Goal: Information Seeking & Learning: Compare options

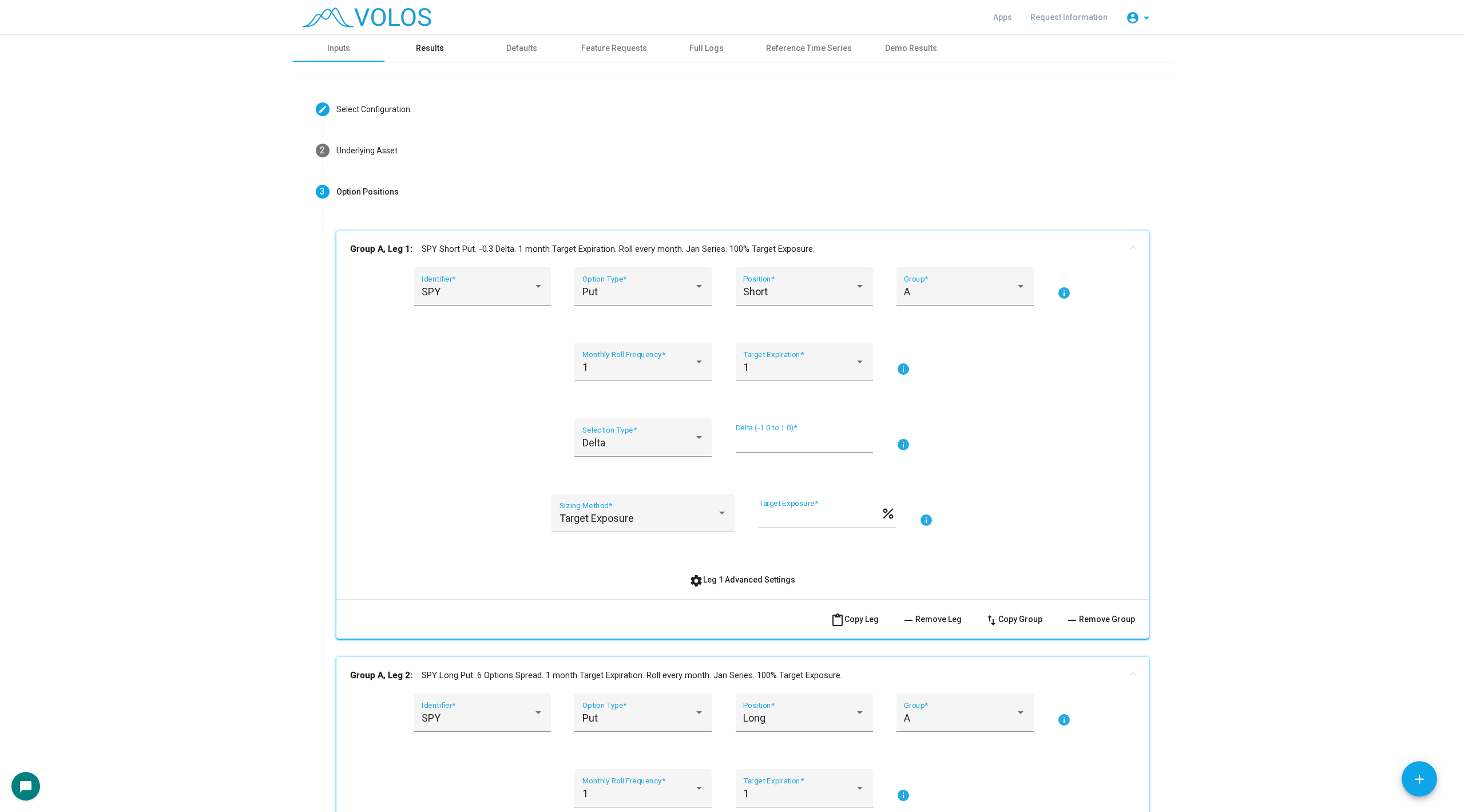
click at [433, 48] on div "Results" at bounding box center [430, 48] width 28 height 12
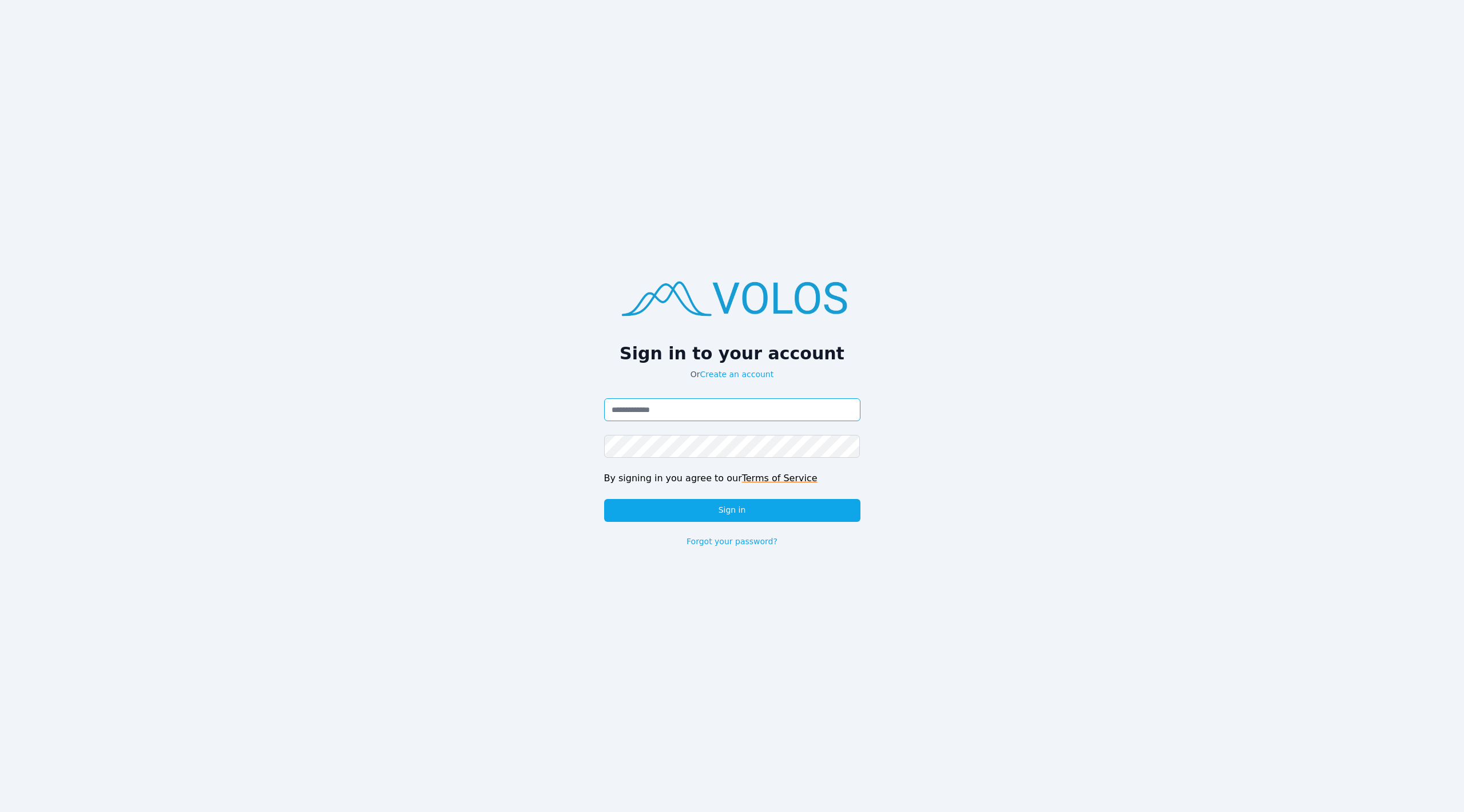
type input "**********"
click at [717, 526] on div "**********" at bounding box center [732, 473] width 257 height 148
click at [723, 514] on button "Sign in" at bounding box center [732, 510] width 257 height 23
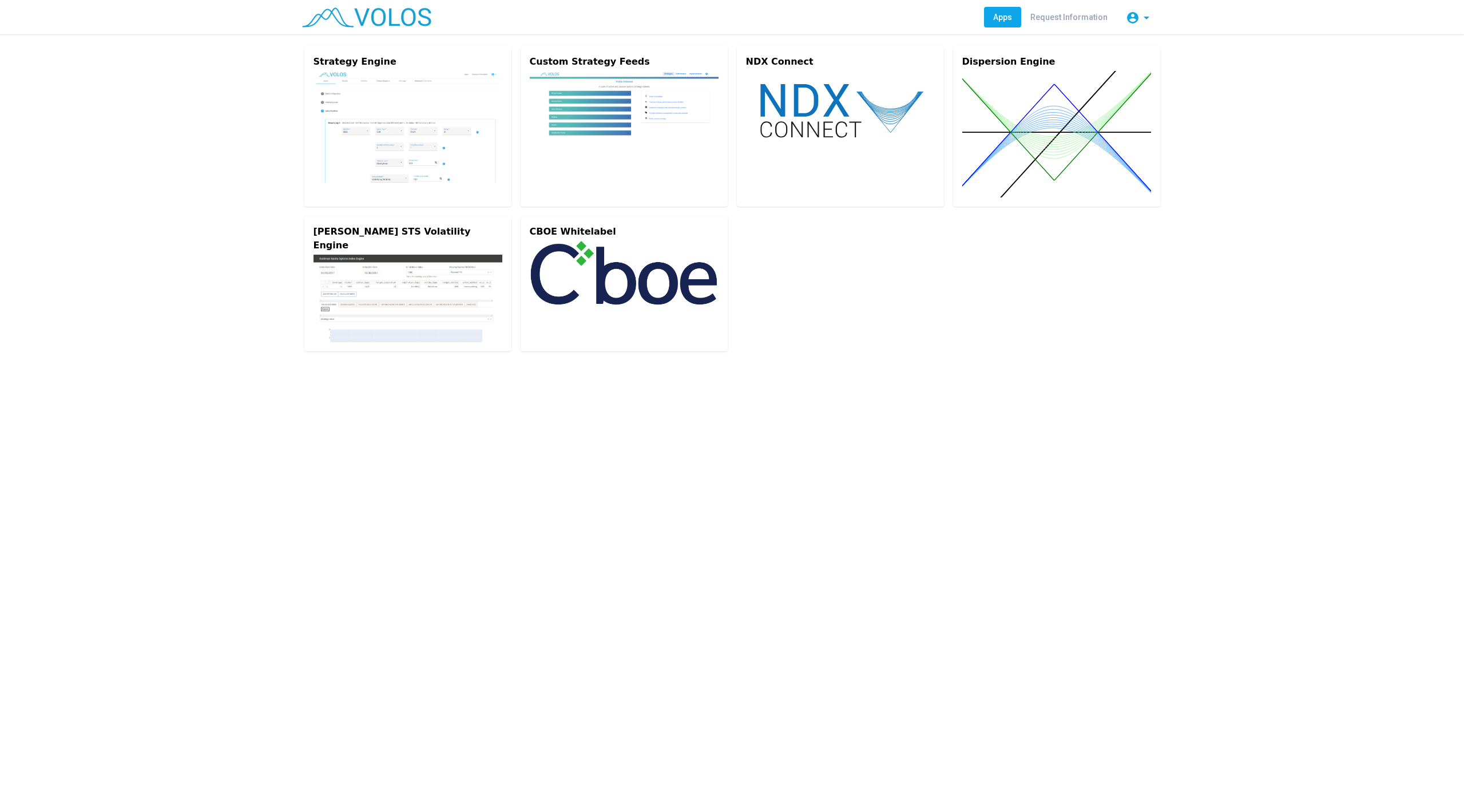
click at [347, 106] on img at bounding box center [408, 127] width 189 height 111
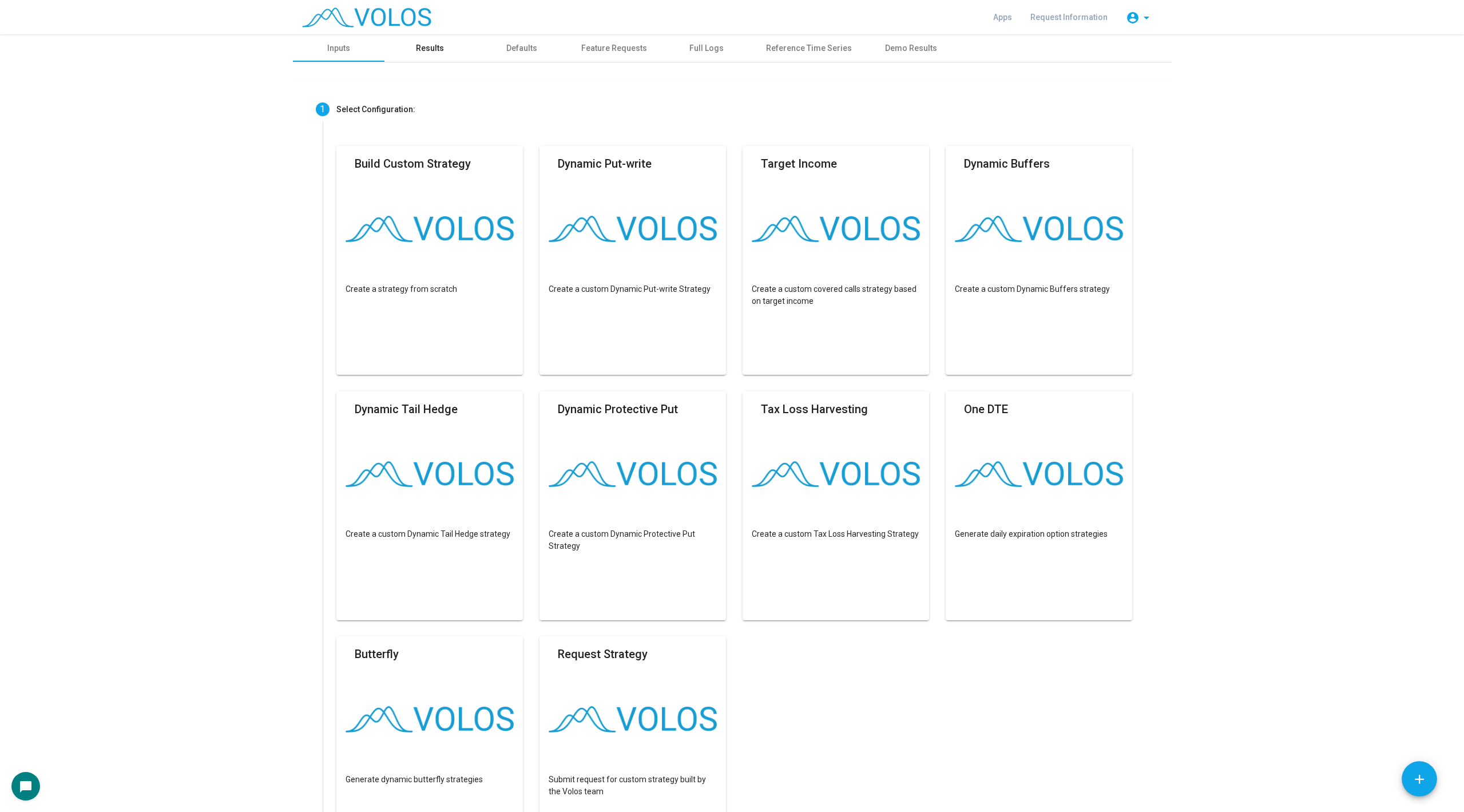
click at [436, 48] on div "Results" at bounding box center [430, 48] width 28 height 12
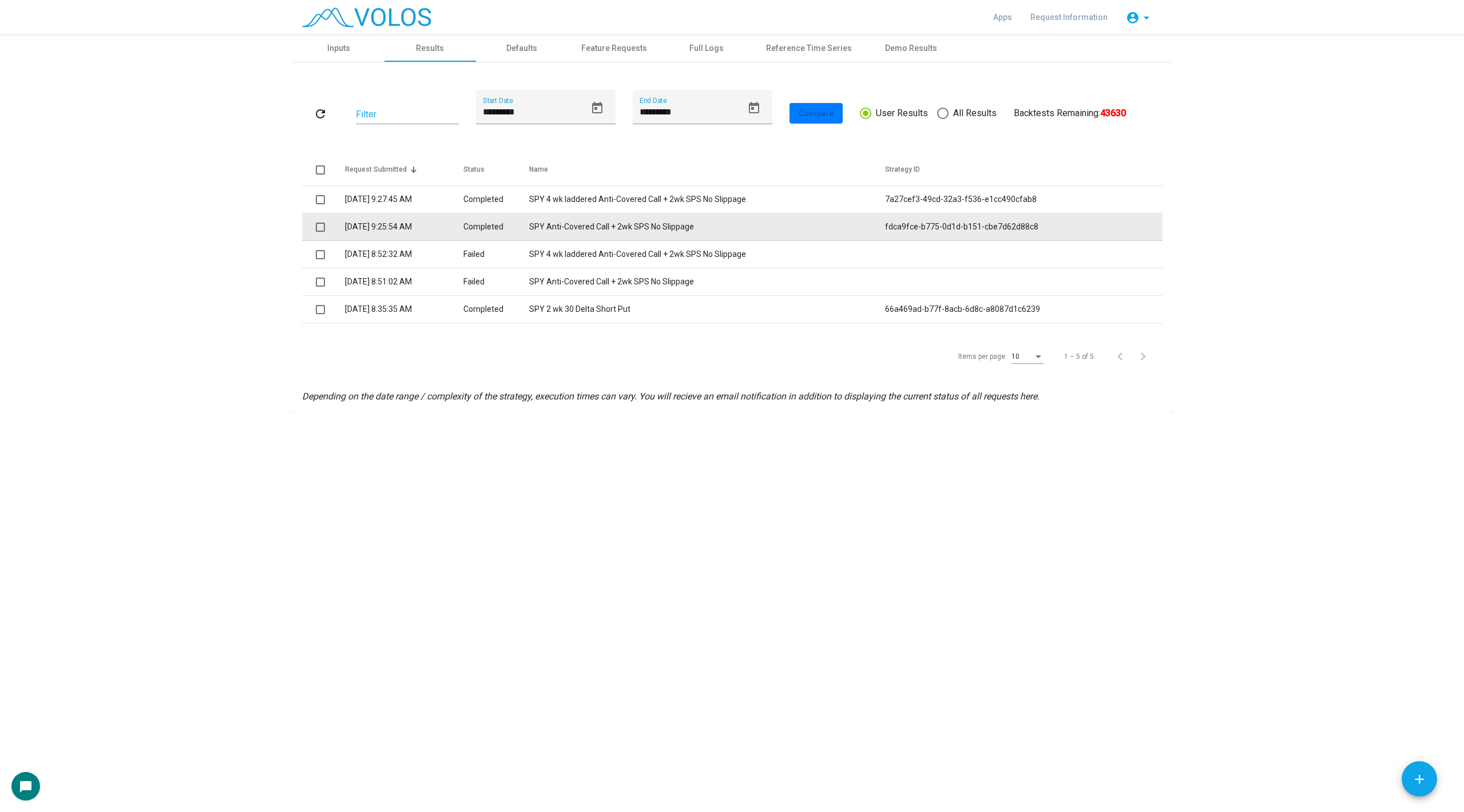
click at [585, 227] on td "SPY Anti-Covered Call + 2wk SPS No Slippage" at bounding box center [707, 227] width 356 height 27
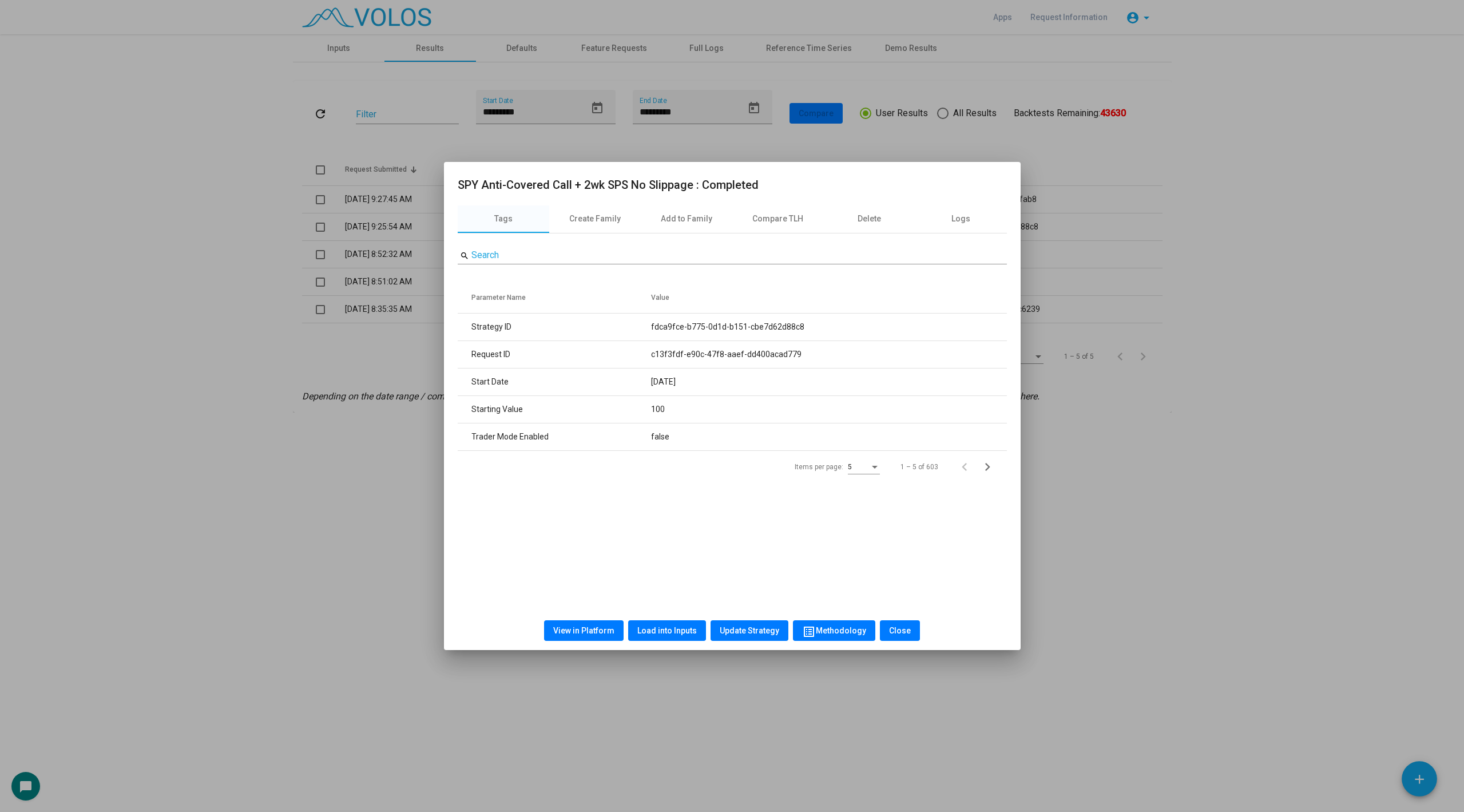
click at [318, 398] on div at bounding box center [732, 406] width 1464 height 812
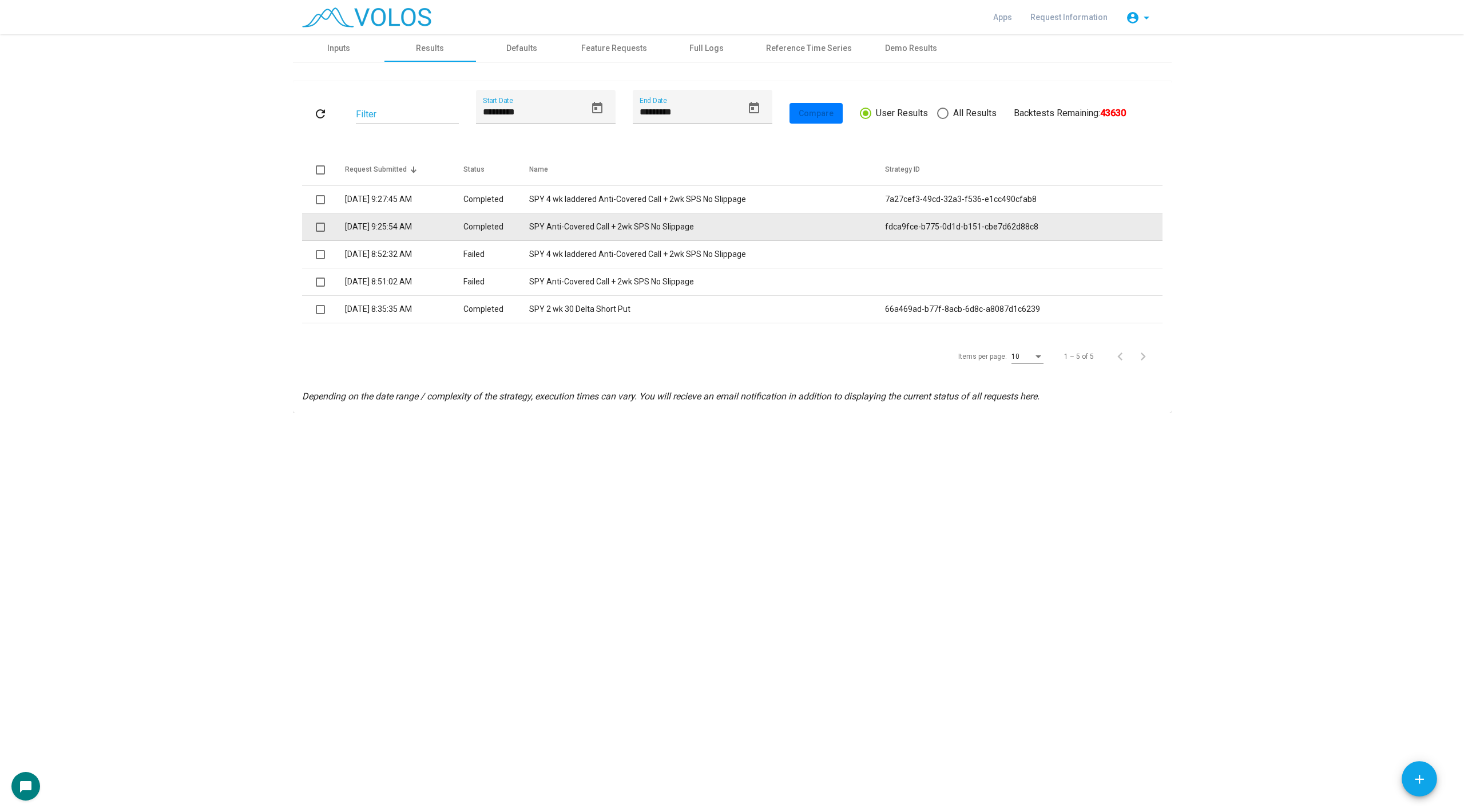
click at [583, 219] on td "SPY Anti-Covered Call + 2wk SPS No Slippage" at bounding box center [707, 227] width 356 height 27
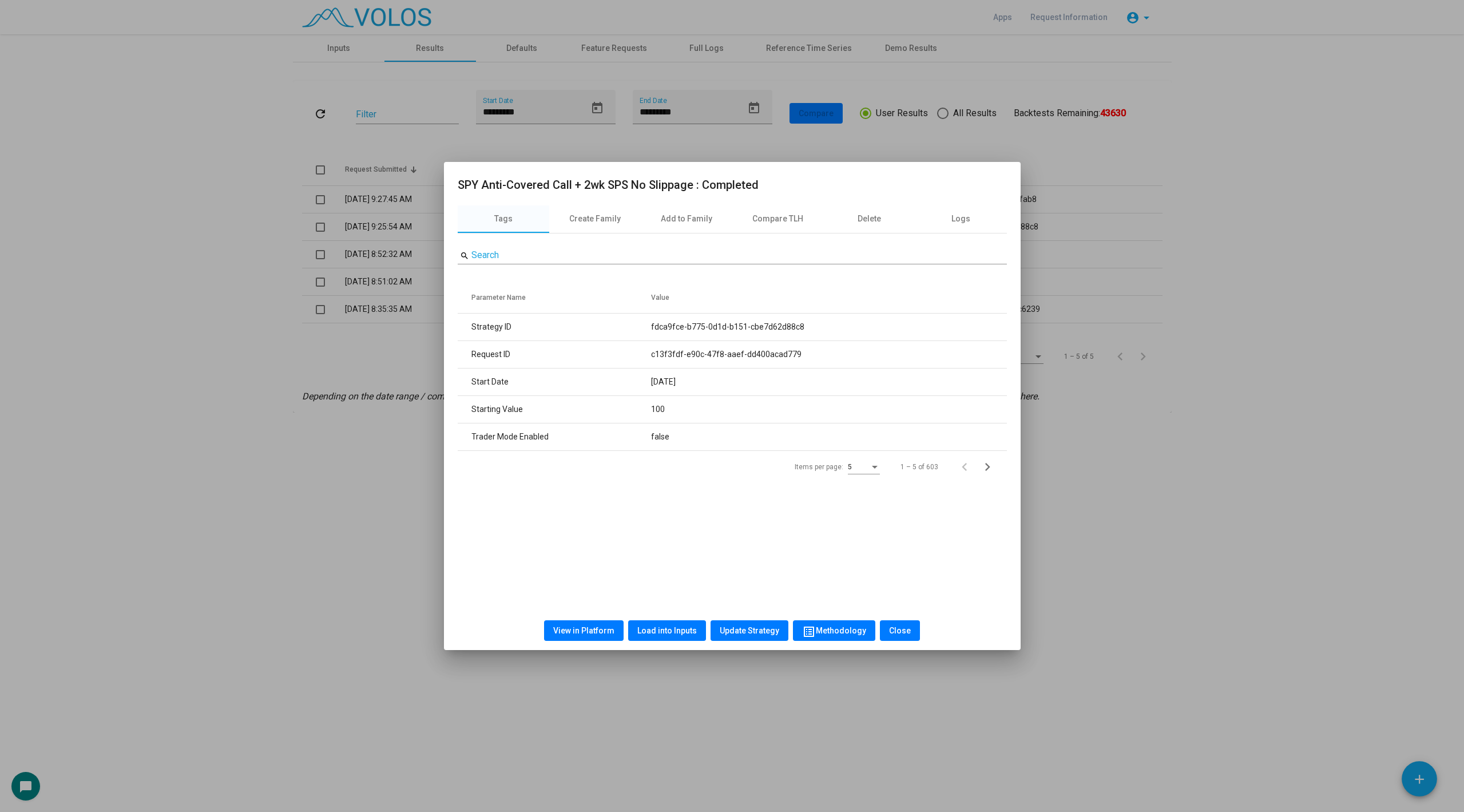
click at [658, 611] on div "View in Platform Load into Inputs Update Strategy list_alt Methodology Close" at bounding box center [732, 631] width 549 height 39
click at [658, 633] on span "Load into Inputs" at bounding box center [667, 630] width 60 height 9
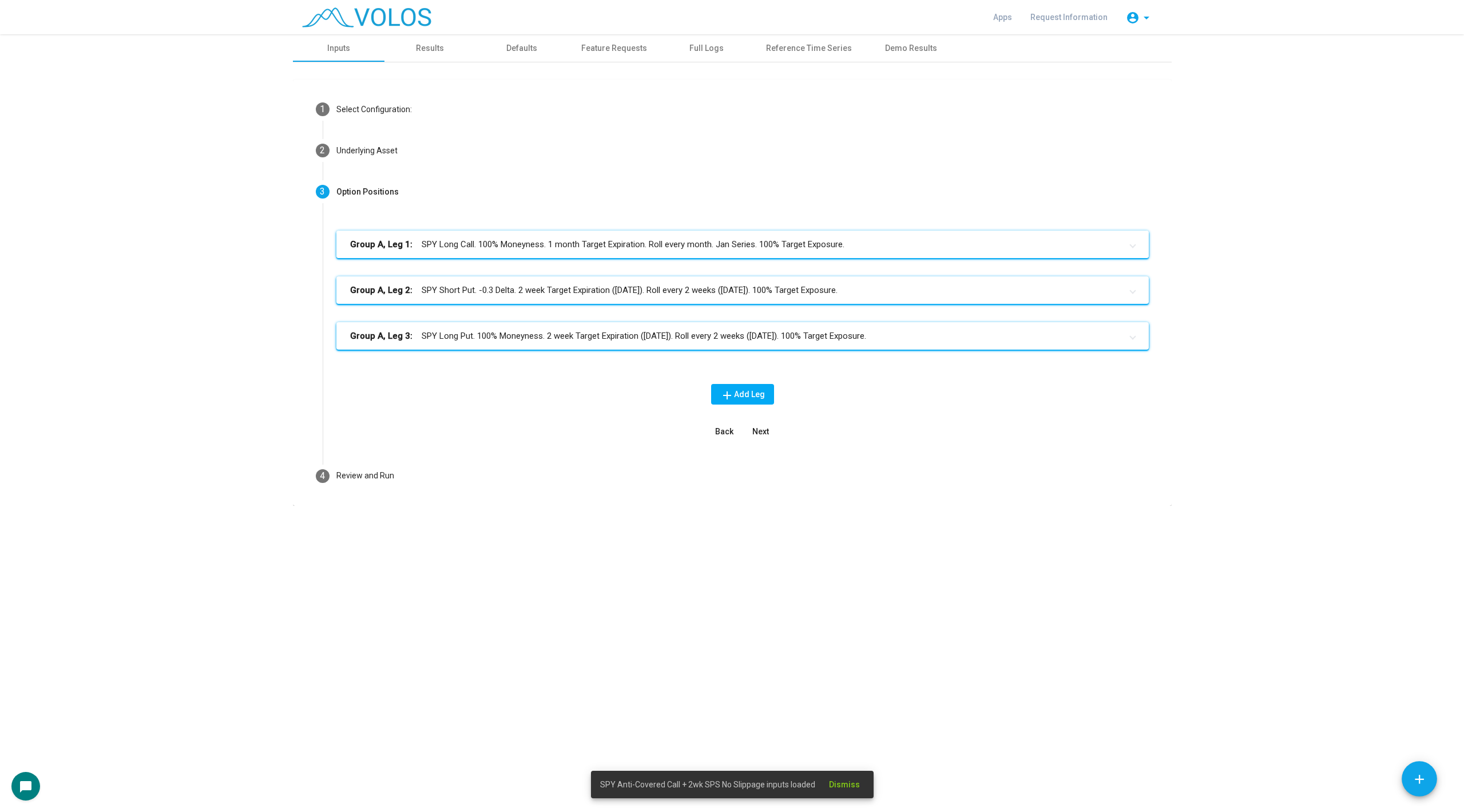
click at [501, 231] on mat-expansion-panel-header "Group A, Leg 1: SPY Long Call. 100% Moneyness. 1 month Target Expiration. Roll …" at bounding box center [742, 244] width 812 height 27
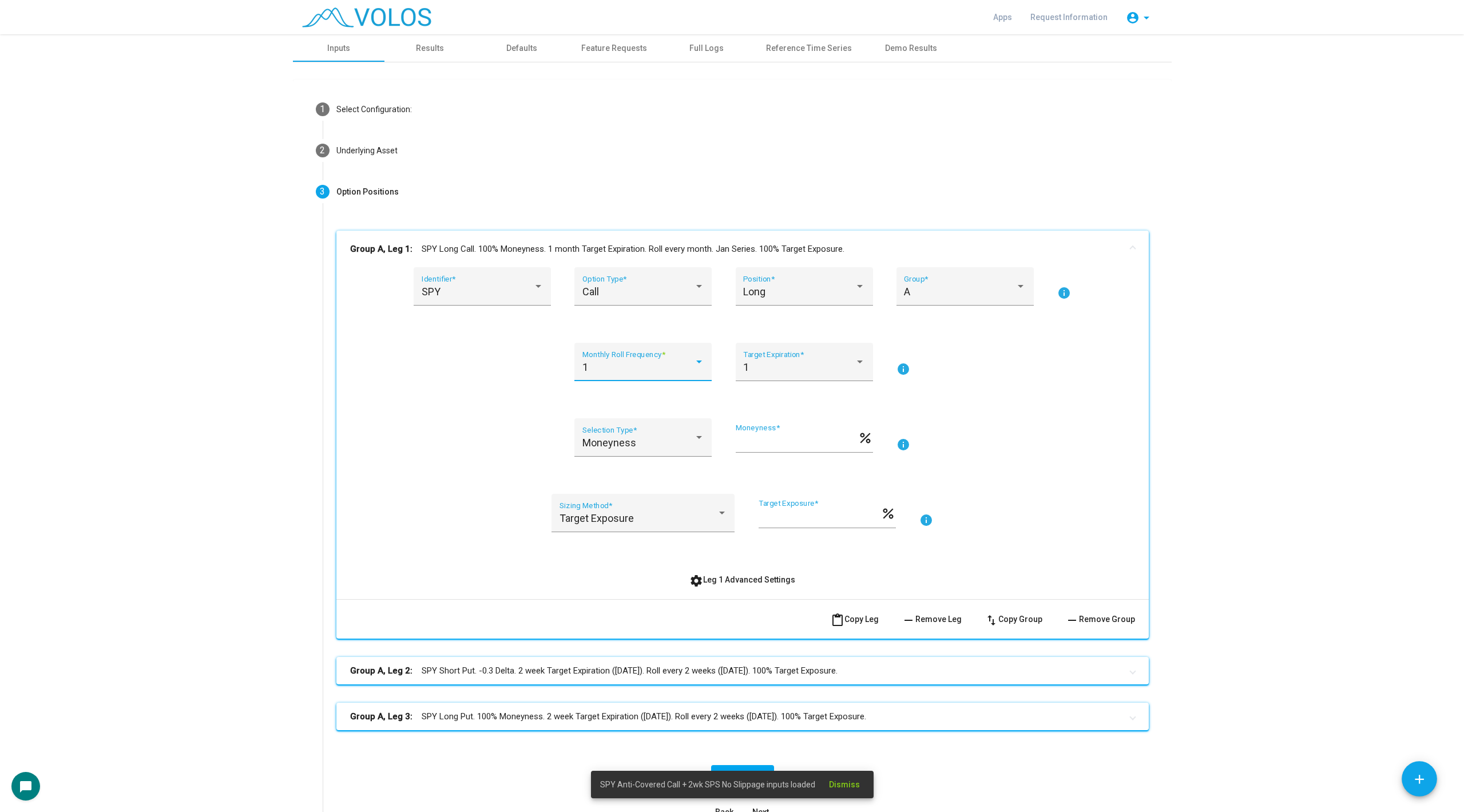
click at [649, 363] on div "1" at bounding box center [638, 367] width 111 height 11
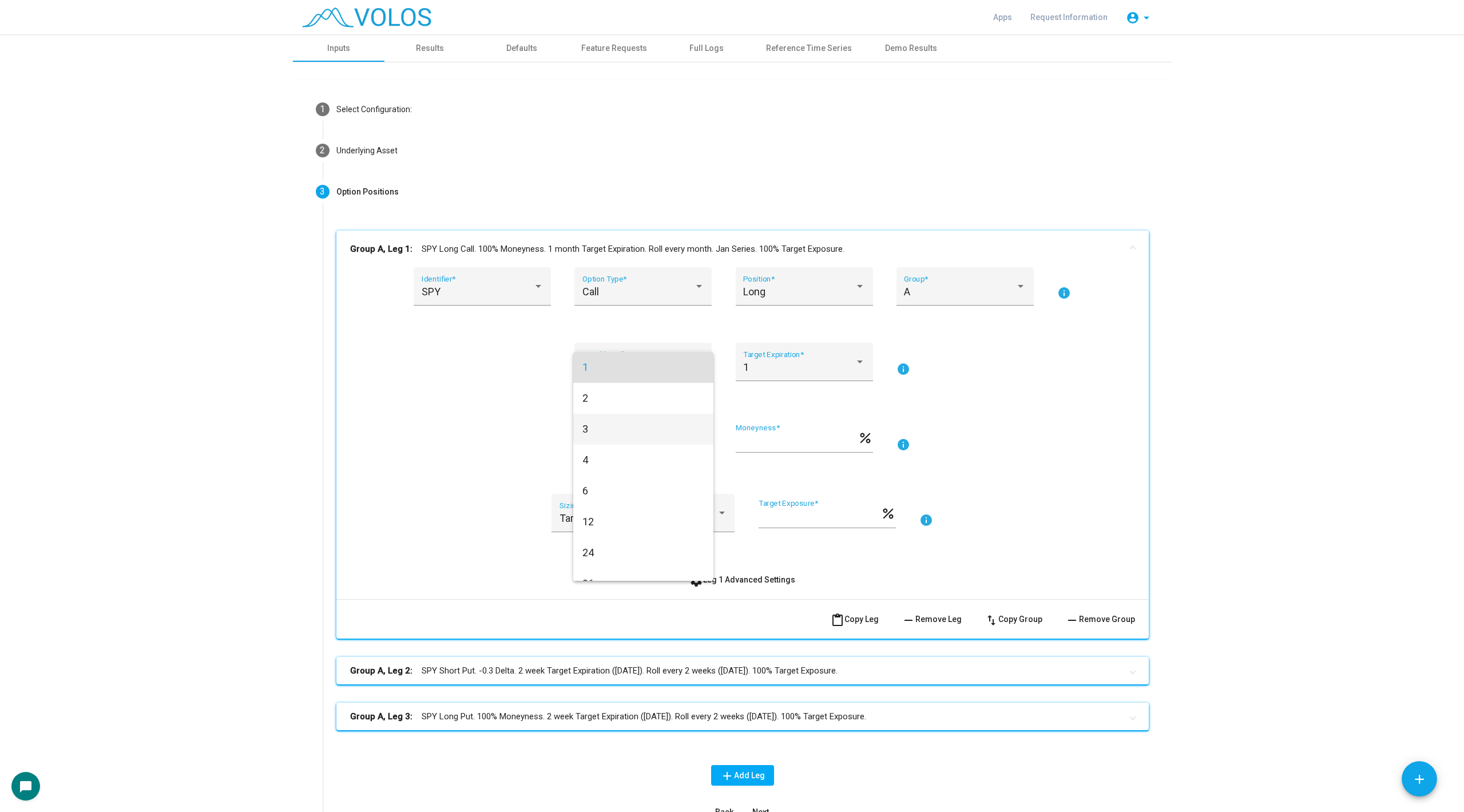
click at [639, 430] on span "3" at bounding box center [643, 429] width 122 height 31
click at [503, 233] on mat-expansion-panel-header "Group A, Leg 1: SPY Long Call. 100% Moneyness. 3 month Target Expiration. Roll …" at bounding box center [742, 248] width 812 height 36
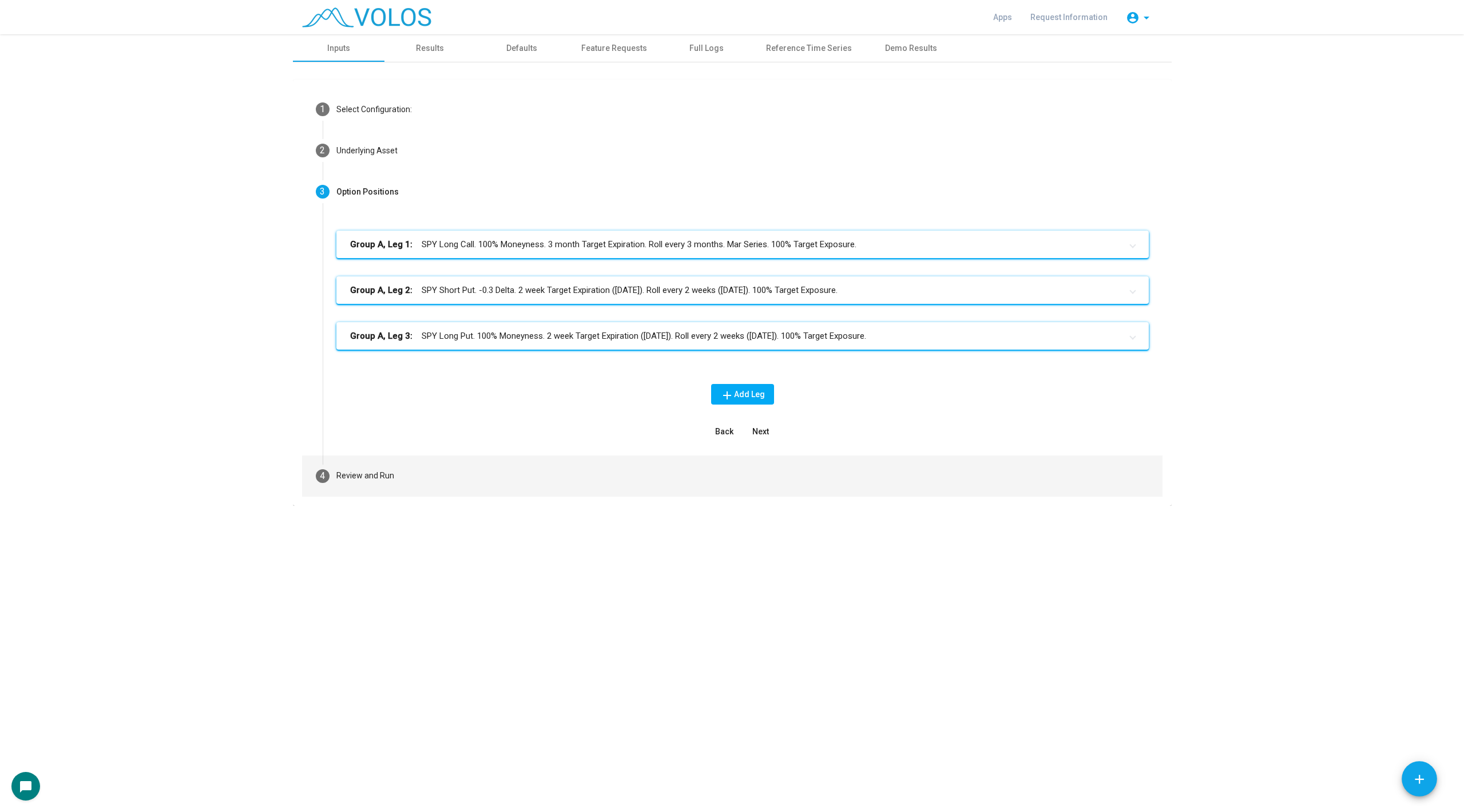
click at [437, 477] on mat-step-header "4 Review and Run" at bounding box center [732, 476] width 861 height 41
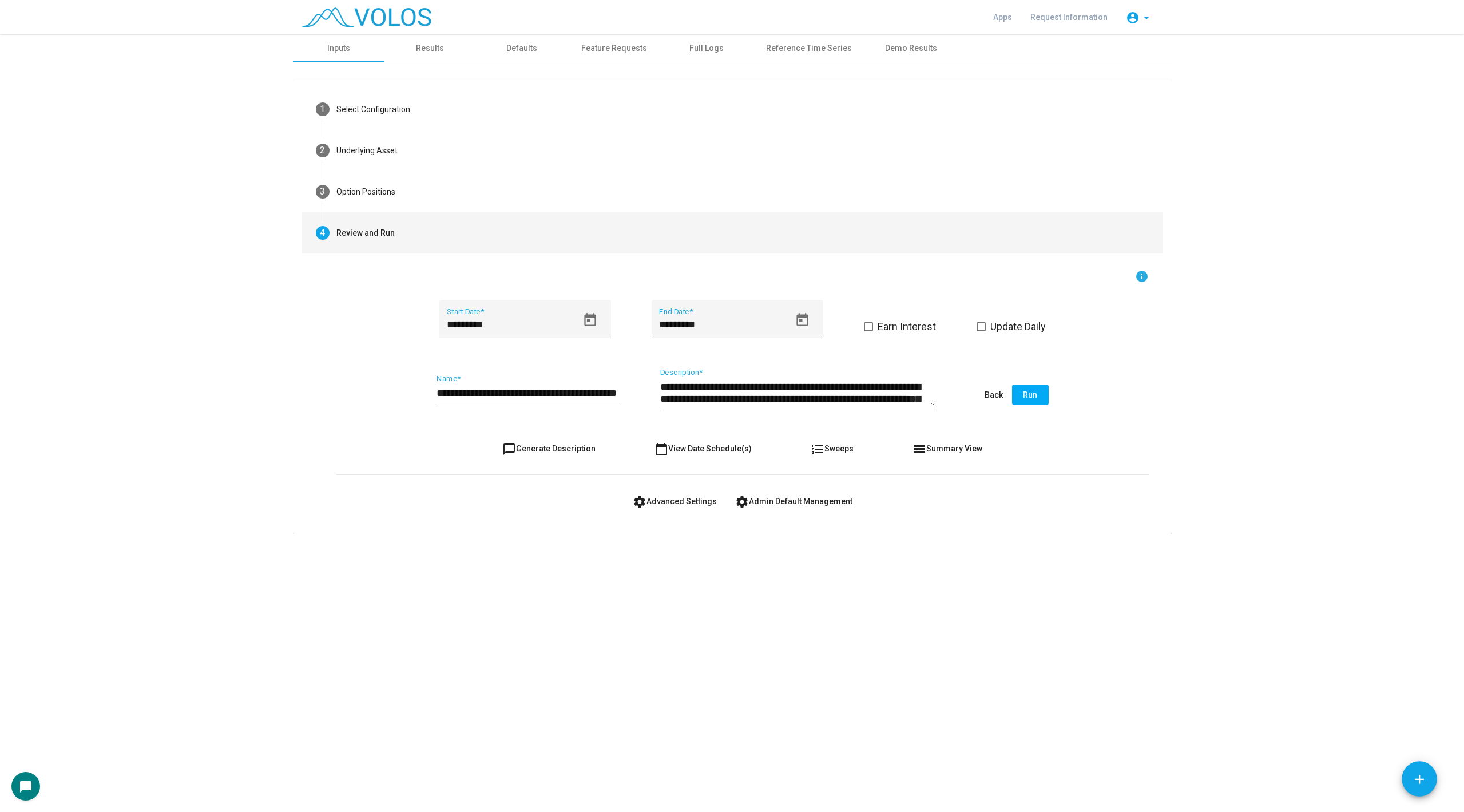
click at [457, 389] on input "**********" at bounding box center [528, 393] width 183 height 11
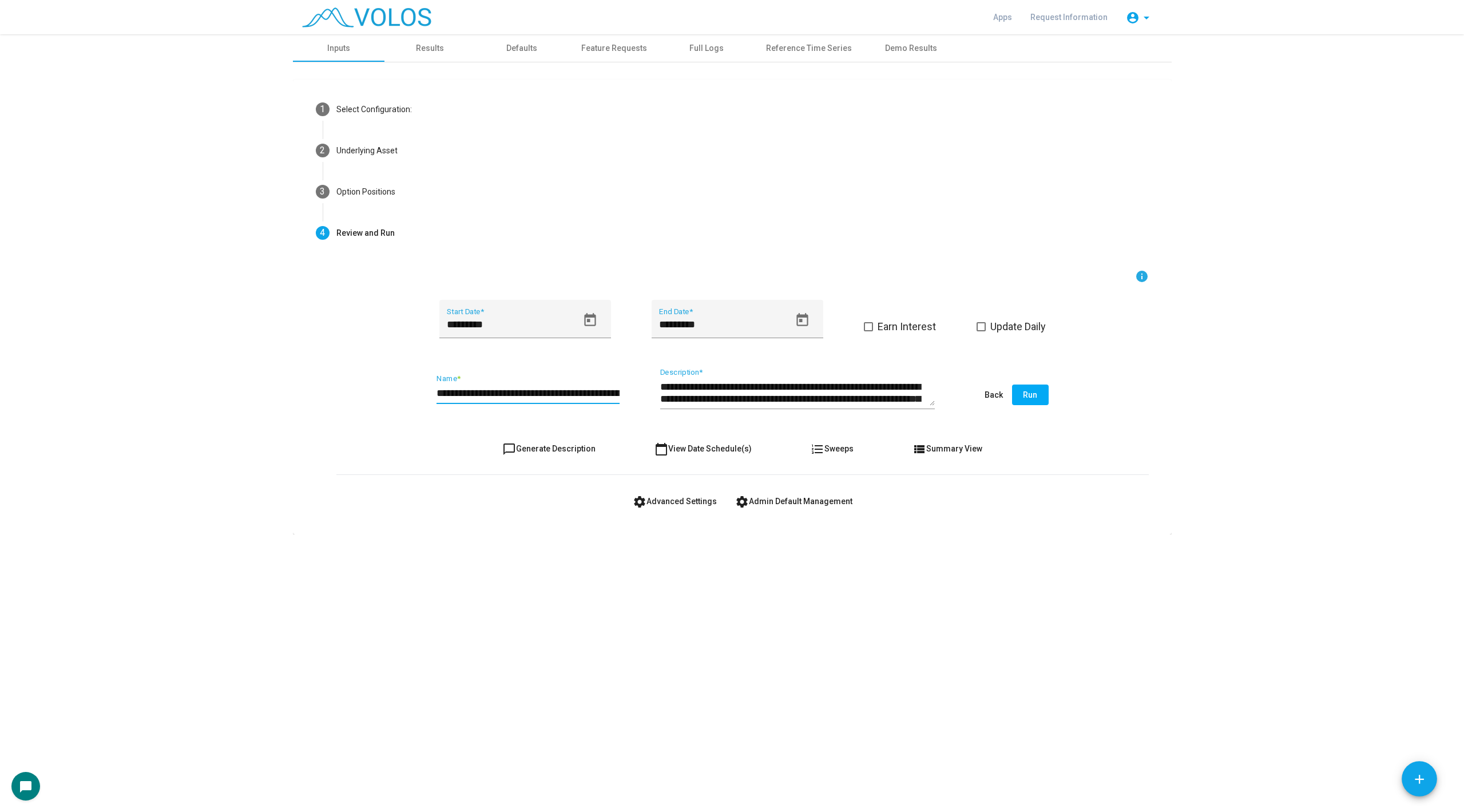
type input "**********"
click at [553, 444] on span "chat_bubble_outline Generate Description" at bounding box center [549, 448] width 94 height 9
type textarea "**********"
click at [685, 495] on button "settings Advanced Settings" at bounding box center [674, 502] width 102 height 21
click at [1029, 397] on span "Run" at bounding box center [1030, 394] width 15 height 9
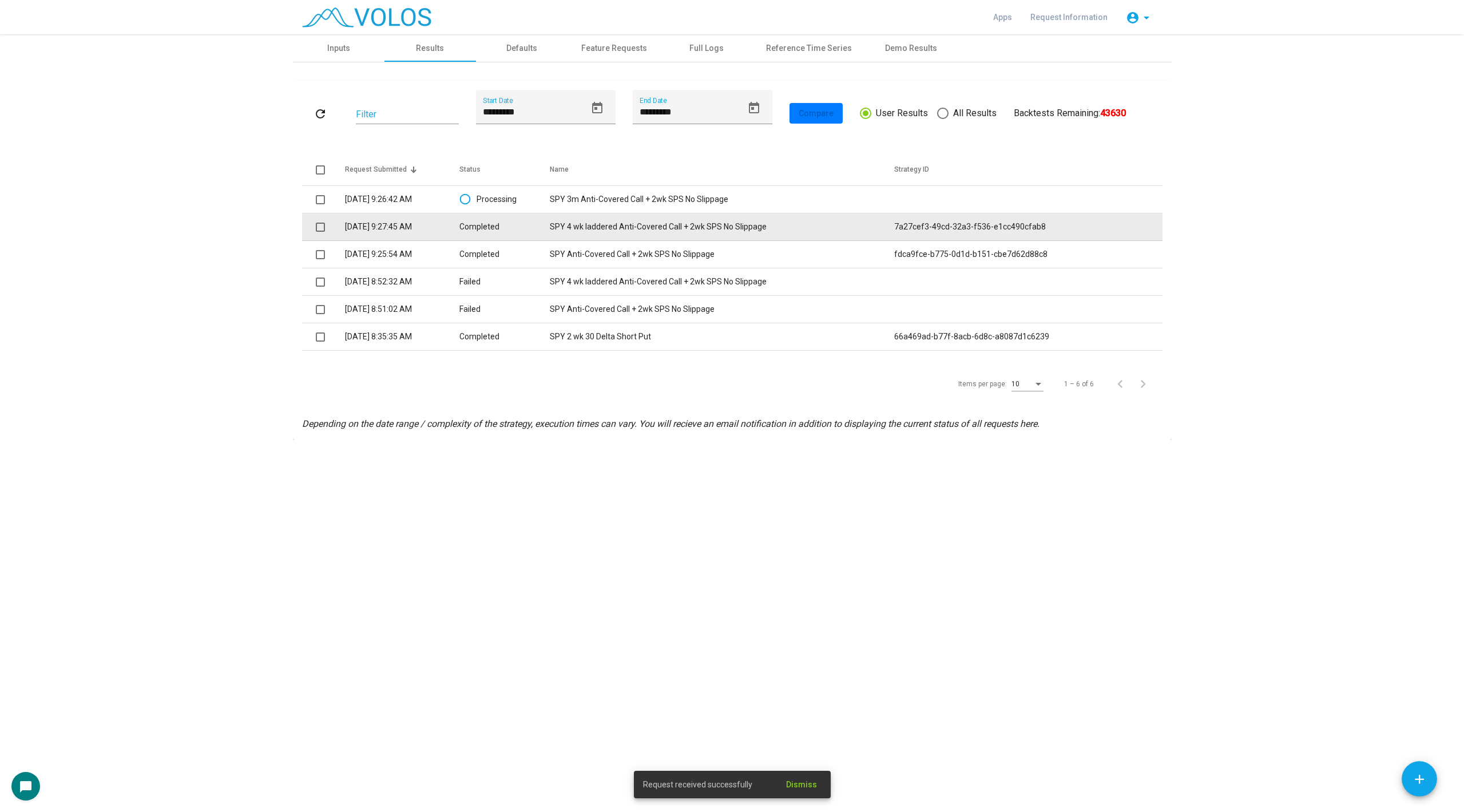
click at [576, 231] on td "SPY 4 wk laddered Anti-Covered Call + 2wk SPS No Slippage" at bounding box center [722, 227] width 344 height 27
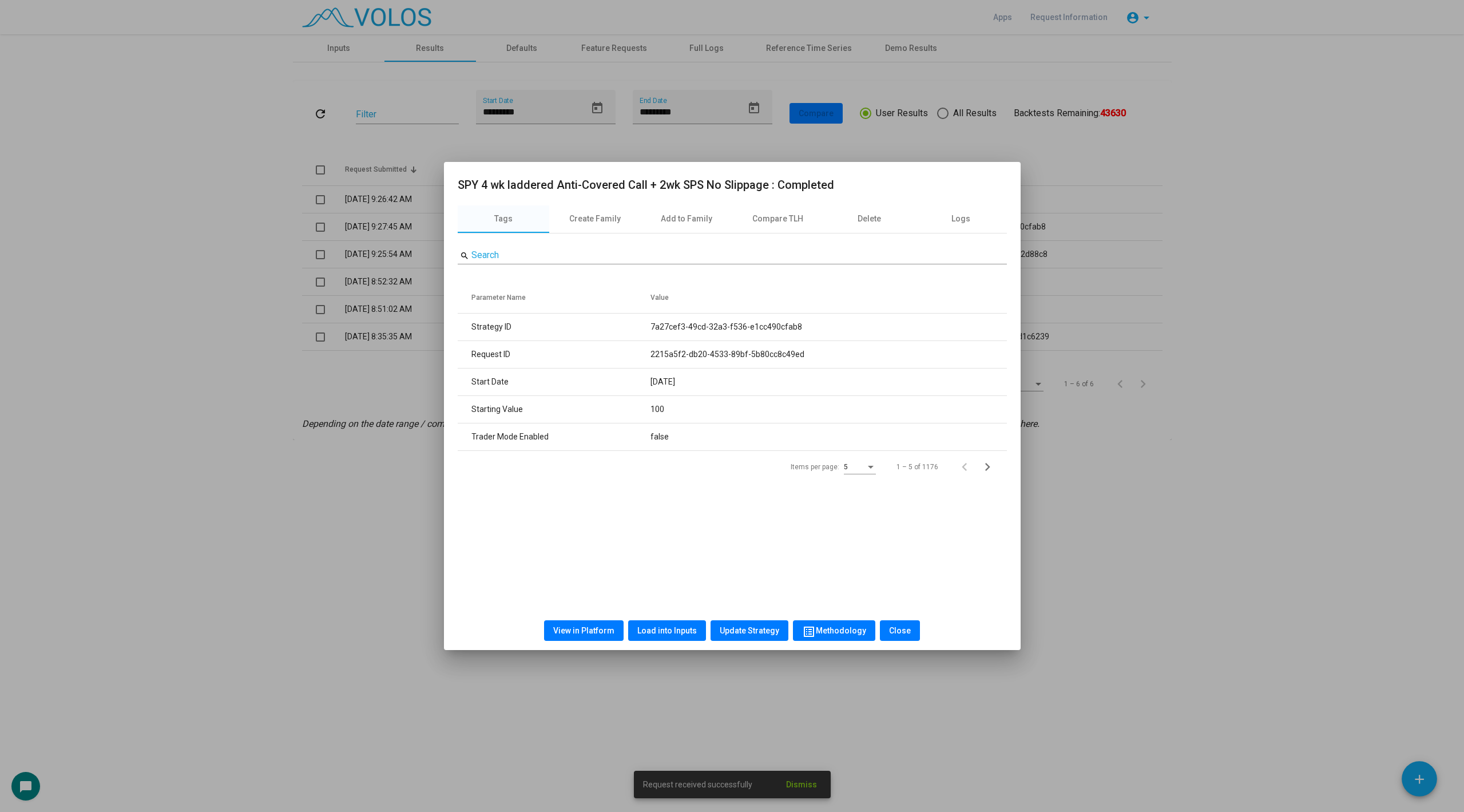
click at [657, 629] on span "Load into Inputs" at bounding box center [667, 630] width 60 height 9
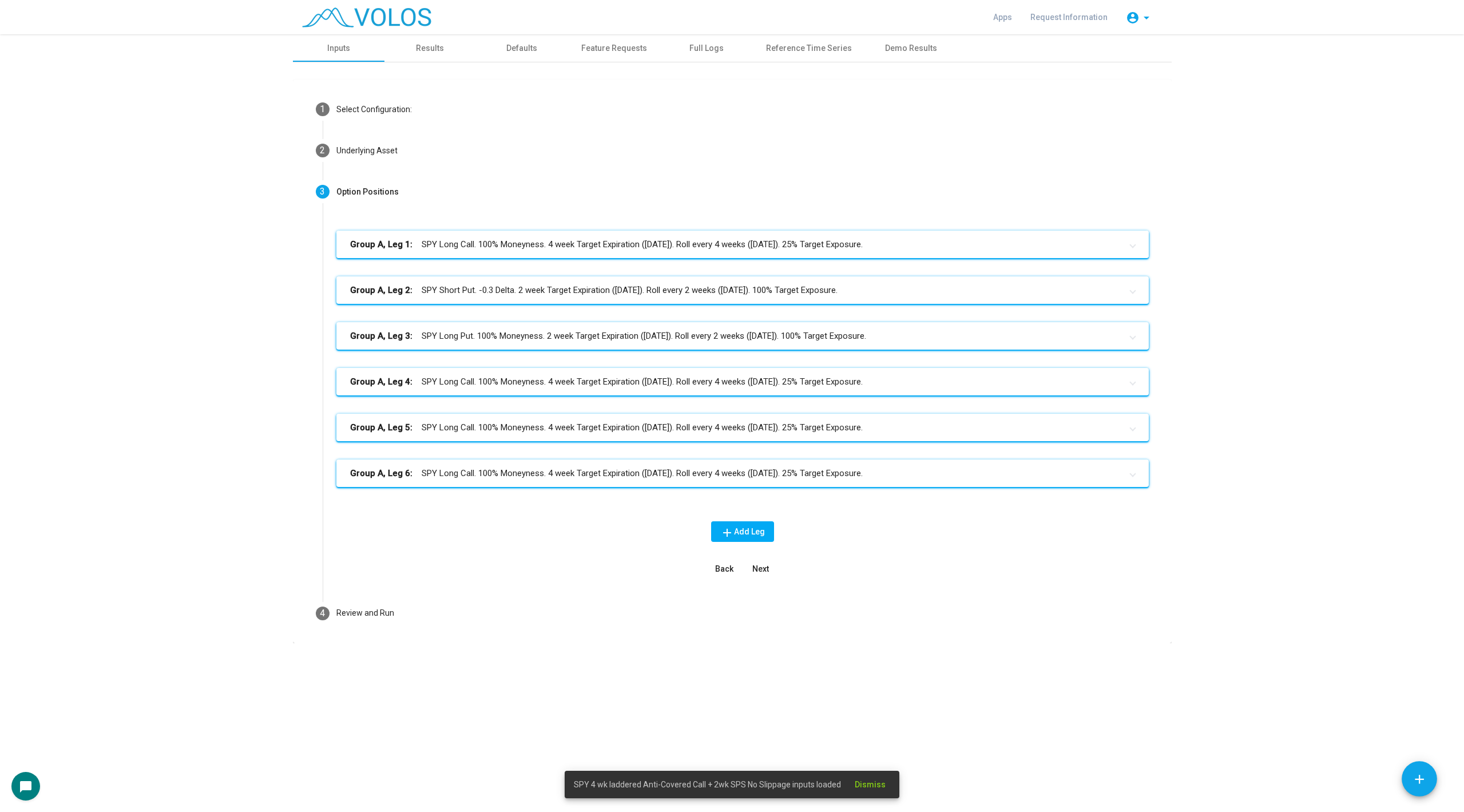
click at [526, 247] on mat-panel-title "Group A, Leg 1: SPY Long Call. 100% Moneyness. 4 week Target Expiration (Friday…" at bounding box center [736, 244] width 771 height 13
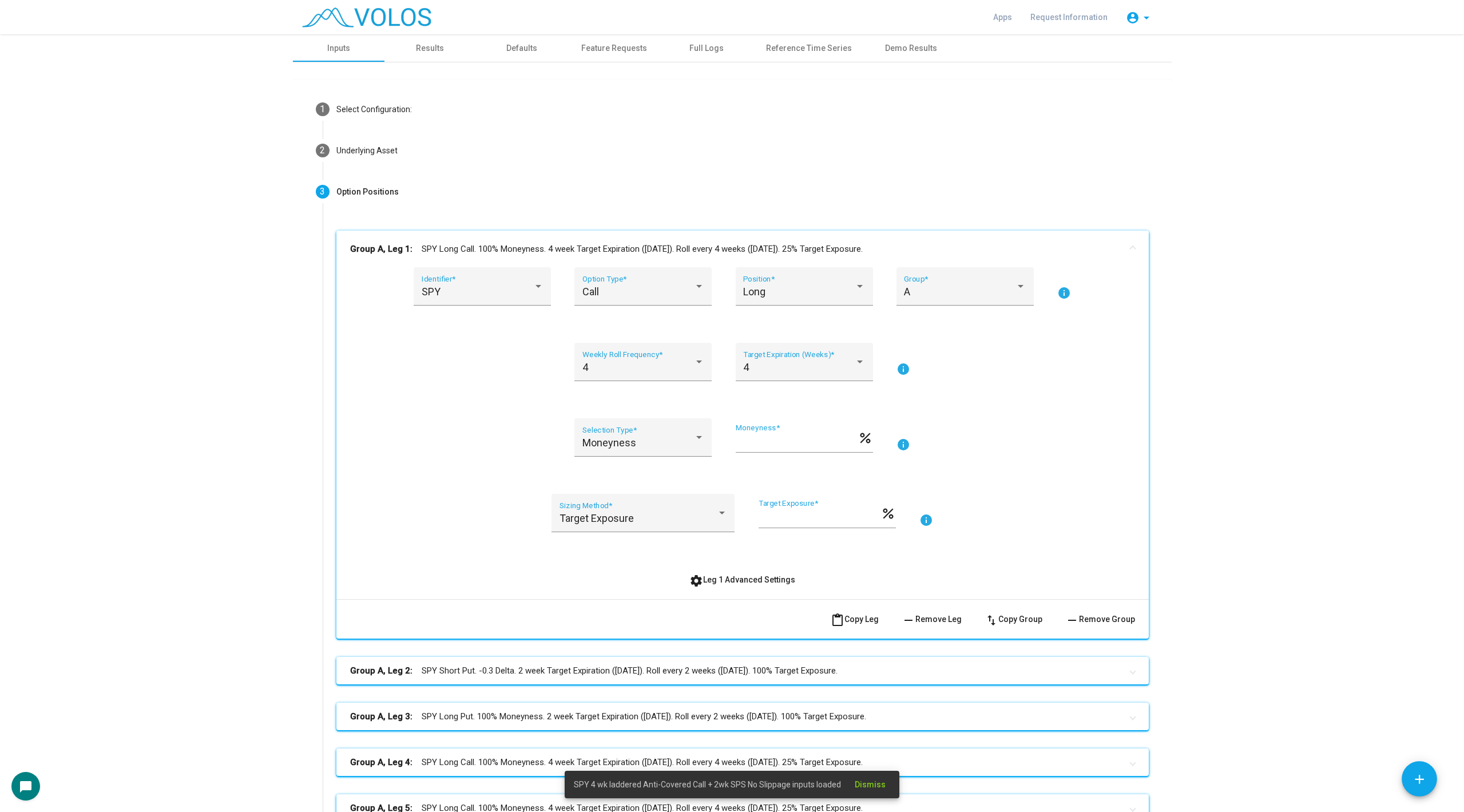
scroll to position [218, 0]
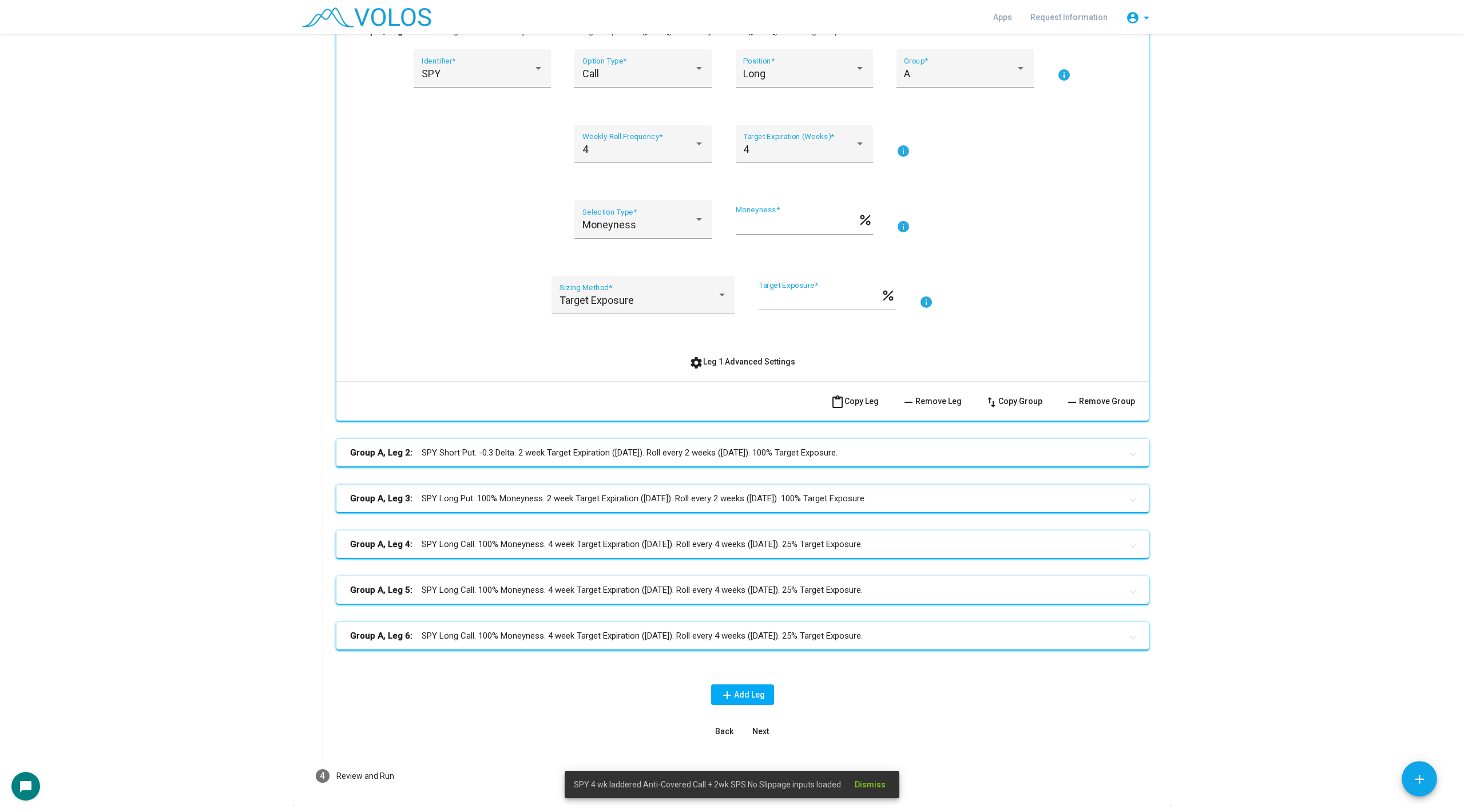
click at [447, 451] on mat-panel-title "Group A, Leg 2: SPY Short Put. -0.3 Delta. 2 week Target Expiration (Friday). R…" at bounding box center [736, 452] width 771 height 13
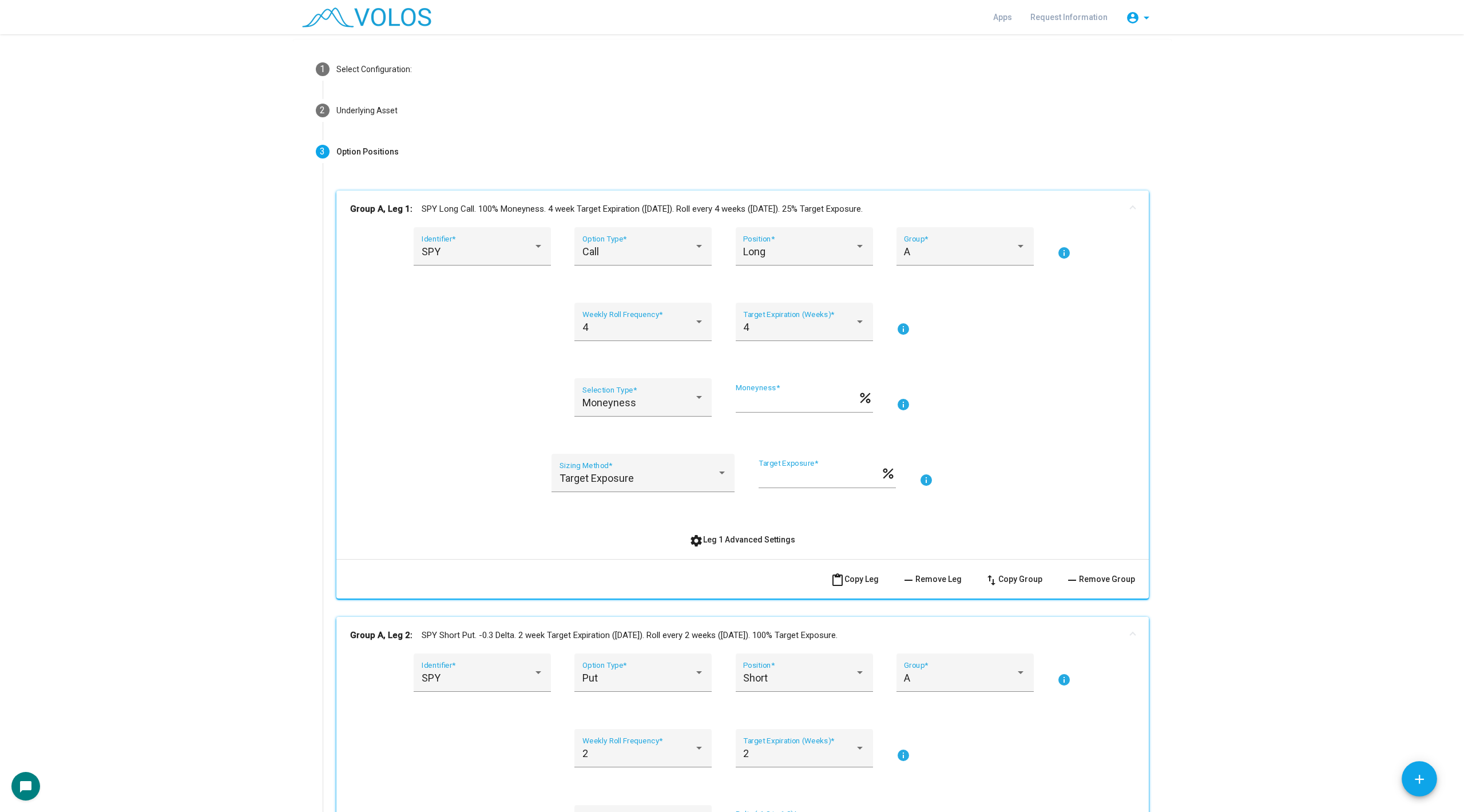
scroll to position [36, 0]
click at [624, 341] on div "4 Weekly Roll Frequency *" at bounding box center [643, 330] width 122 height 31
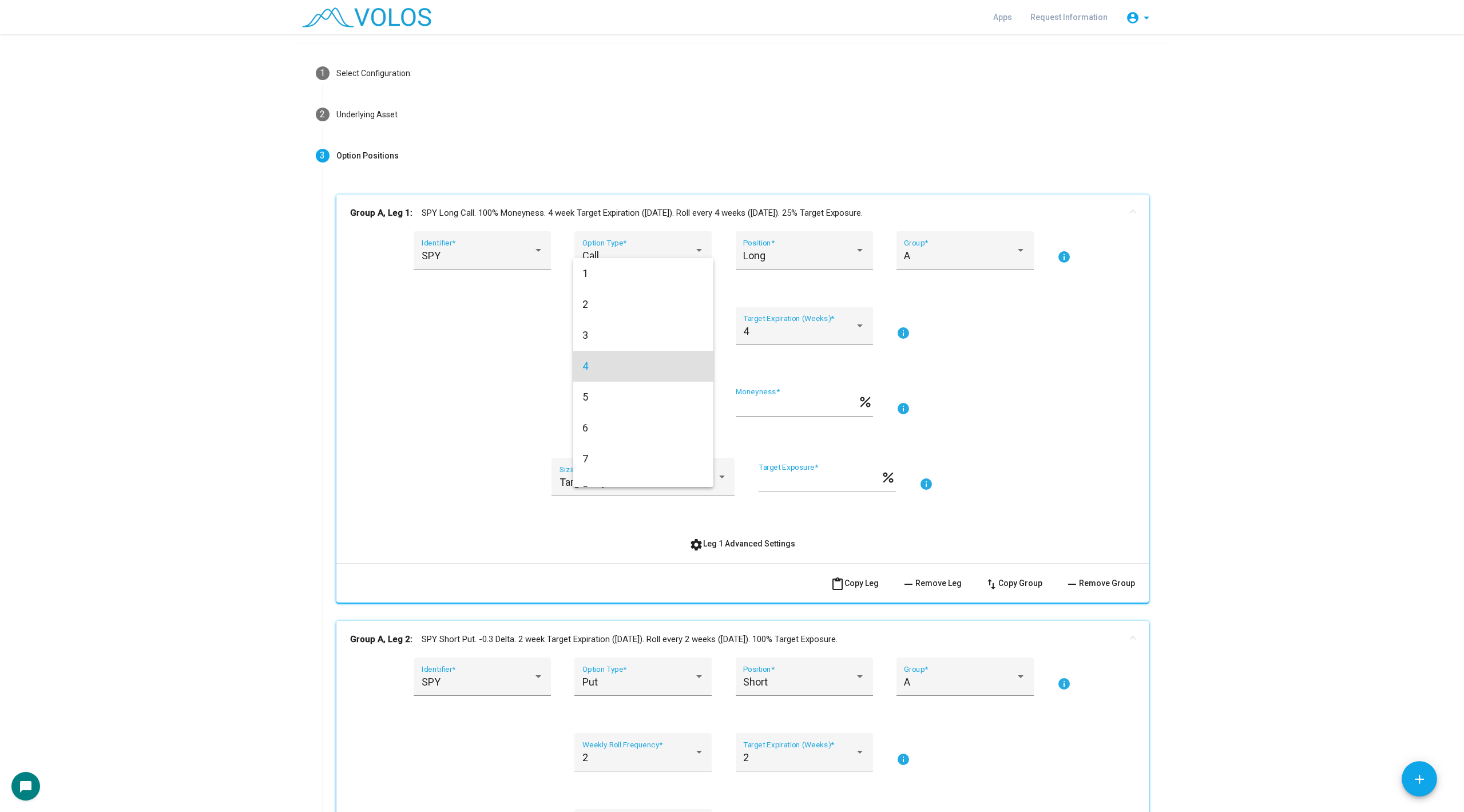
scroll to position [35, 0]
click at [642, 323] on span "4" at bounding box center [643, 331] width 122 height 31
click at [719, 542] on span "settings Leg 1 Advanced Settings" at bounding box center [742, 543] width 106 height 9
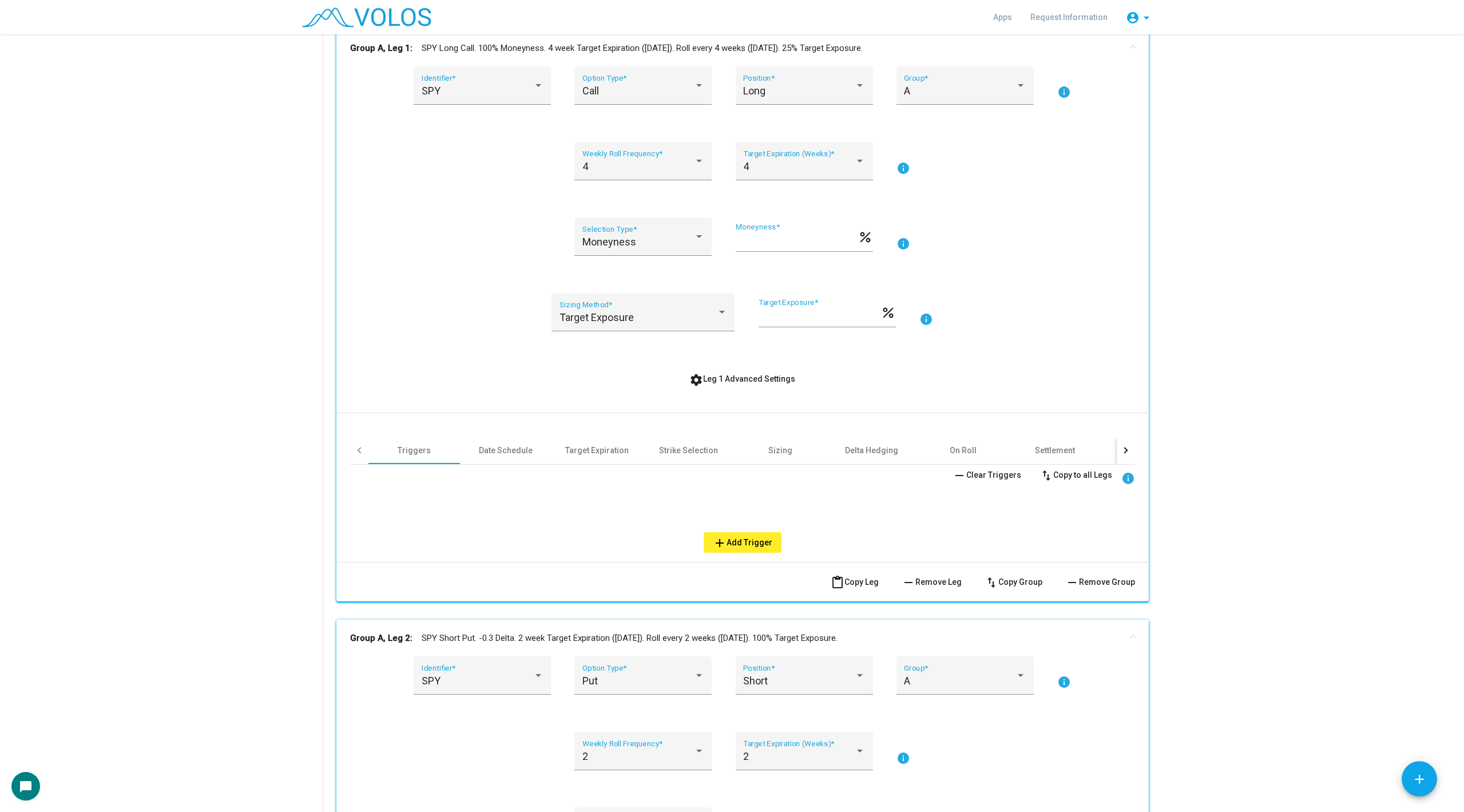
scroll to position [189, 0]
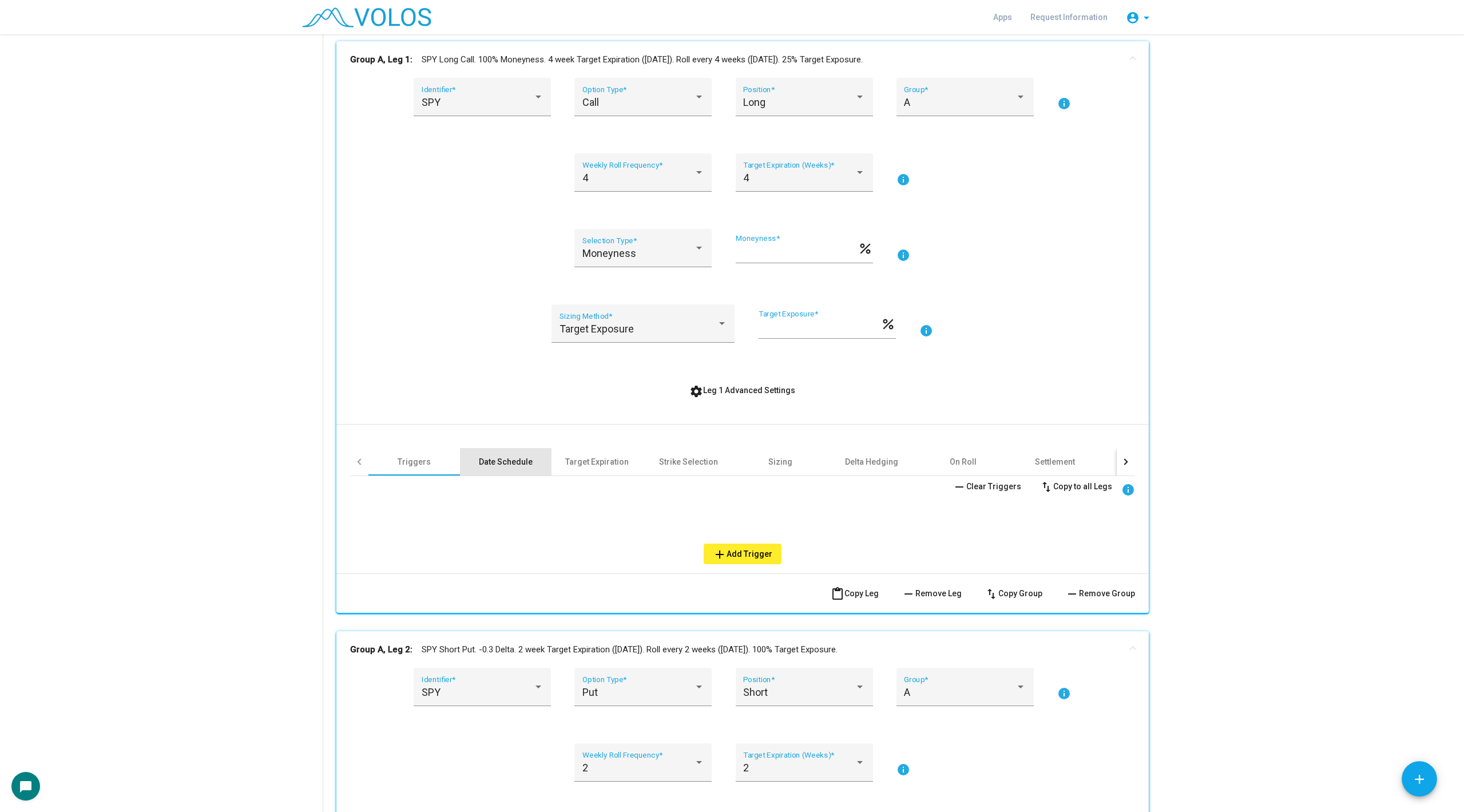
click at [483, 461] on div "Date Schedule" at bounding box center [506, 461] width 54 height 11
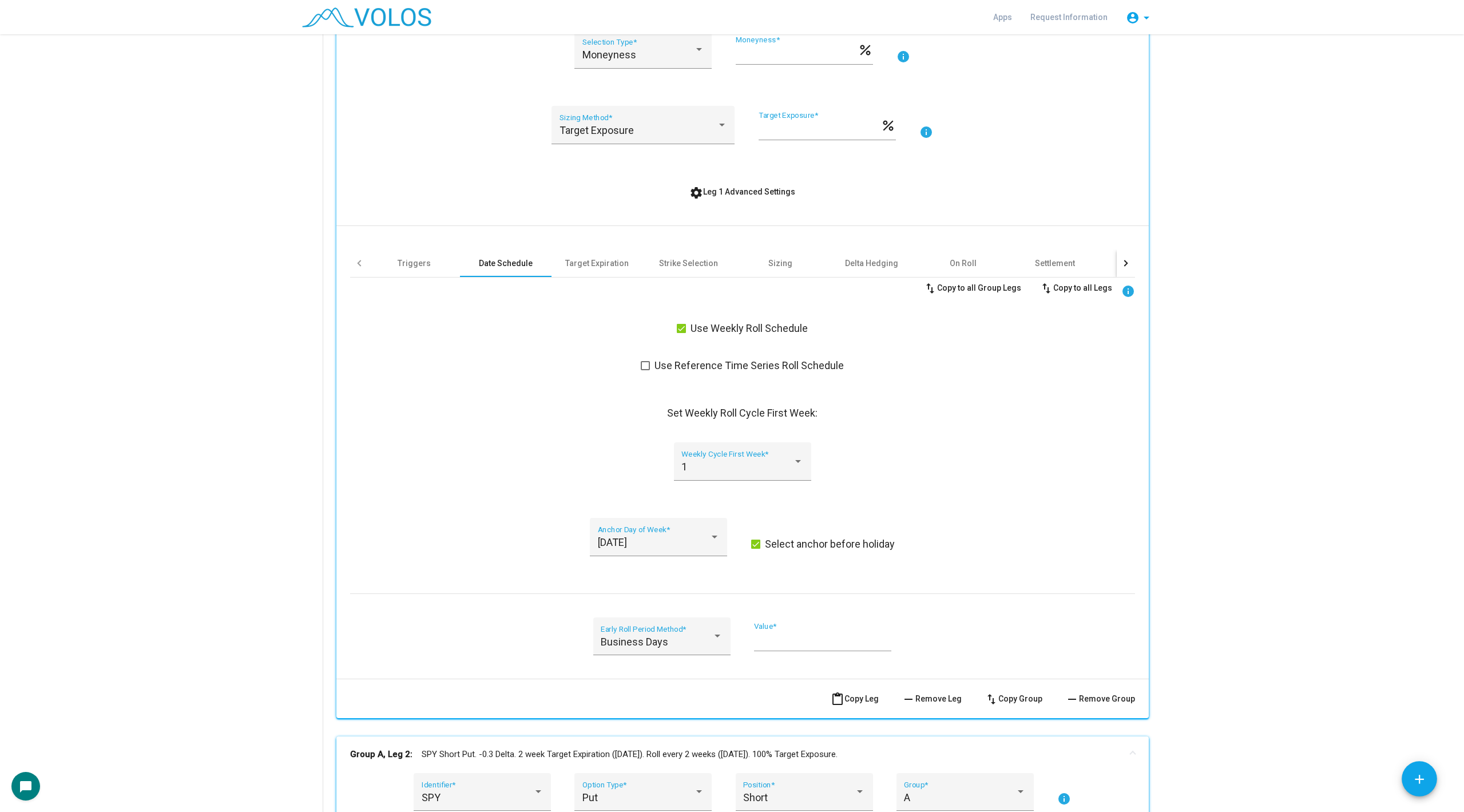
scroll to position [409, 0]
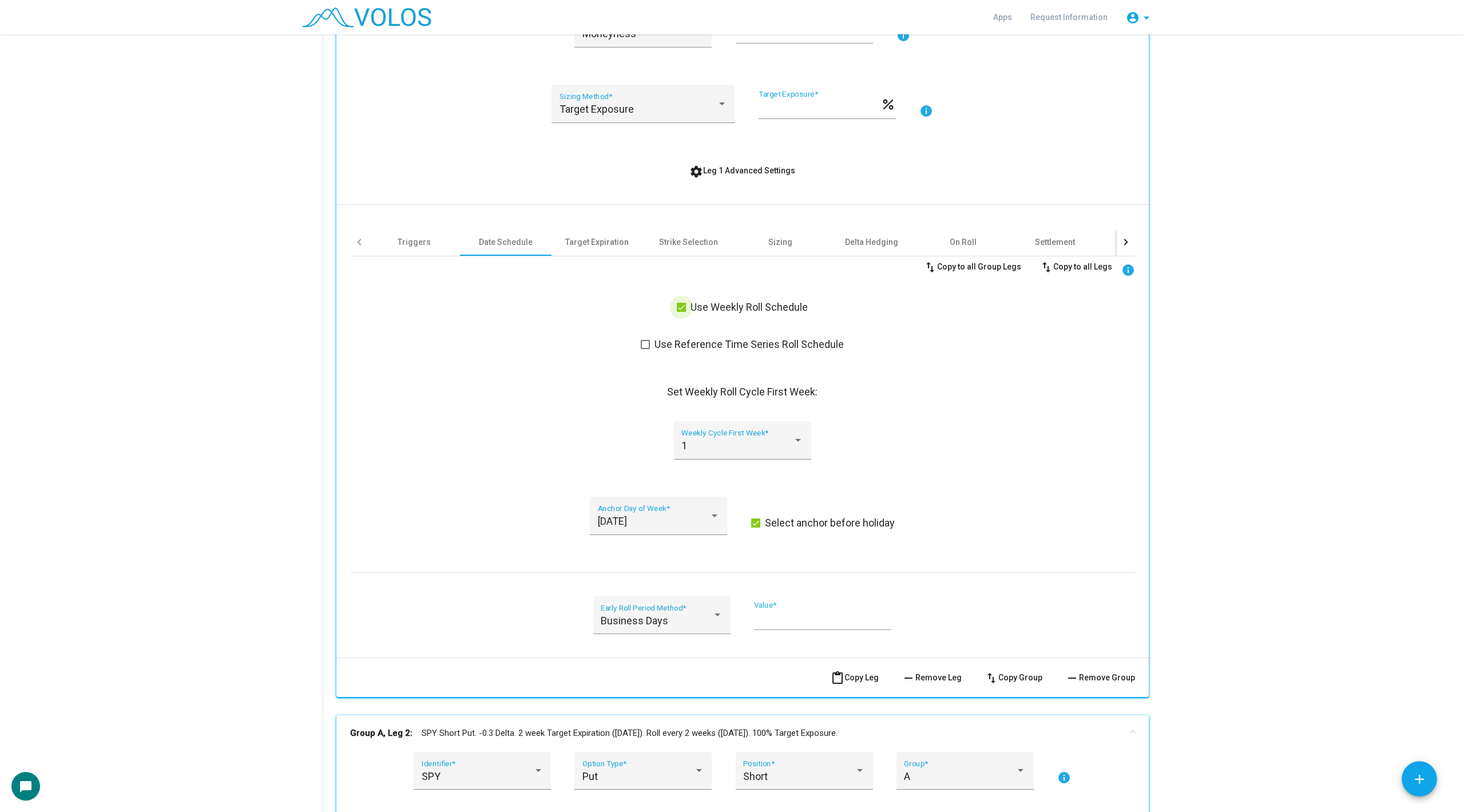
click at [684, 300] on label "Use Weekly Roll Schedule" at bounding box center [742, 306] width 131 height 14
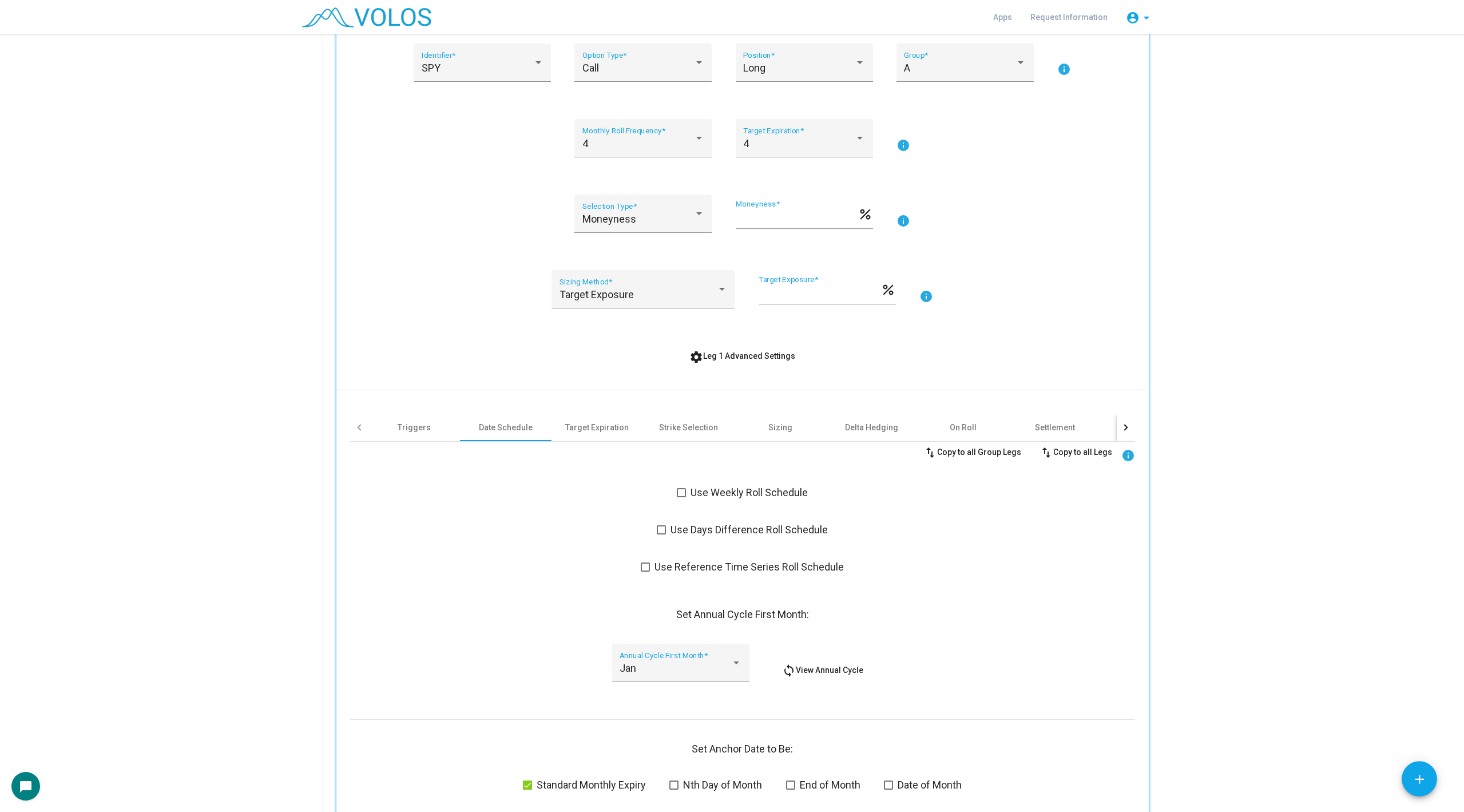
scroll to position [81, 0]
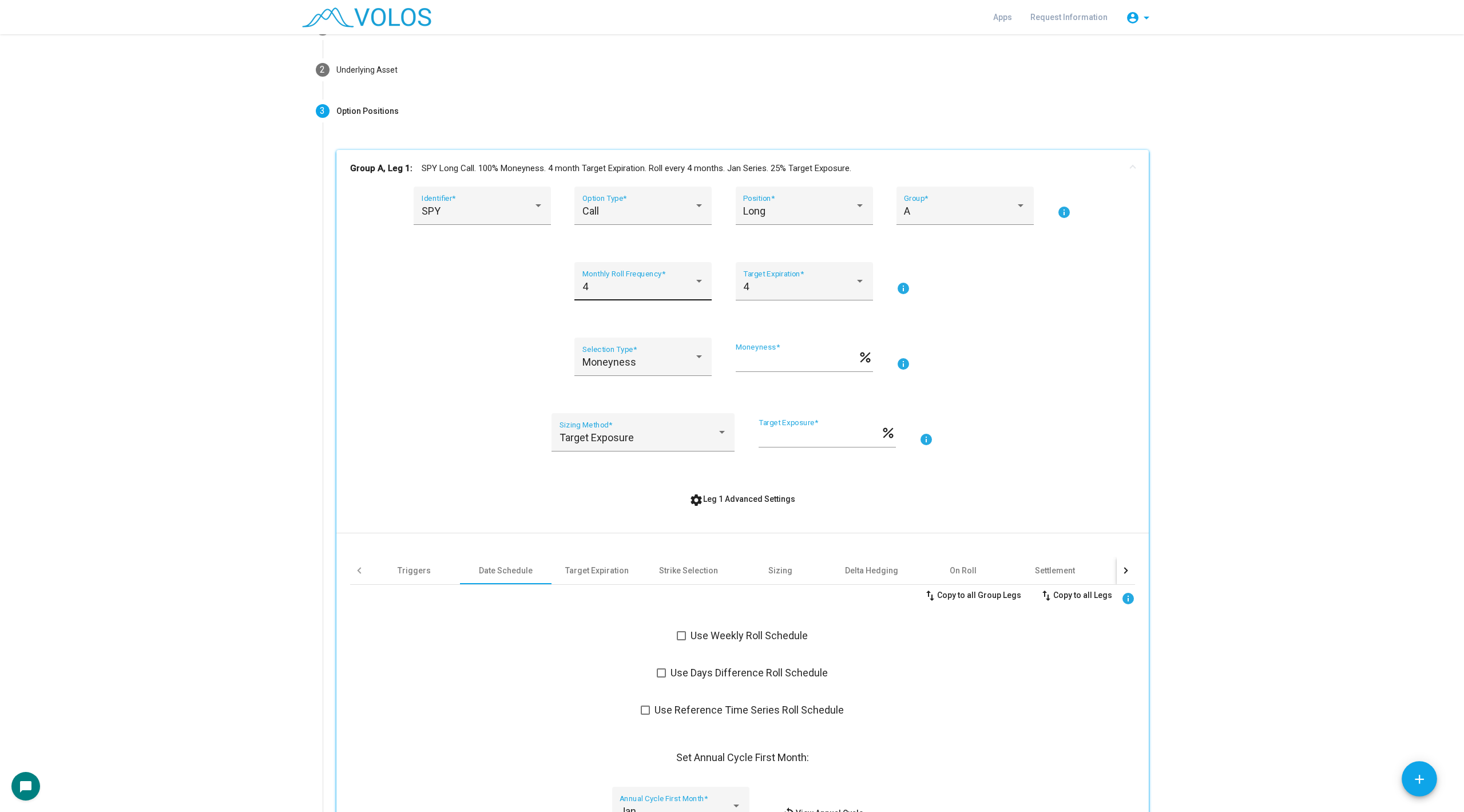
click at [644, 281] on div "4" at bounding box center [638, 286] width 111 height 11
click at [640, 259] on span "3" at bounding box center [643, 256] width 122 height 31
click at [781, 276] on div "4 Target Expiration *" at bounding box center [803, 285] width 122 height 31
click at [778, 255] on span "3" at bounding box center [803, 256] width 122 height 31
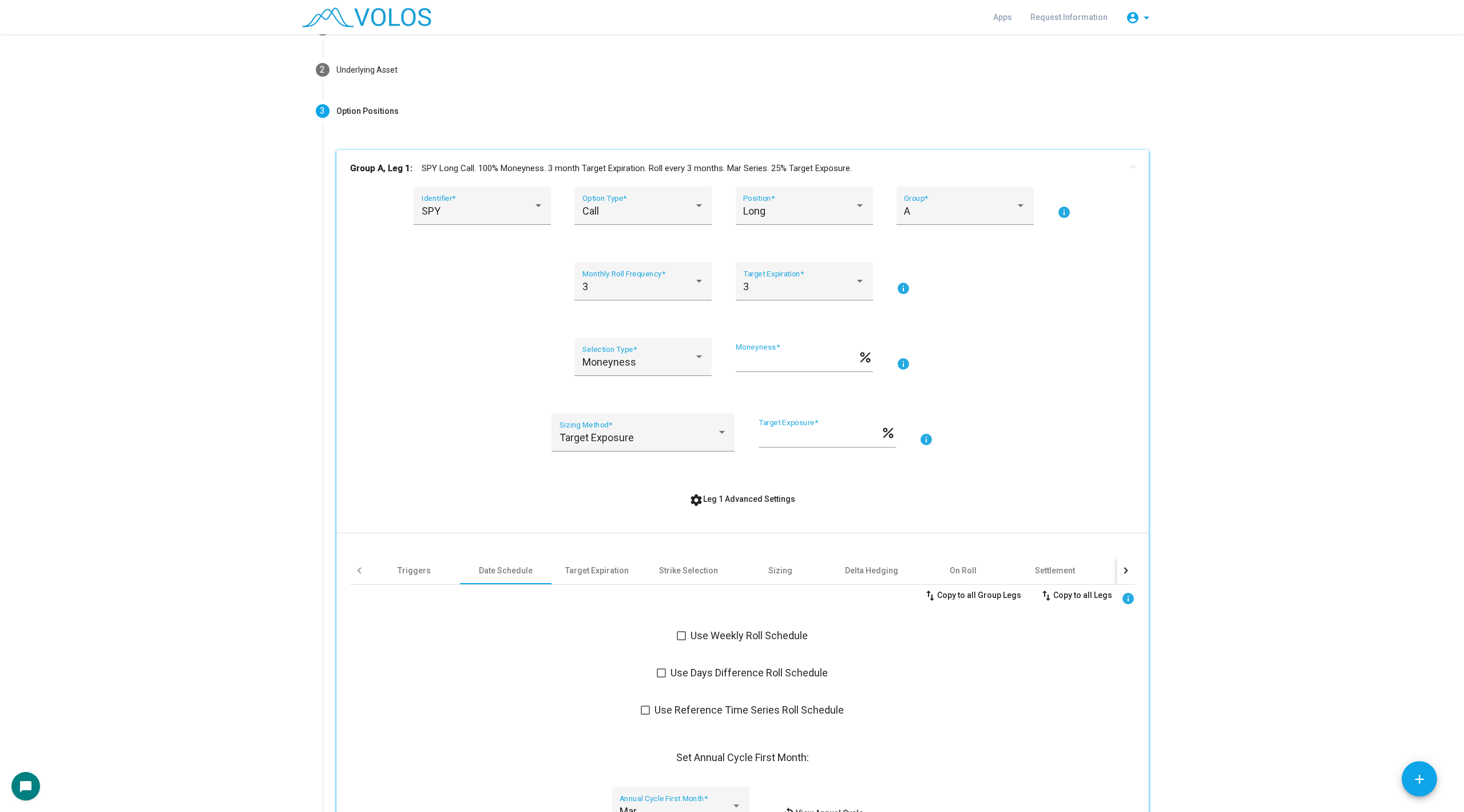
click at [465, 344] on div "Moneyness Selection Type * *** Moneyness * percent info" at bounding box center [742, 364] width 785 height 52
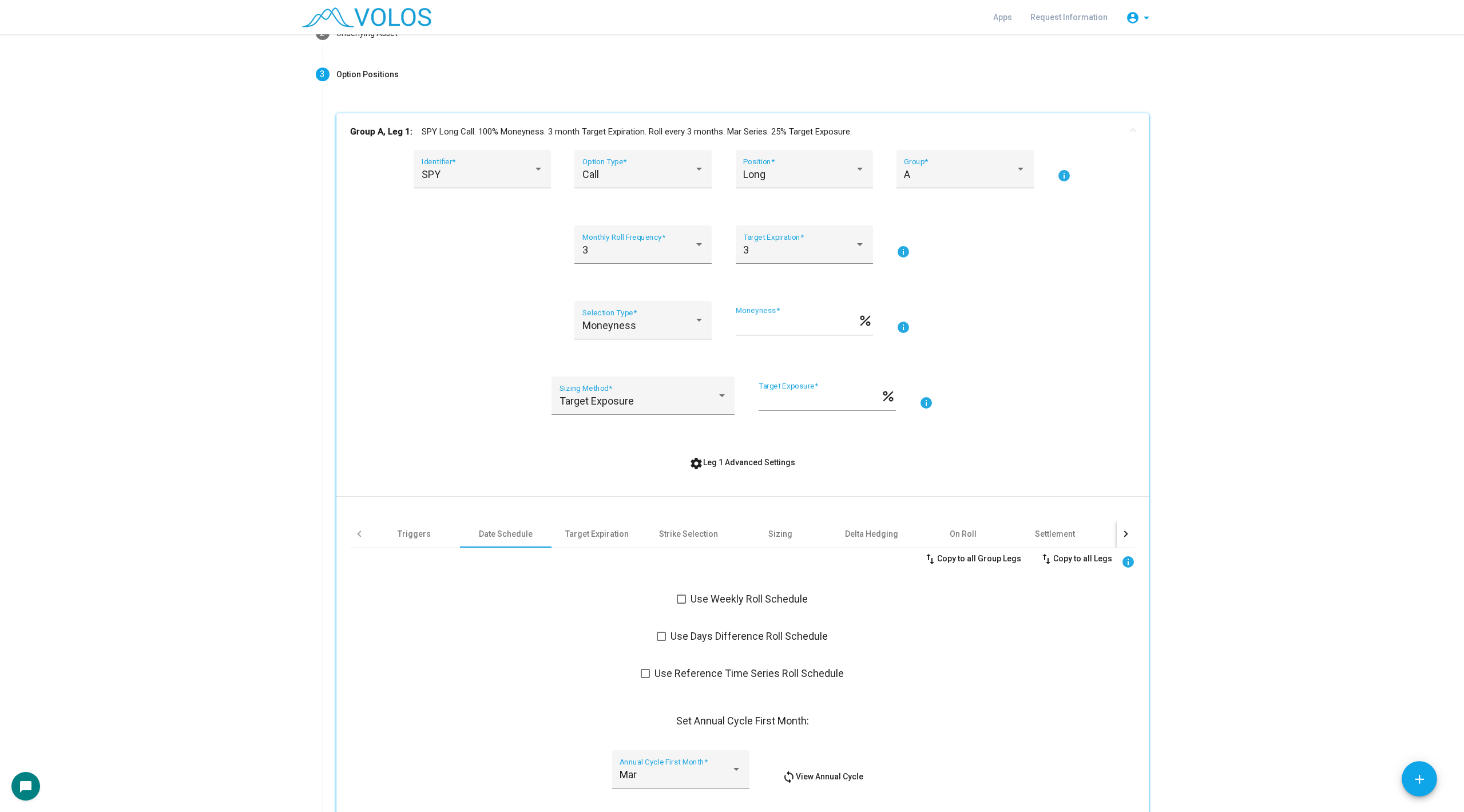
scroll to position [144, 0]
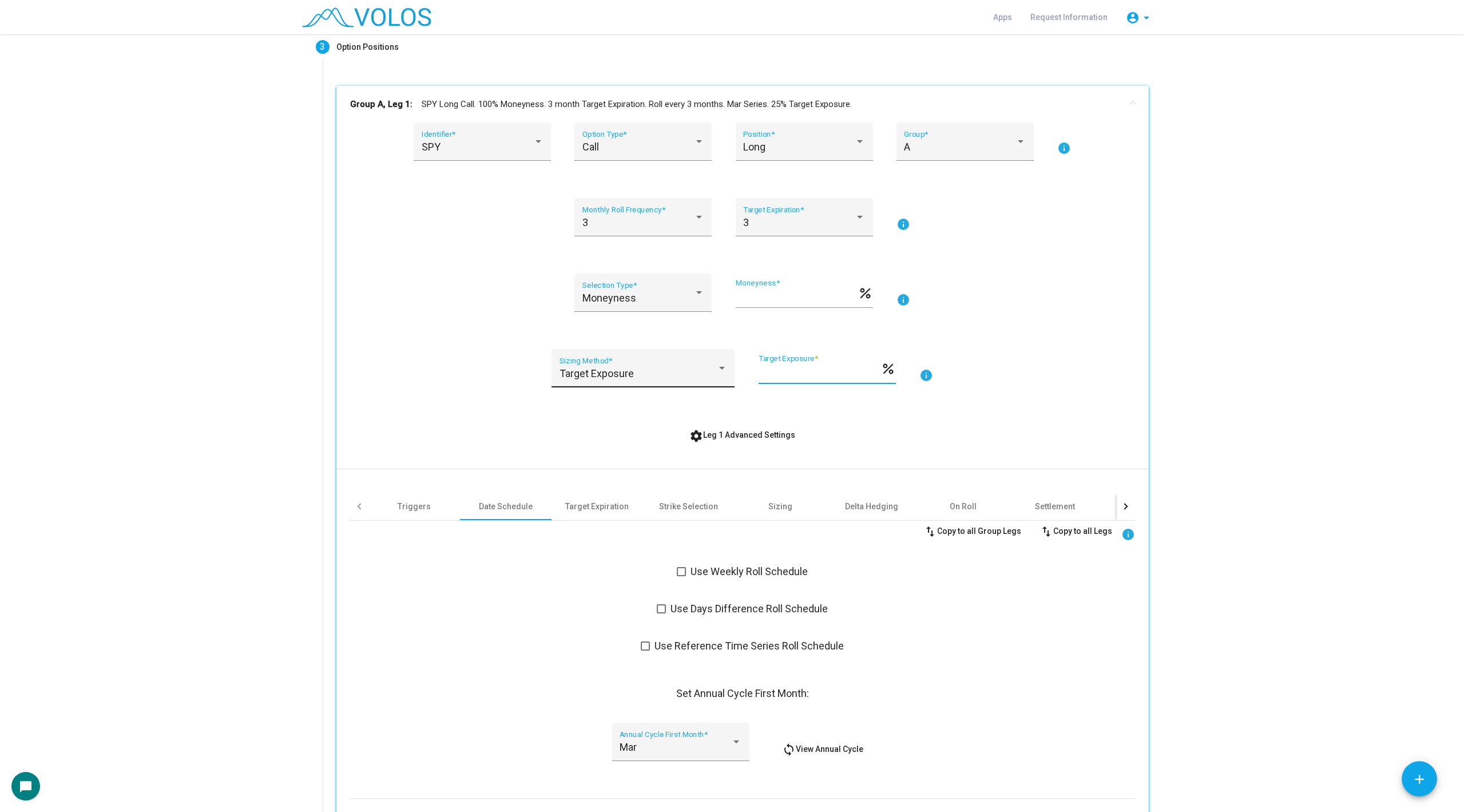
drag, startPoint x: 778, startPoint y: 373, endPoint x: 713, endPoint y: 373, distance: 65.0
click at [713, 373] on div "Target Exposure Sizing Method * ** Target Exposure * percent info" at bounding box center [742, 375] width 785 height 52
type input "******"
click at [1017, 313] on div "Moneyness Selection Type * *** Moneyness * percent info" at bounding box center [742, 299] width 785 height 52
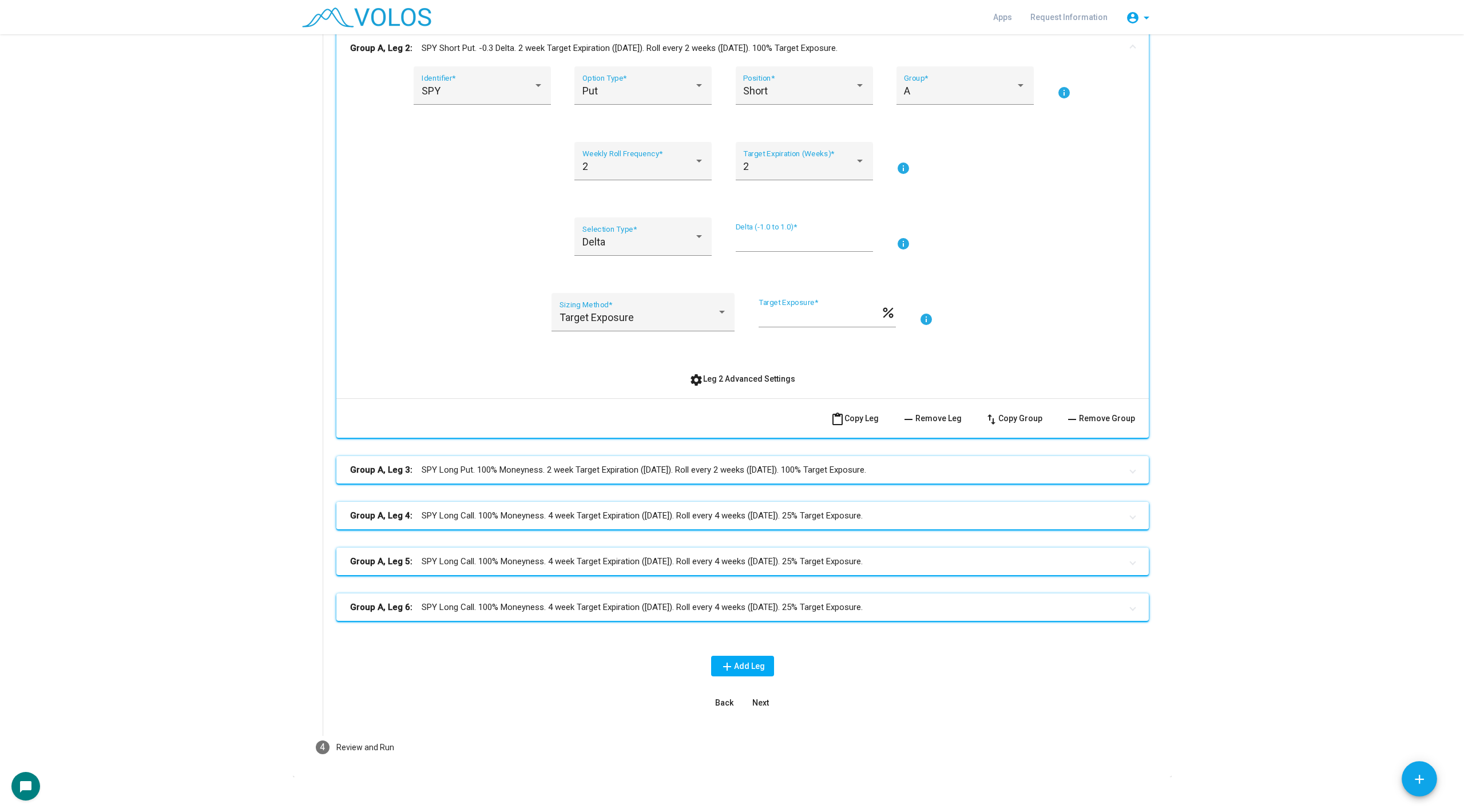
scroll to position [1284, 0]
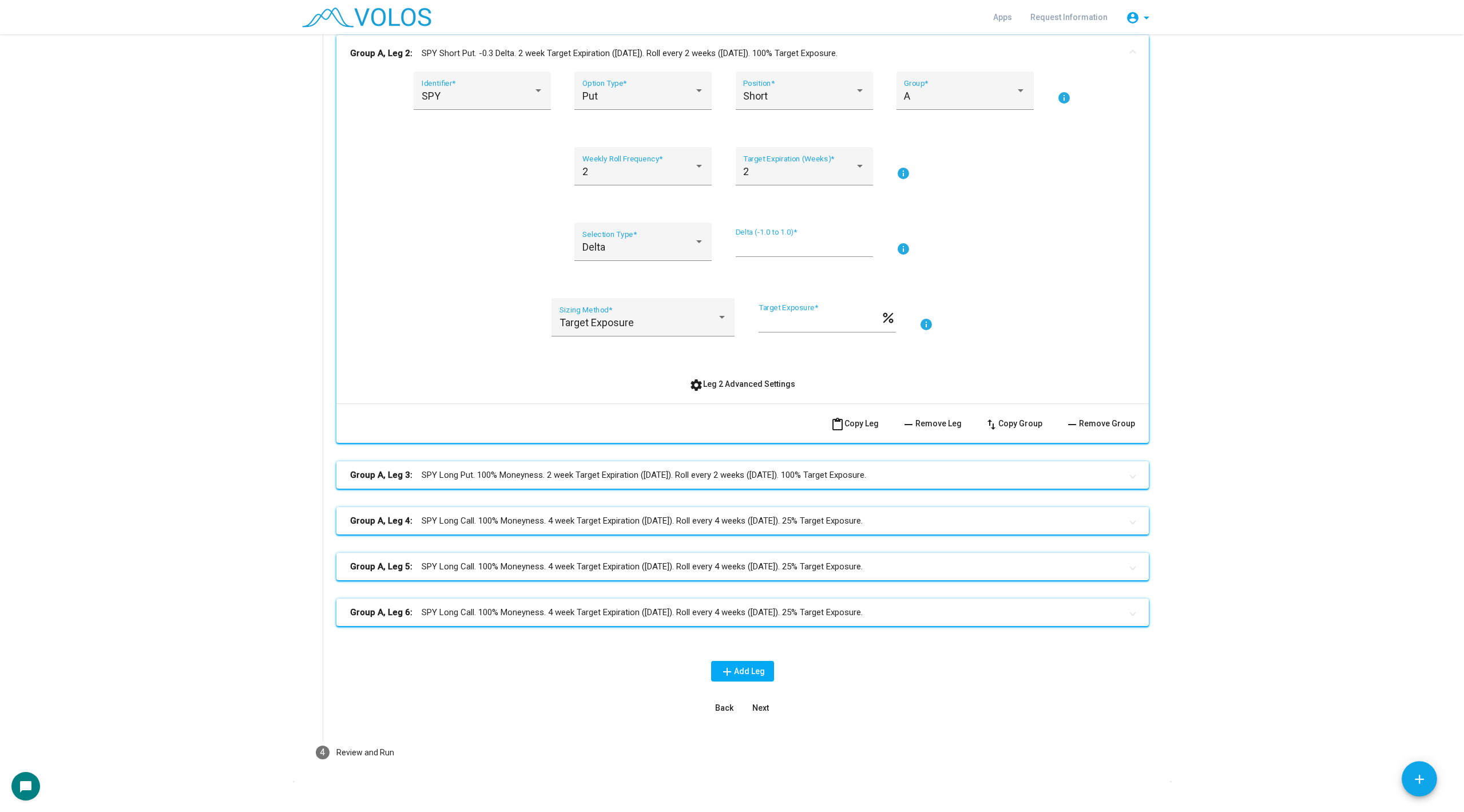
click at [928, 506] on mat-expansion-panel-header "Group A, Leg 4: SPY Long Call. 100% Moneyness. 4 week Target Expiration (Friday…" at bounding box center [742, 520] width 812 height 27
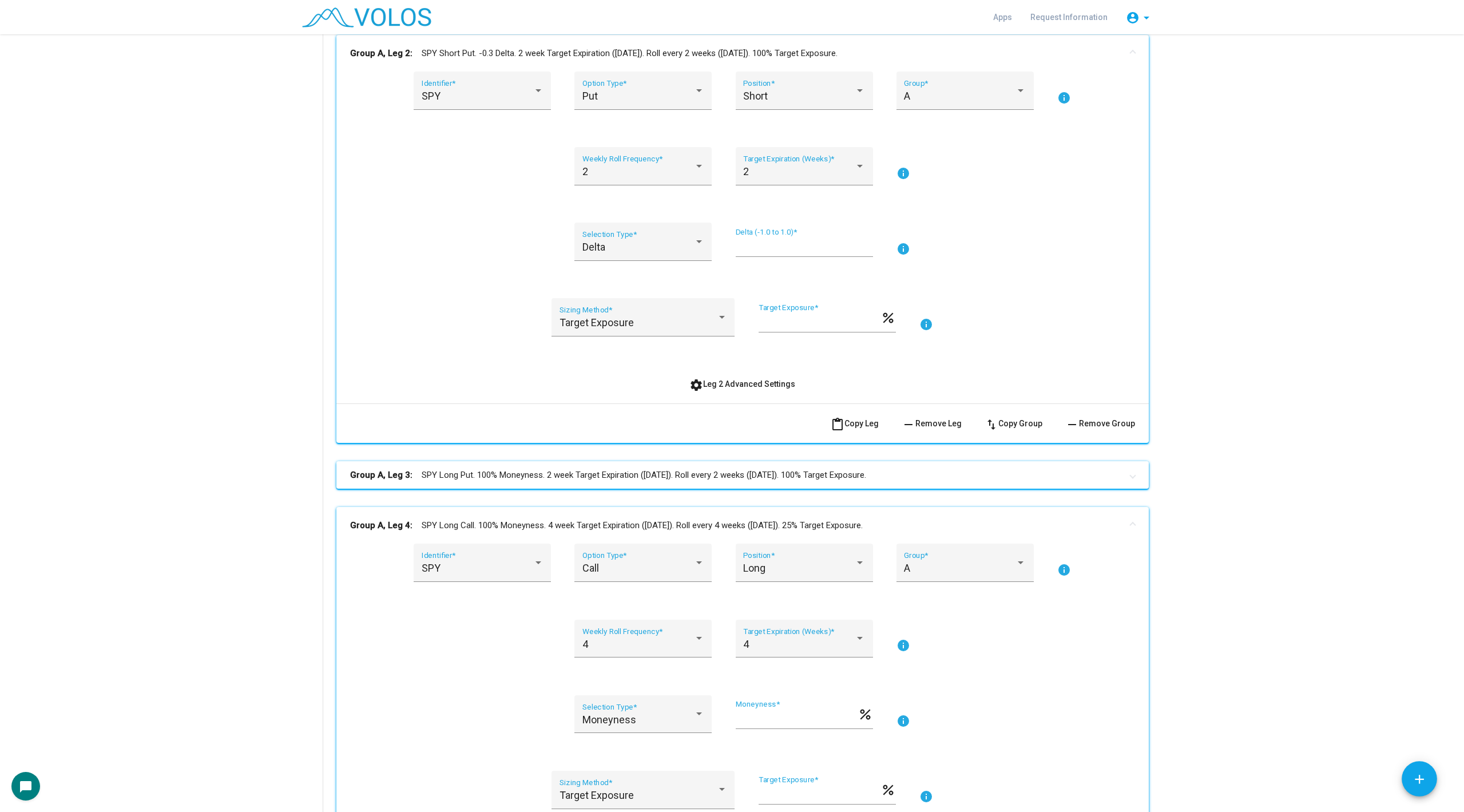
click at [935, 477] on mat-panel-title "Group A, Leg 3: SPY Long Put. 100% Moneyness. 2 week Target Expiration (Friday)…" at bounding box center [736, 475] width 771 height 13
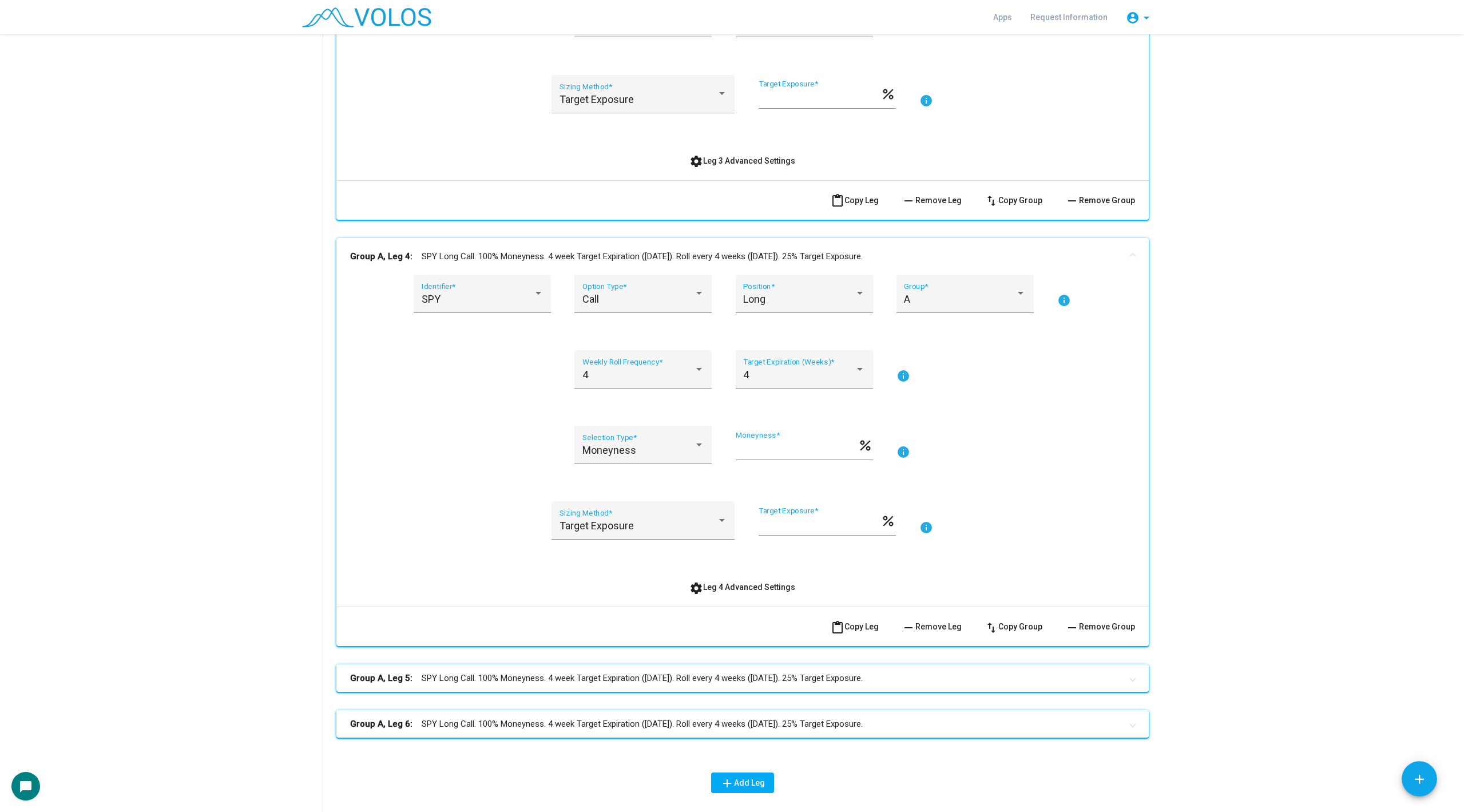
scroll to position [2060, 0]
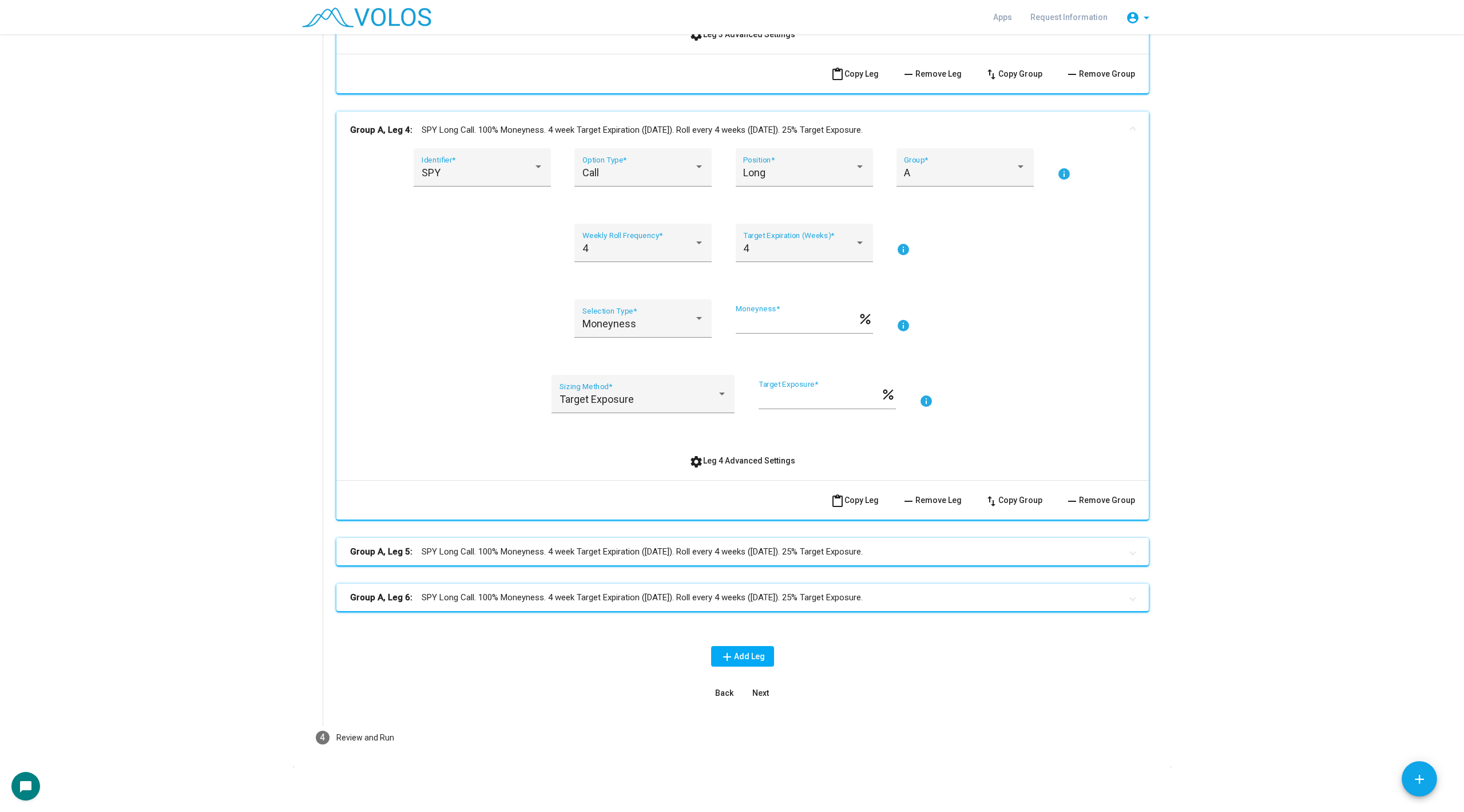
click at [952, 498] on span "remove Remove Leg" at bounding box center [932, 499] width 60 height 9
click at [783, 556] on mat-panel-title "Group A, Leg 4: SPY Long Call. 100% Moneyness. 4 week Target Expiration (Friday…" at bounding box center [736, 552] width 771 height 13
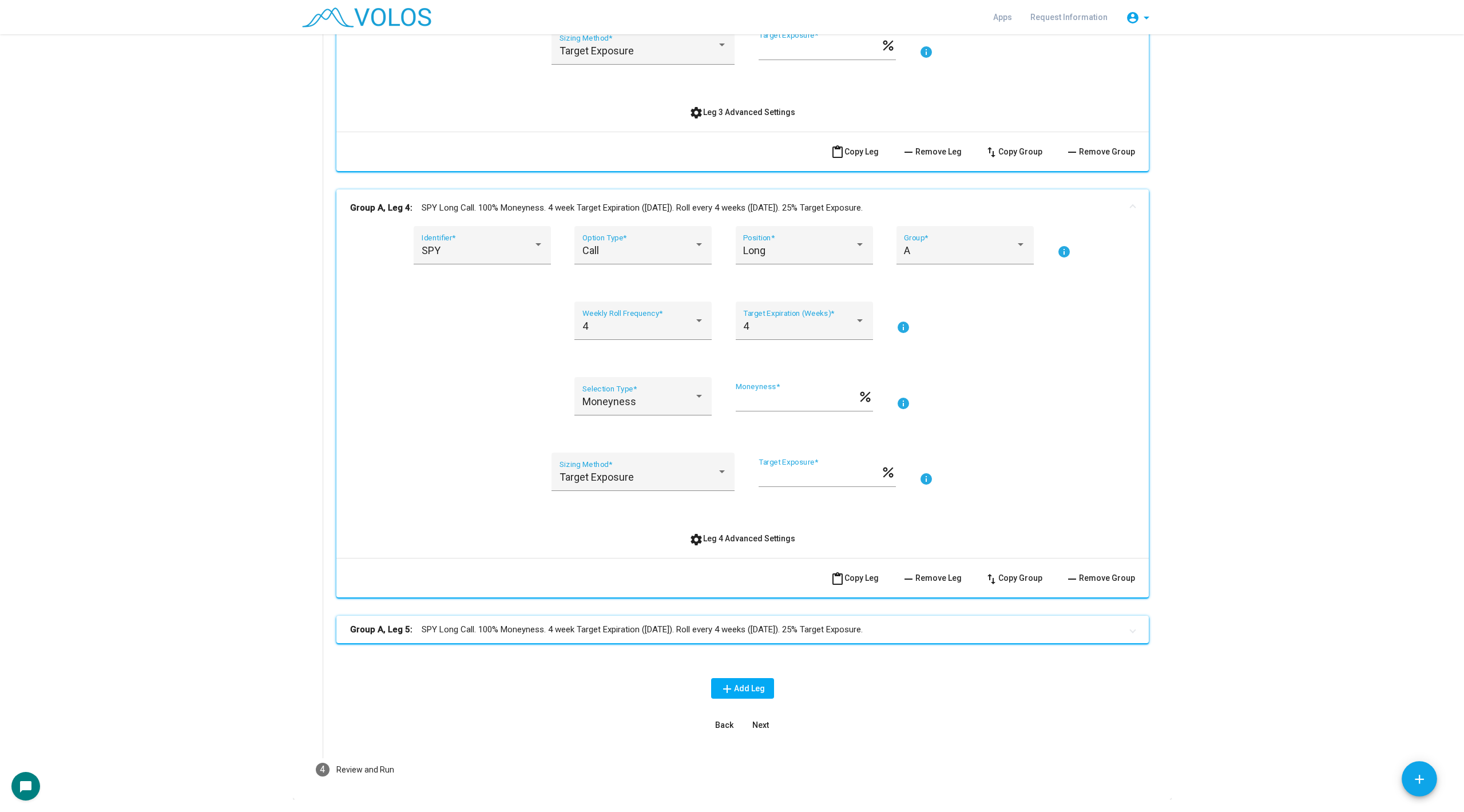
click at [941, 577] on span "remove Remove Leg" at bounding box center [932, 577] width 60 height 9
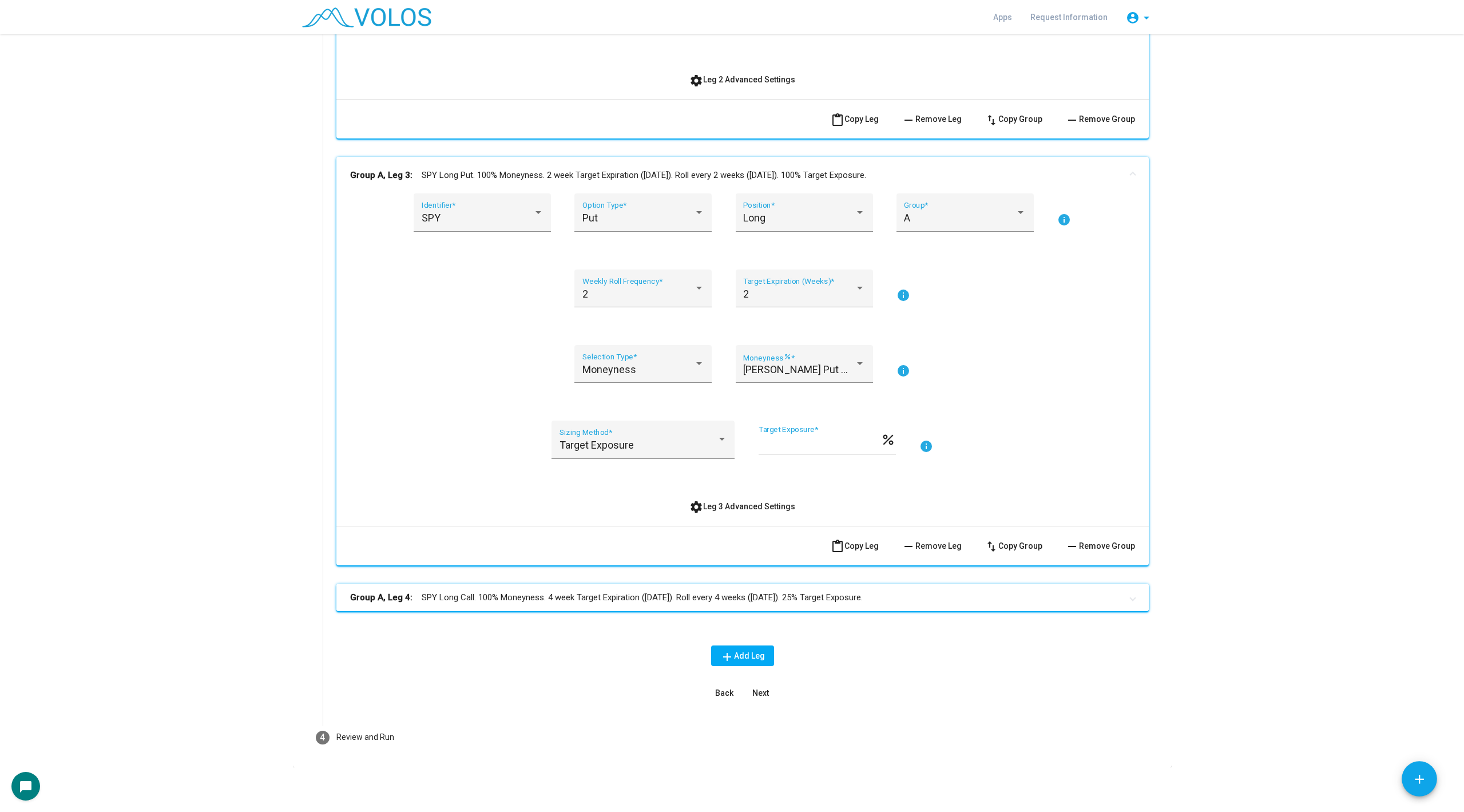
click at [878, 600] on mat-panel-title "Group A, Leg 4: SPY Long Call. 100% Moneyness. 4 week Target Expiration (Friday…" at bounding box center [736, 598] width 771 height 13
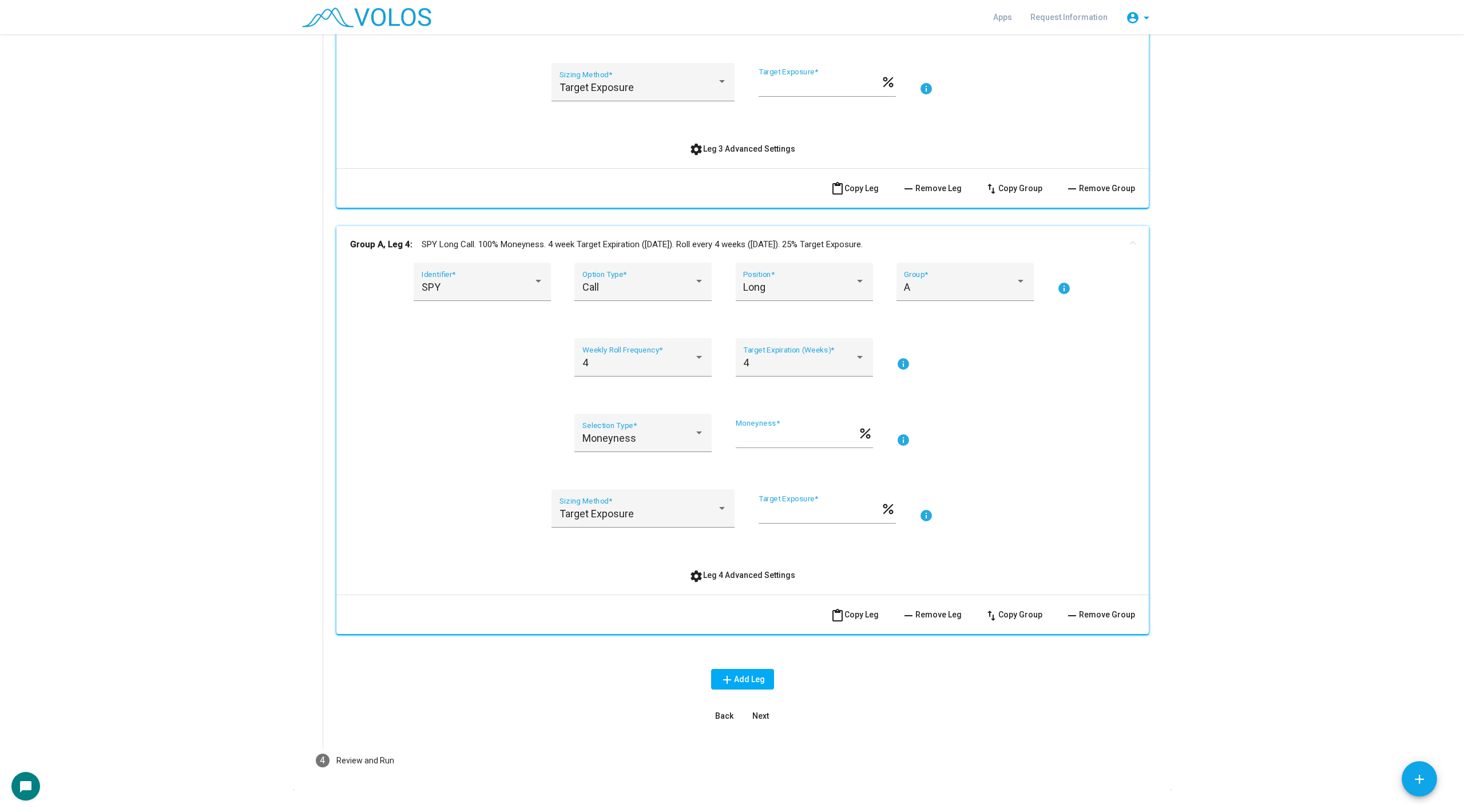
scroll to position [1969, 0]
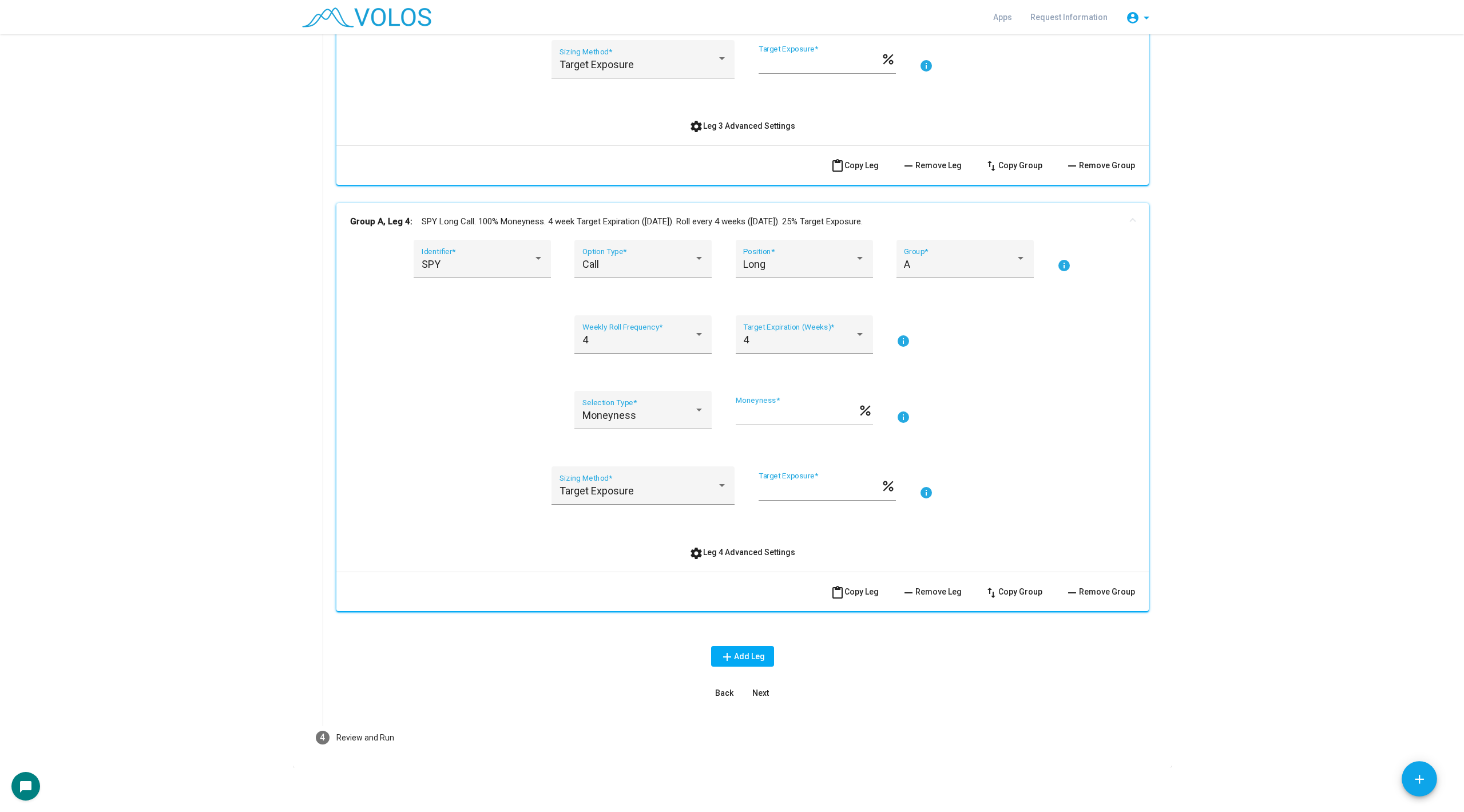
click at [936, 594] on span "remove Remove Leg" at bounding box center [932, 591] width 60 height 9
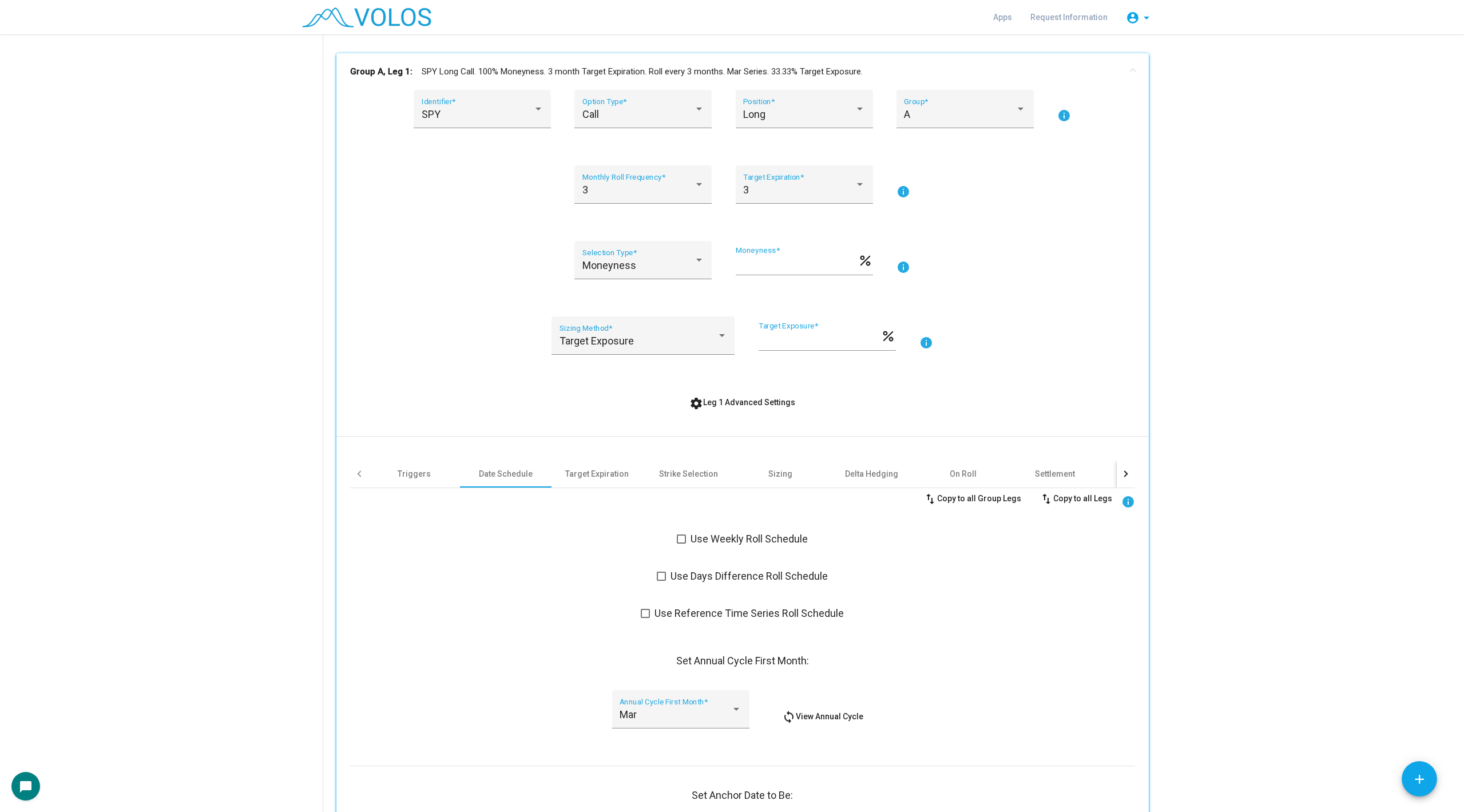
scroll to position [247, 0]
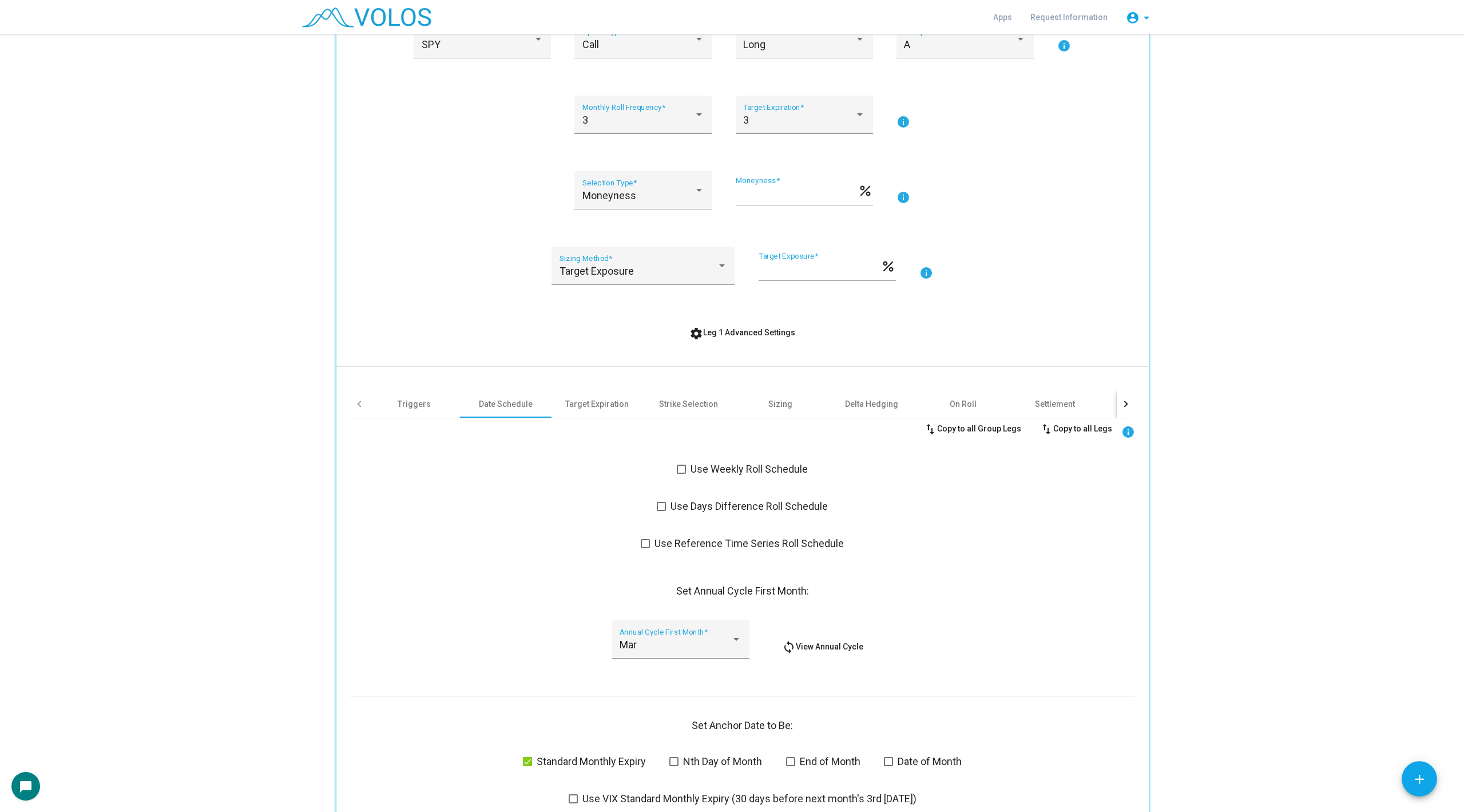
click at [740, 329] on span "settings Leg 1 Advanced Settings" at bounding box center [742, 331] width 106 height 9
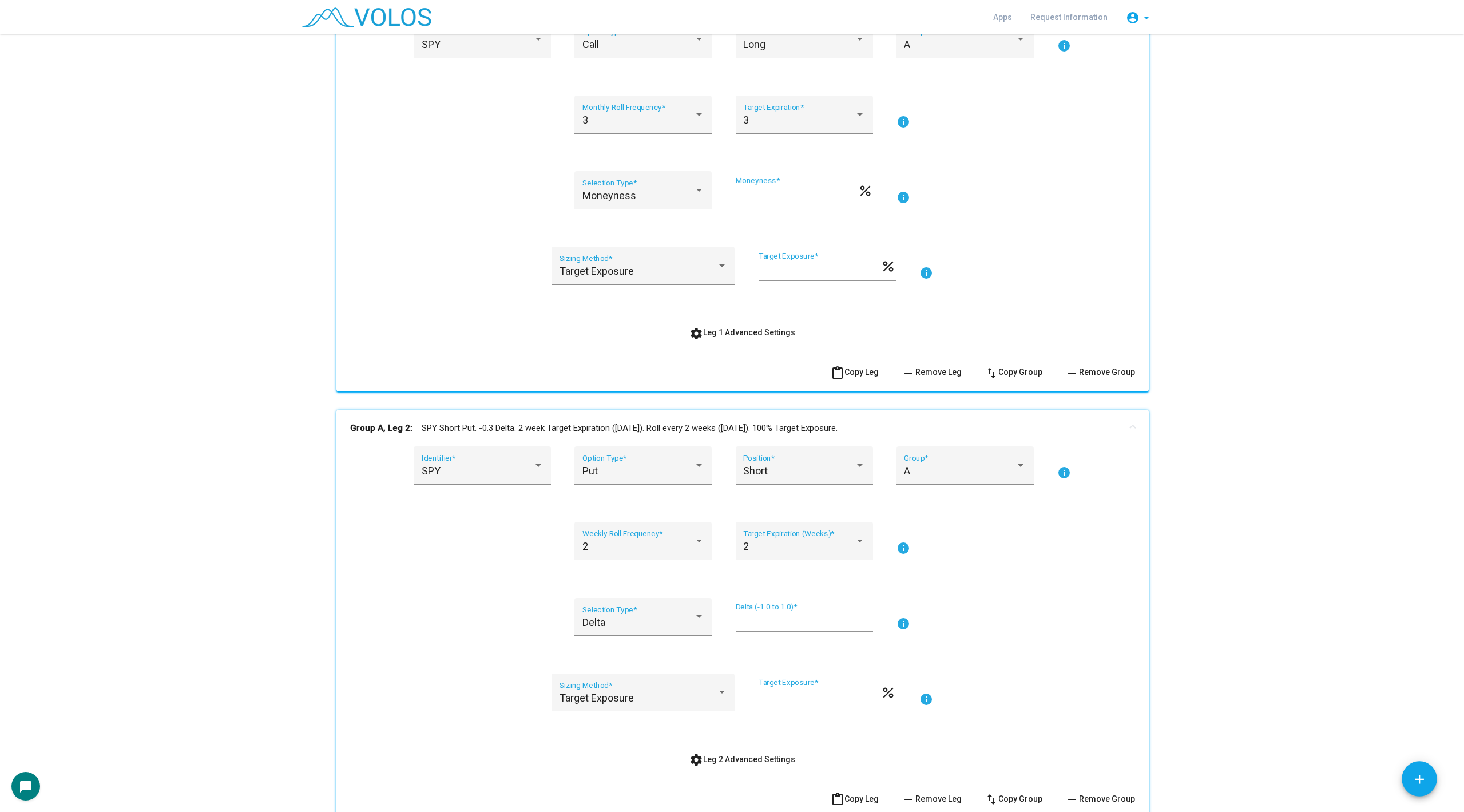
click at [732, 338] on button "settings Leg 1 Advanced Settings" at bounding box center [742, 332] width 124 height 21
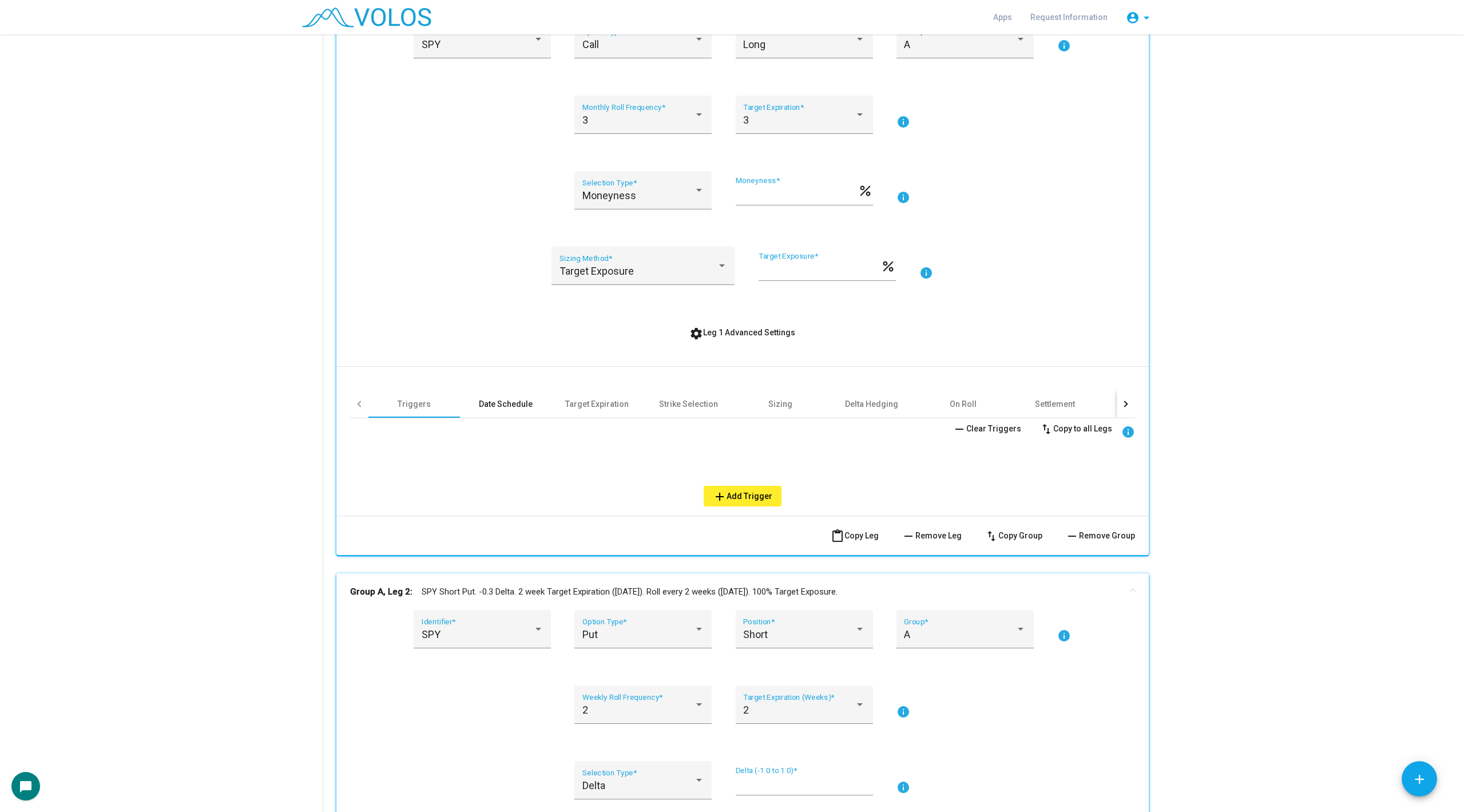
click at [508, 402] on div "Date Schedule" at bounding box center [506, 404] width 54 height 11
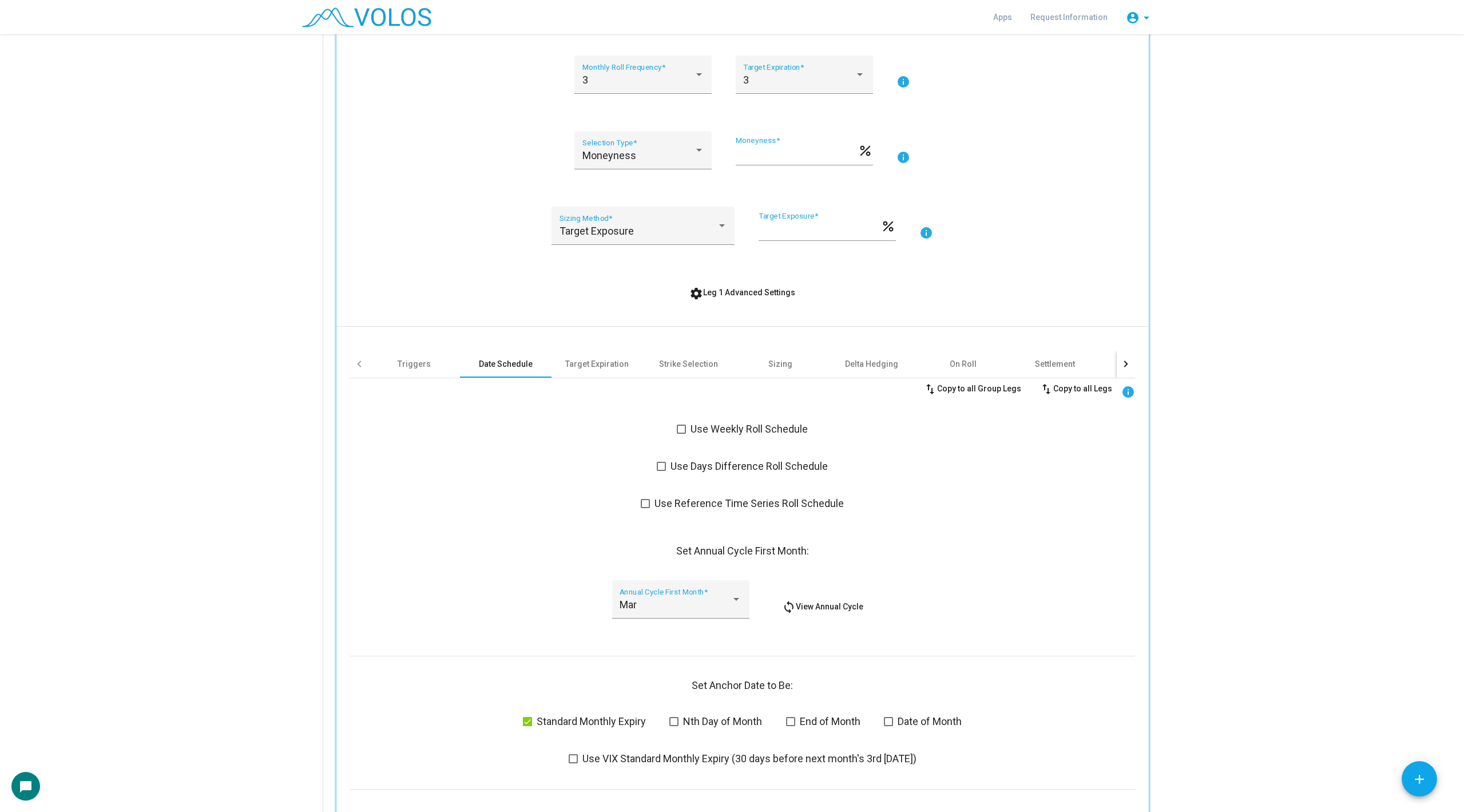
scroll to position [269, 0]
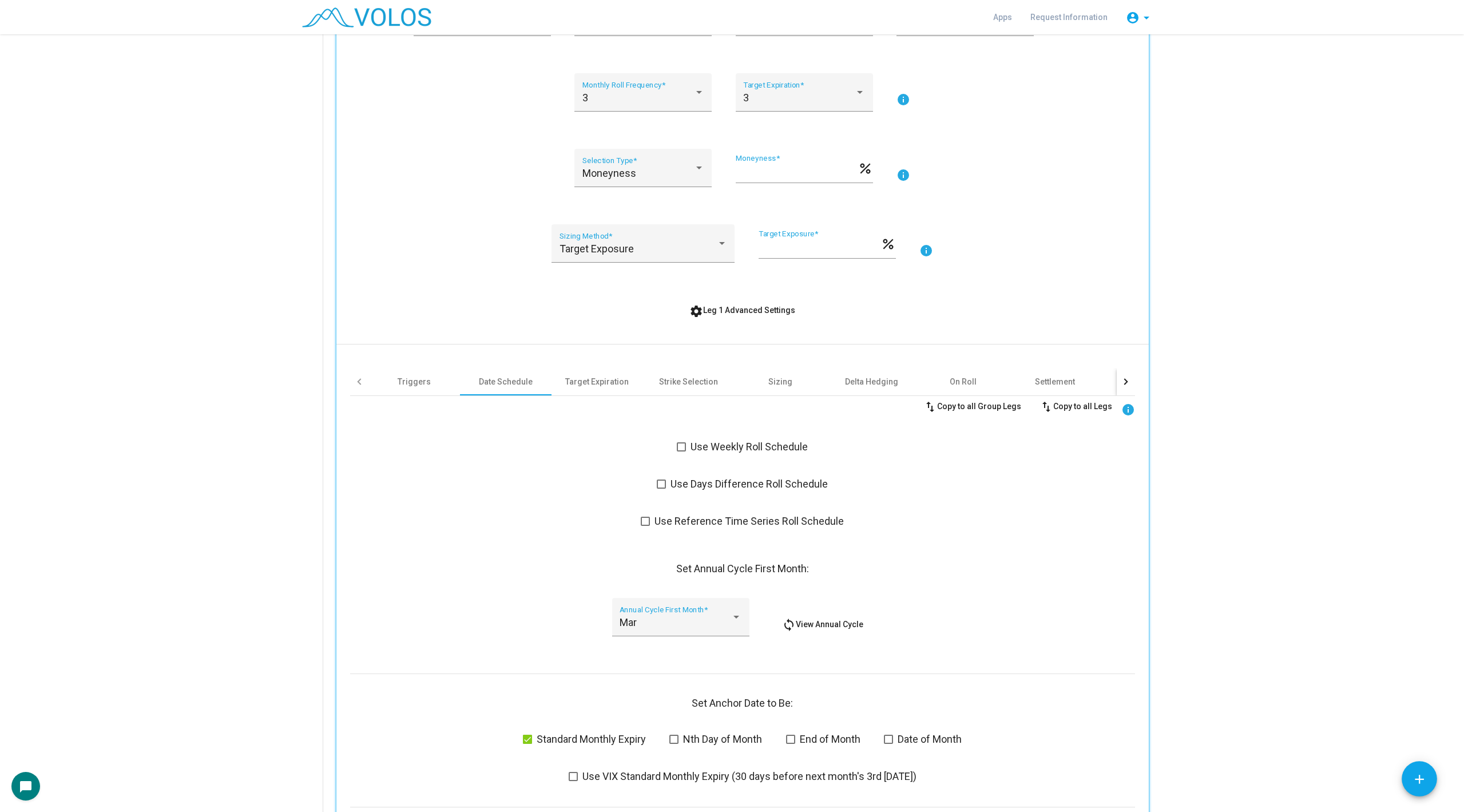
click at [735, 311] on span "settings Leg 1 Advanced Settings" at bounding box center [742, 310] width 106 height 9
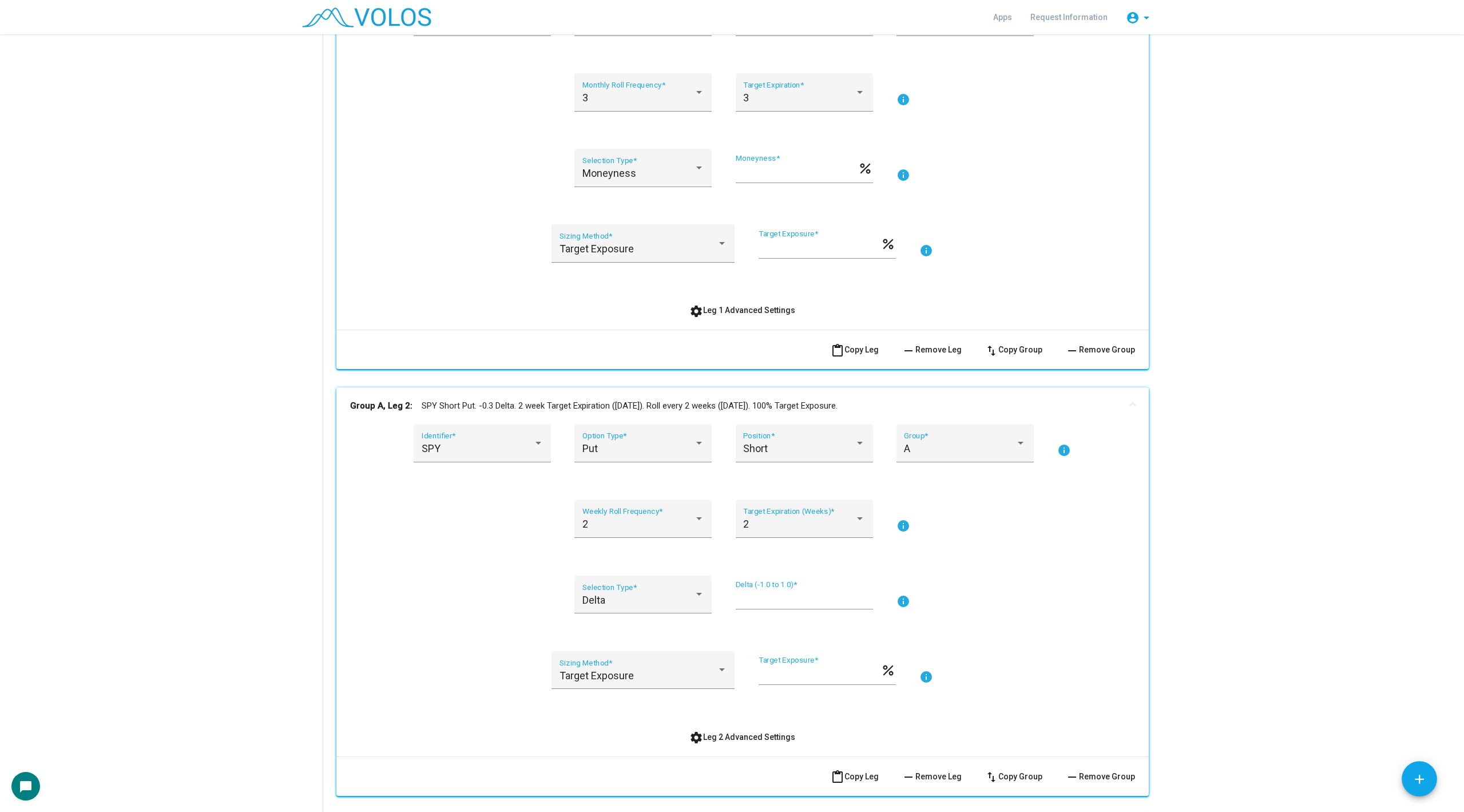
click at [845, 348] on span "content_paste Copy Leg" at bounding box center [855, 349] width 48 height 9
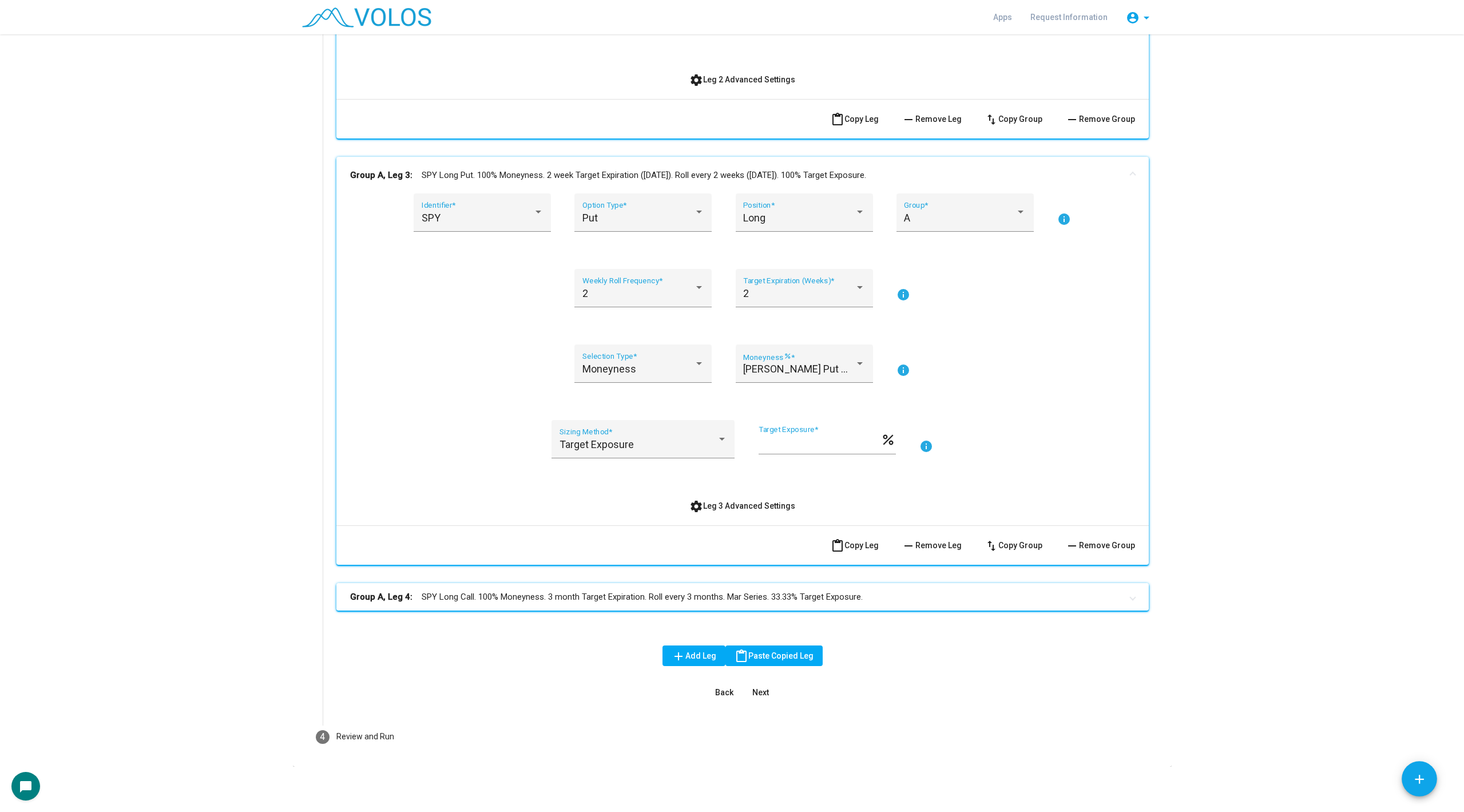
click at [563, 598] on mat-panel-title "Group A, Leg 4: SPY Long Call. 100% Moneyness. 3 month Target Expiration. Roll …" at bounding box center [736, 597] width 771 height 13
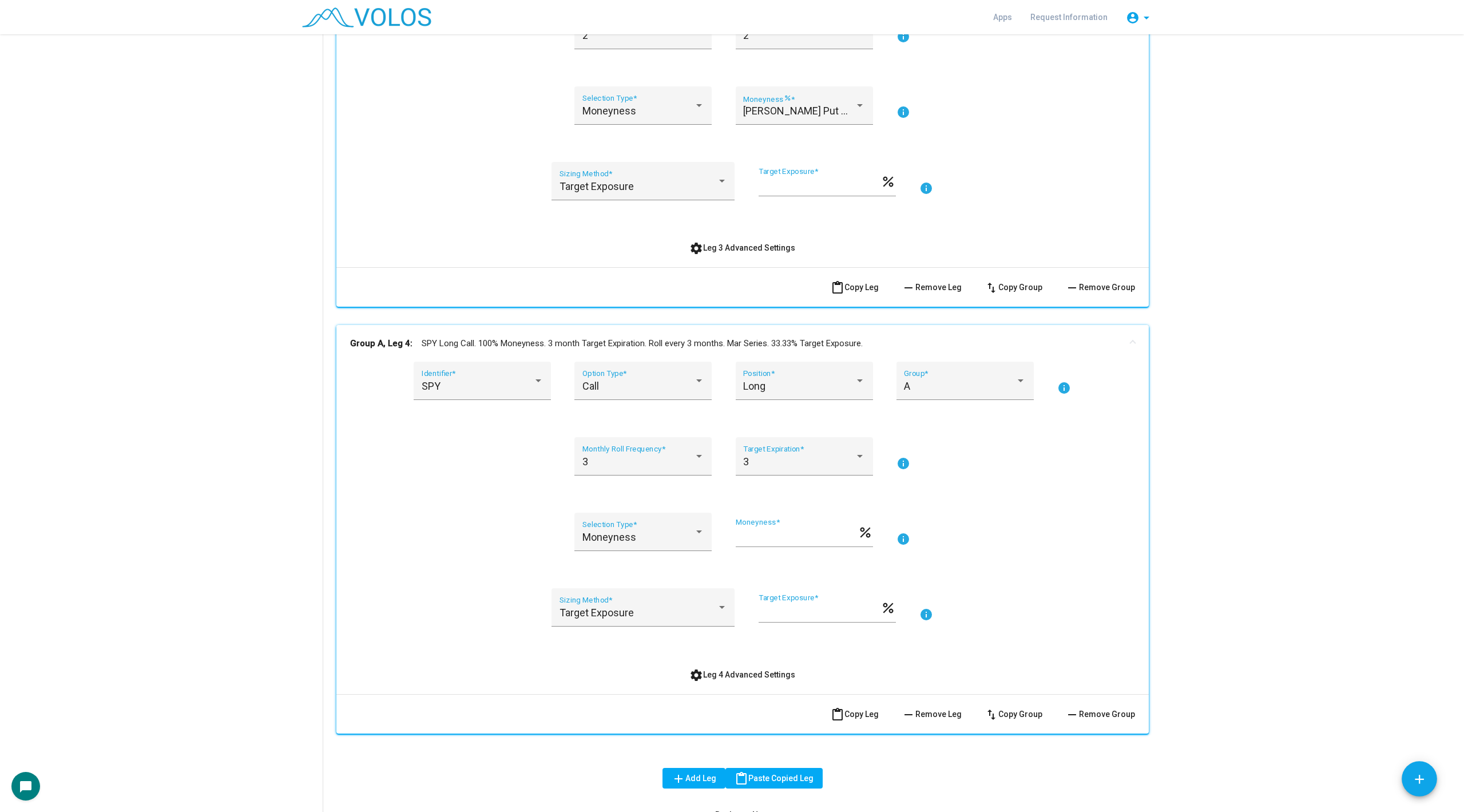
scroll to position [1307, 0]
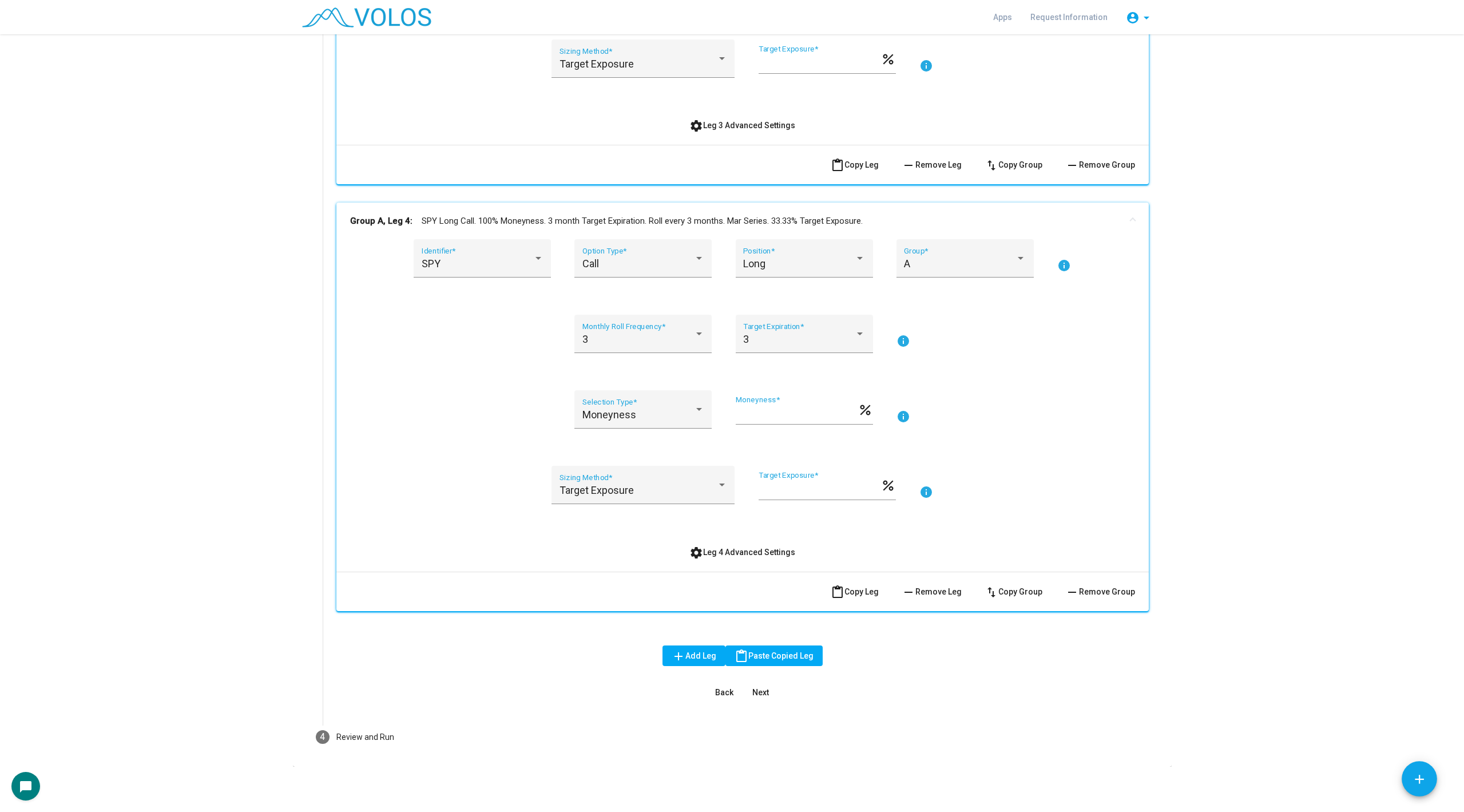
click at [711, 554] on span "settings Leg 4 Advanced Settings" at bounding box center [742, 552] width 106 height 9
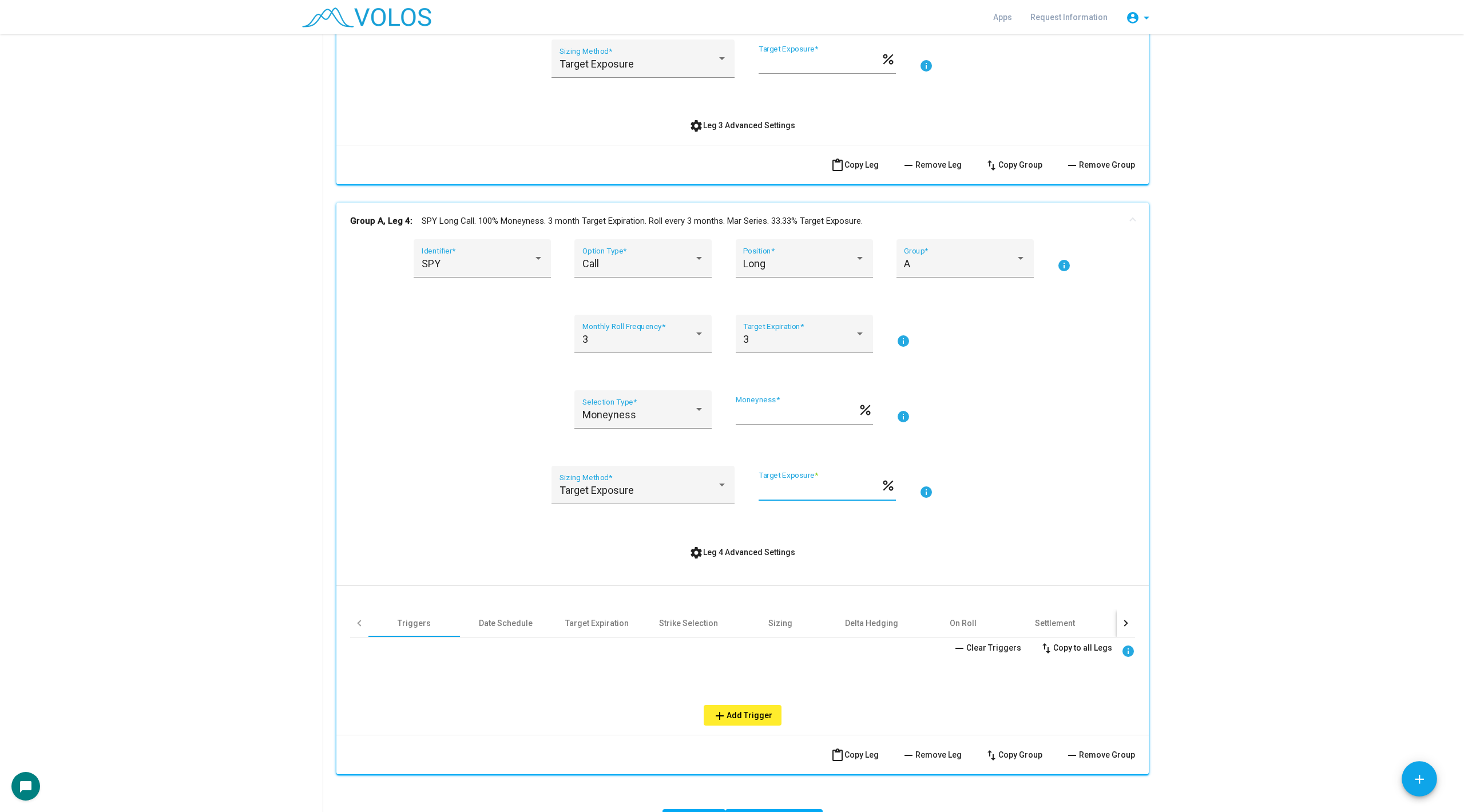
click at [823, 487] on input "******" at bounding box center [820, 489] width 122 height 11
type input "******"
click at [524, 614] on div "Date Schedule" at bounding box center [505, 623] width 91 height 27
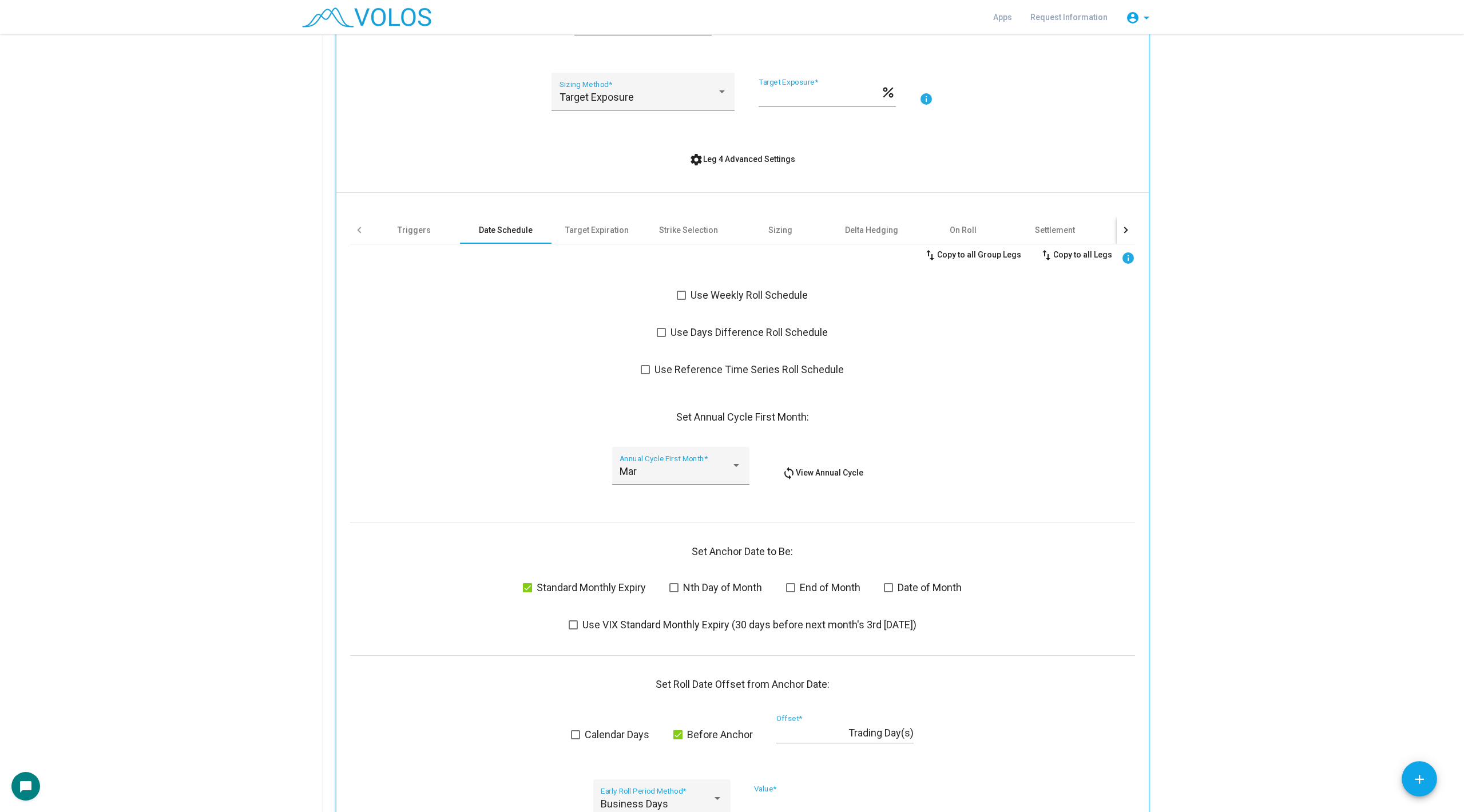
scroll to position [1714, 0]
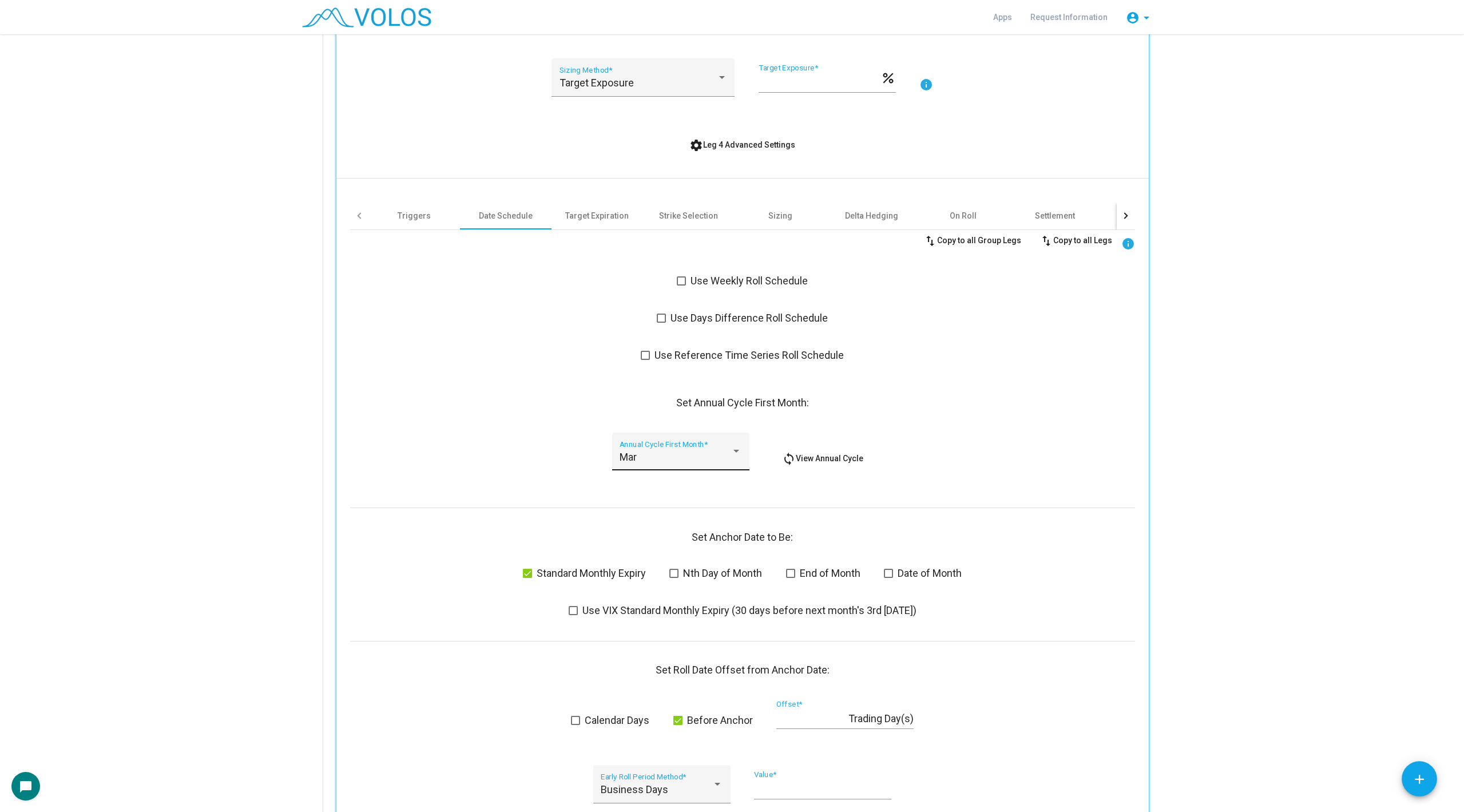
click at [662, 452] on div "Mar" at bounding box center [675, 457] width 111 height 11
click at [653, 420] on span "Feb" at bounding box center [680, 425] width 122 height 31
click at [743, 140] on span "settings Leg 4 Advanced Settings" at bounding box center [742, 144] width 106 height 9
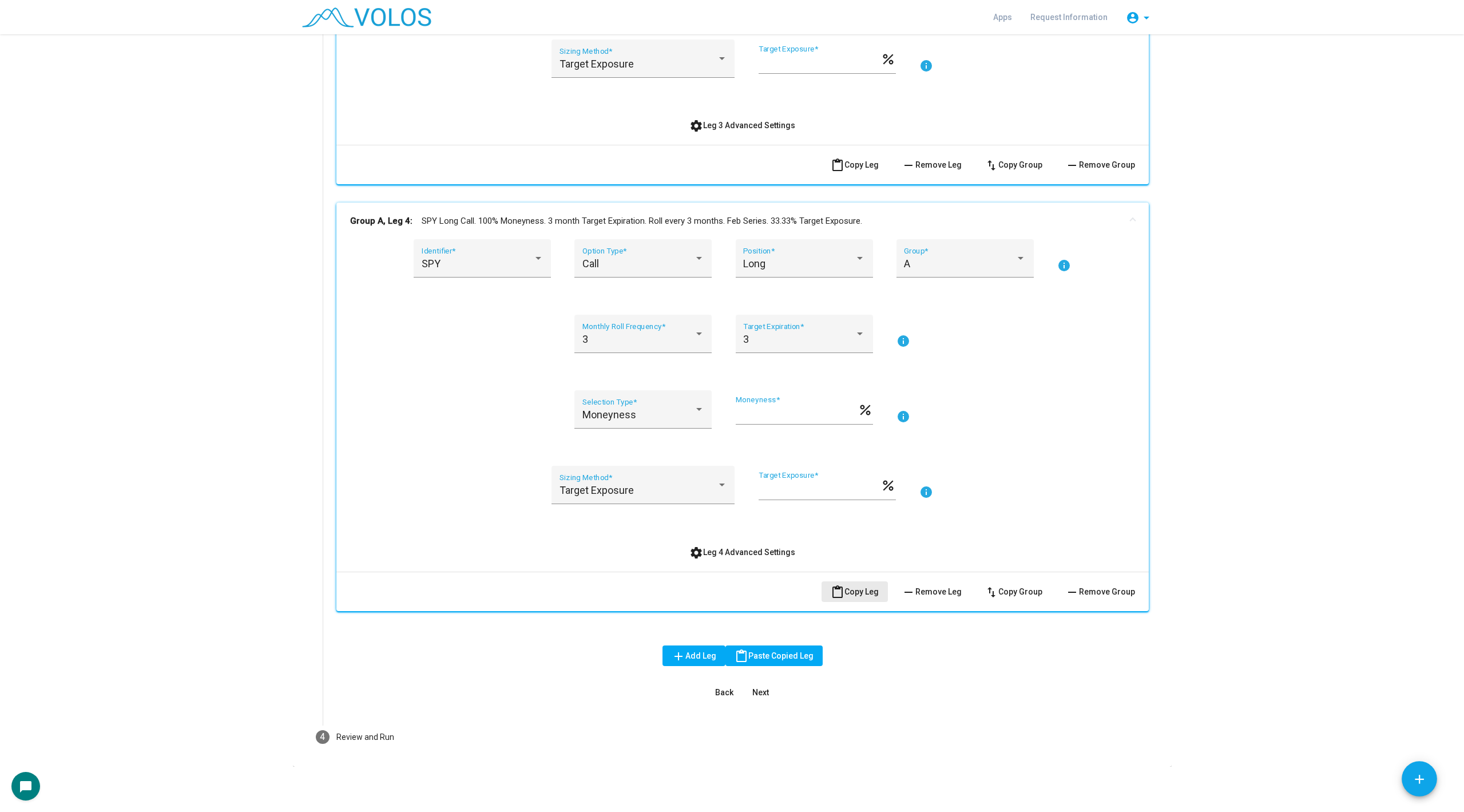
click at [851, 588] on span "content_paste Copy Leg" at bounding box center [855, 591] width 48 height 9
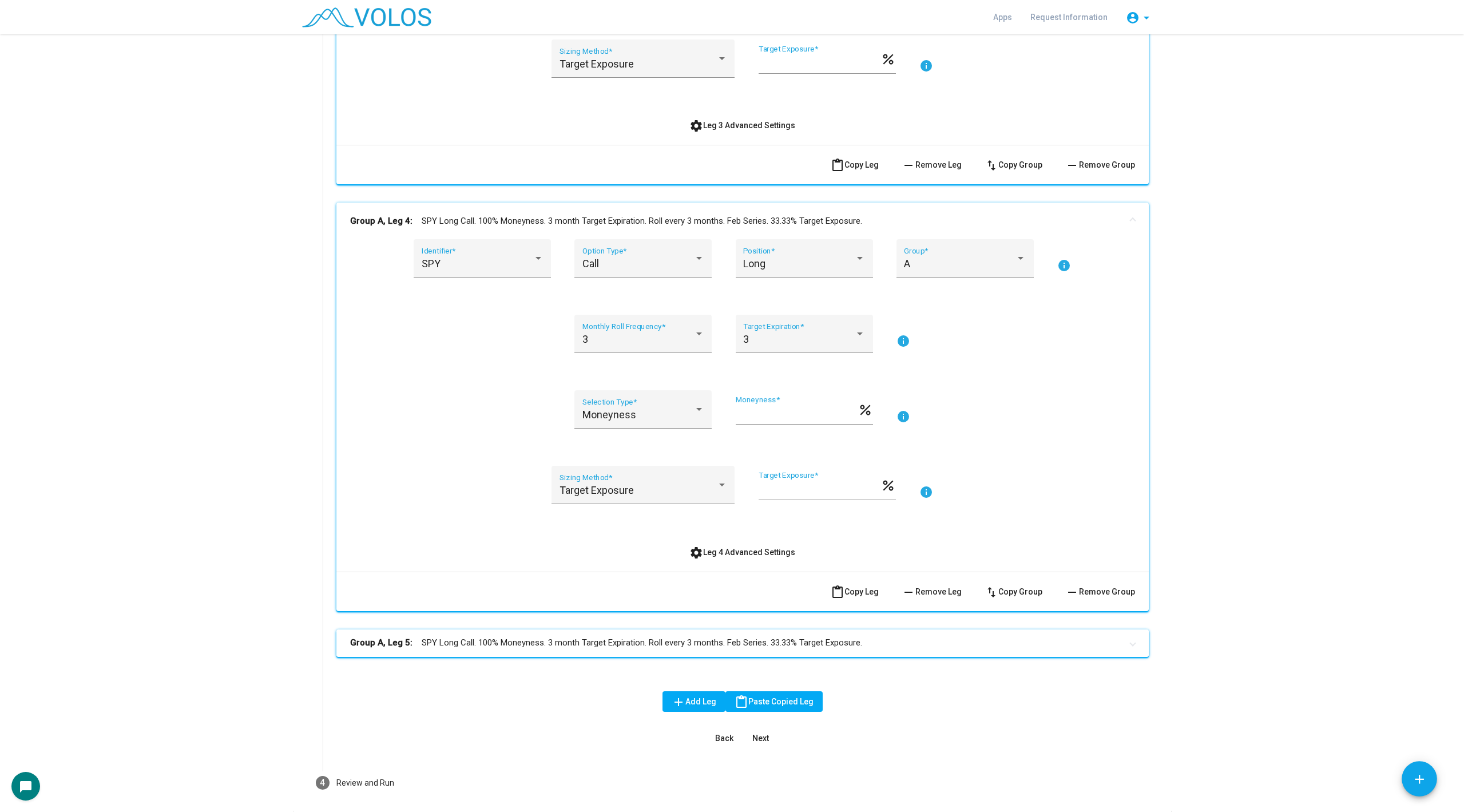
click at [669, 652] on mat-expansion-panel-header "Group A, Leg 5: SPY Long Call. 100% Moneyness. 3 month Target Expiration. Roll …" at bounding box center [742, 643] width 812 height 27
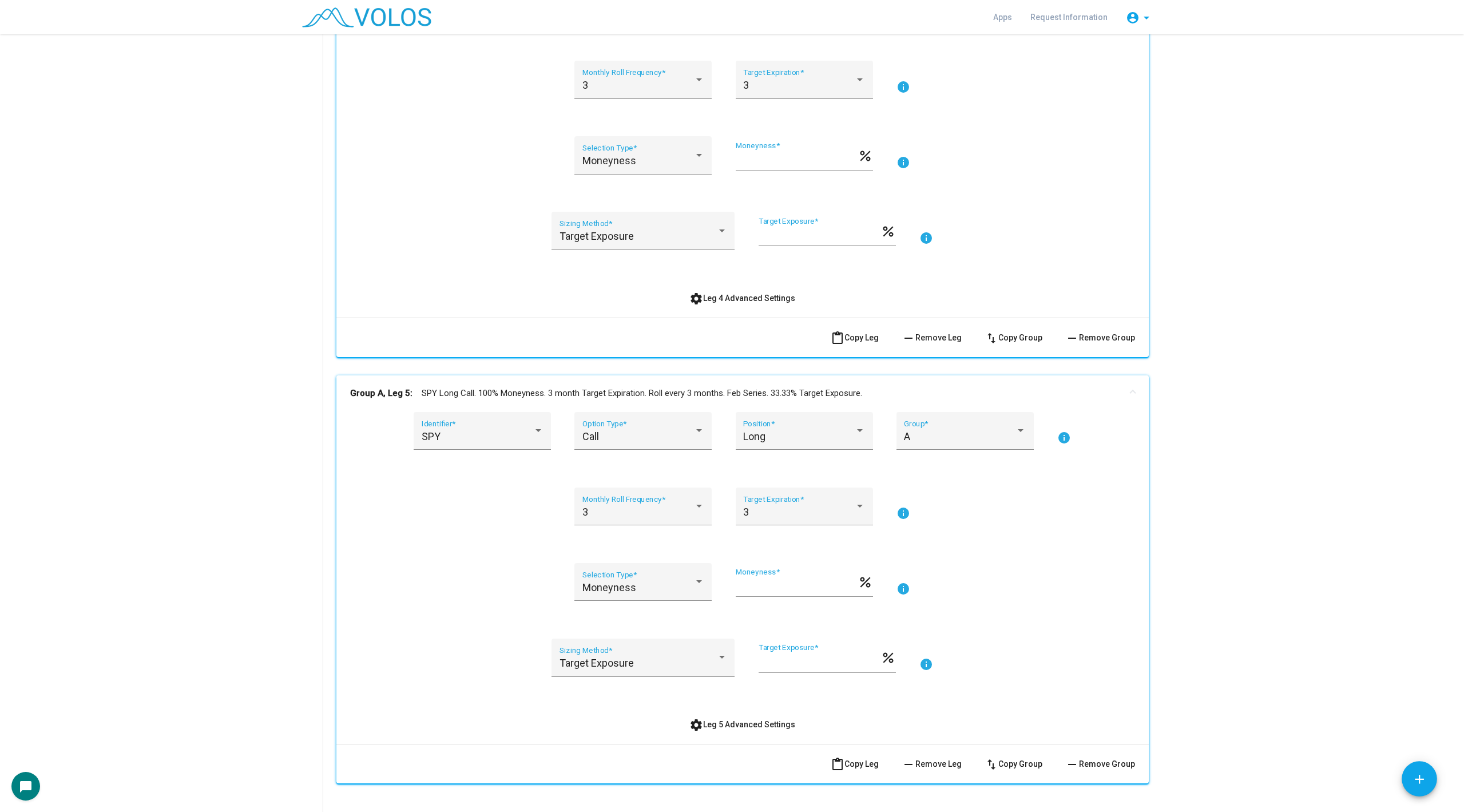
scroll to position [1733, 0]
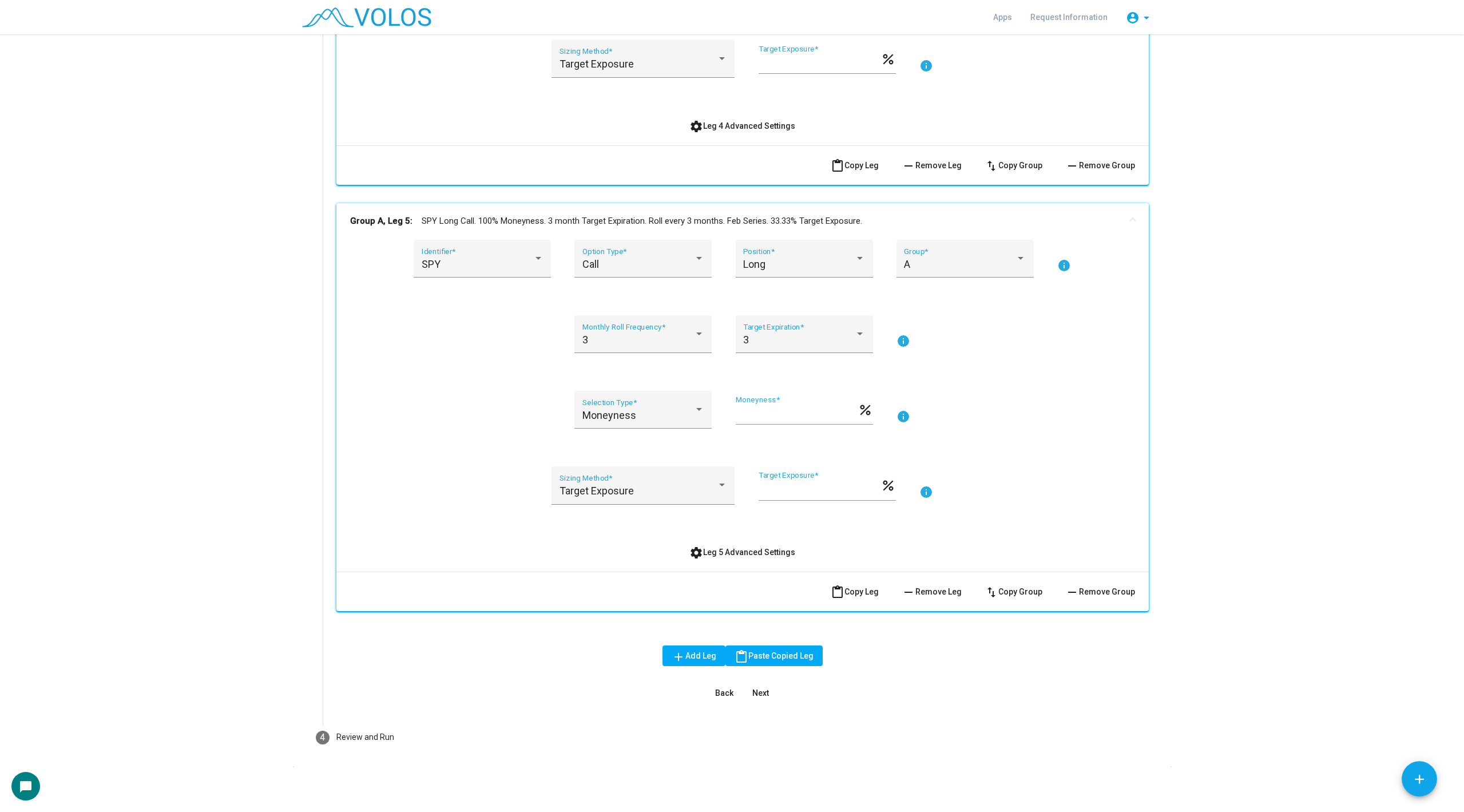
click at [700, 548] on mat-icon "settings" at bounding box center [696, 552] width 14 height 14
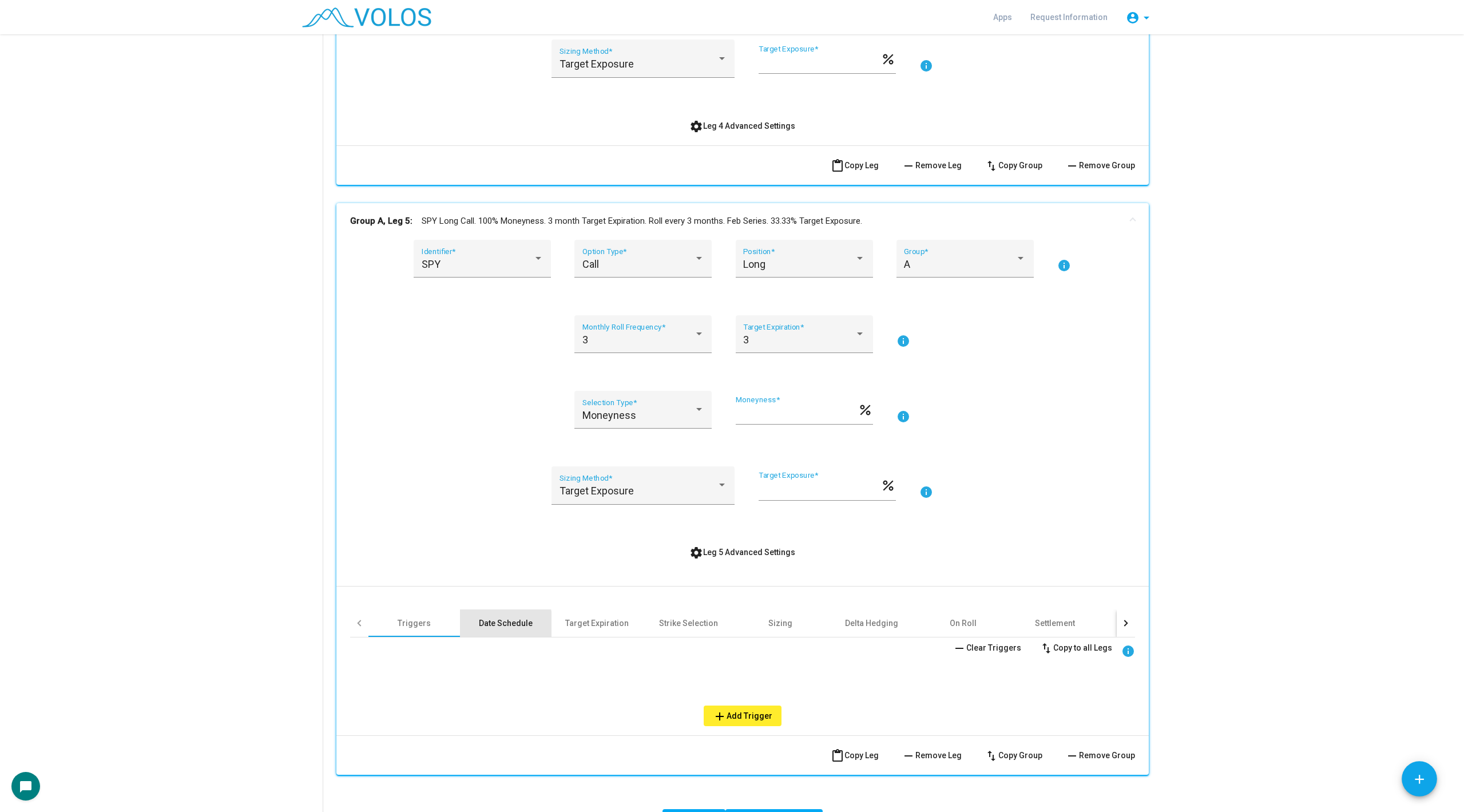
click at [488, 623] on div "Date Schedule" at bounding box center [506, 623] width 54 height 11
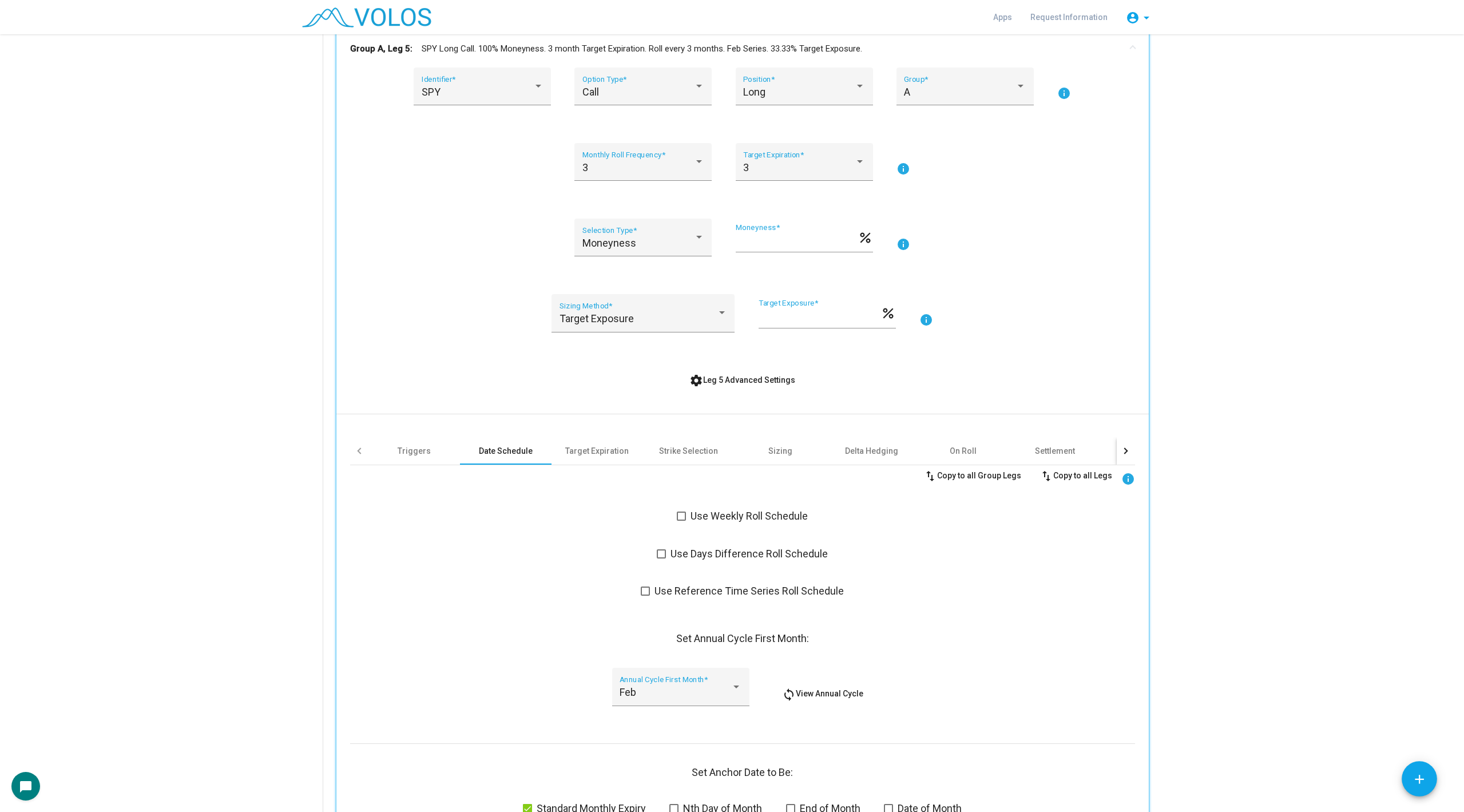
scroll to position [2001, 0]
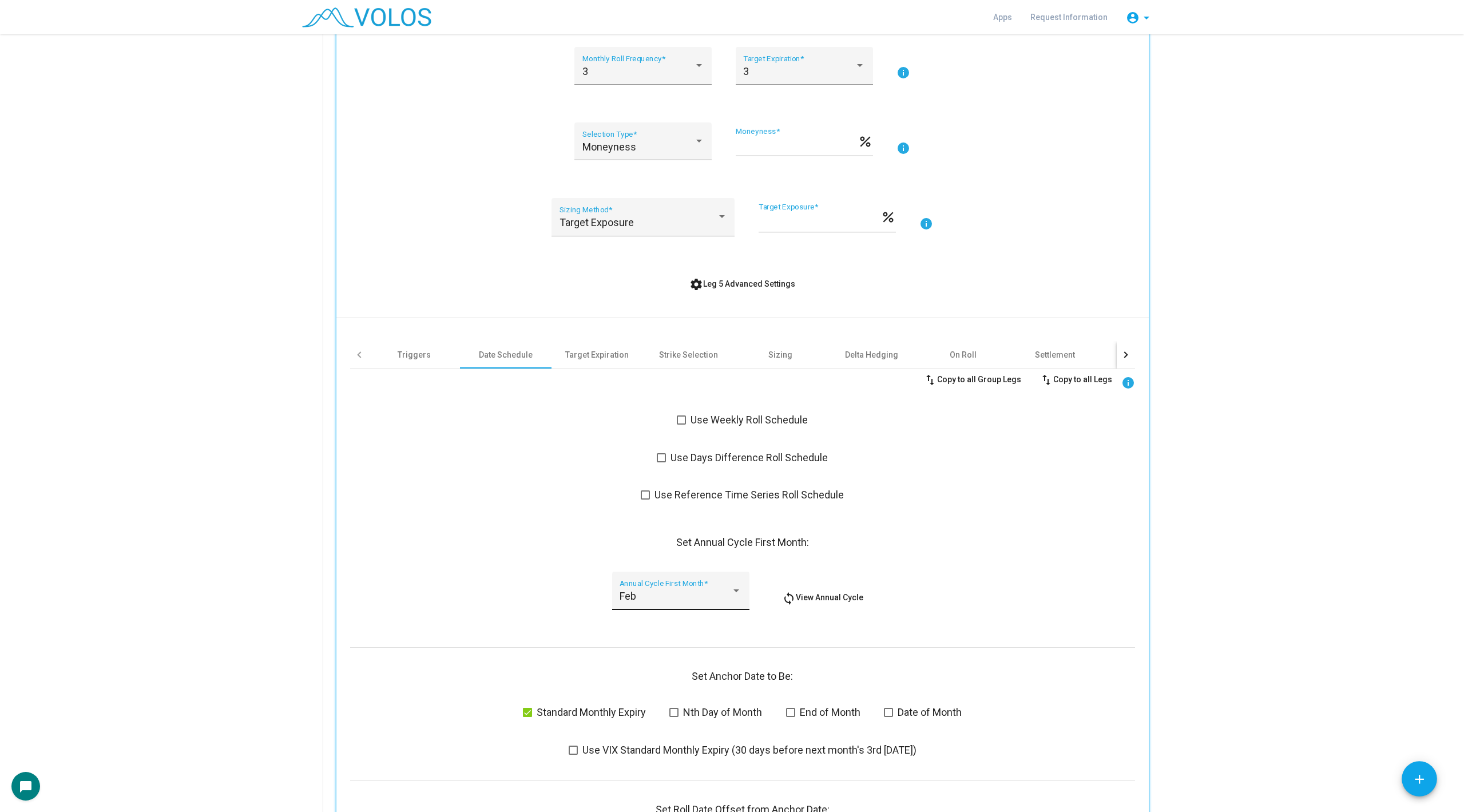
click at [654, 588] on div "Feb Annual Cycle First Month *" at bounding box center [680, 594] width 122 height 31
click at [638, 559] on span "Jan" at bounding box center [680, 564] width 122 height 31
click at [737, 289] on button "settings Leg 5 Advanced Settings" at bounding box center [742, 284] width 124 height 21
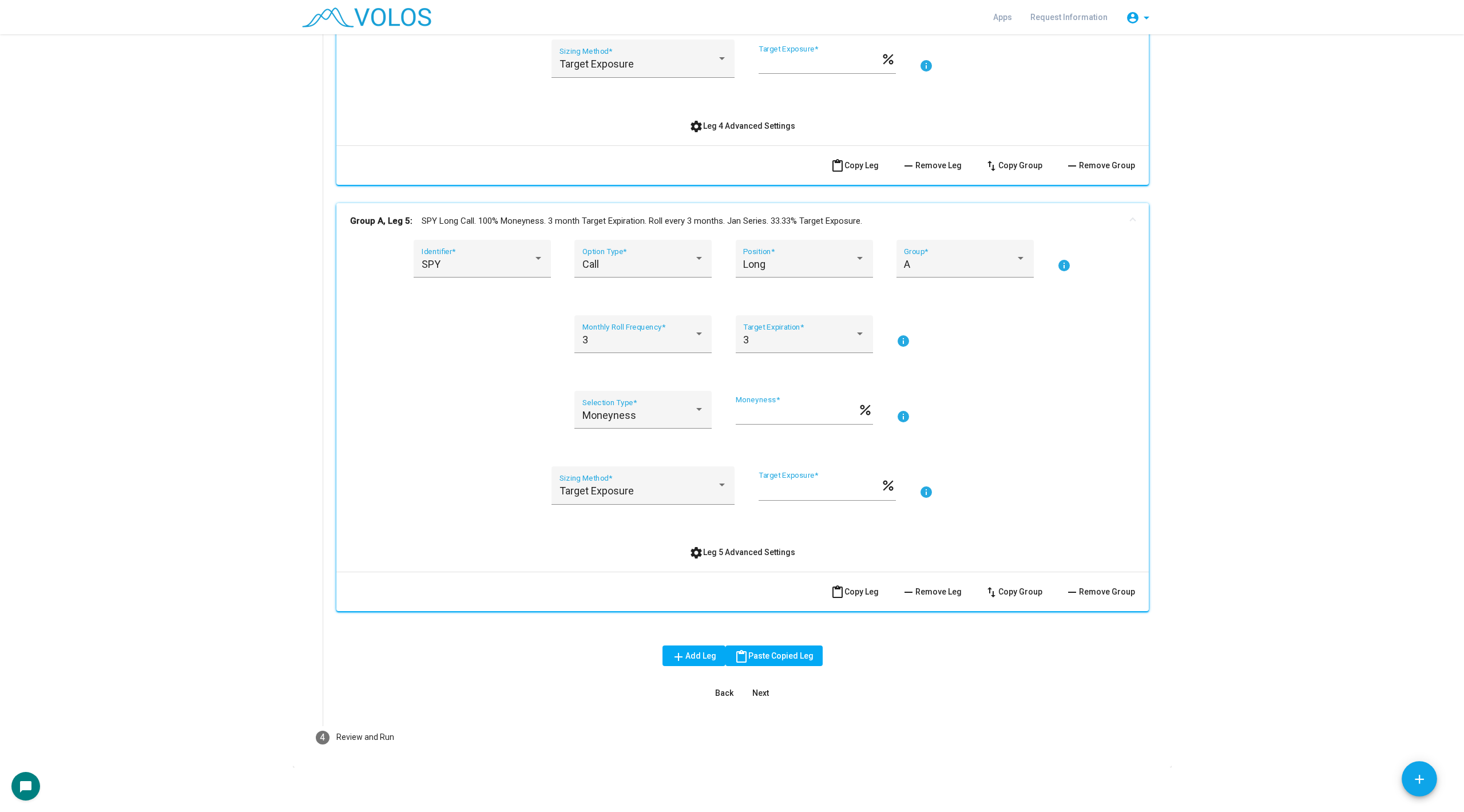
click at [740, 214] on mat-panel-title "Group A, Leg 5: SPY Long Call. 100% Moneyness. 3 month Target Expiration. Roll …" at bounding box center [736, 221] width 771 height 13
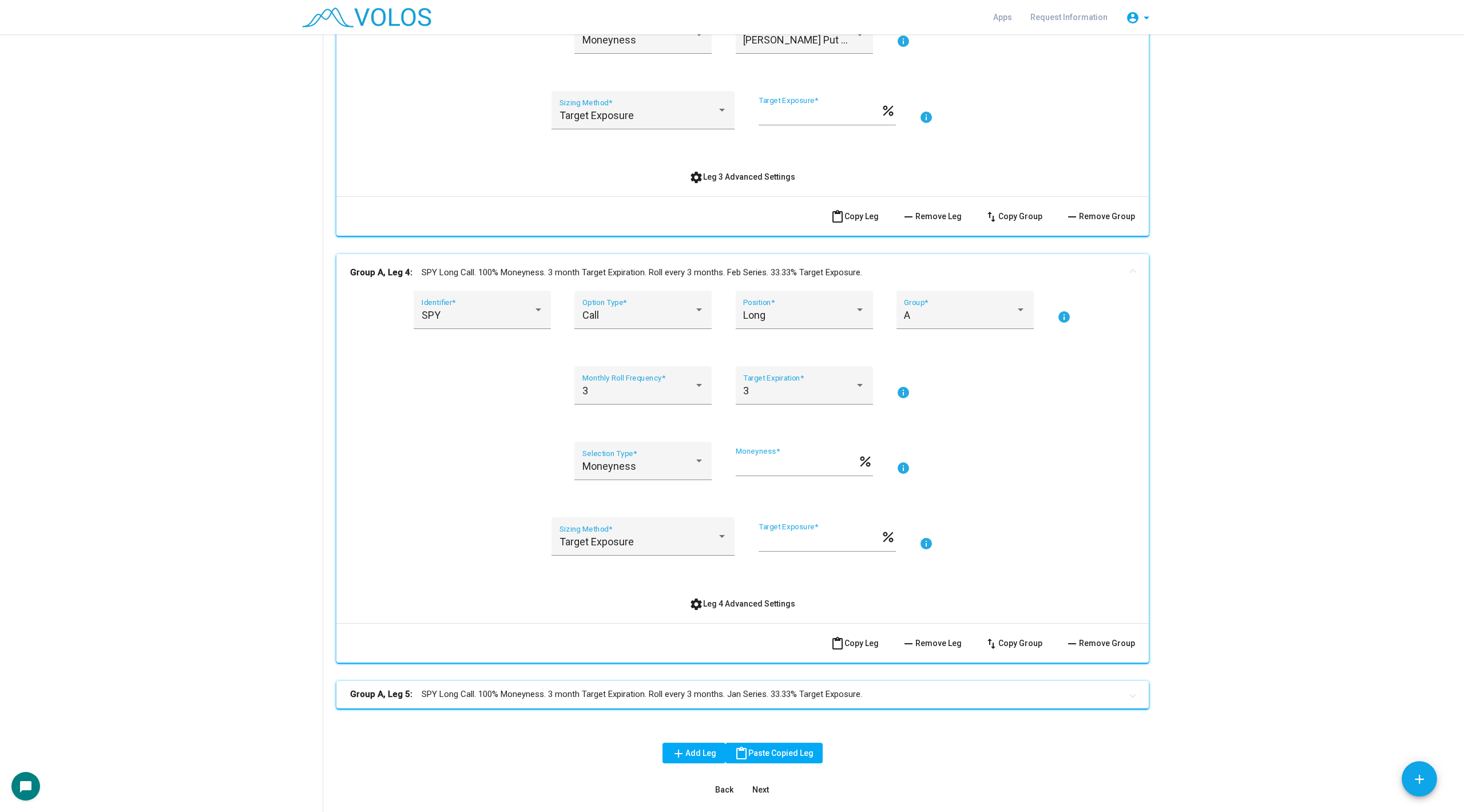
click at [718, 274] on mat-panel-title "Group A, Leg 4: SPY Long Call. 100% Moneyness. 3 month Target Expiration. Roll …" at bounding box center [736, 273] width 771 height 13
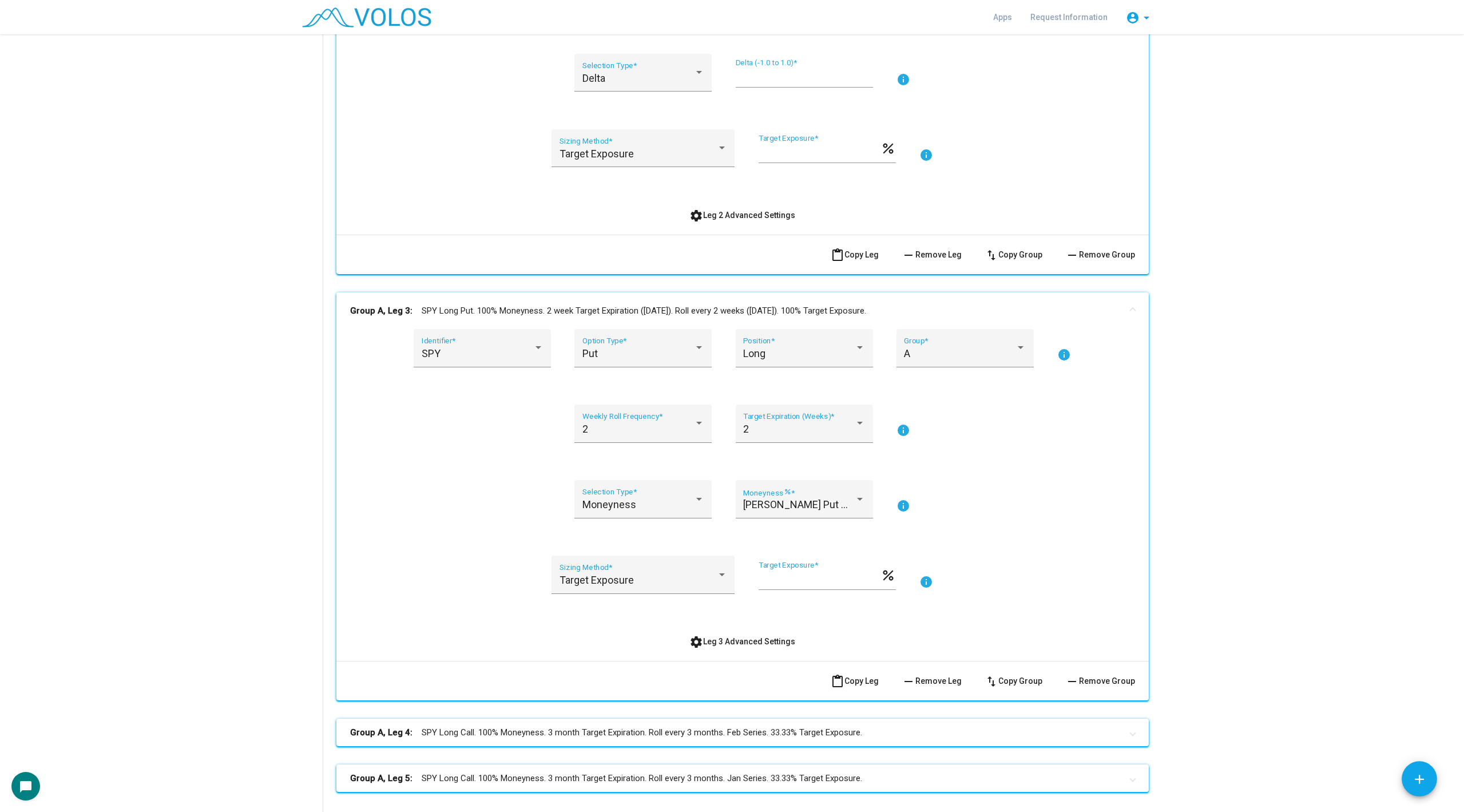
click at [704, 292] on mat-expansion-panel-header "Group A, Leg 3: SPY Long Put. 100% Moneyness. 2 week Target Expiration (Friday)…" at bounding box center [742, 310] width 812 height 36
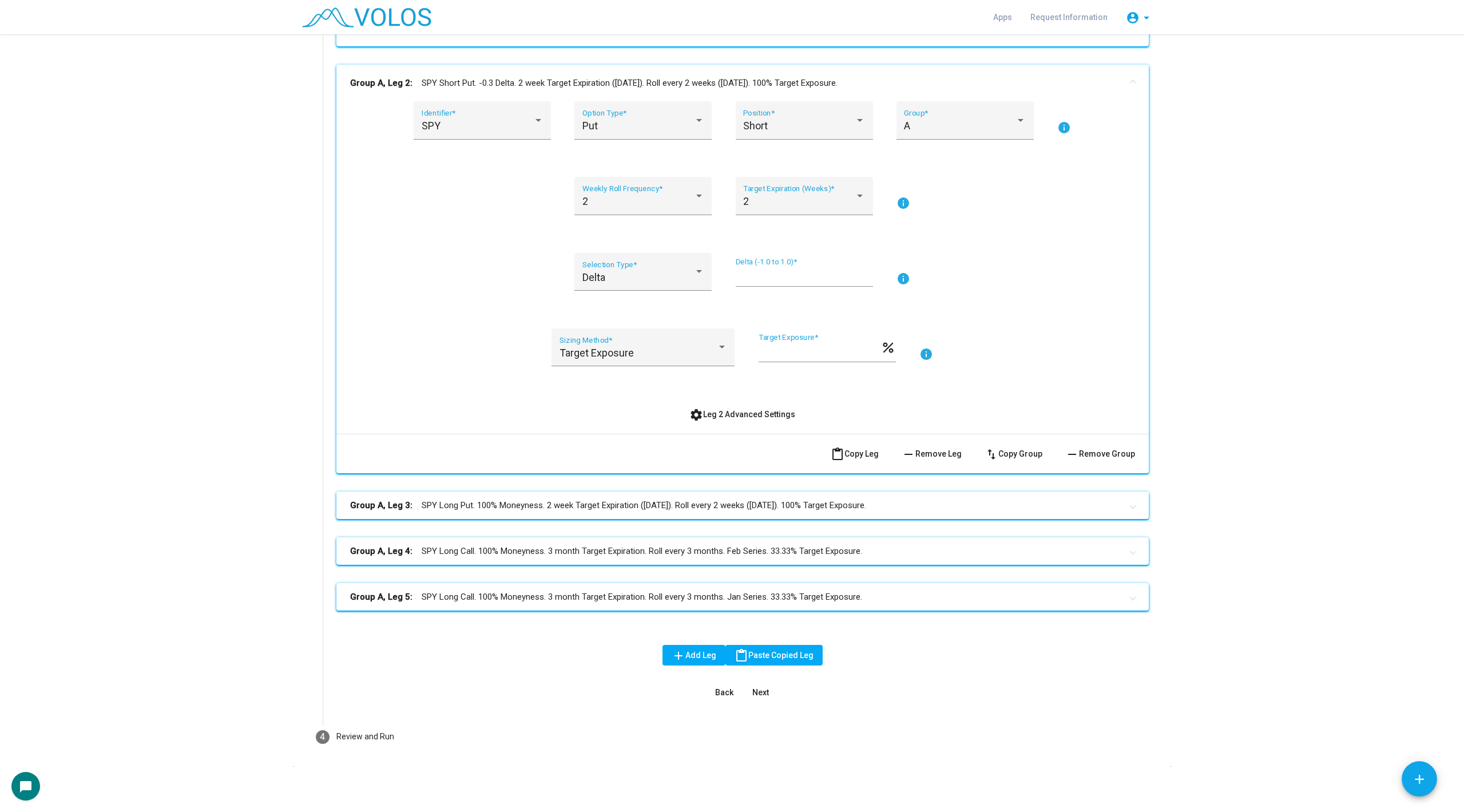
scroll to position [592, 0]
click at [733, 73] on mat-expansion-panel-header "Group A, Leg 2: SPY Short Put. -0.3 Delta. 2 week Target Expiration (Friday). R…" at bounding box center [742, 82] width 812 height 36
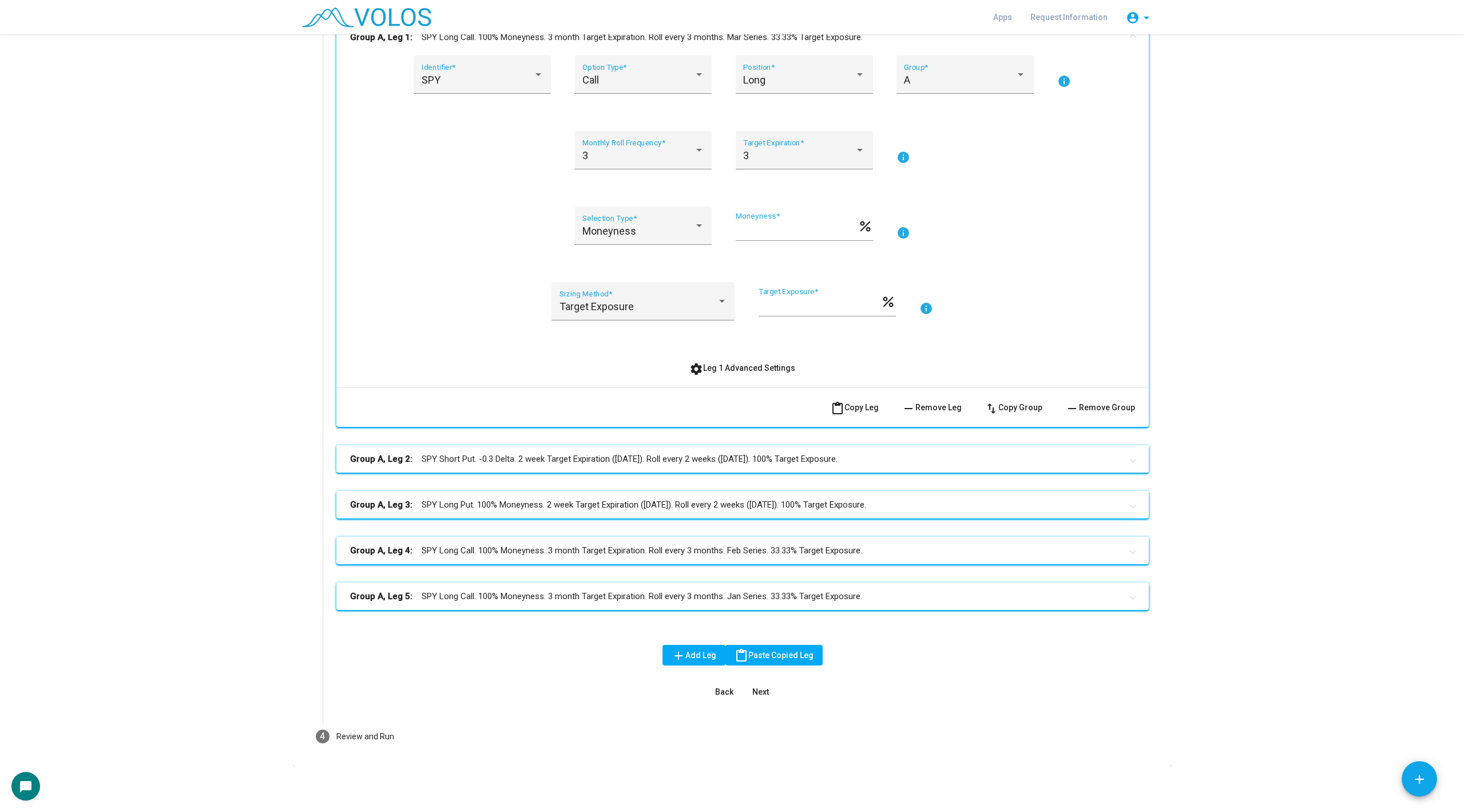
scroll to position [211, 0]
click at [691, 39] on mat-panel-title "Group A, Leg 1: SPY Long Call. 100% Moneyness. 3 month Target Expiration. Roll …" at bounding box center [736, 38] width 771 height 13
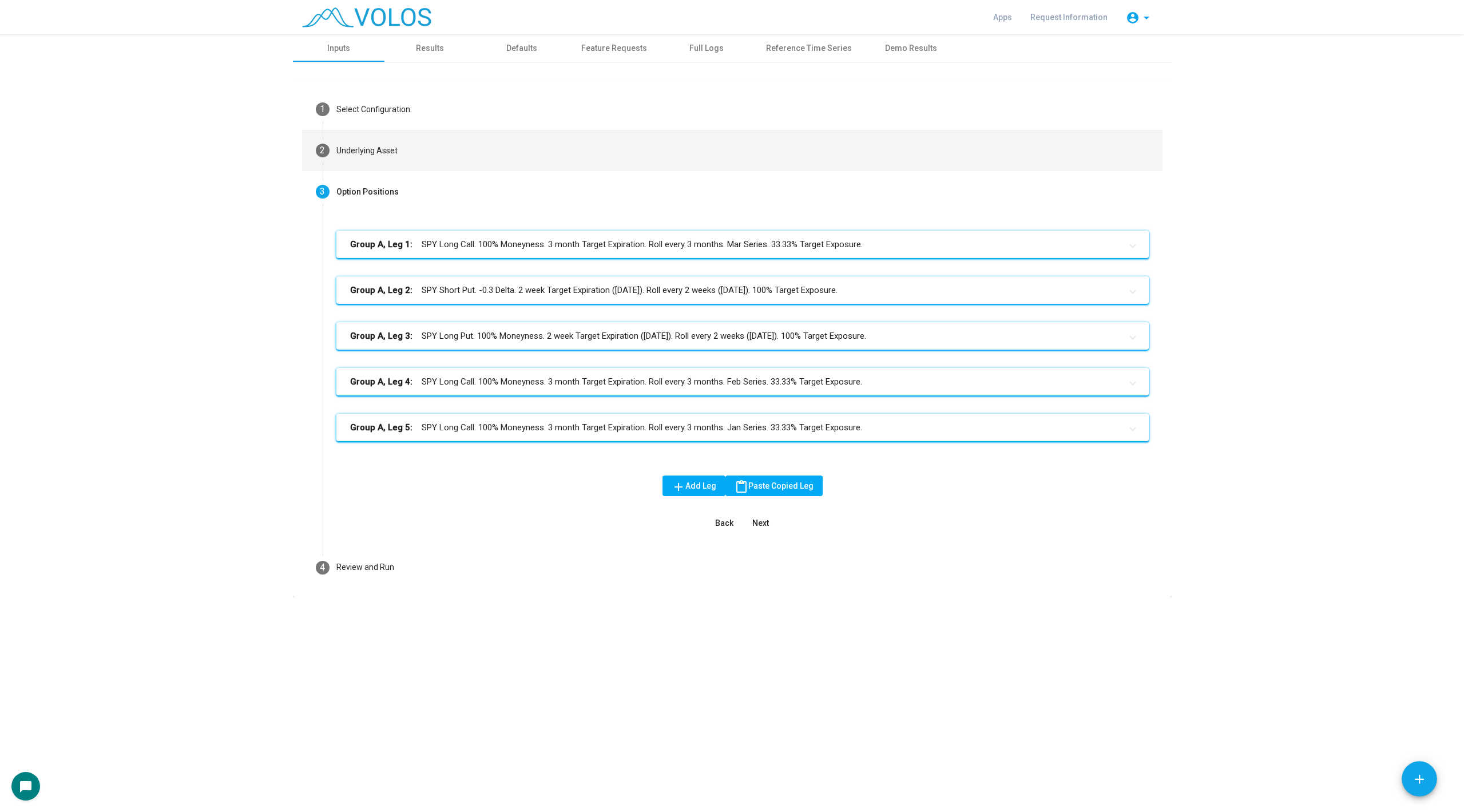
click at [465, 149] on mat-step-header "2 Underlying Asset" at bounding box center [732, 150] width 861 height 41
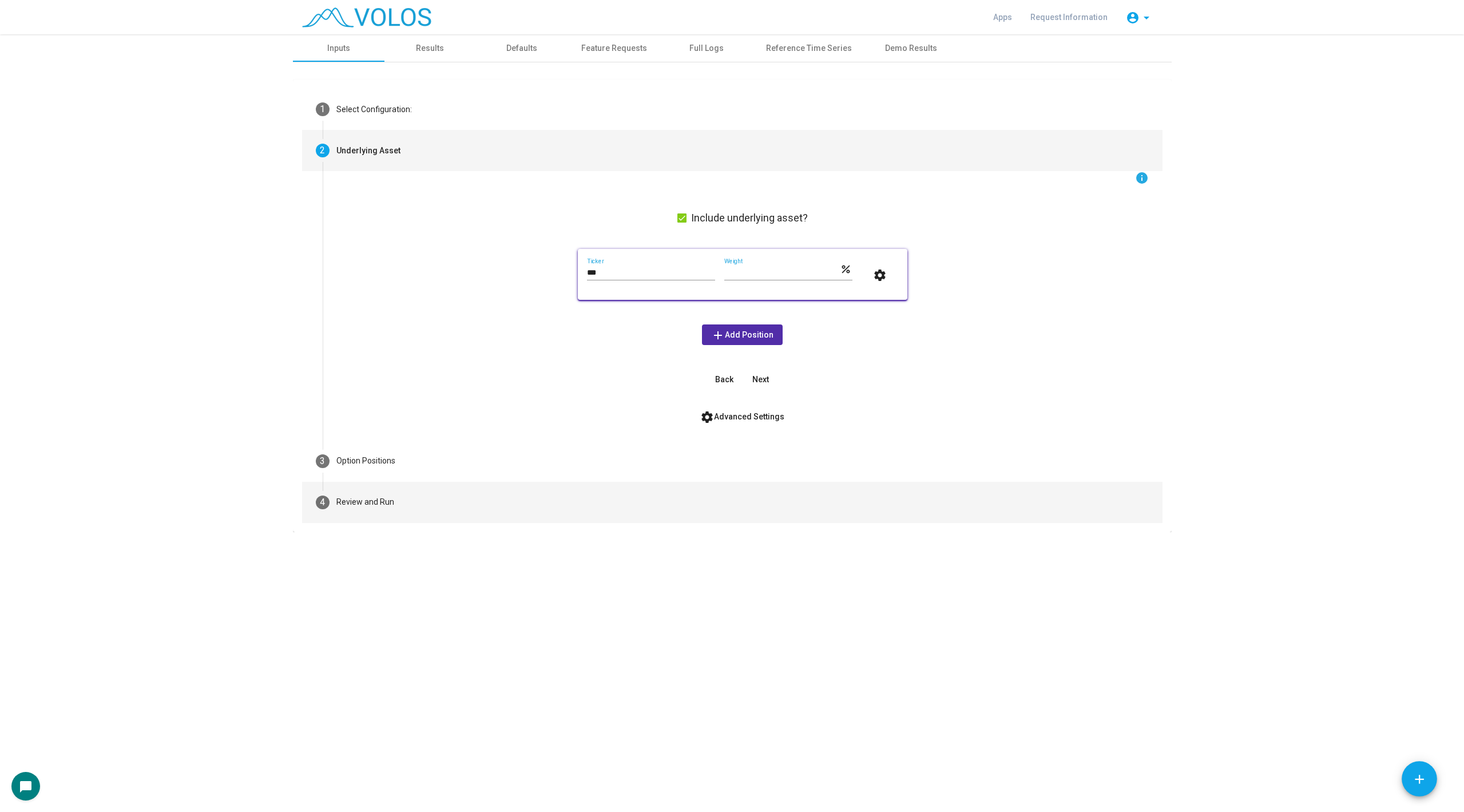
click at [412, 509] on mat-step-header "4 Review and Run" at bounding box center [732, 502] width 861 height 41
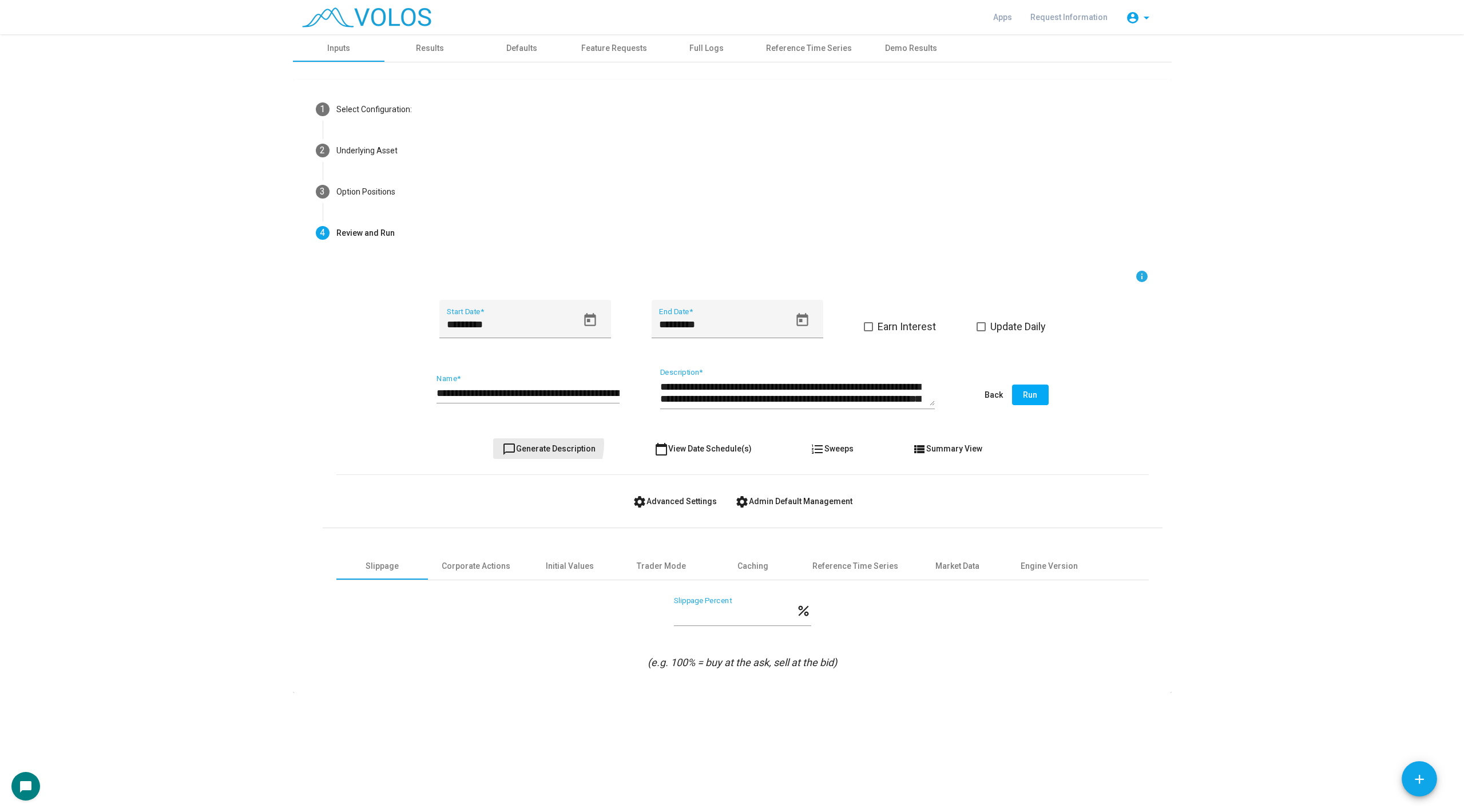
click at [548, 443] on span "chat_bubble_outline Generate Description" at bounding box center [549, 448] width 94 height 9
type textarea "**********"
click at [548, 443] on span "chat_bubble_outline Generate Description" at bounding box center [549, 448] width 94 height 9
click at [526, 443] on span "chat_bubble_outline Generate Description" at bounding box center [549, 448] width 94 height 9
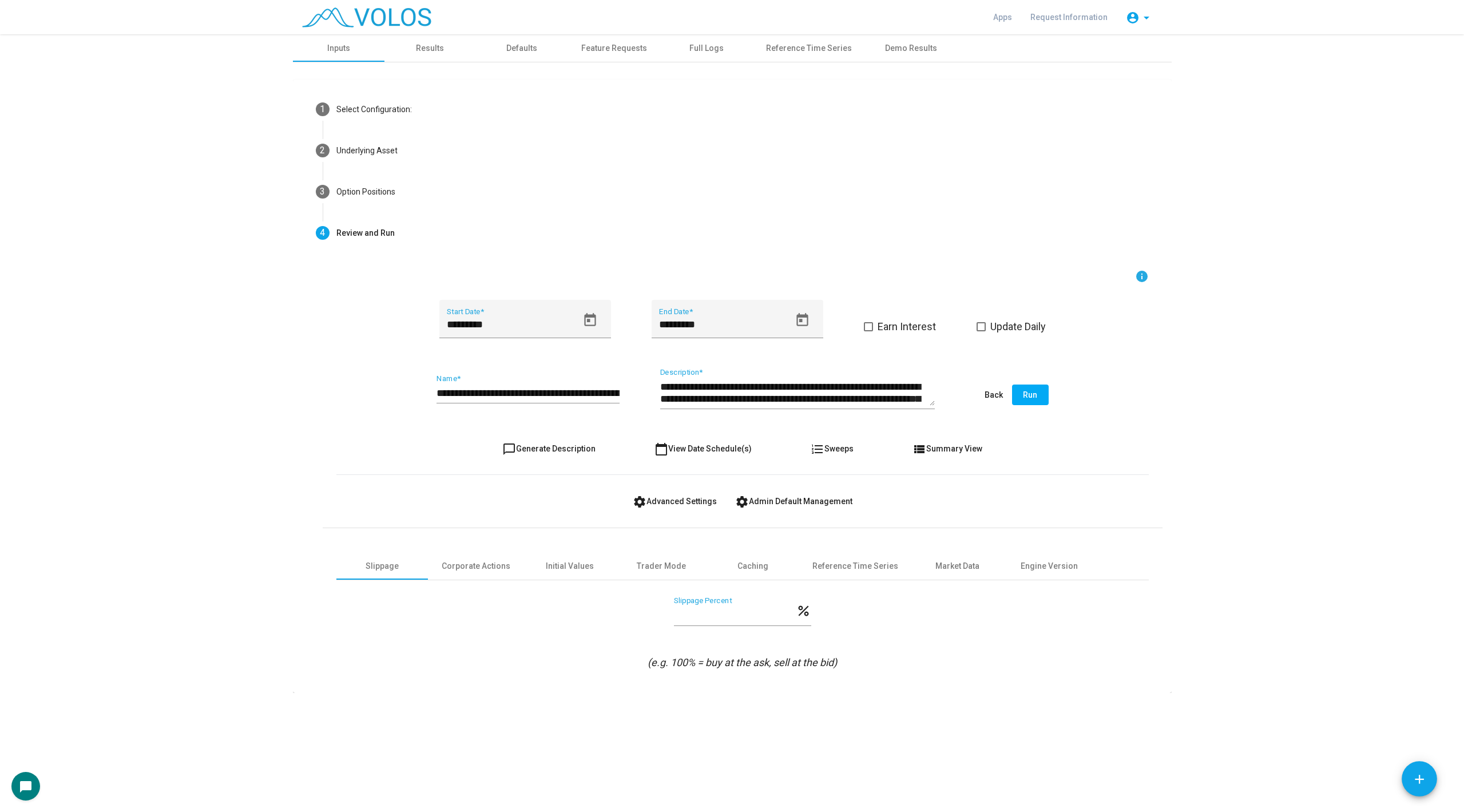
click at [480, 394] on input "**********" at bounding box center [528, 393] width 183 height 11
type input "**********"
click at [549, 438] on button "chat_bubble_outline Generate Description" at bounding box center [548, 448] width 111 height 21
click at [544, 445] on span "chat_bubble_outline Generate Description" at bounding box center [549, 448] width 94 height 9
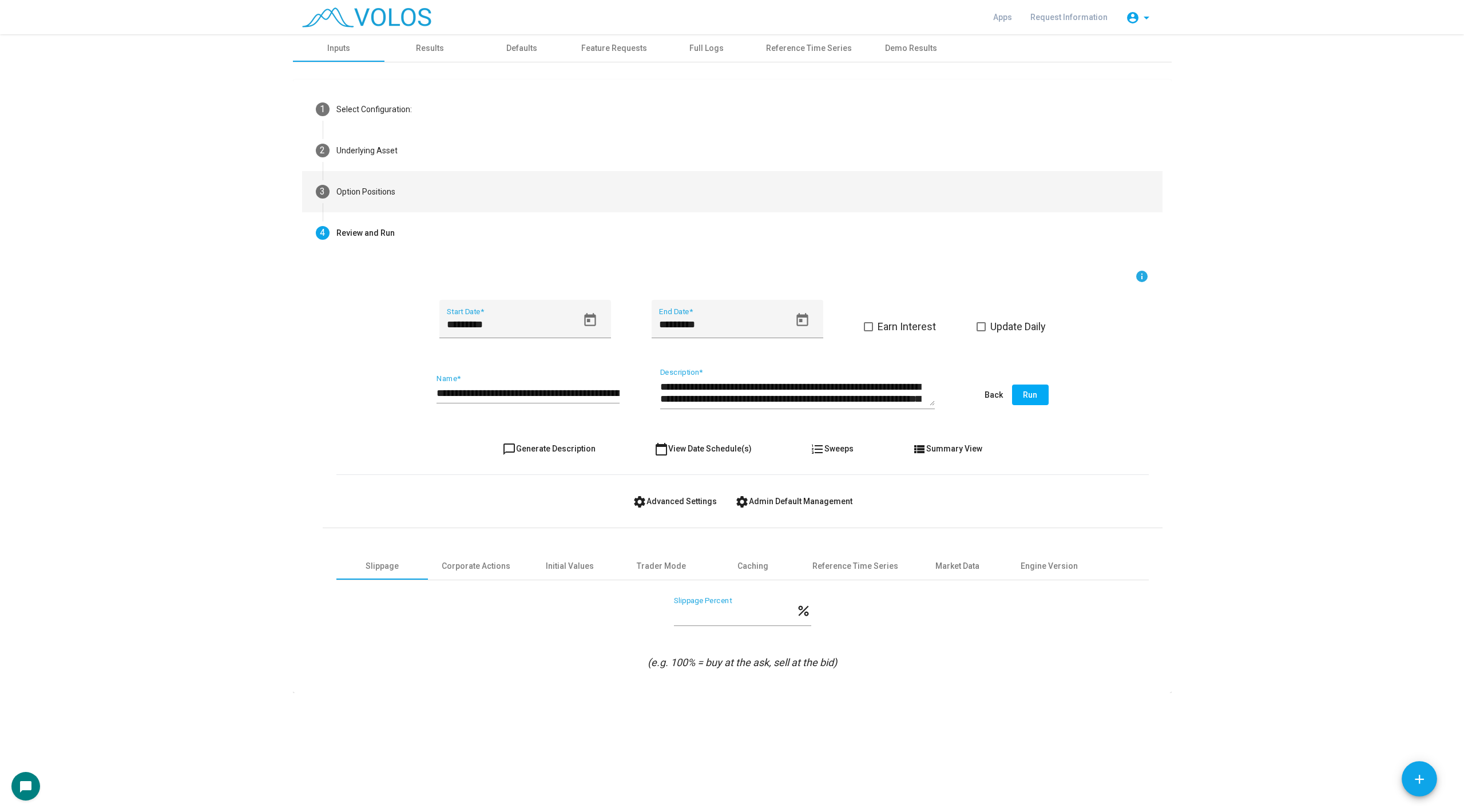
click at [444, 185] on mat-step-header "3 Option Positions" at bounding box center [732, 191] width 861 height 41
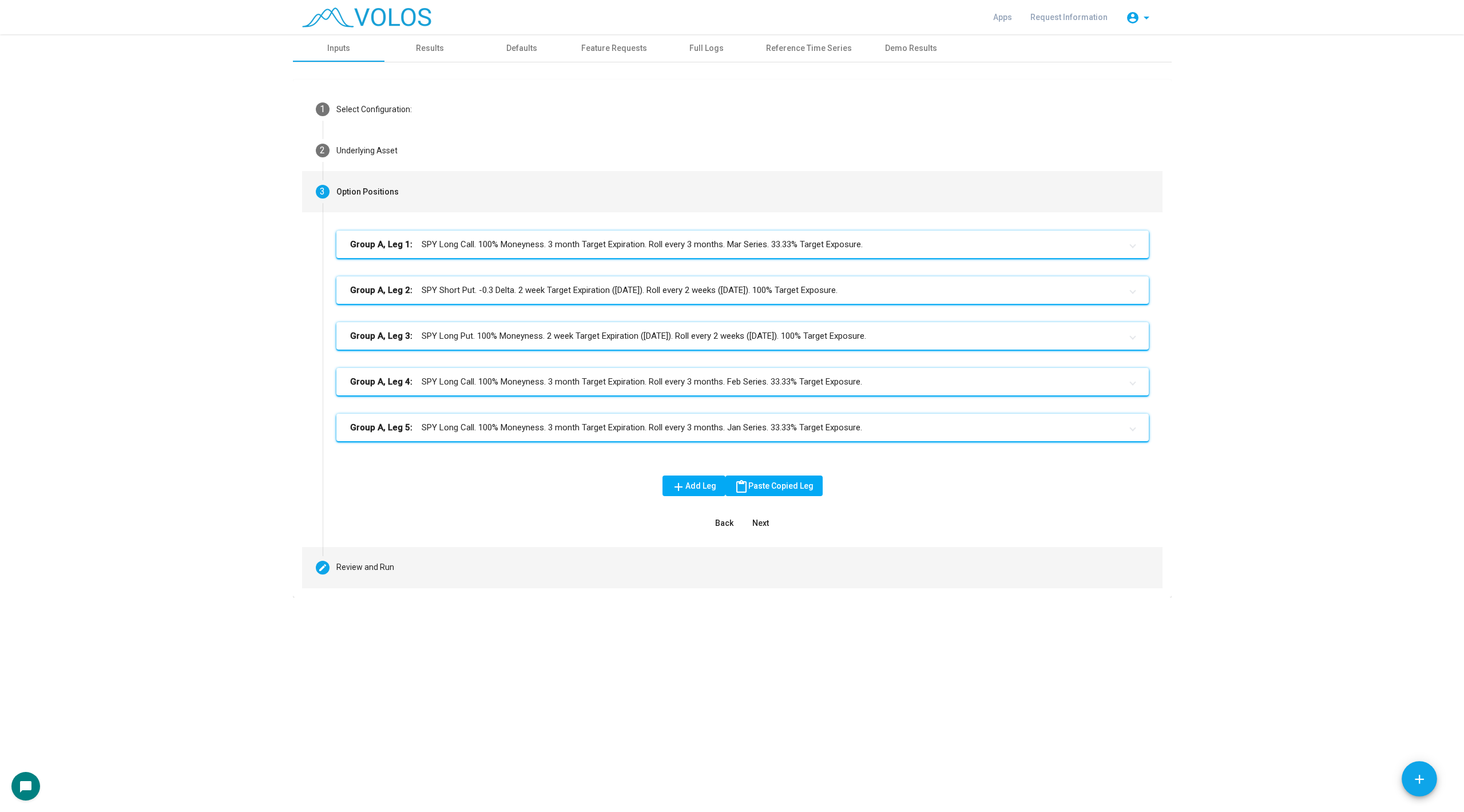
click at [389, 560] on mat-step-header "Editable create Review and Run" at bounding box center [732, 567] width 861 height 41
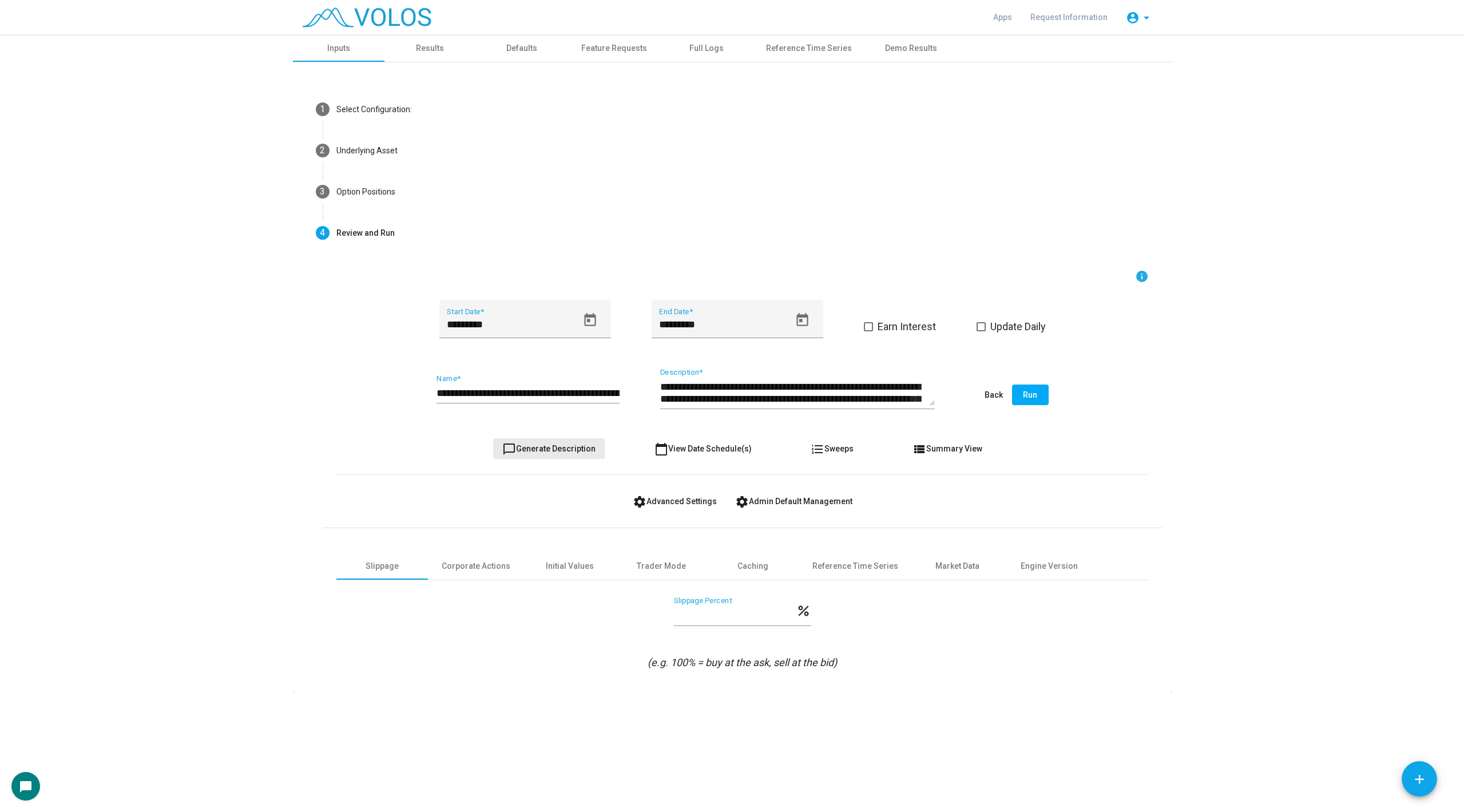
click at [553, 454] on button "chat_bubble_outline Generate Description" at bounding box center [548, 448] width 111 height 21
click at [1032, 390] on span "Run" at bounding box center [1030, 394] width 15 height 9
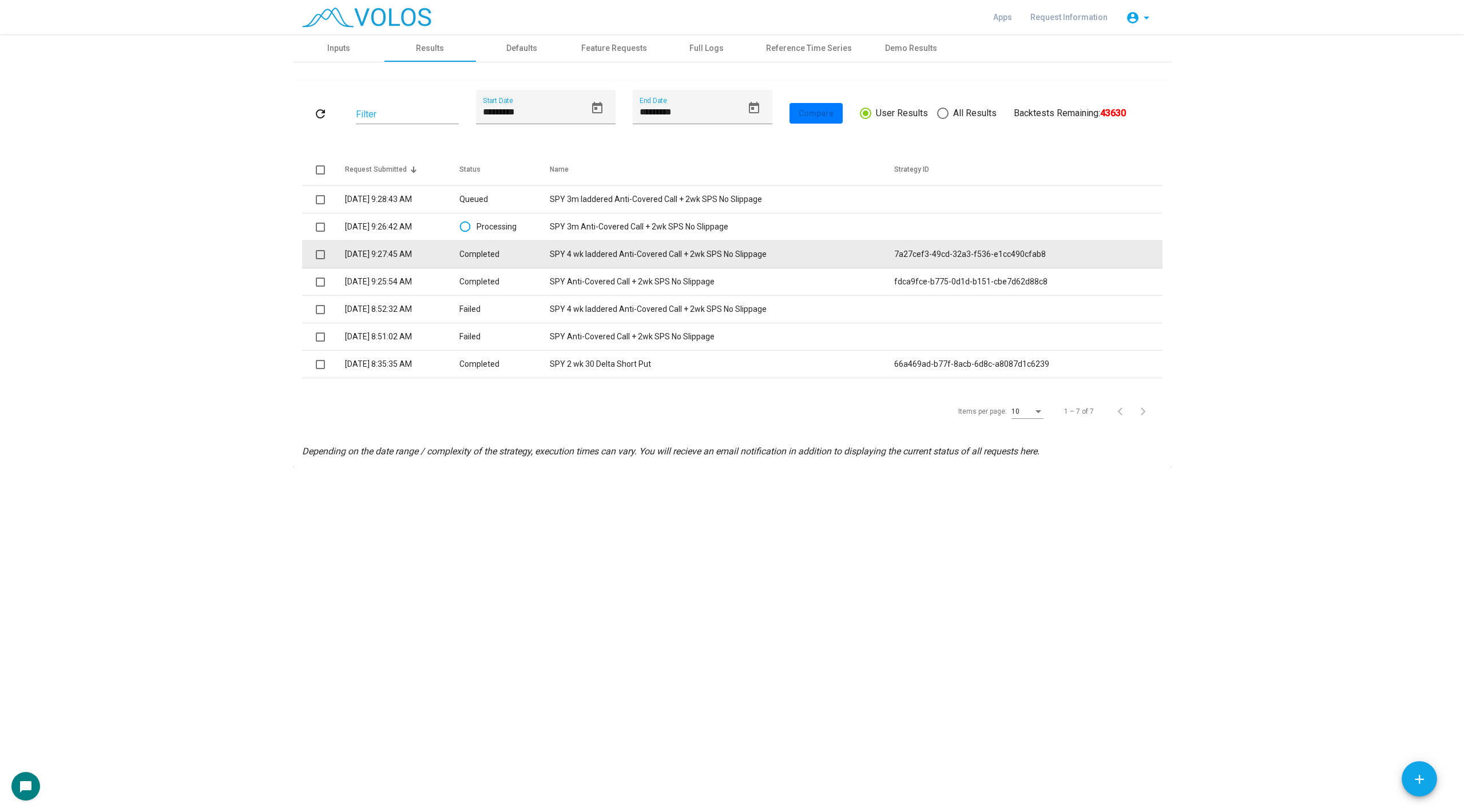
click at [601, 259] on td "SPY 4 wk laddered Anti-Covered Call + 2wk SPS No Slippage" at bounding box center [722, 255] width 344 height 27
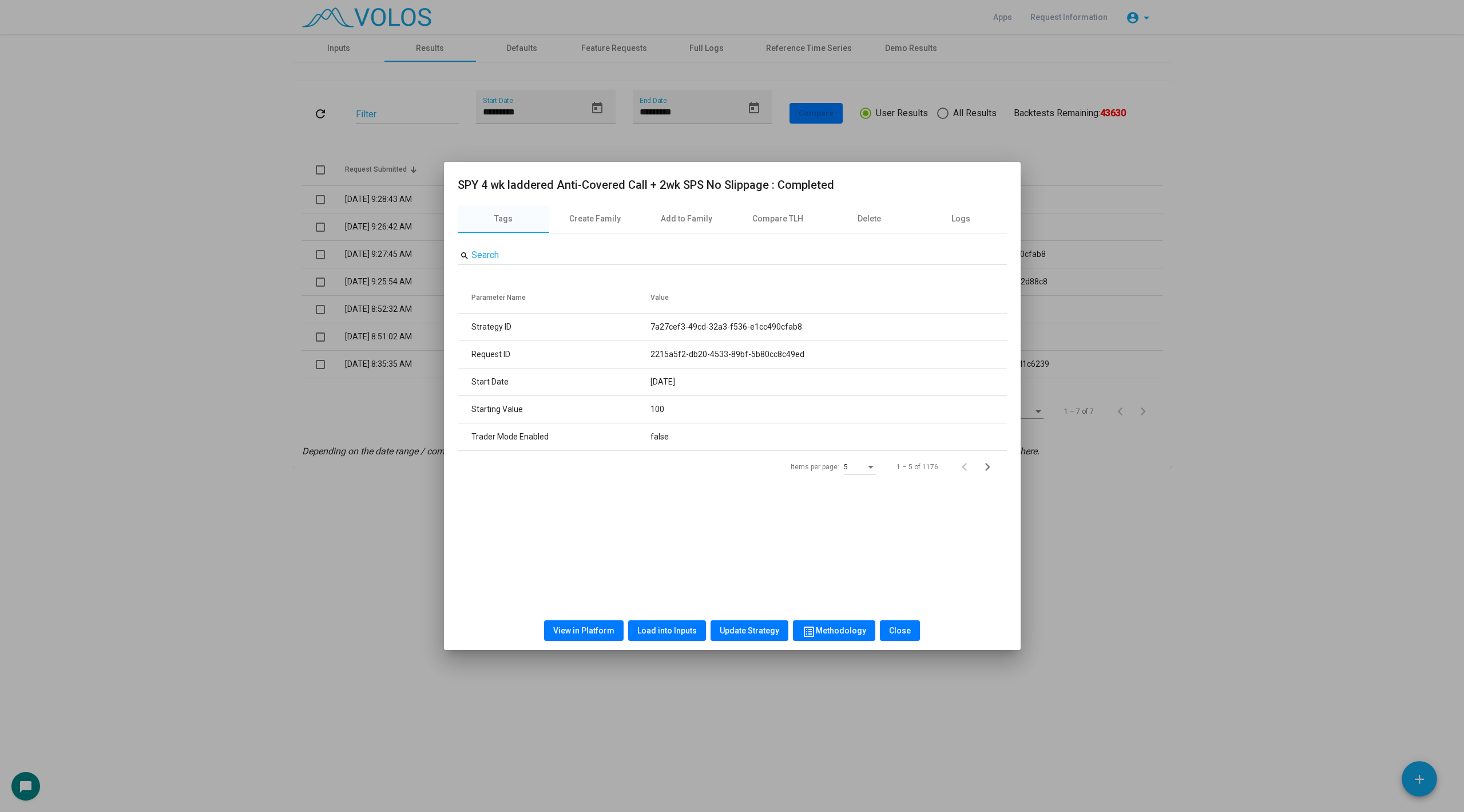
click at [594, 635] on span "View in Platform" at bounding box center [584, 630] width 61 height 9
click at [273, 352] on div at bounding box center [732, 406] width 1464 height 812
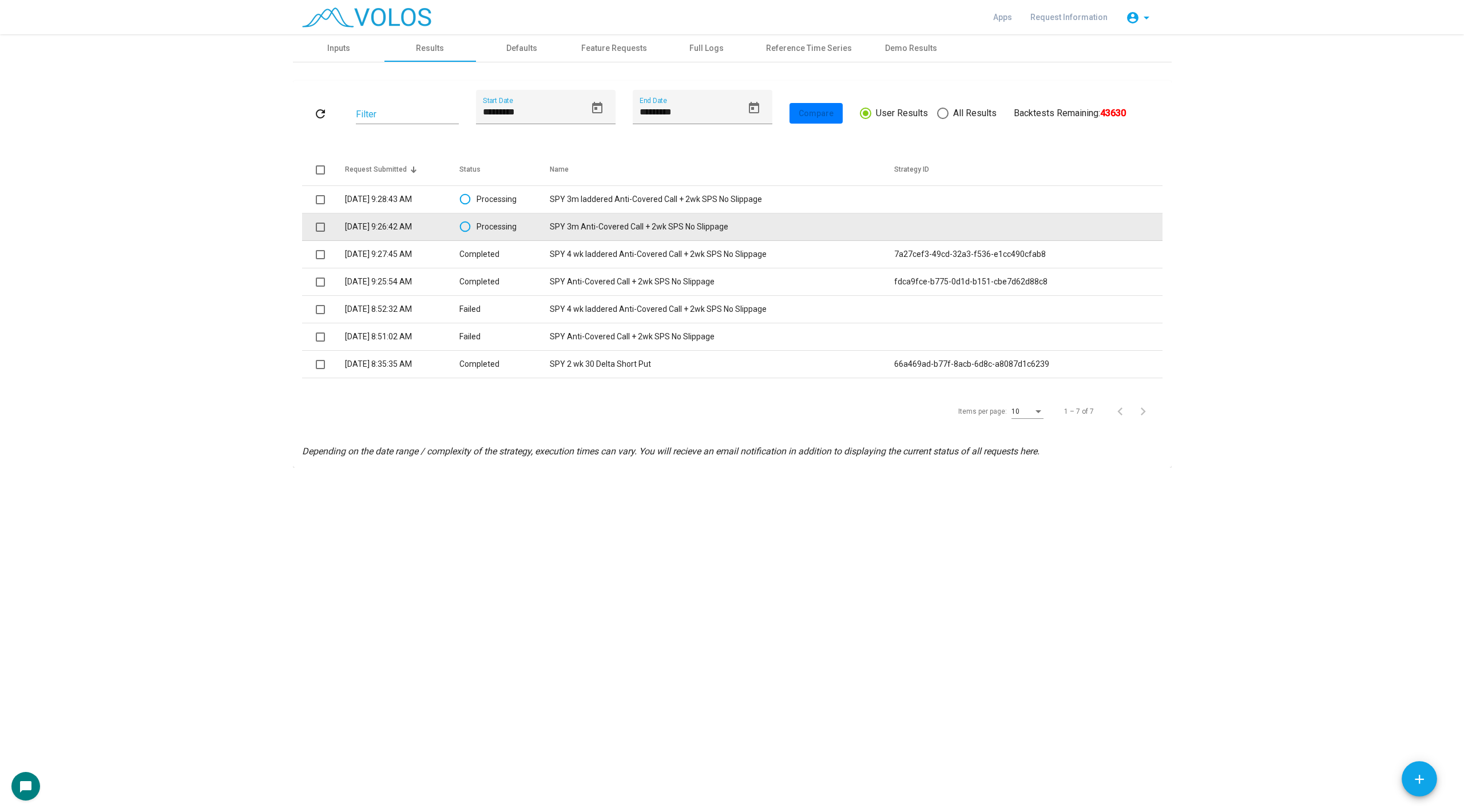
click at [572, 220] on td "SPY 3m Anti-Covered Call + 2wk SPS No Slippage" at bounding box center [722, 227] width 344 height 27
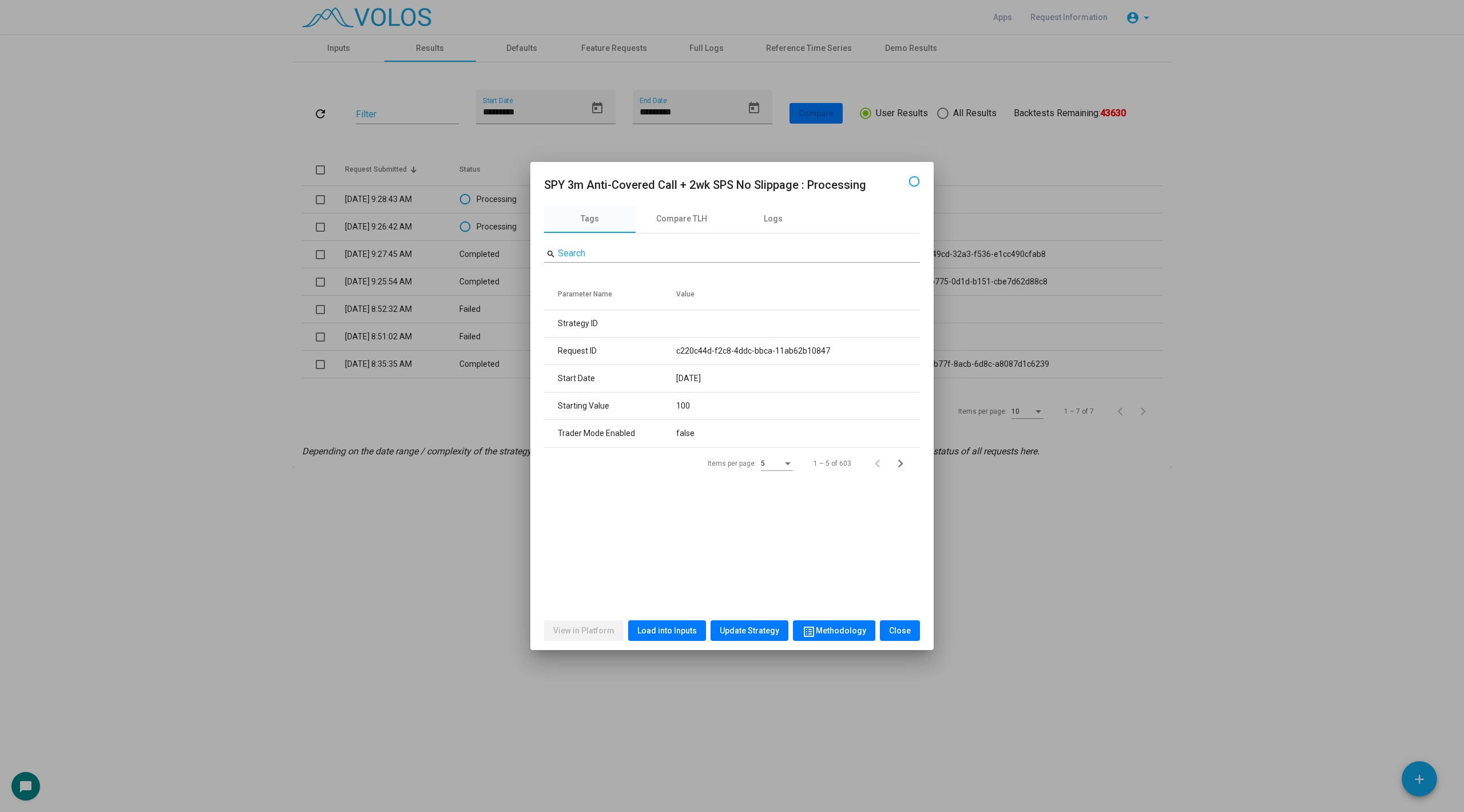
click at [669, 629] on span "Load into Inputs" at bounding box center [667, 630] width 60 height 9
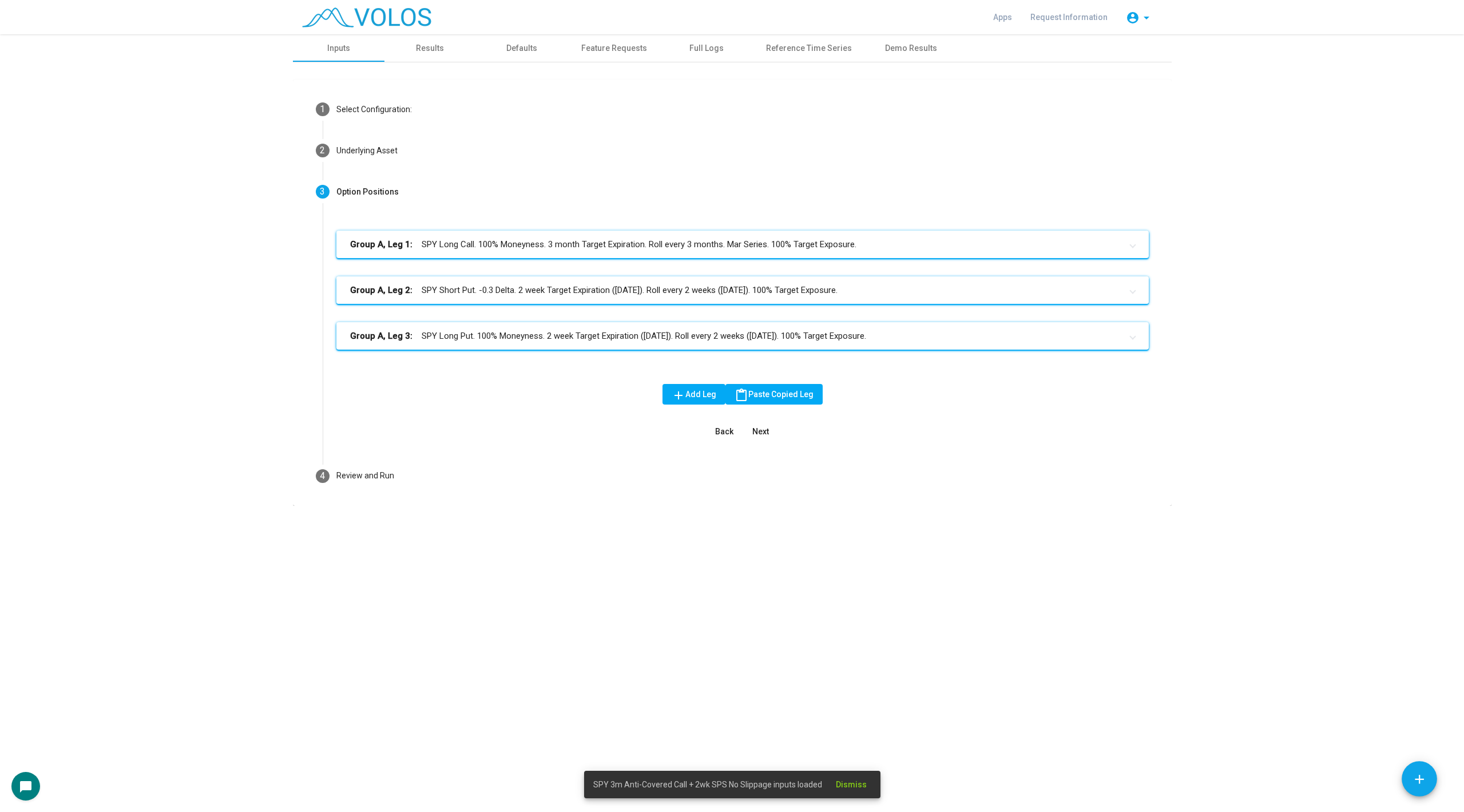
click at [564, 292] on mat-panel-title "Group A, Leg 2: SPY Short Put. -0.3 Delta. 2 week Target Expiration (Friday). R…" at bounding box center [736, 290] width 771 height 13
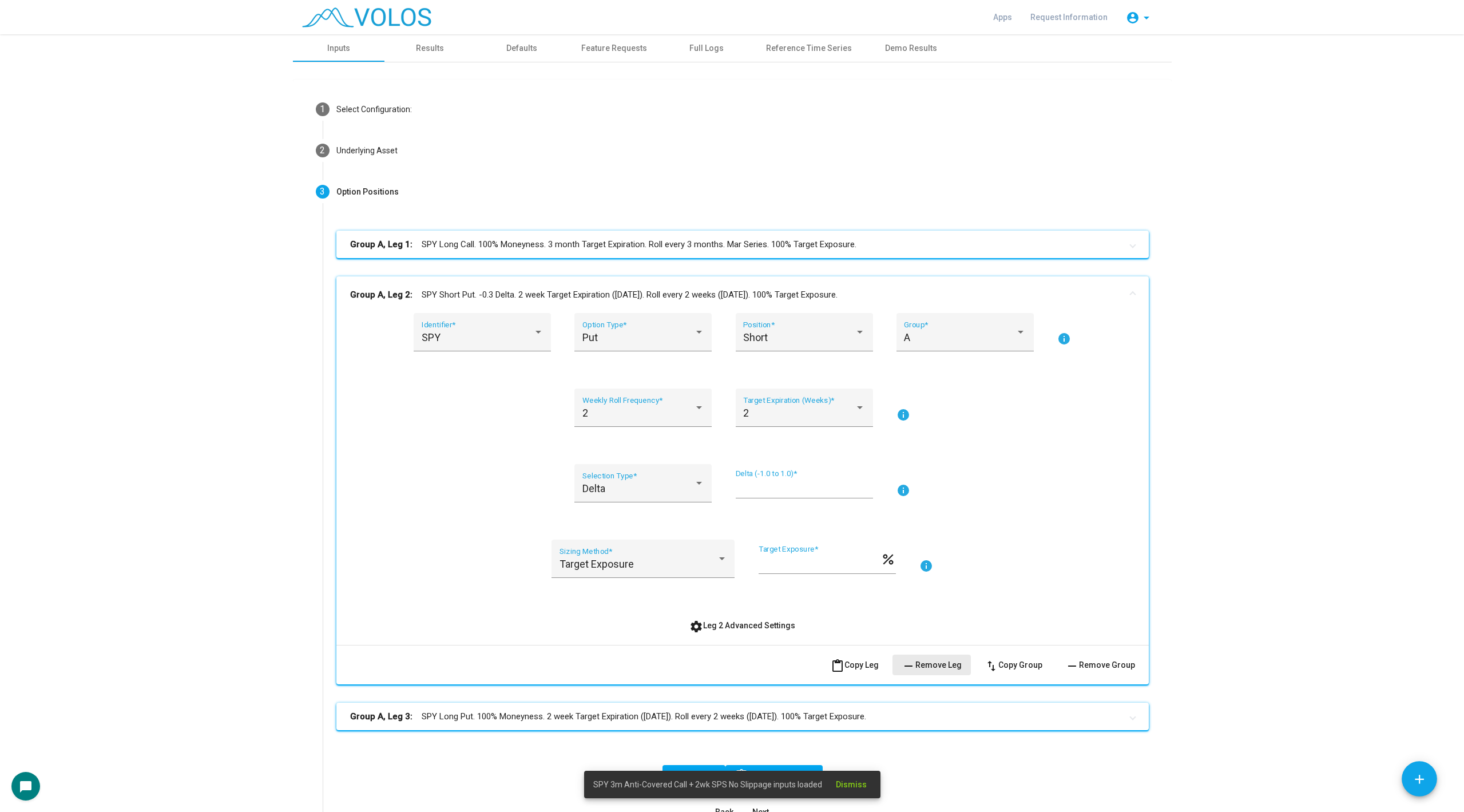
click at [944, 666] on span "remove Remove Leg" at bounding box center [932, 664] width 60 height 9
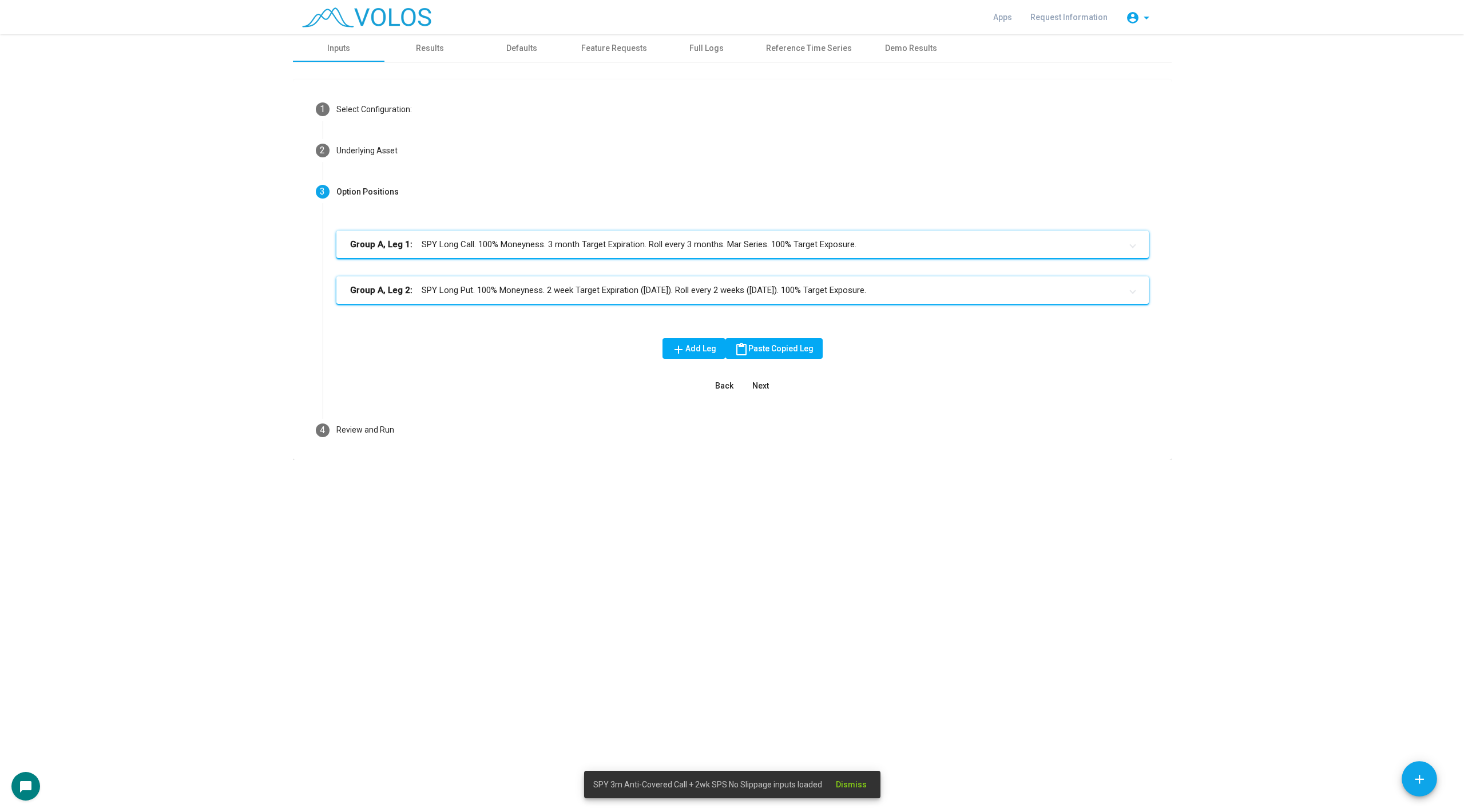
click at [805, 294] on mat-panel-title "Group A, Leg 2: SPY Long Put. 100% Moneyness. 2 week Target Expiration (Friday)…" at bounding box center [736, 290] width 771 height 13
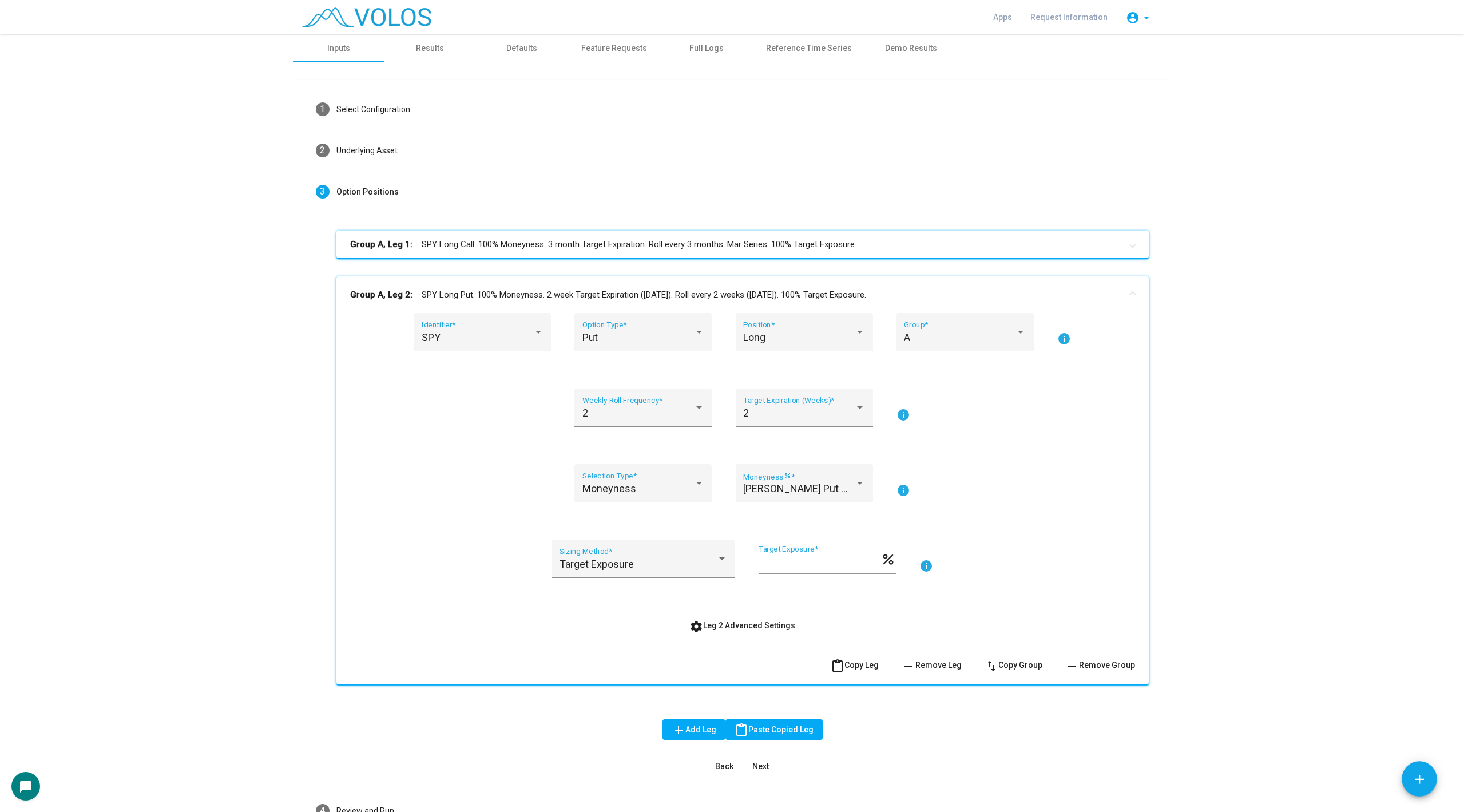
click at [921, 658] on button "remove Remove Leg" at bounding box center [932, 664] width 78 height 21
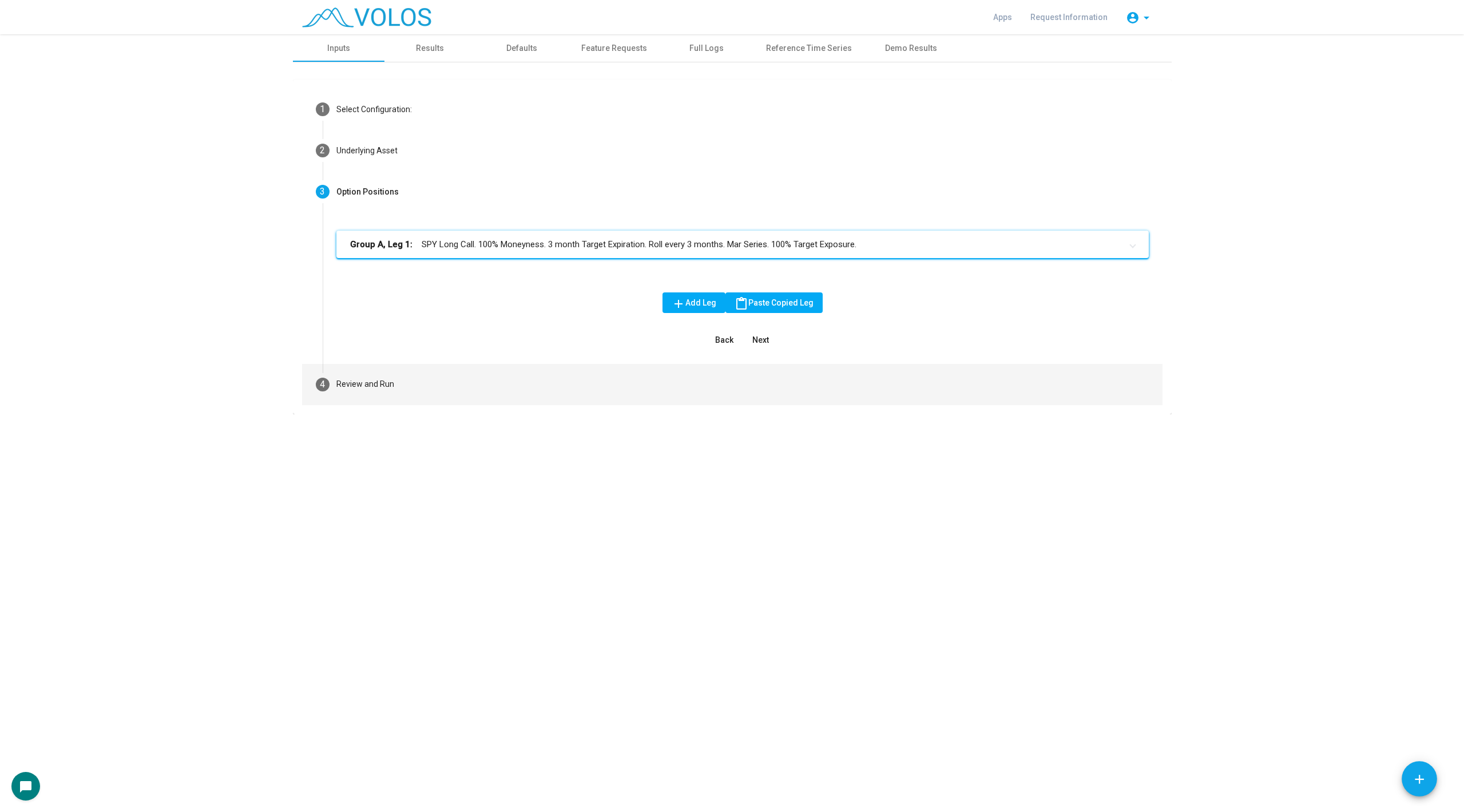
click at [405, 390] on mat-step-header "4 Review and Run" at bounding box center [732, 384] width 861 height 41
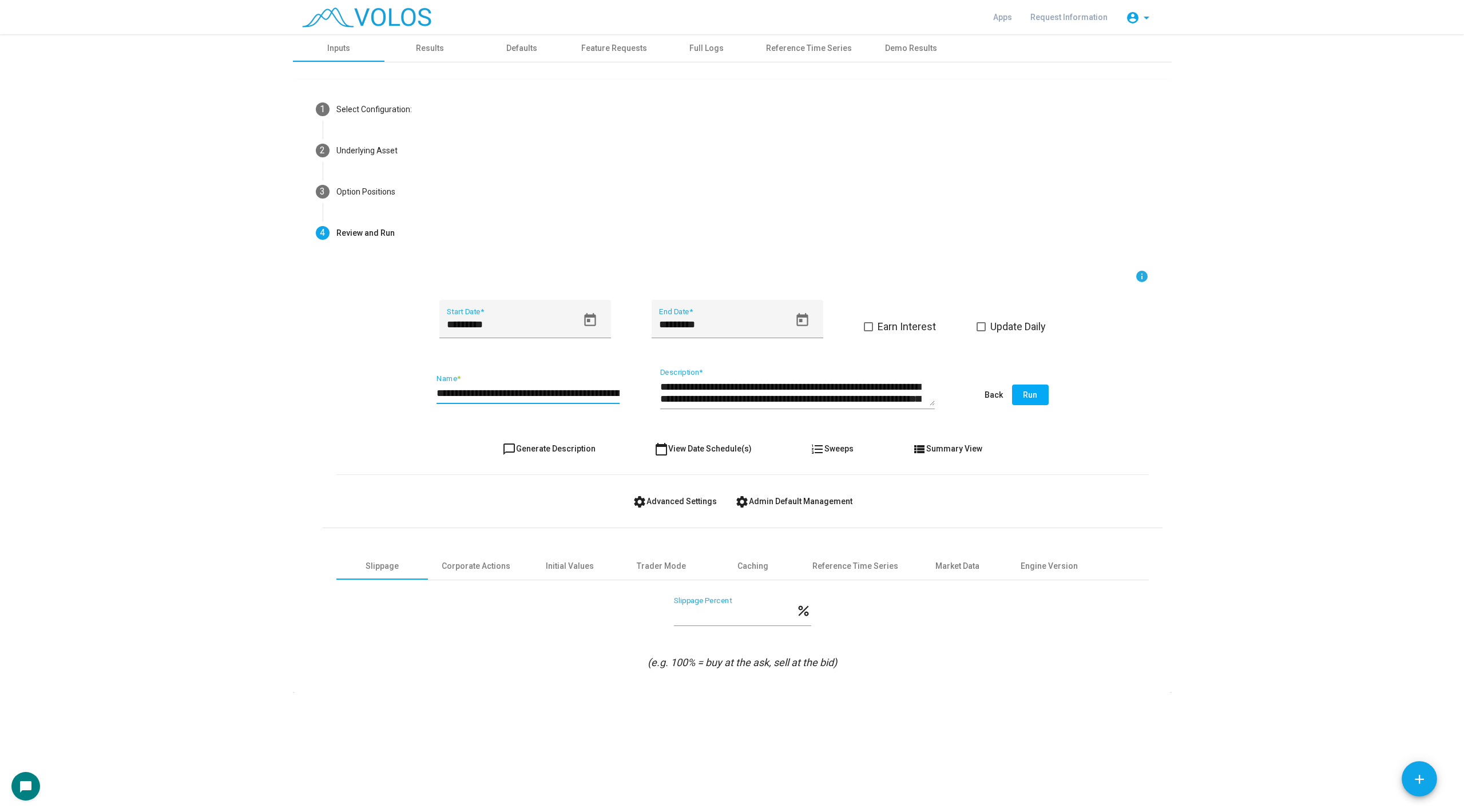
scroll to position [0, 48]
drag, startPoint x: 543, startPoint y: 394, endPoint x: 750, endPoint y: 397, distance: 207.0
click at [750, 397] on div "**********" at bounding box center [742, 395] width 812 height 54
click at [558, 389] on input "**********" at bounding box center [528, 393] width 183 height 11
drag, startPoint x: 508, startPoint y: 392, endPoint x: 725, endPoint y: 406, distance: 217.5
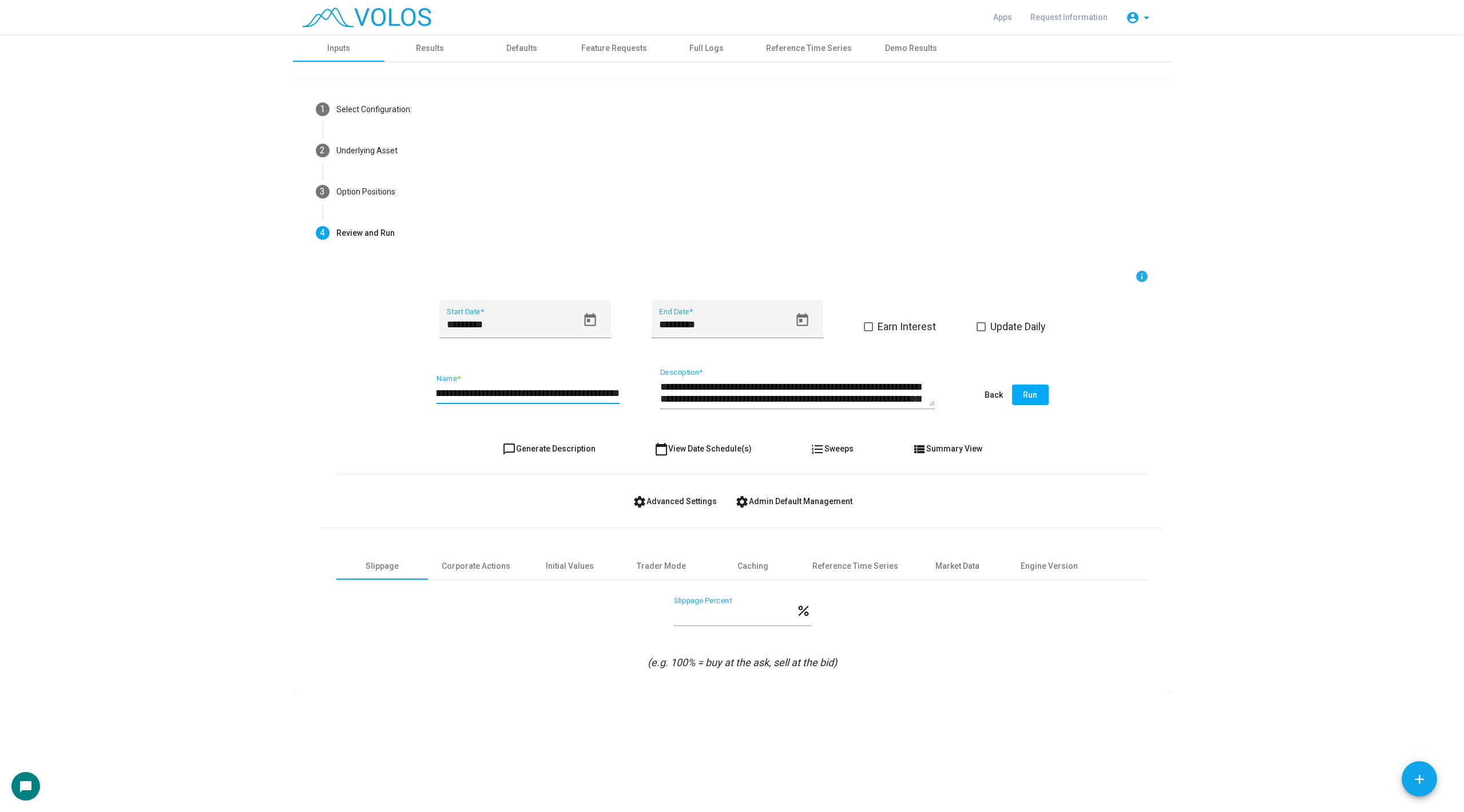
click at [725, 406] on div "**********" at bounding box center [742, 395] width 812 height 54
type input "**********"
click at [541, 440] on button "chat_bubble_outline Generate Description" at bounding box center [548, 448] width 111 height 21
type textarea "**********"
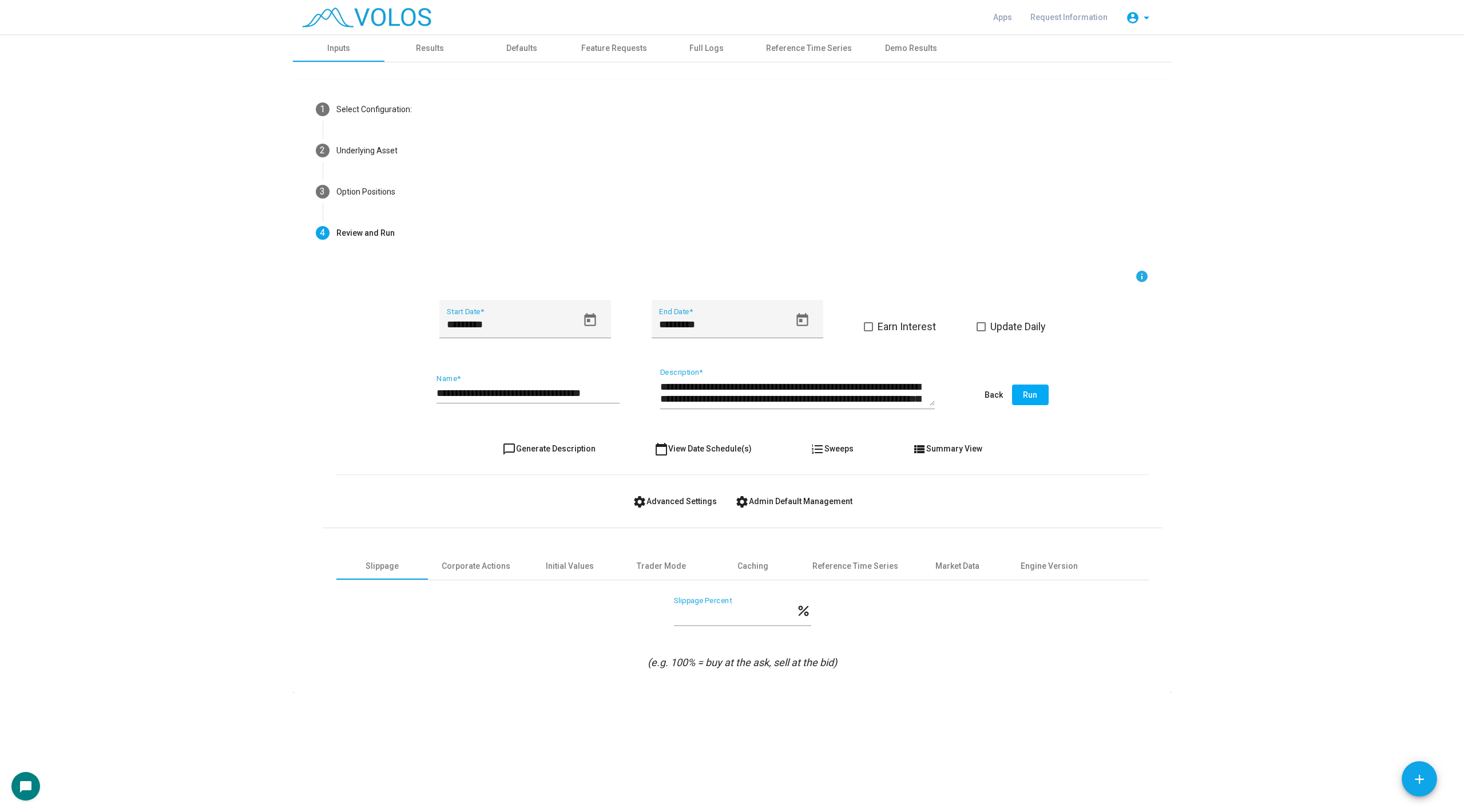
click at [1038, 388] on button "Run" at bounding box center [1030, 395] width 36 height 21
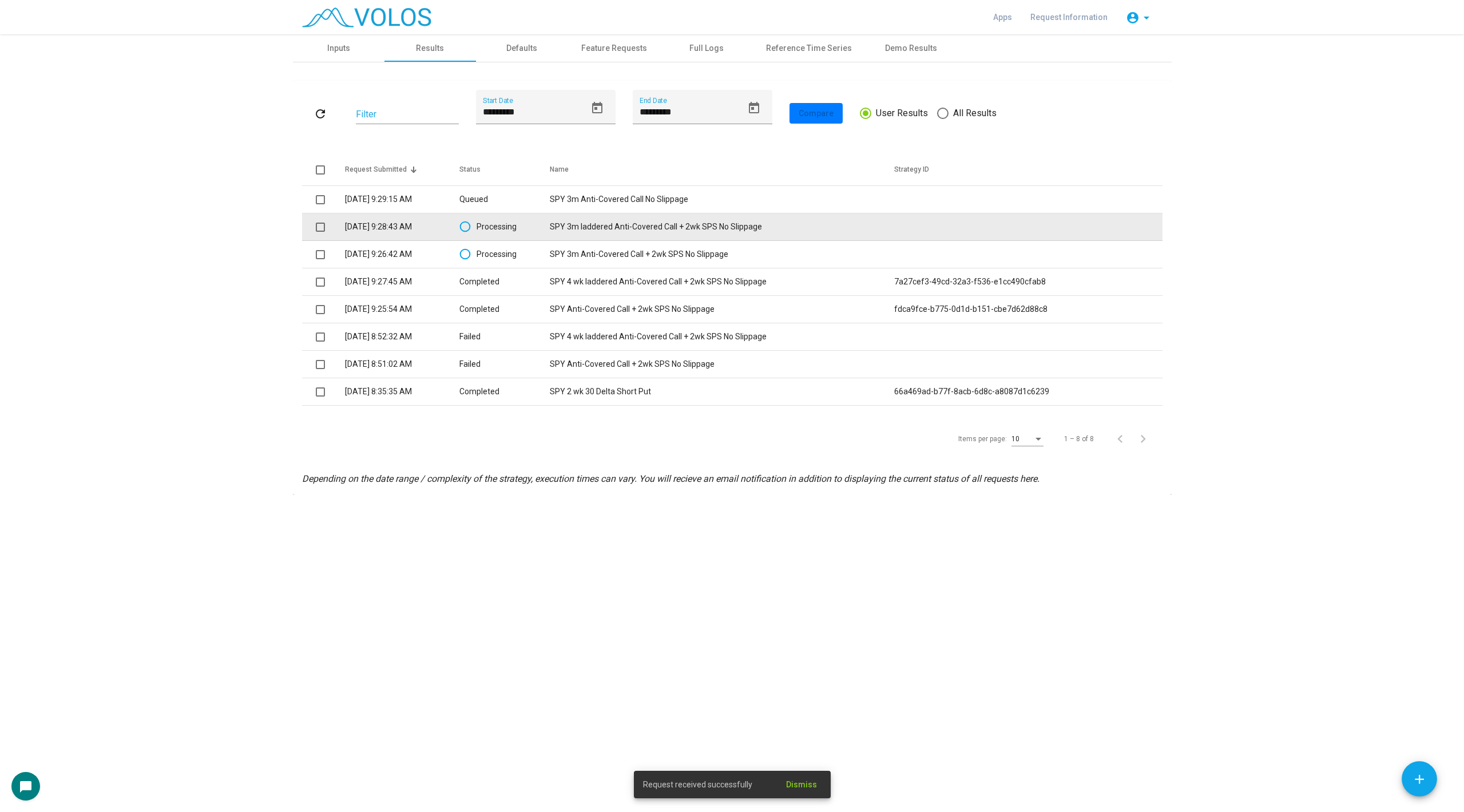
click at [615, 223] on td "SPY 3m laddered Anti-Covered Call + 2wk SPS No Slippage" at bounding box center [722, 227] width 344 height 27
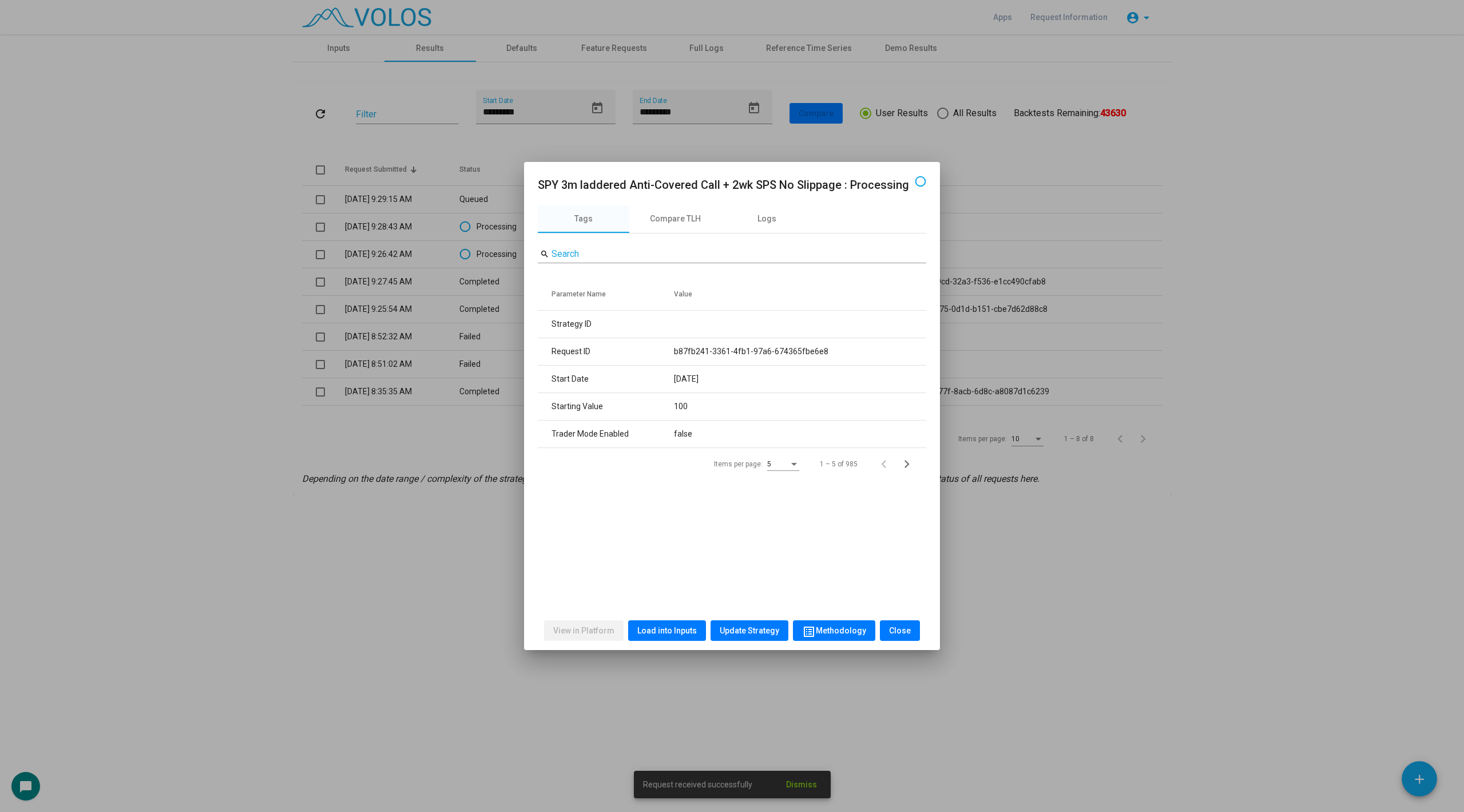
click at [658, 623] on button "Load into Inputs" at bounding box center [667, 631] width 77 height 21
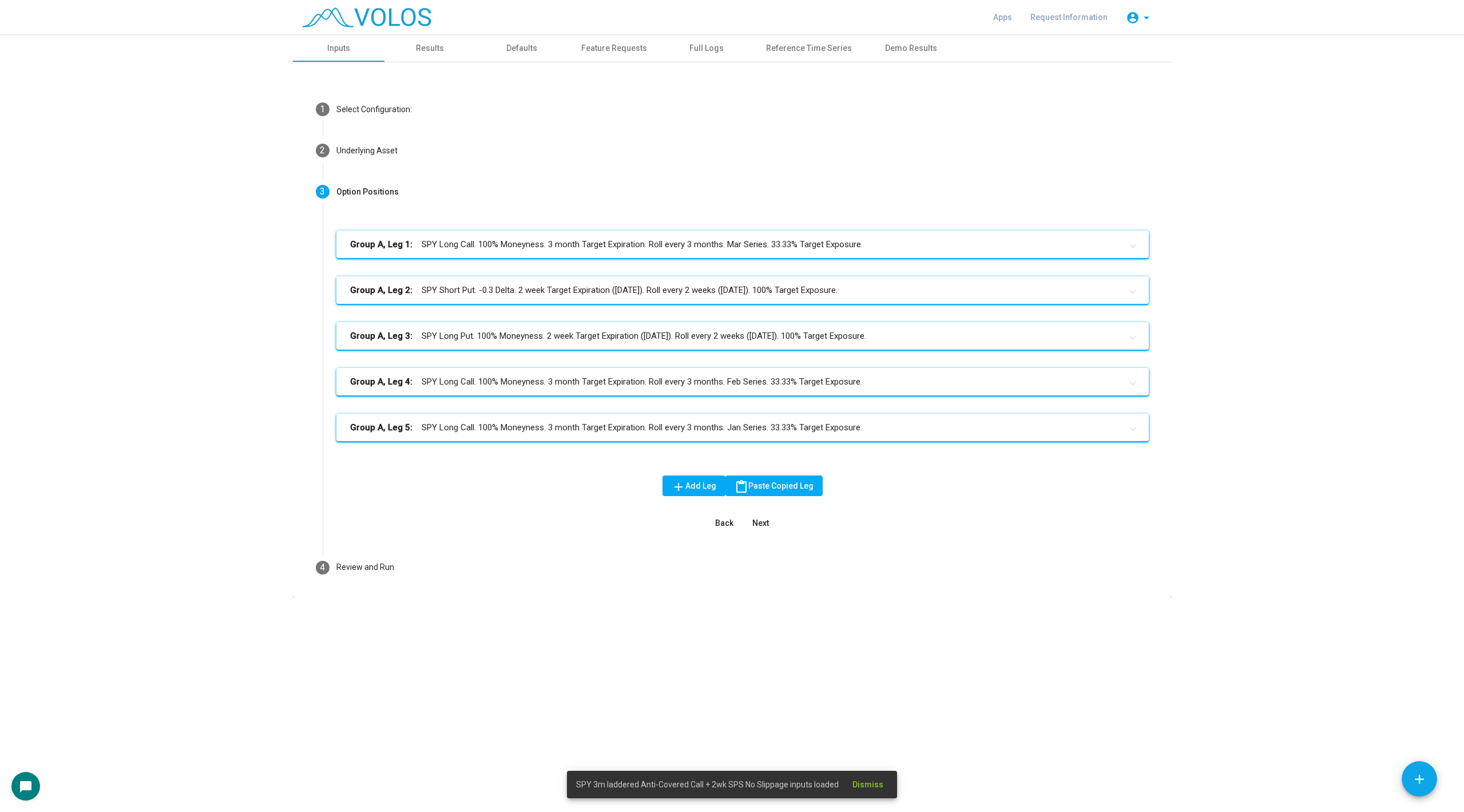
click at [485, 298] on mat-expansion-panel-header "Group A, Leg 2: SPY Short Put. -0.3 Delta. 2 week Target Expiration (Friday). R…" at bounding box center [742, 290] width 812 height 27
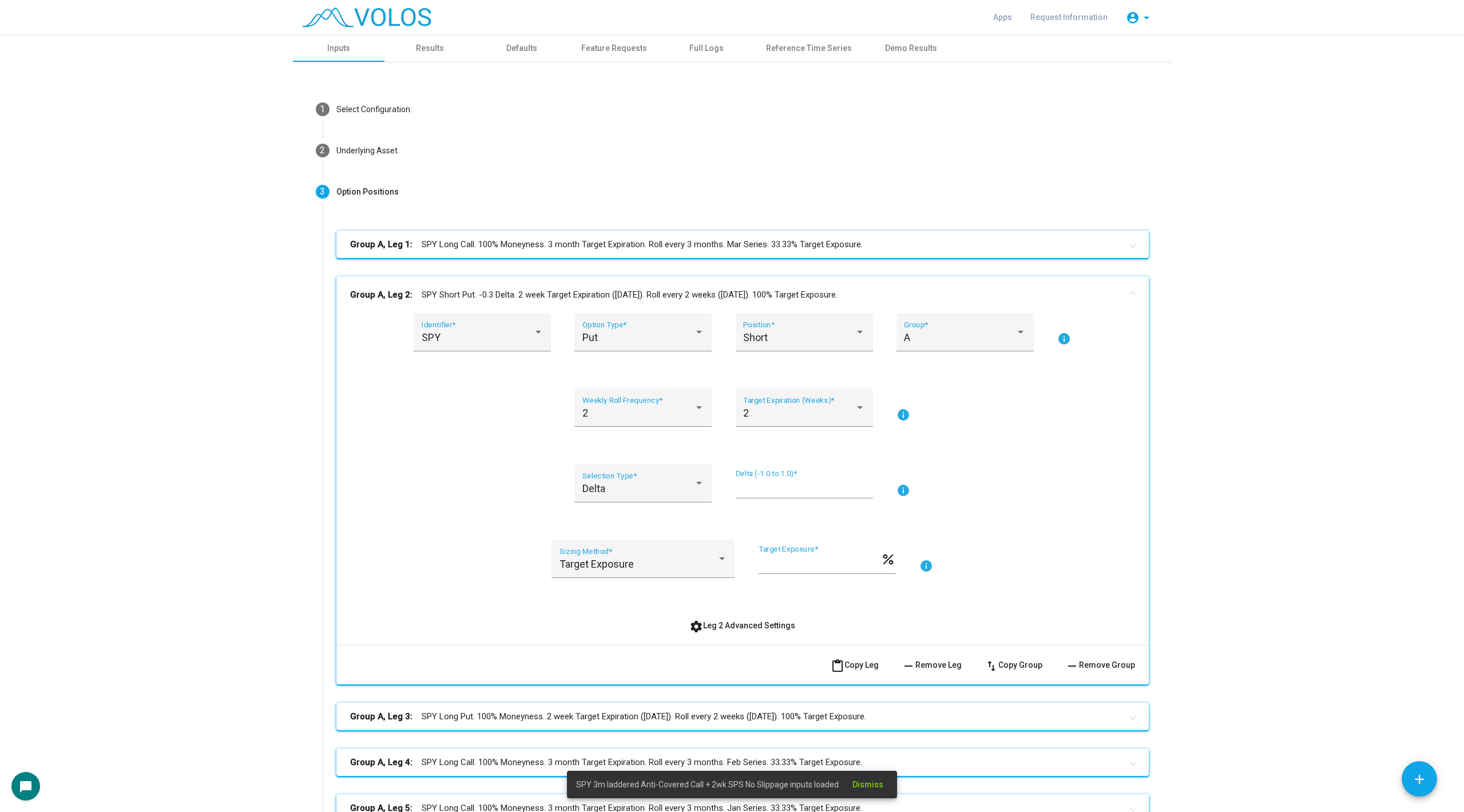
click at [948, 664] on span "remove Remove Leg" at bounding box center [932, 664] width 60 height 9
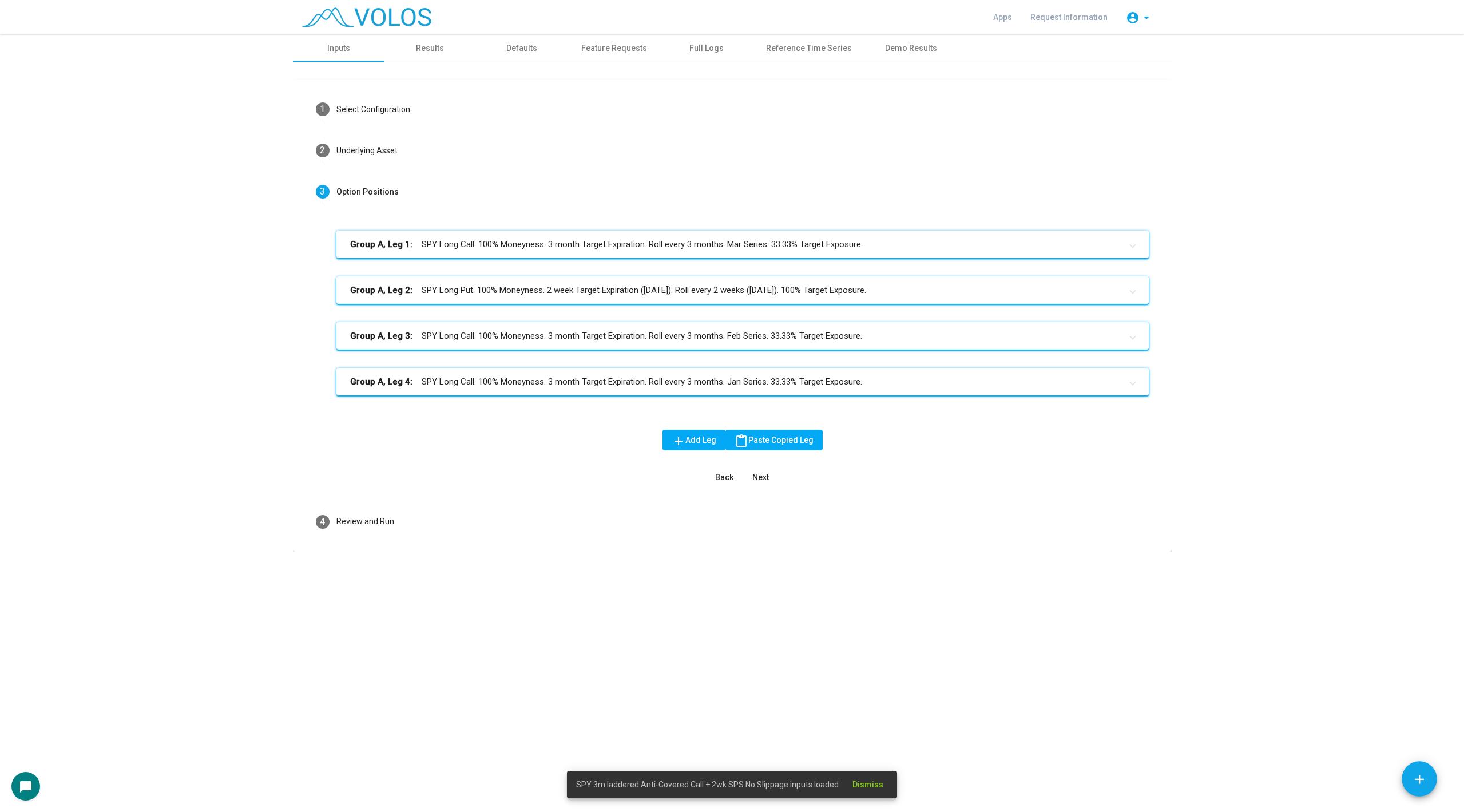
click at [642, 297] on mat-expansion-panel-header "Group A, Leg 2: SPY Long Put. 100% Moneyness. 2 week Target Expiration (Friday)…" at bounding box center [742, 290] width 812 height 27
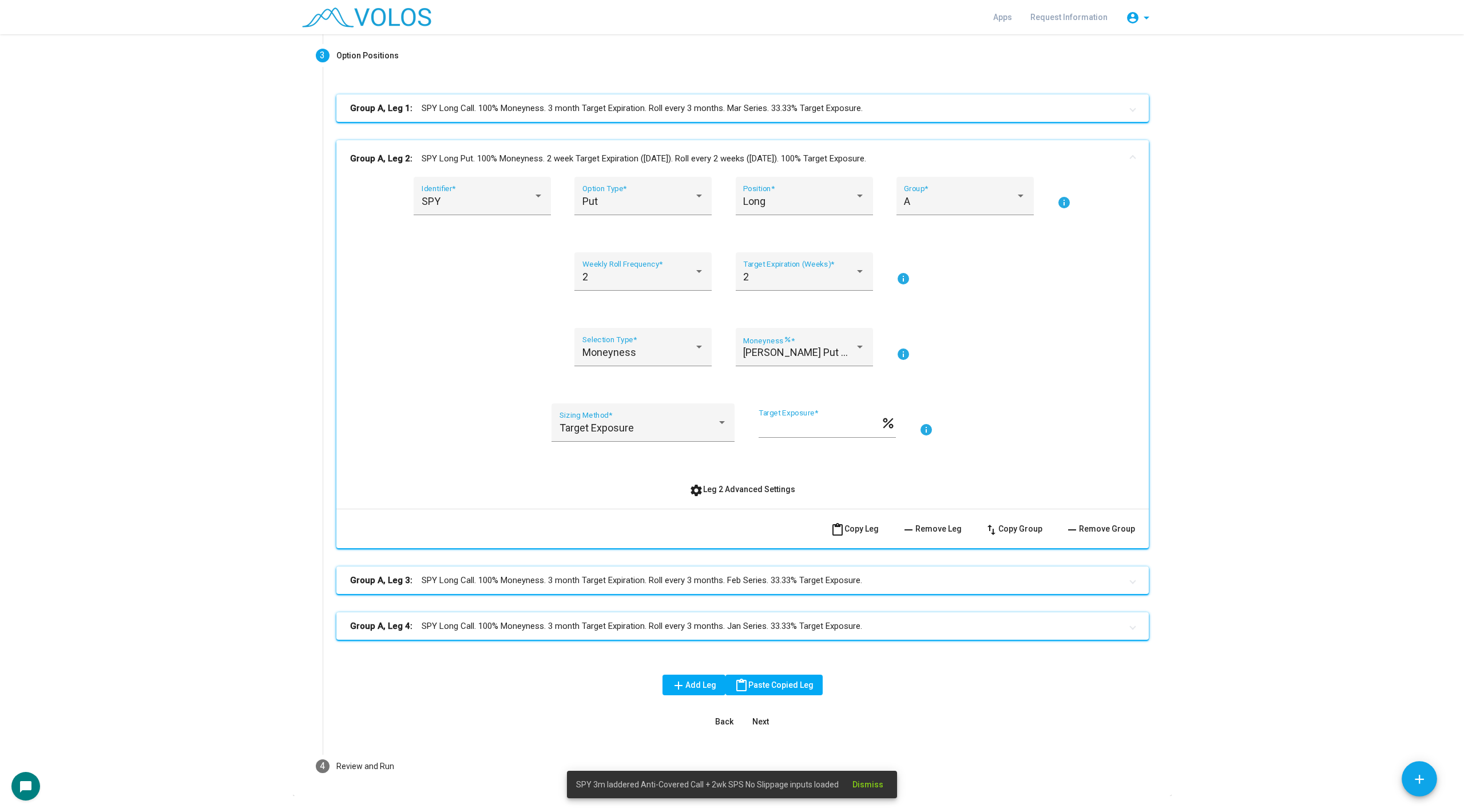
scroll to position [164, 0]
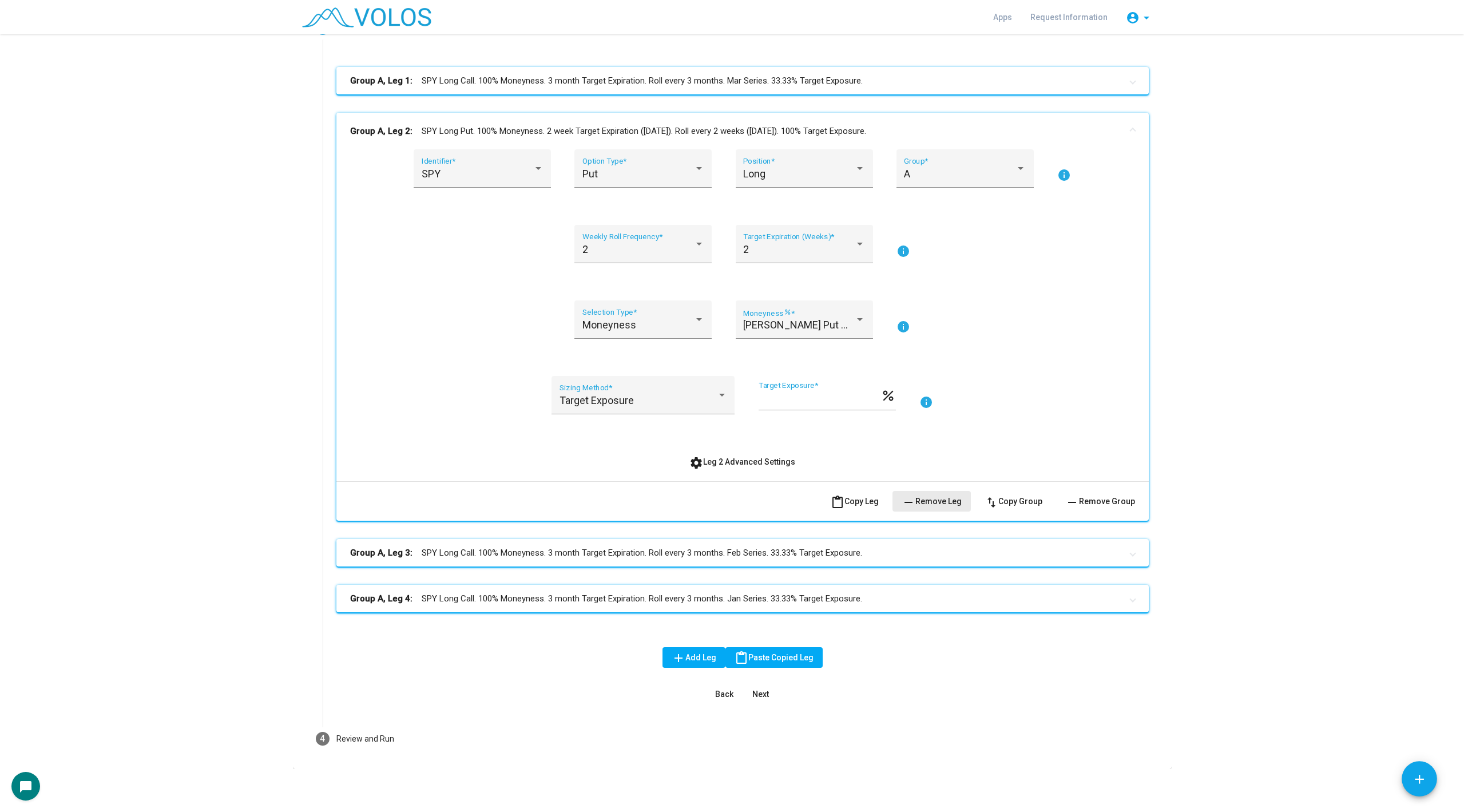
click at [935, 503] on span "remove Remove Leg" at bounding box center [932, 501] width 60 height 9
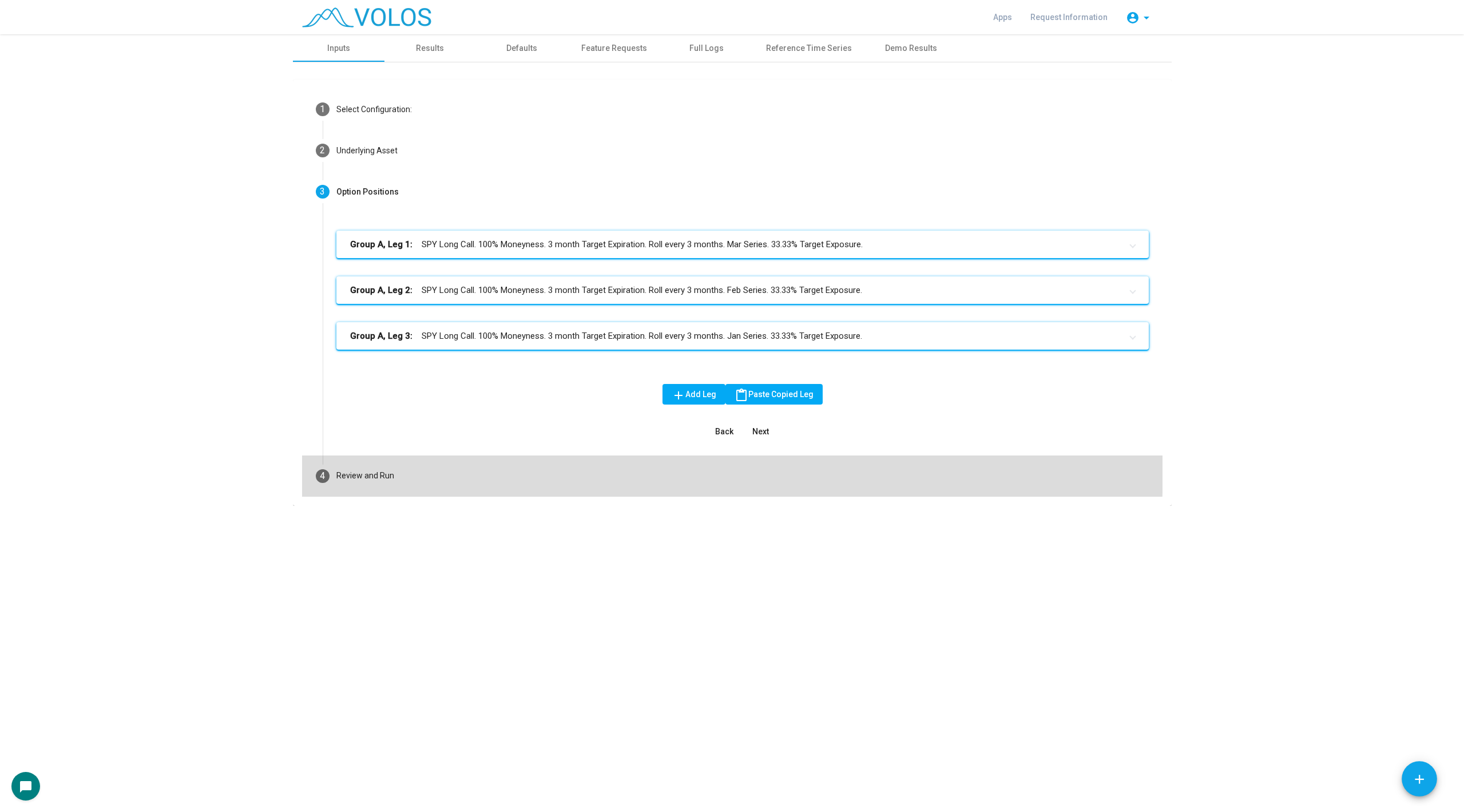
click at [398, 463] on mat-step-header "4 Review and Run" at bounding box center [732, 476] width 861 height 41
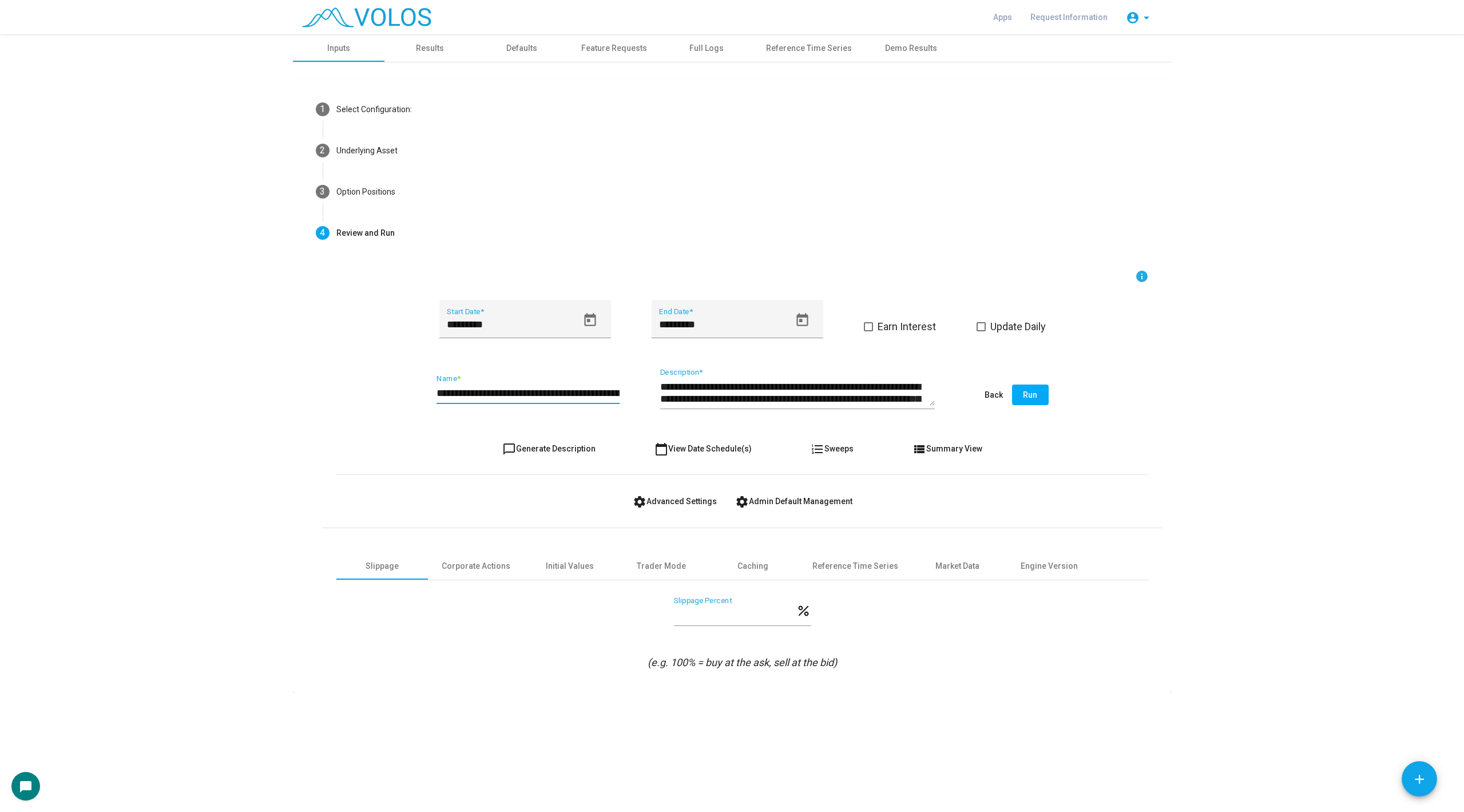
scroll to position [0, 90]
drag, startPoint x: 599, startPoint y: 394, endPoint x: 556, endPoint y: 397, distance: 43.1
click at [556, 397] on input "**********" at bounding box center [528, 393] width 183 height 11
type input "**********"
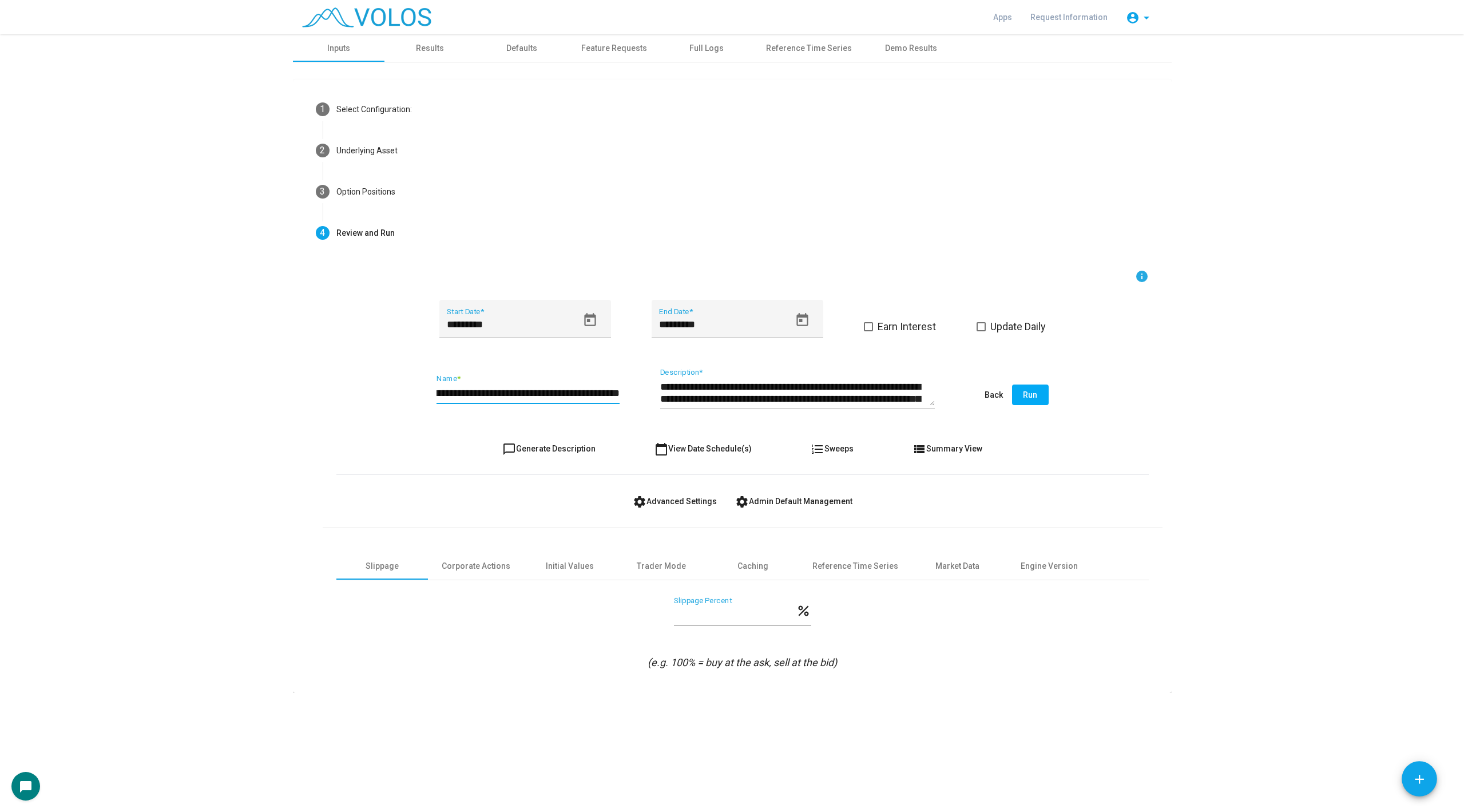
scroll to position [0, 0]
click at [554, 450] on span "chat_bubble_outline Generate Description" at bounding box center [549, 448] width 94 height 9
type textarea "**********"
click at [554, 450] on span "chat_bubble_outline Generate Description" at bounding box center [549, 448] width 94 height 9
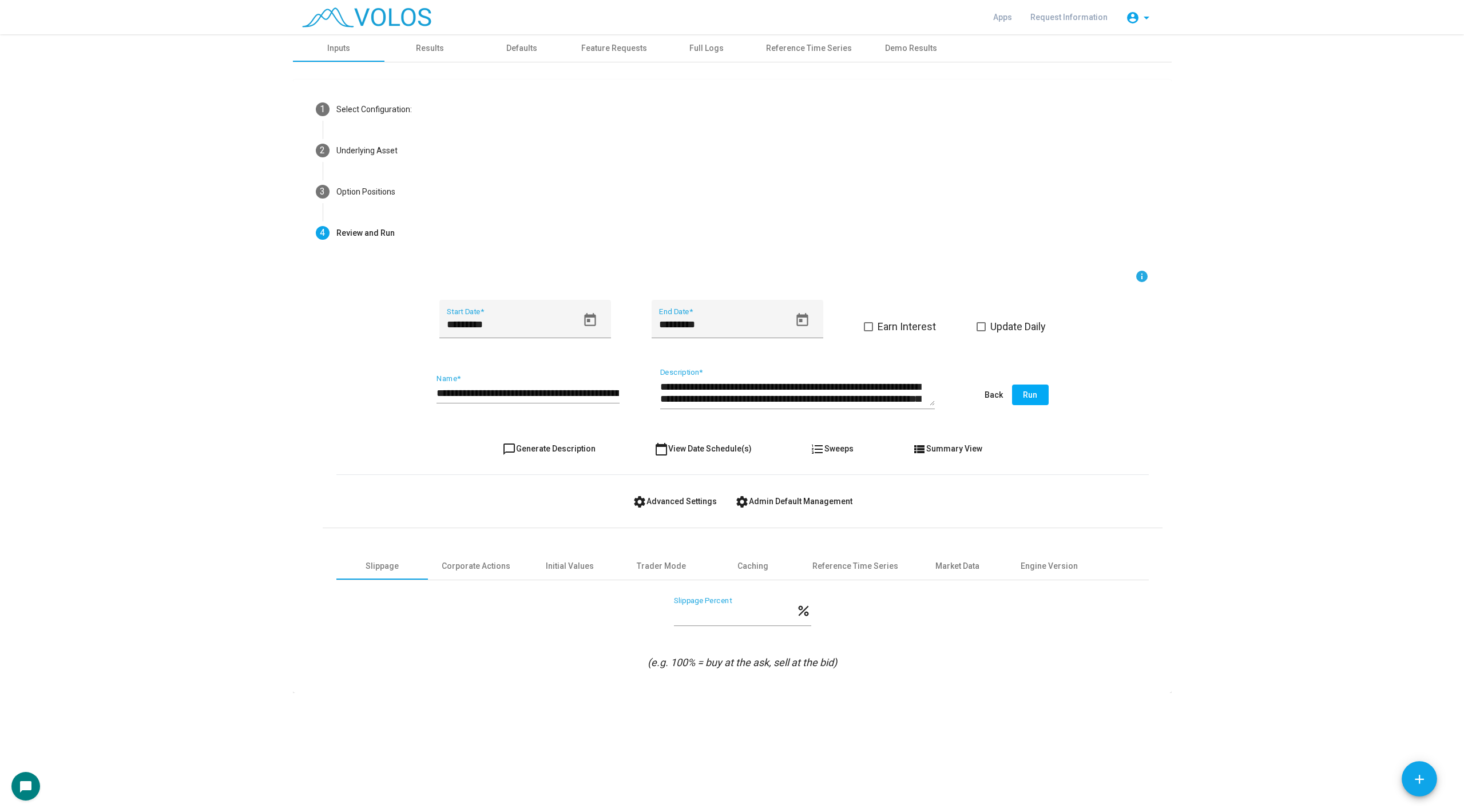
click at [1040, 390] on button "Run" at bounding box center [1030, 395] width 36 height 21
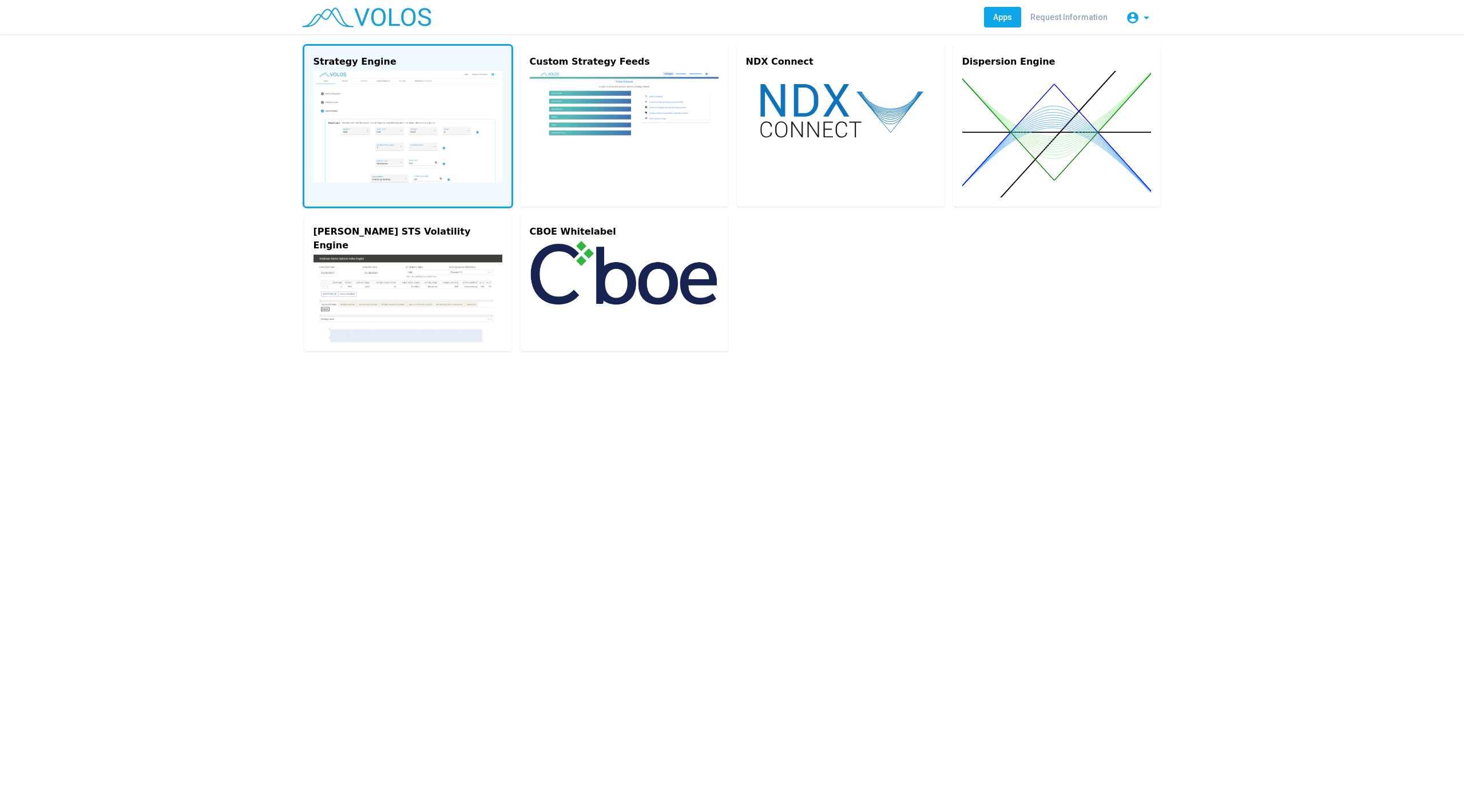
click at [363, 134] on img at bounding box center [408, 127] width 189 height 111
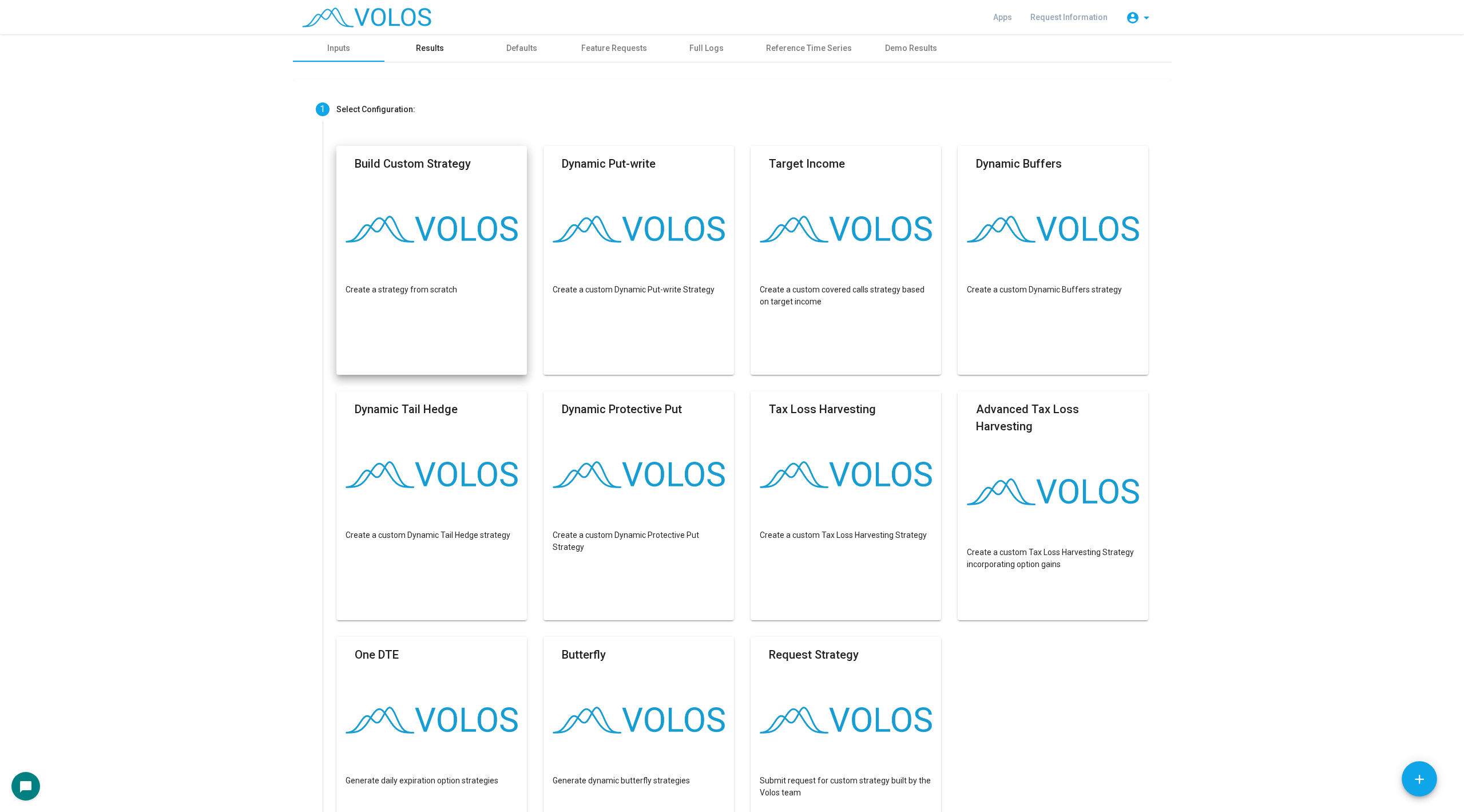
click at [430, 44] on div "Results" at bounding box center [430, 48] width 28 height 12
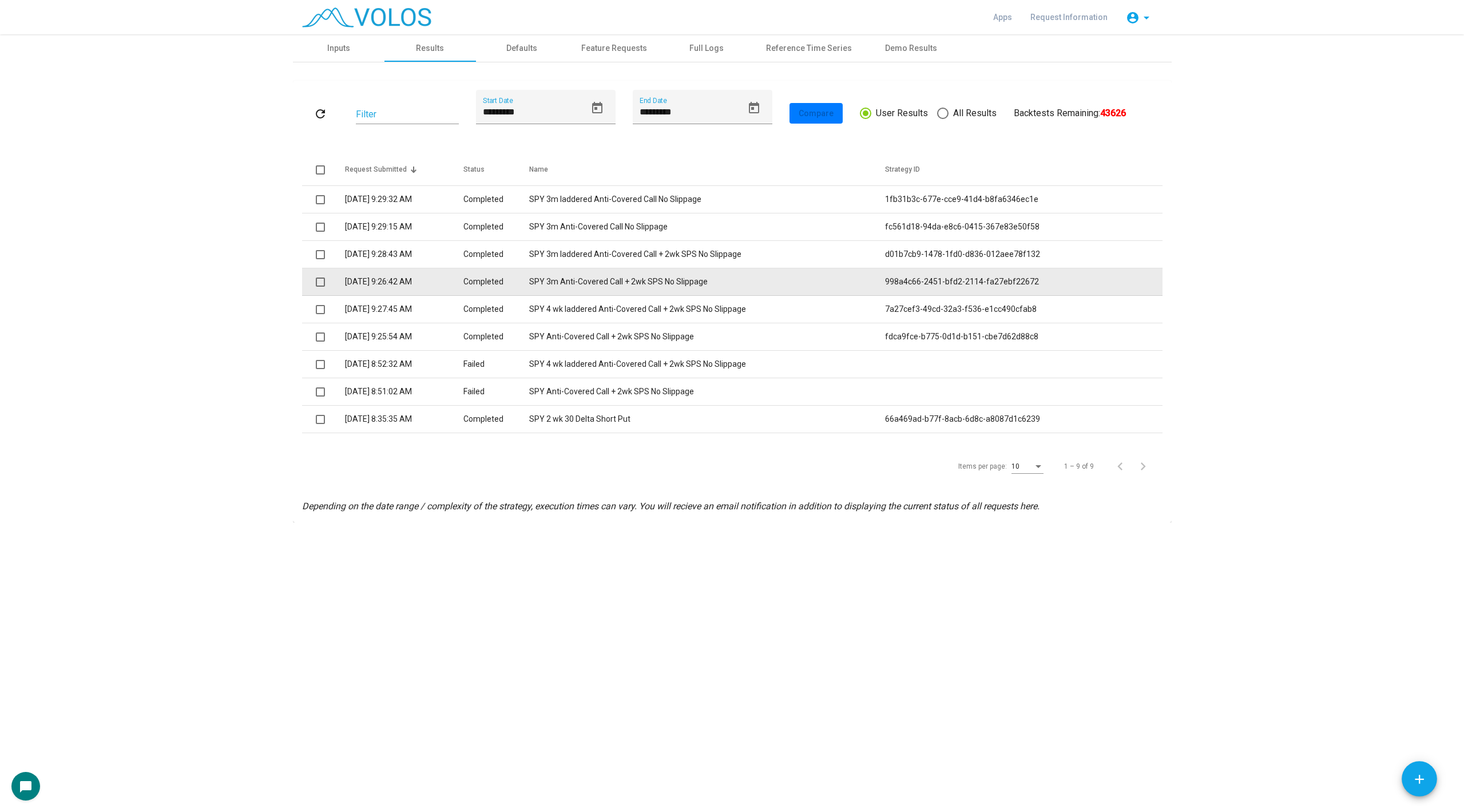
click at [605, 271] on td "SPY 3m Anti-Covered Call + 2wk SPS No Slippage" at bounding box center [707, 282] width 356 height 27
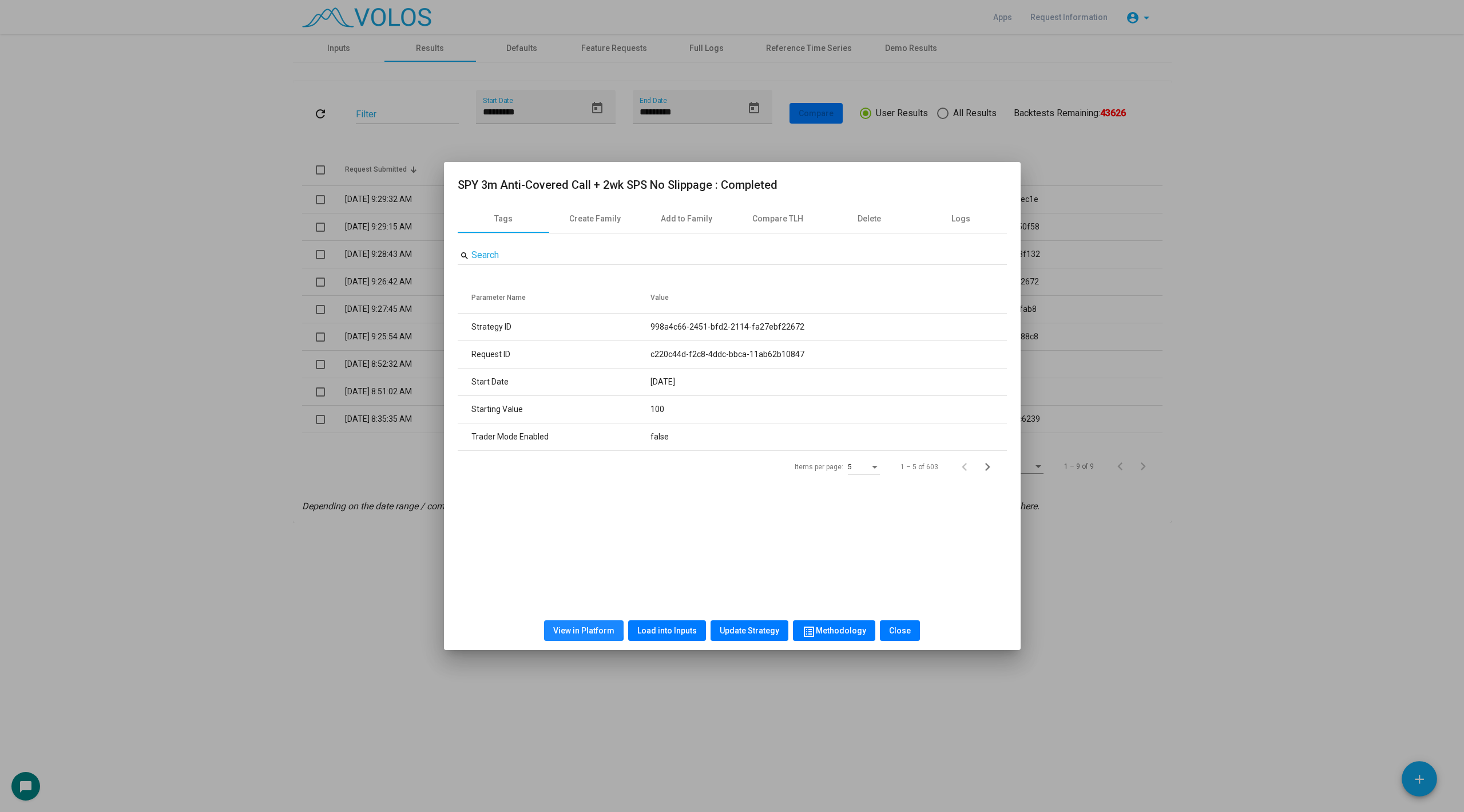
click at [582, 626] on span "View in Platform" at bounding box center [584, 630] width 61 height 9
click at [308, 291] on div at bounding box center [732, 406] width 1464 height 812
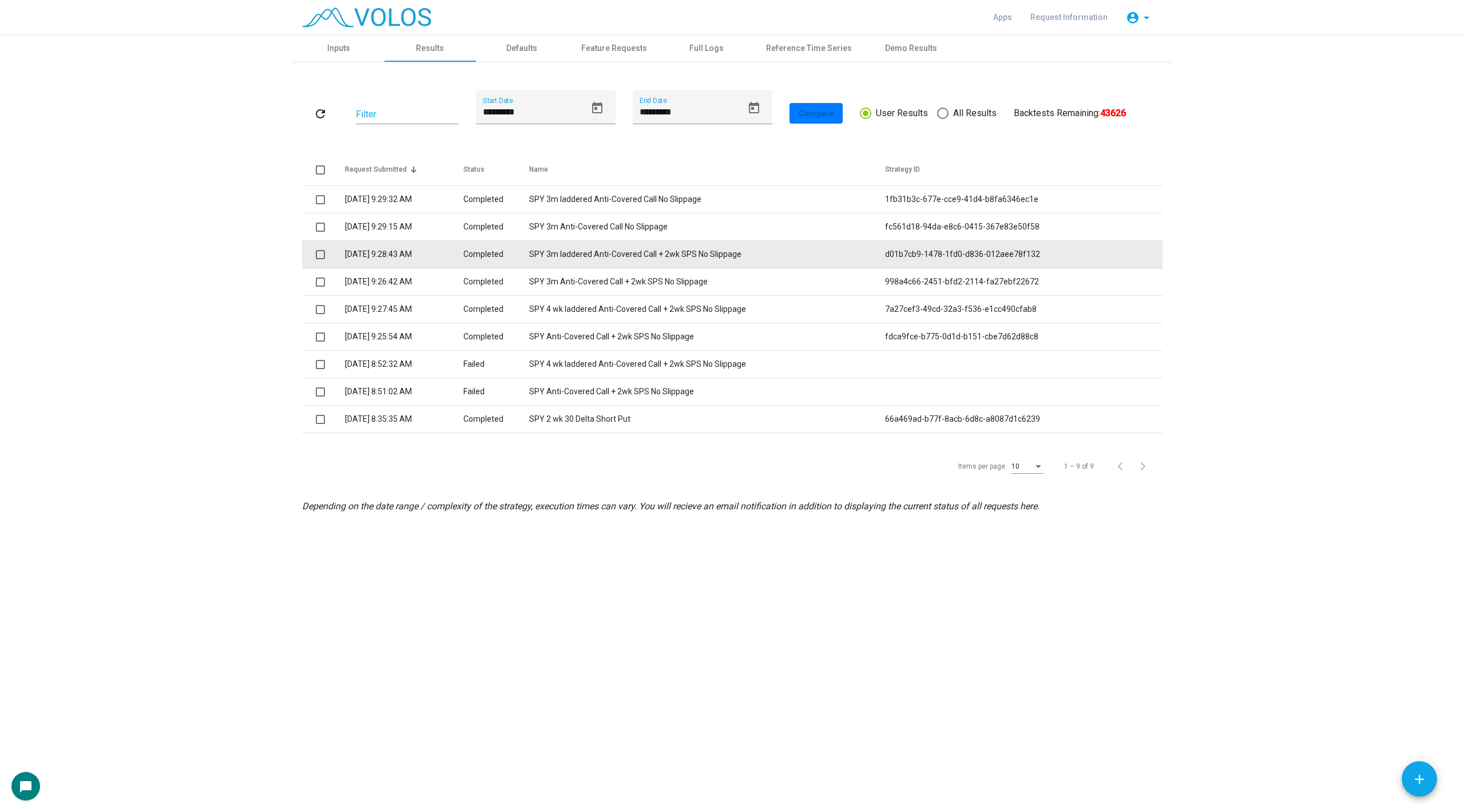
click at [568, 254] on td "SPY 3m laddered Anti-Covered Call + 2wk SPS No Slippage" at bounding box center [707, 255] width 356 height 27
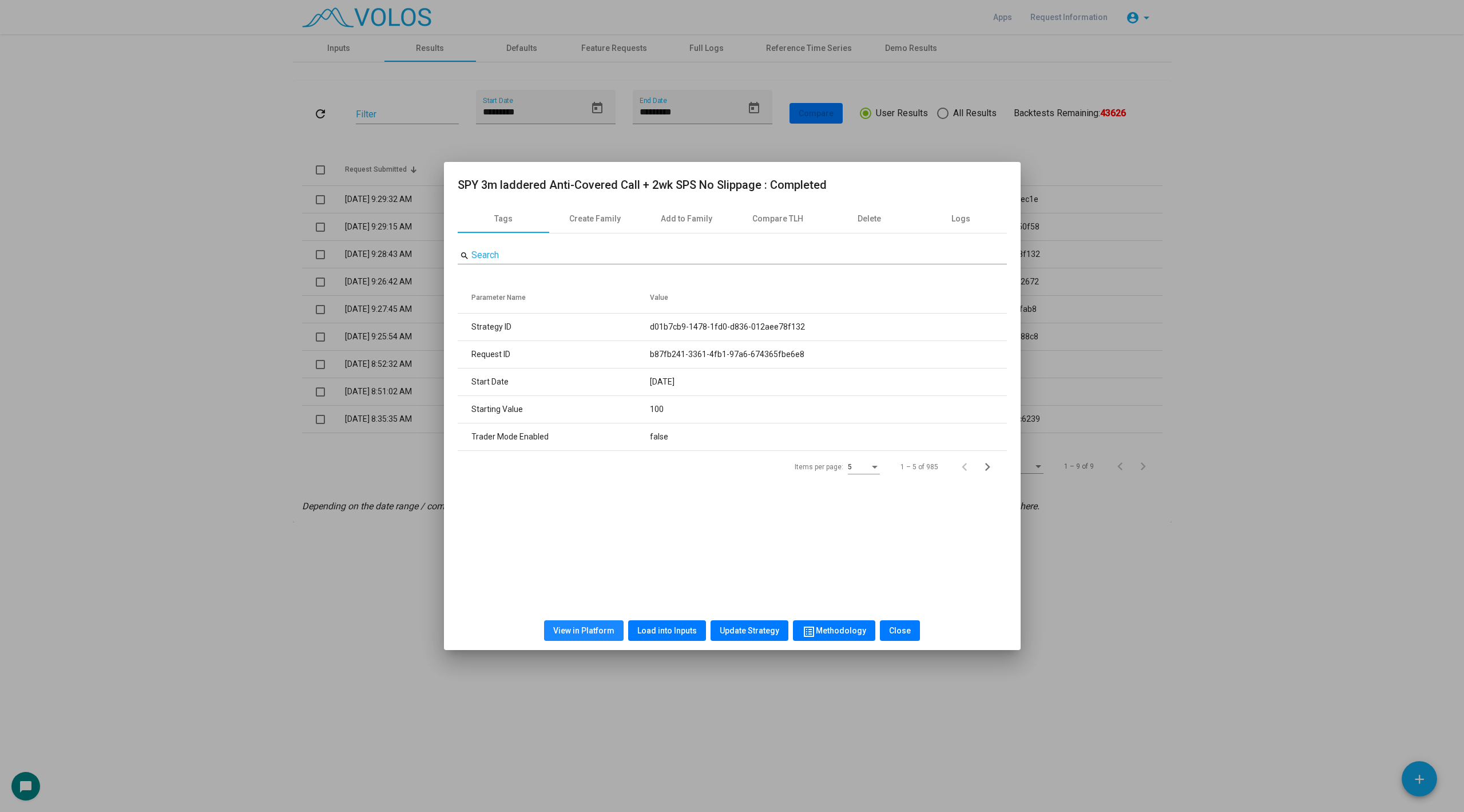
click at [607, 631] on span "View in Platform" at bounding box center [584, 630] width 61 height 9
click at [289, 358] on div at bounding box center [732, 406] width 1464 height 812
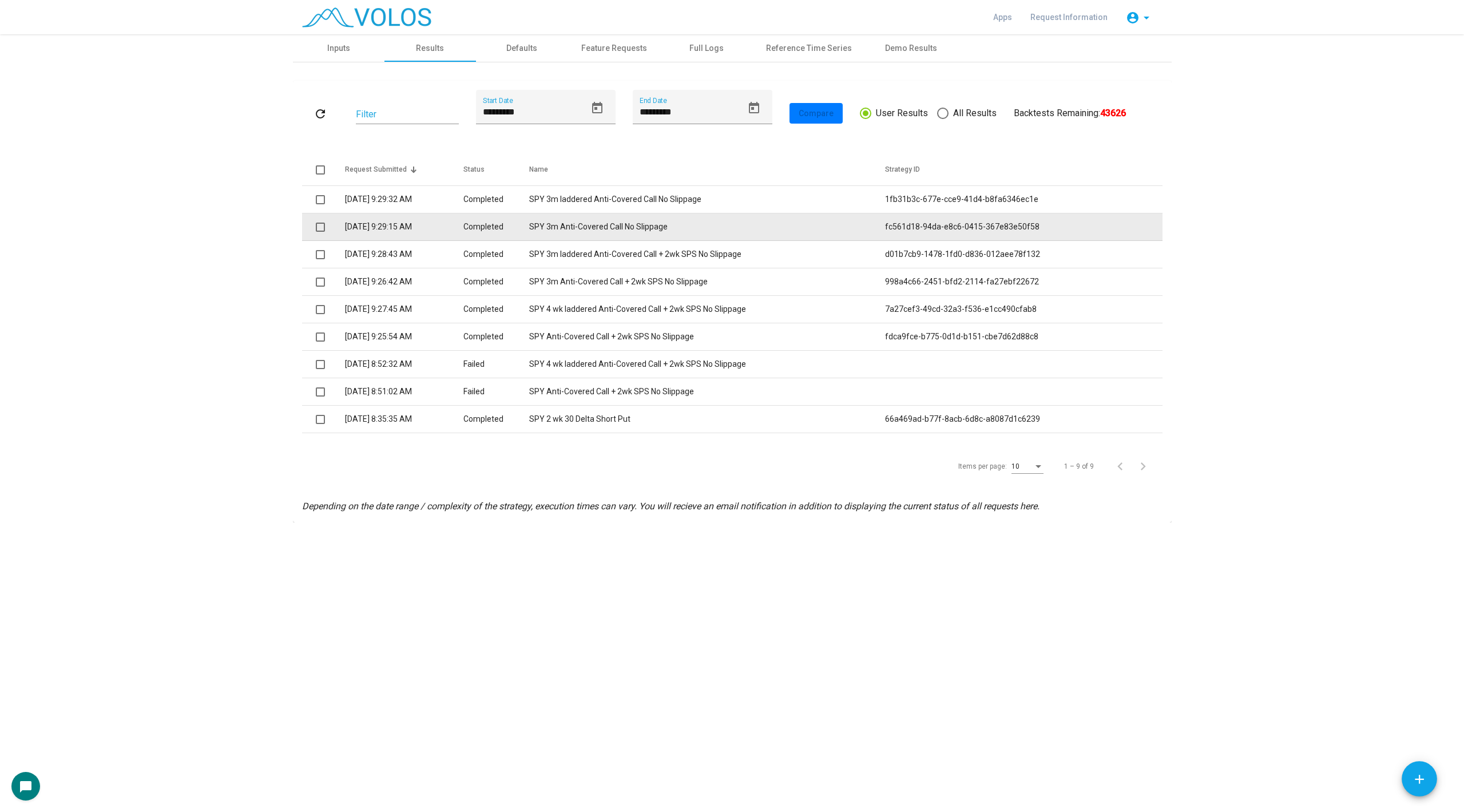
click at [529, 219] on td "Completed" at bounding box center [497, 227] width 66 height 27
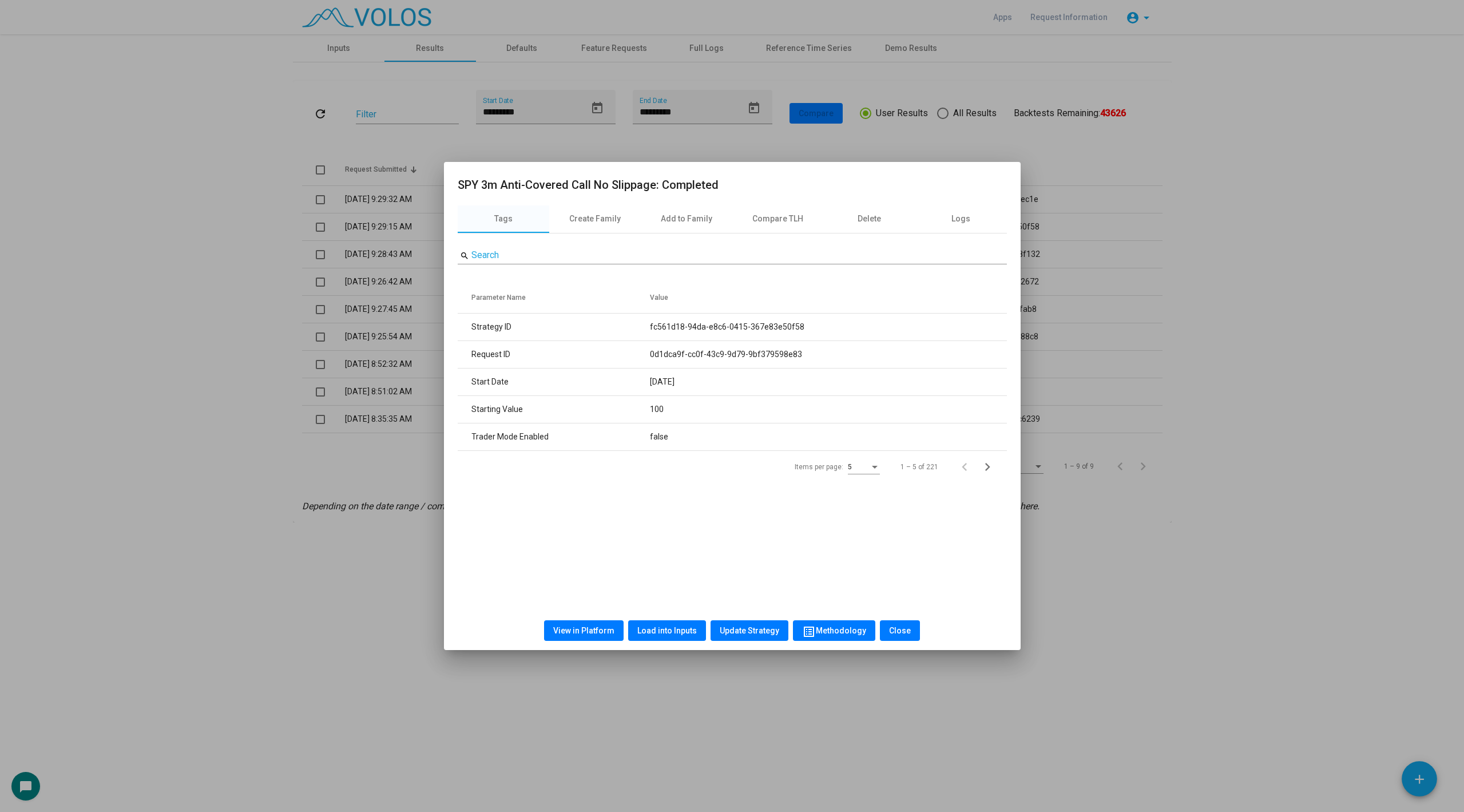
click at [585, 632] on span "View in Platform" at bounding box center [584, 630] width 61 height 9
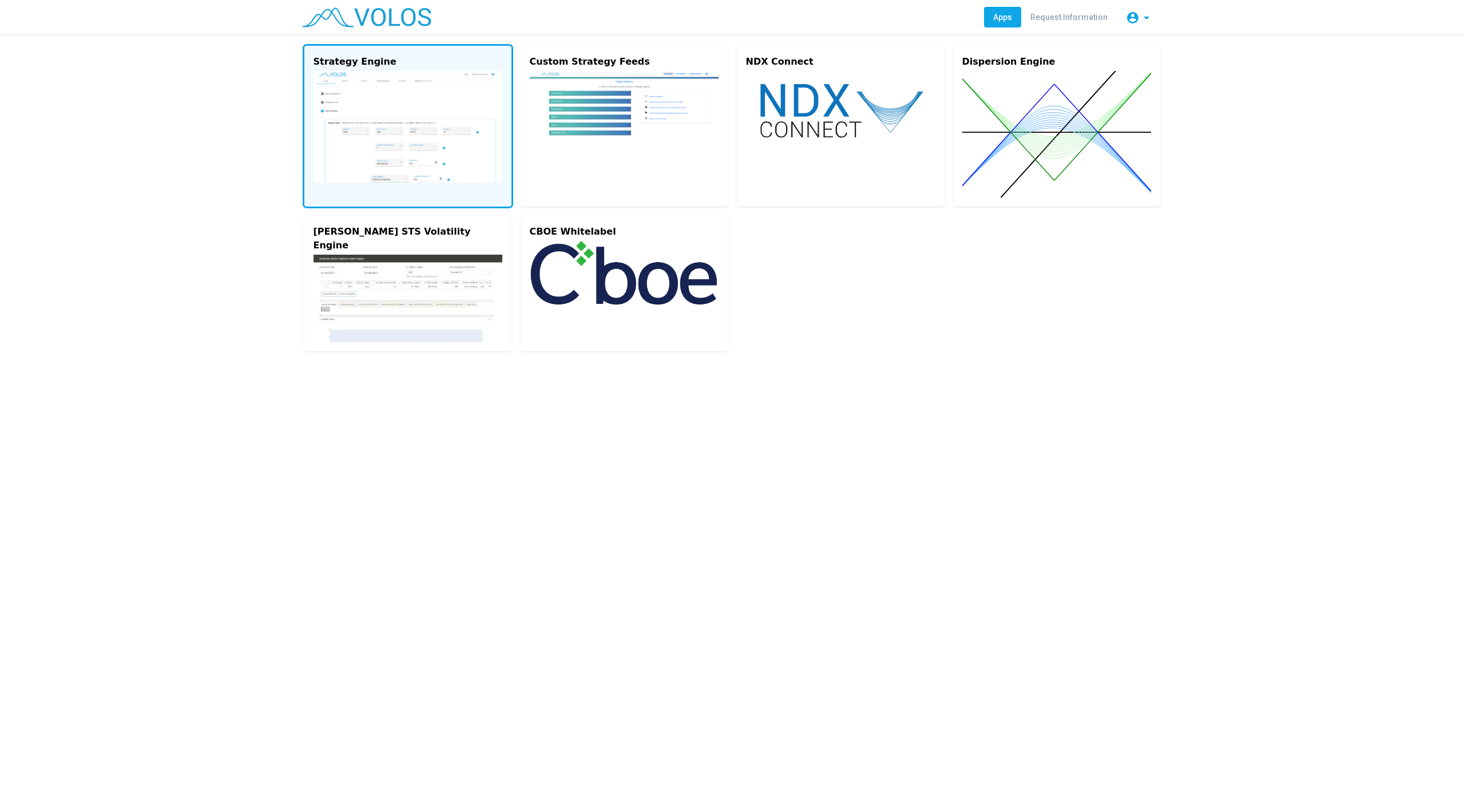
click at [413, 119] on img at bounding box center [408, 127] width 189 height 111
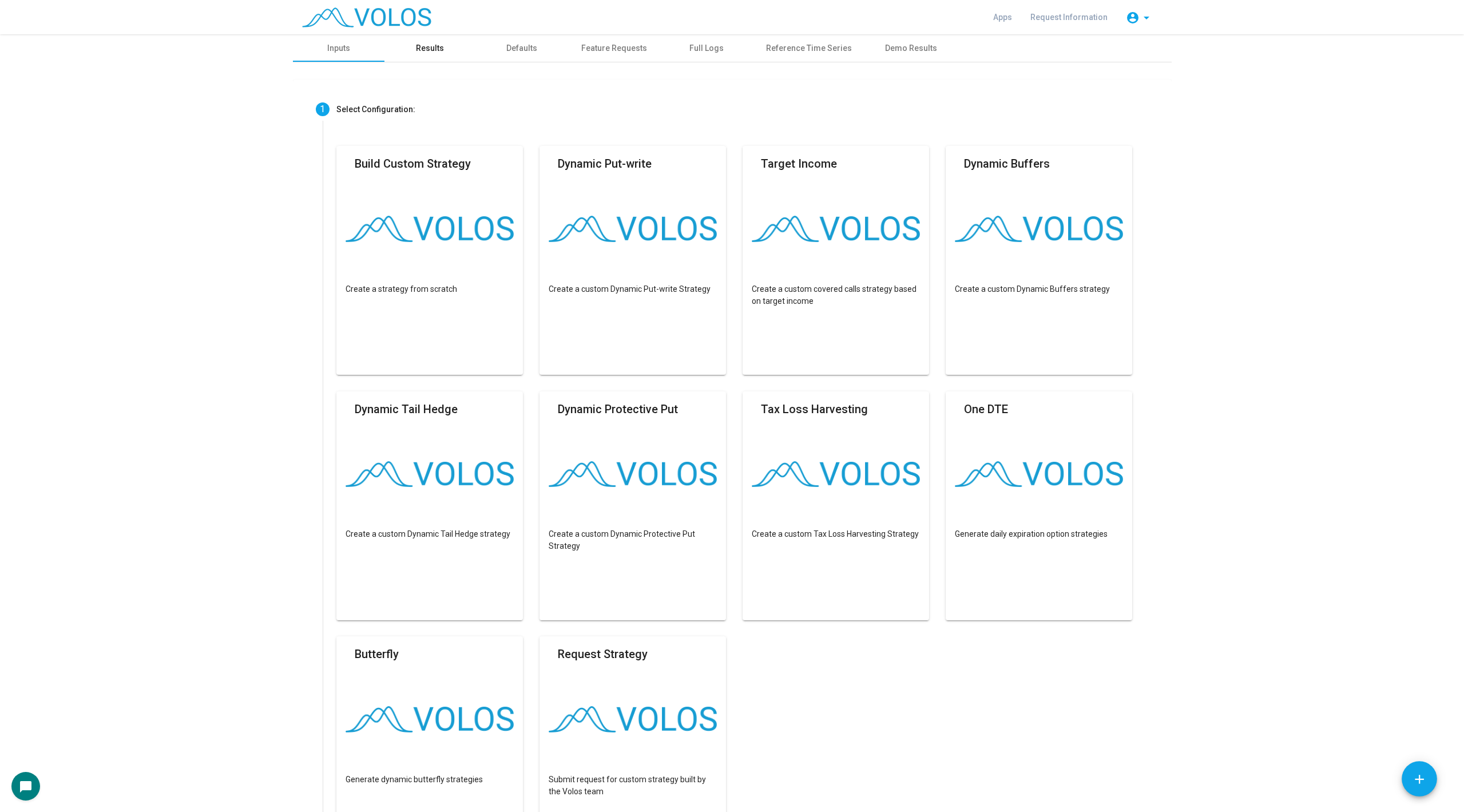
click at [418, 52] on div "Results" at bounding box center [430, 48] width 28 height 12
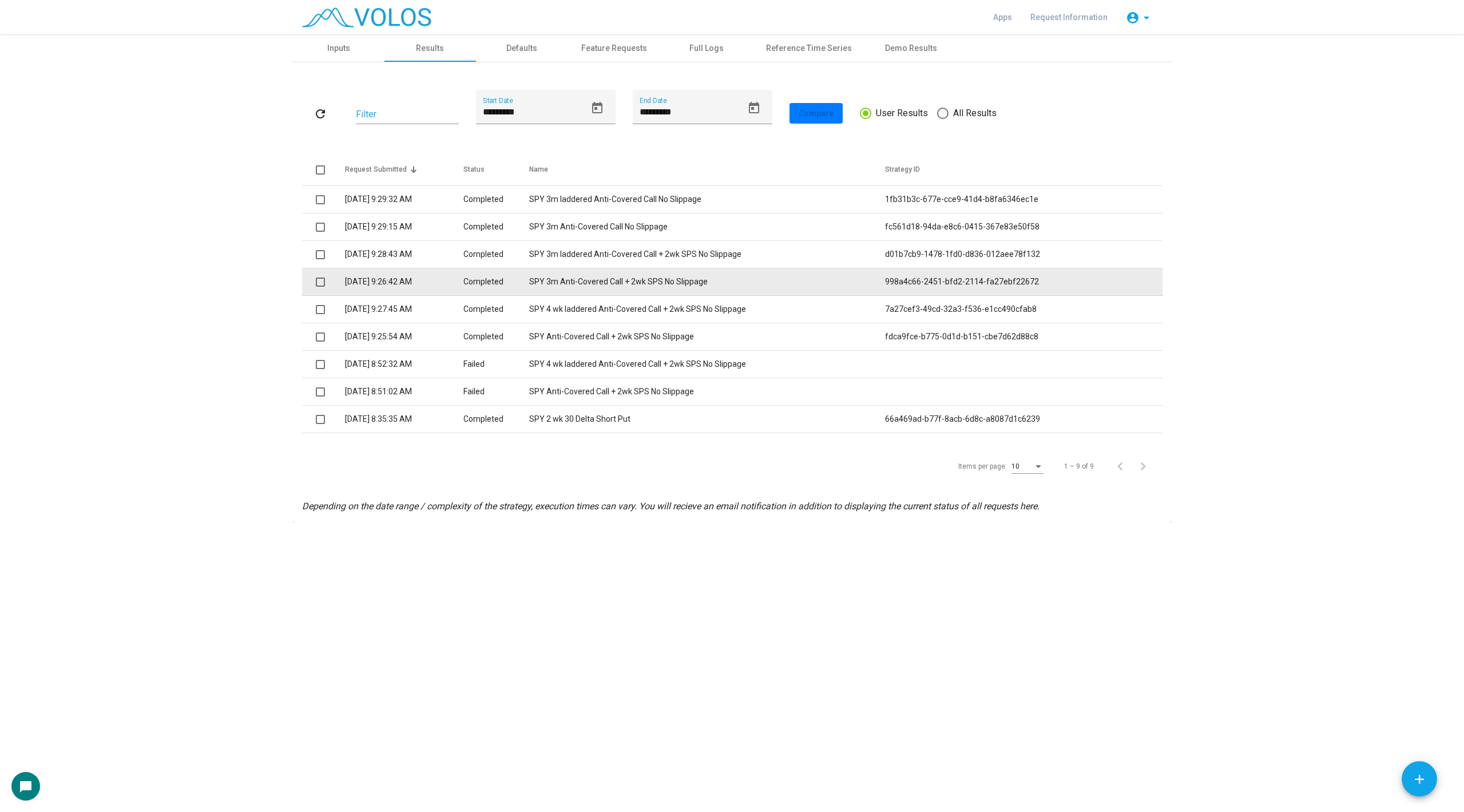
click at [595, 282] on td "SPY 3m Anti-Covered Call + 2wk SPS No Slippage" at bounding box center [707, 282] width 356 height 27
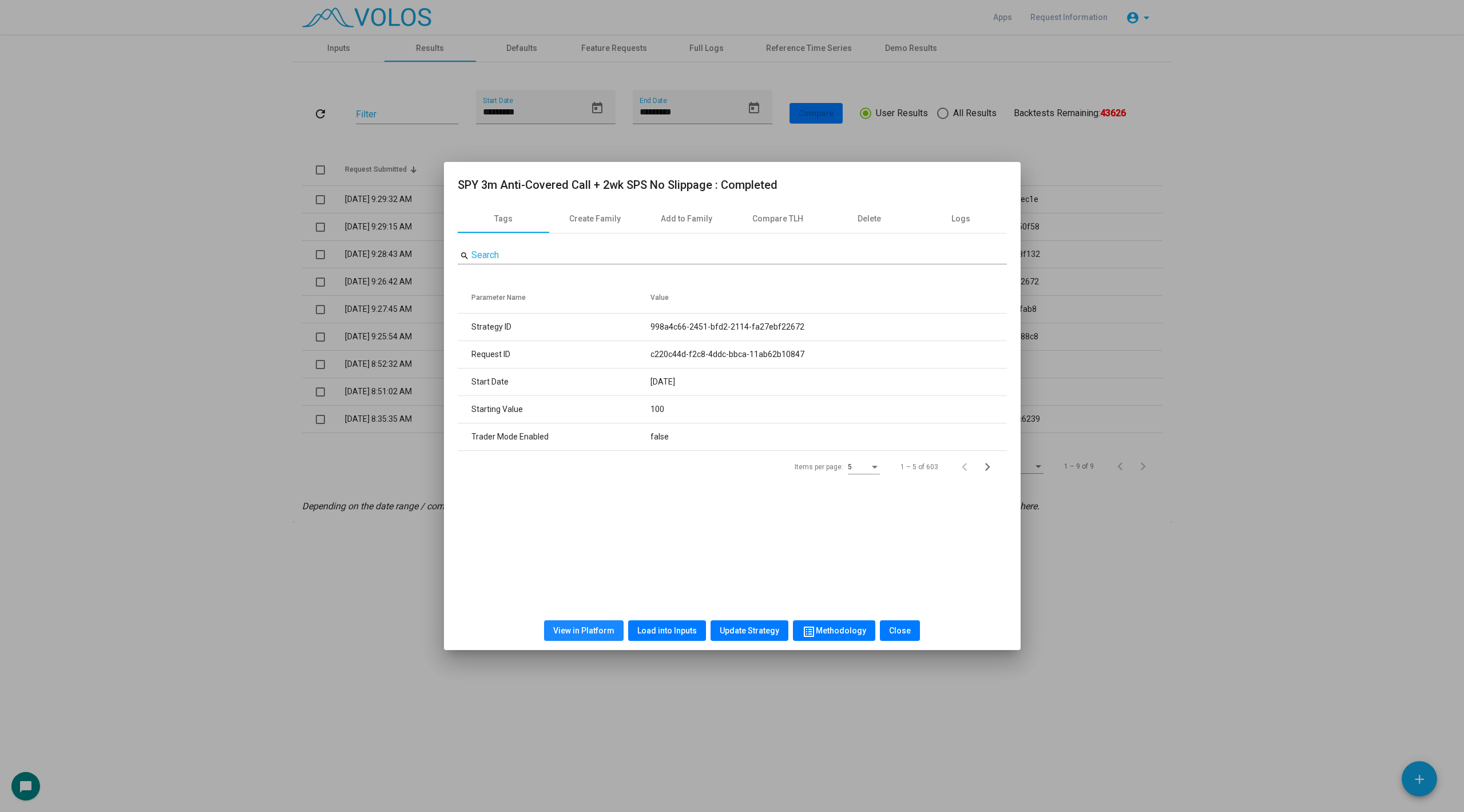
click at [594, 625] on button "View in Platform" at bounding box center [584, 631] width 80 height 21
click at [285, 410] on div at bounding box center [732, 406] width 1464 height 812
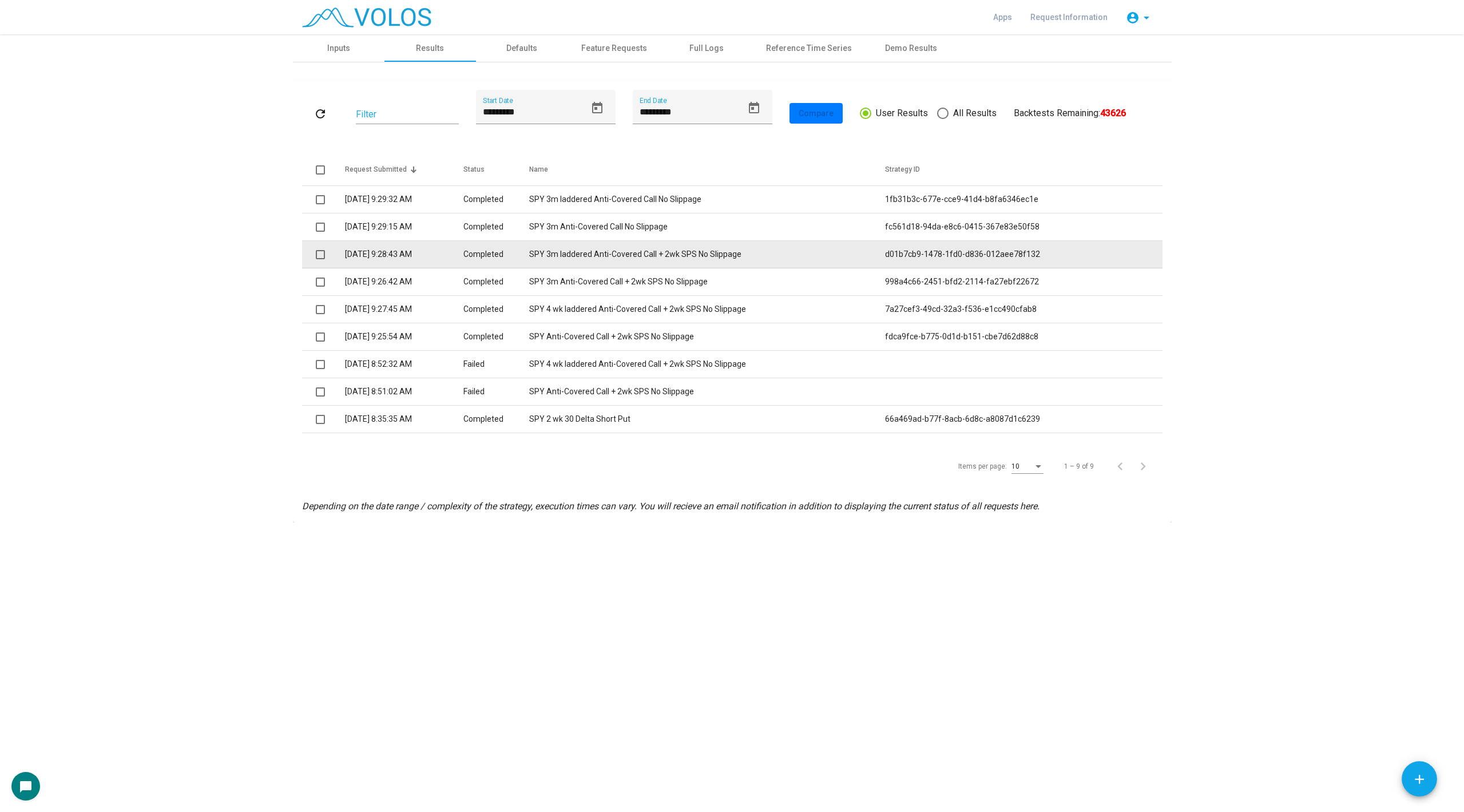
click at [541, 259] on td "SPY 3m laddered Anti-Covered Call + 2wk SPS No Slippage" at bounding box center [707, 255] width 356 height 27
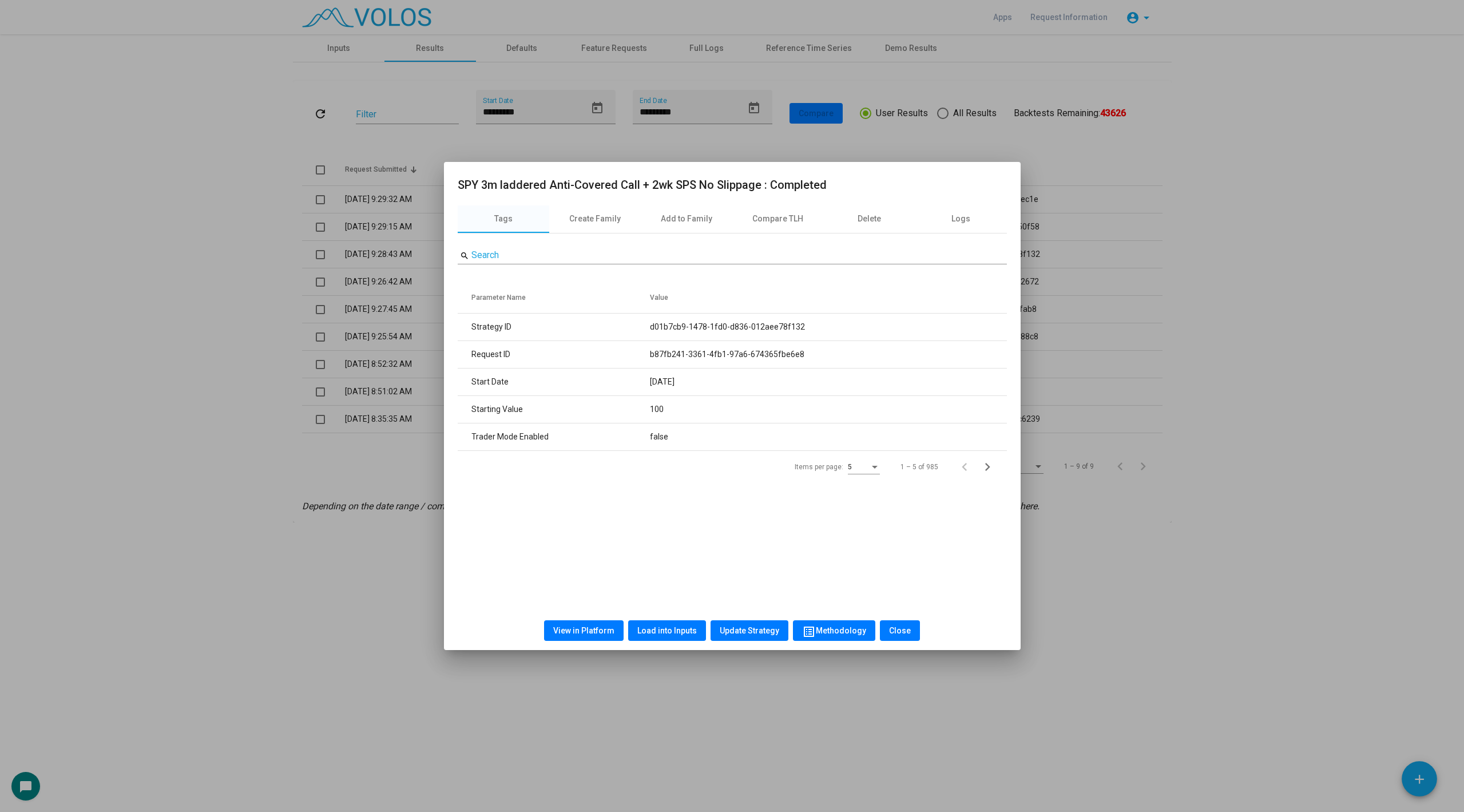
click at [582, 629] on span "View in Platform" at bounding box center [584, 630] width 61 height 9
click at [325, 344] on div at bounding box center [732, 406] width 1464 height 812
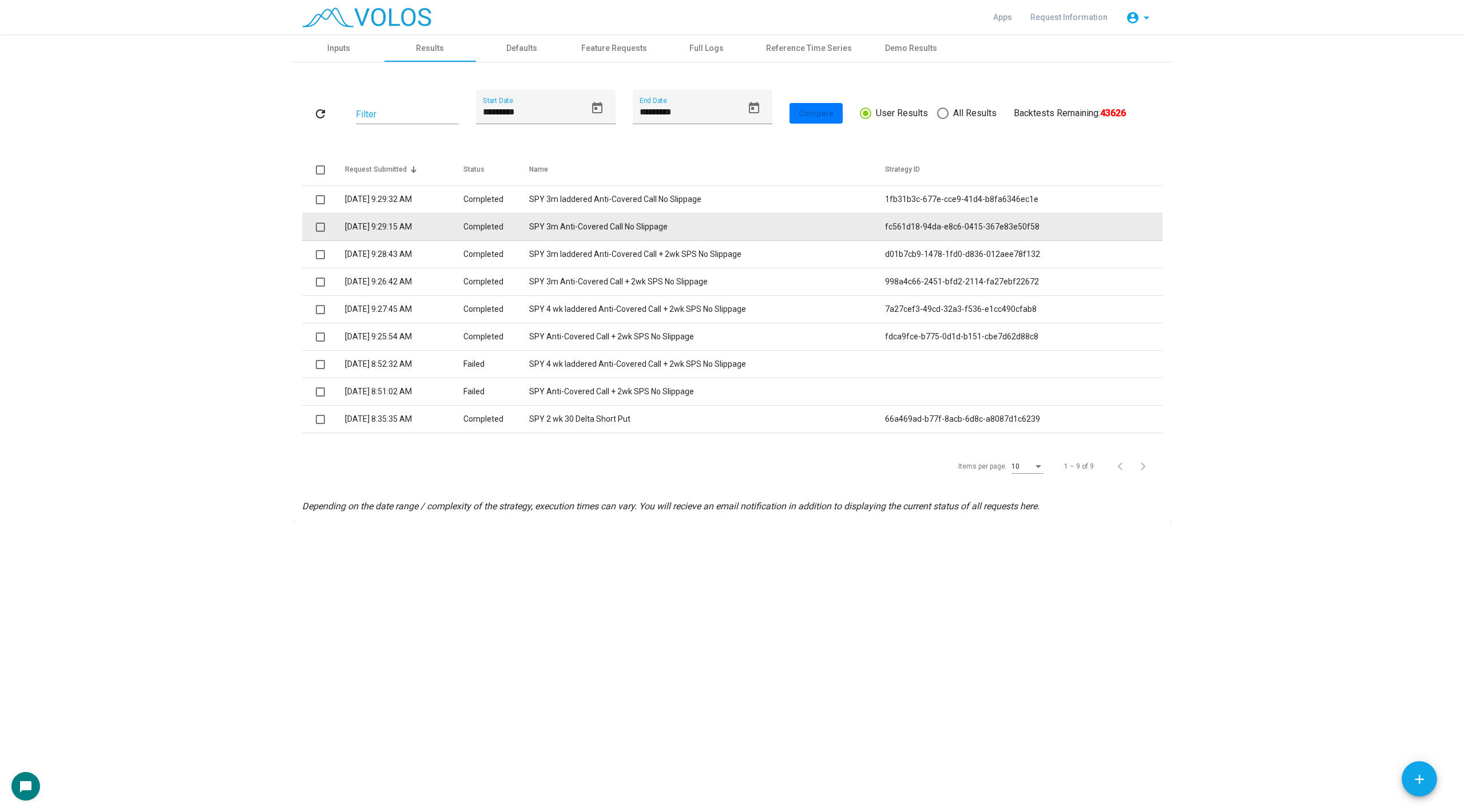
click at [414, 235] on td "9/18/2025 9:29:15 AM" at bounding box center [404, 227] width 119 height 27
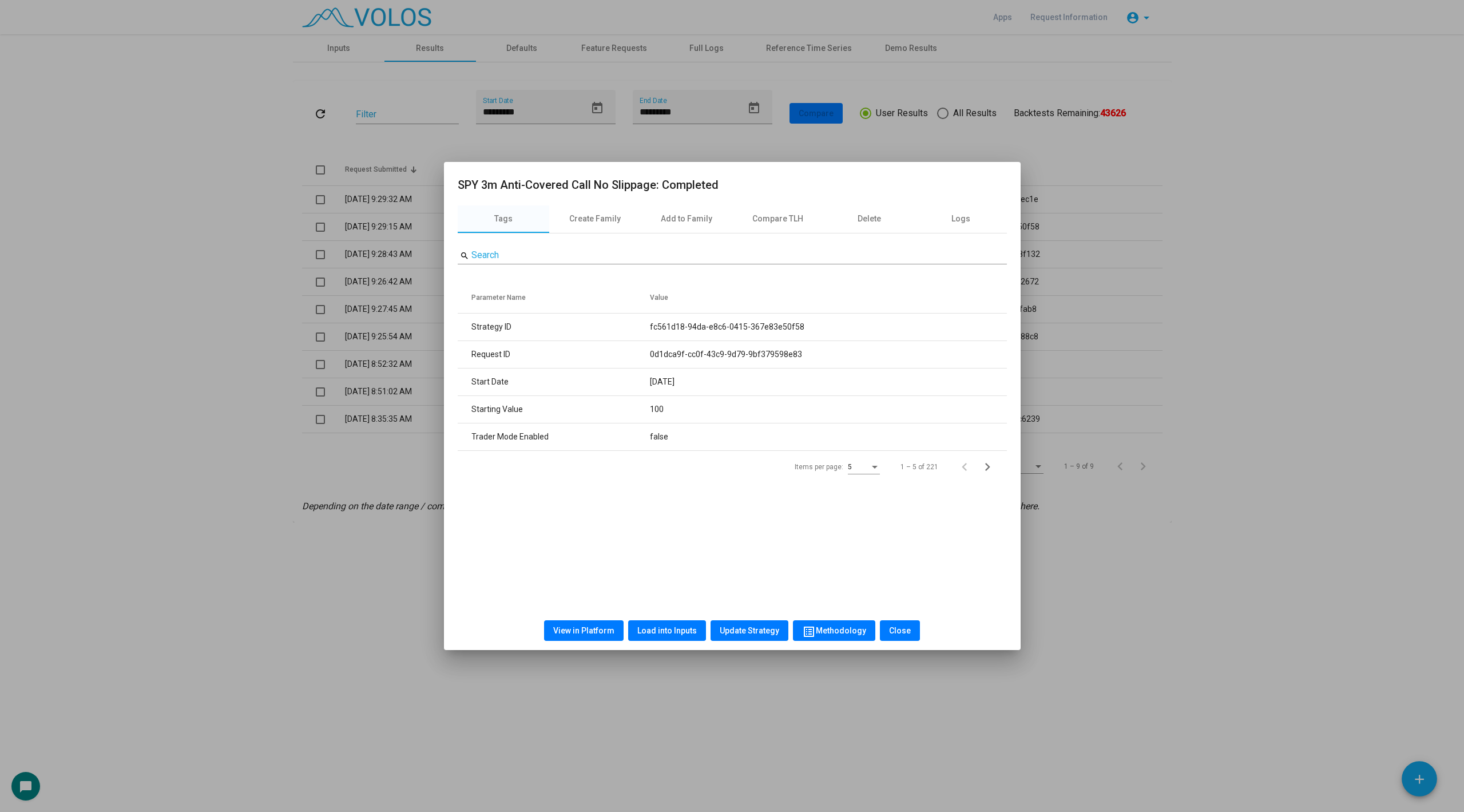
click at [576, 618] on div "View in Platform Load into Inputs Update Strategy list_alt Methodology Close" at bounding box center [732, 631] width 549 height 39
click at [579, 636] on button "View in Platform" at bounding box center [584, 631] width 80 height 21
click at [175, 379] on div at bounding box center [732, 406] width 1464 height 812
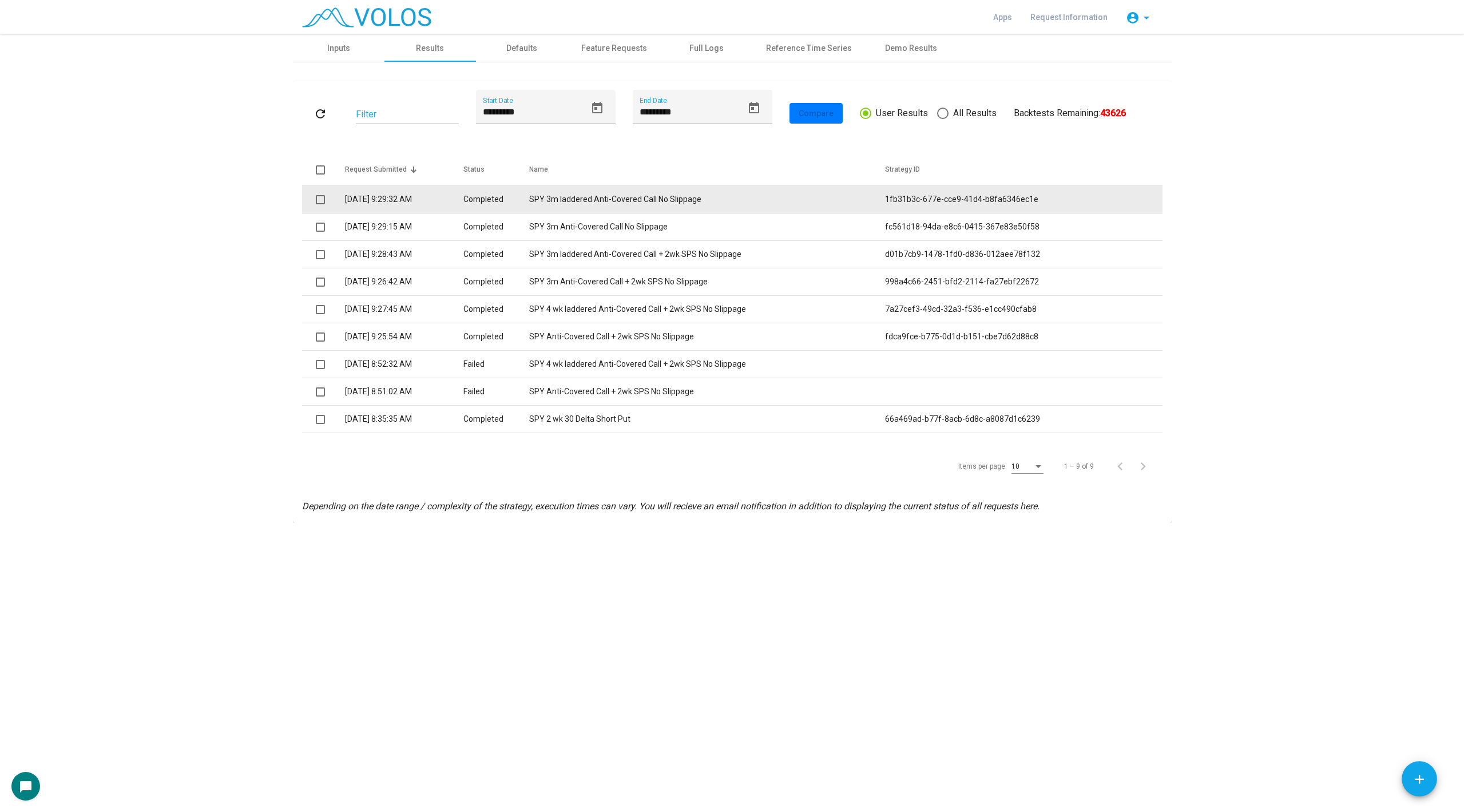
click at [559, 196] on td "SPY 3m laddered Anti-Covered Call No Slippage" at bounding box center [707, 200] width 356 height 27
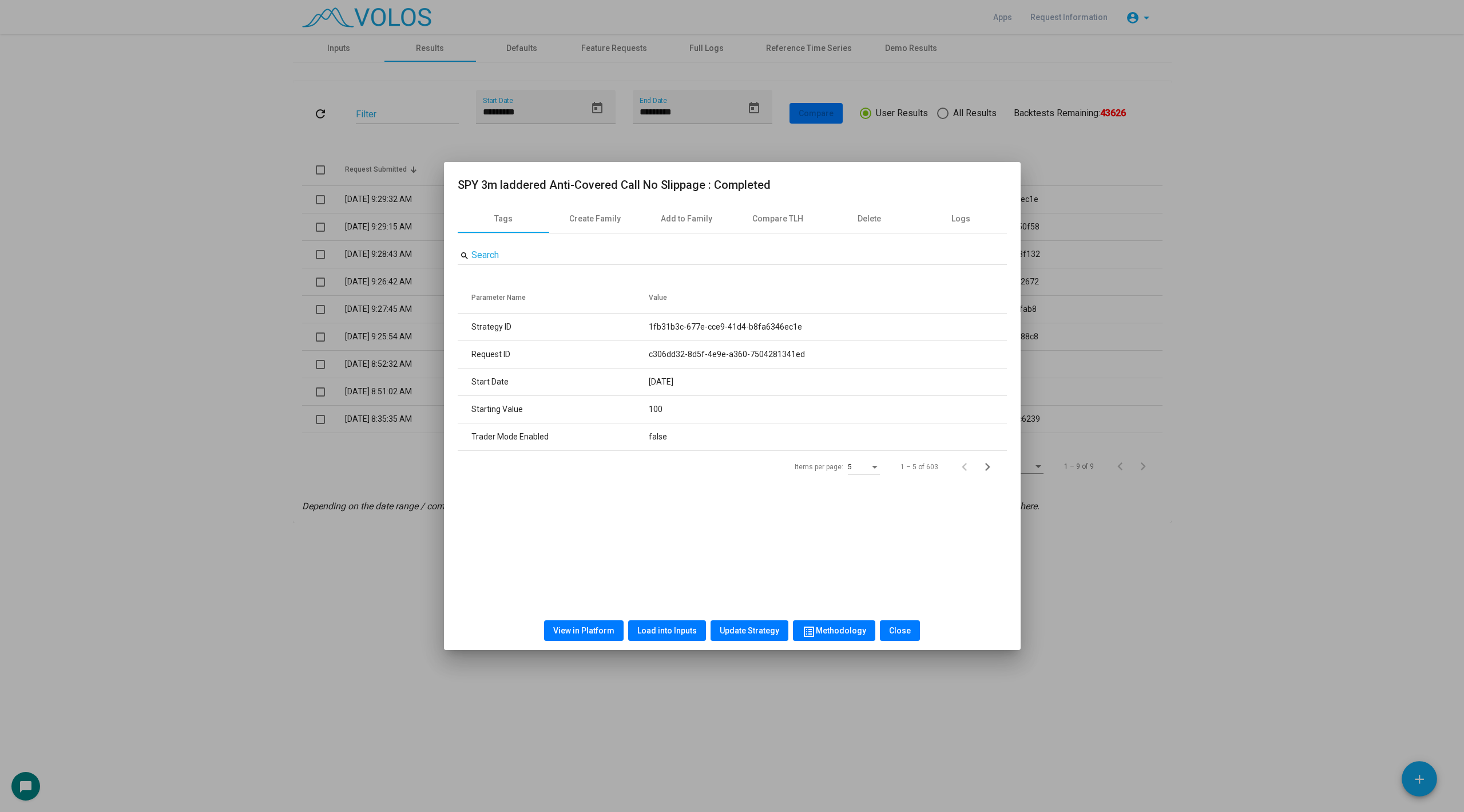
click at [591, 643] on div "View in Platform Load into Inputs Update Strategy list_alt Methodology Close" at bounding box center [732, 631] width 549 height 39
click at [591, 634] on span "View in Platform" at bounding box center [584, 630] width 61 height 9
click at [276, 207] on div at bounding box center [732, 406] width 1464 height 812
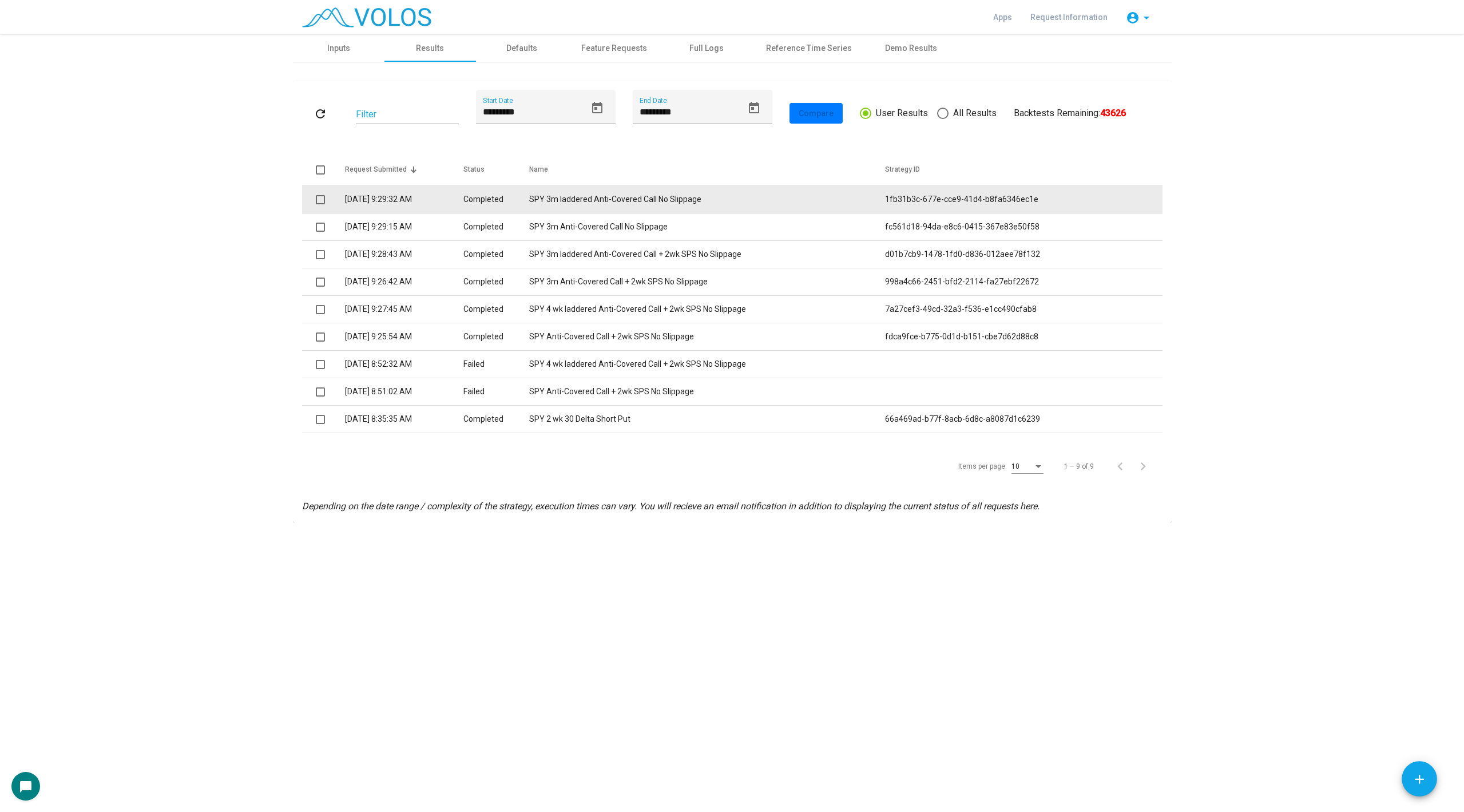
click at [316, 200] on span at bounding box center [320, 199] width 9 height 9
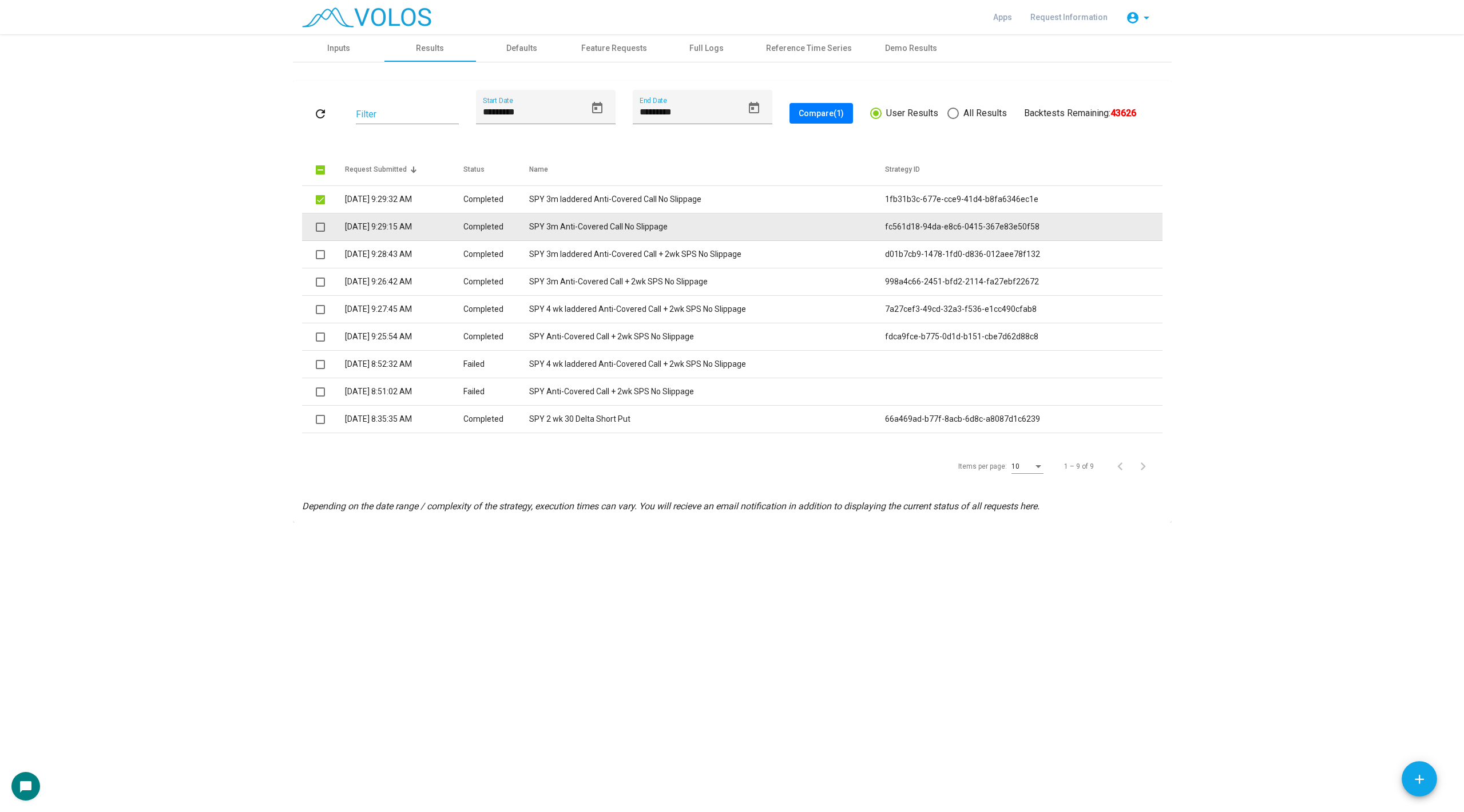
click at [318, 225] on span at bounding box center [320, 227] width 9 height 9
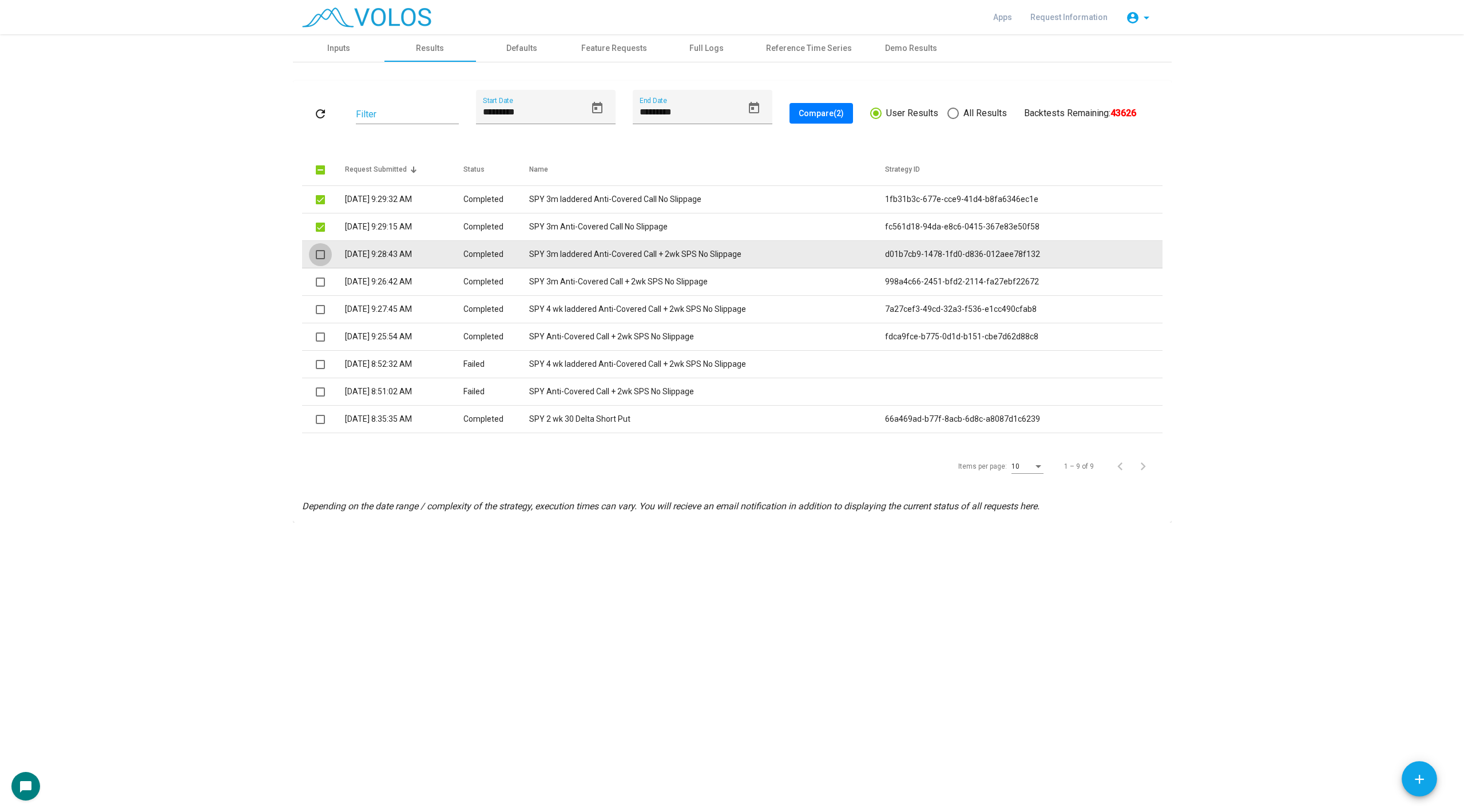
click at [322, 256] on span at bounding box center [320, 254] width 9 height 9
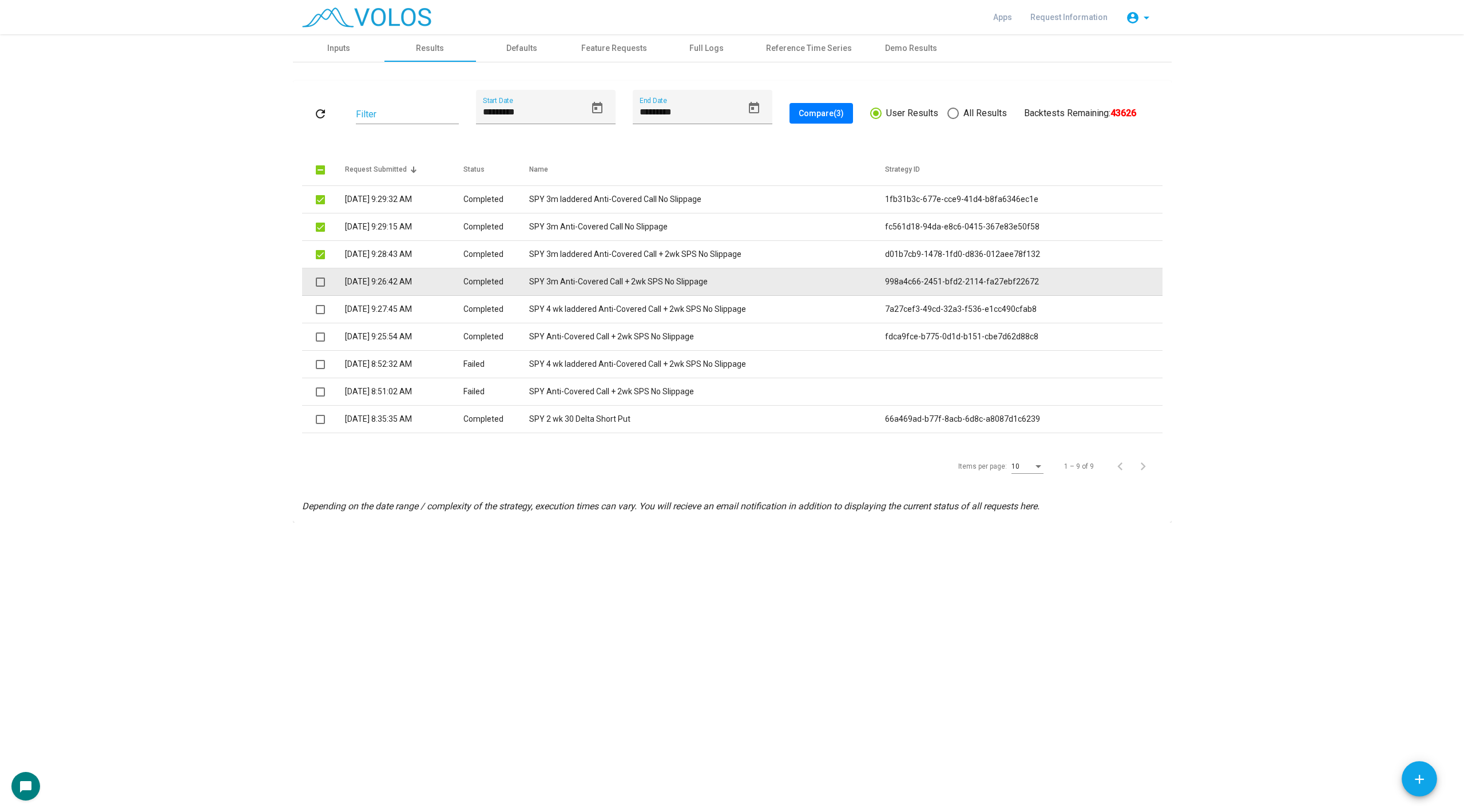
click at [321, 286] on span at bounding box center [320, 281] width 9 height 9
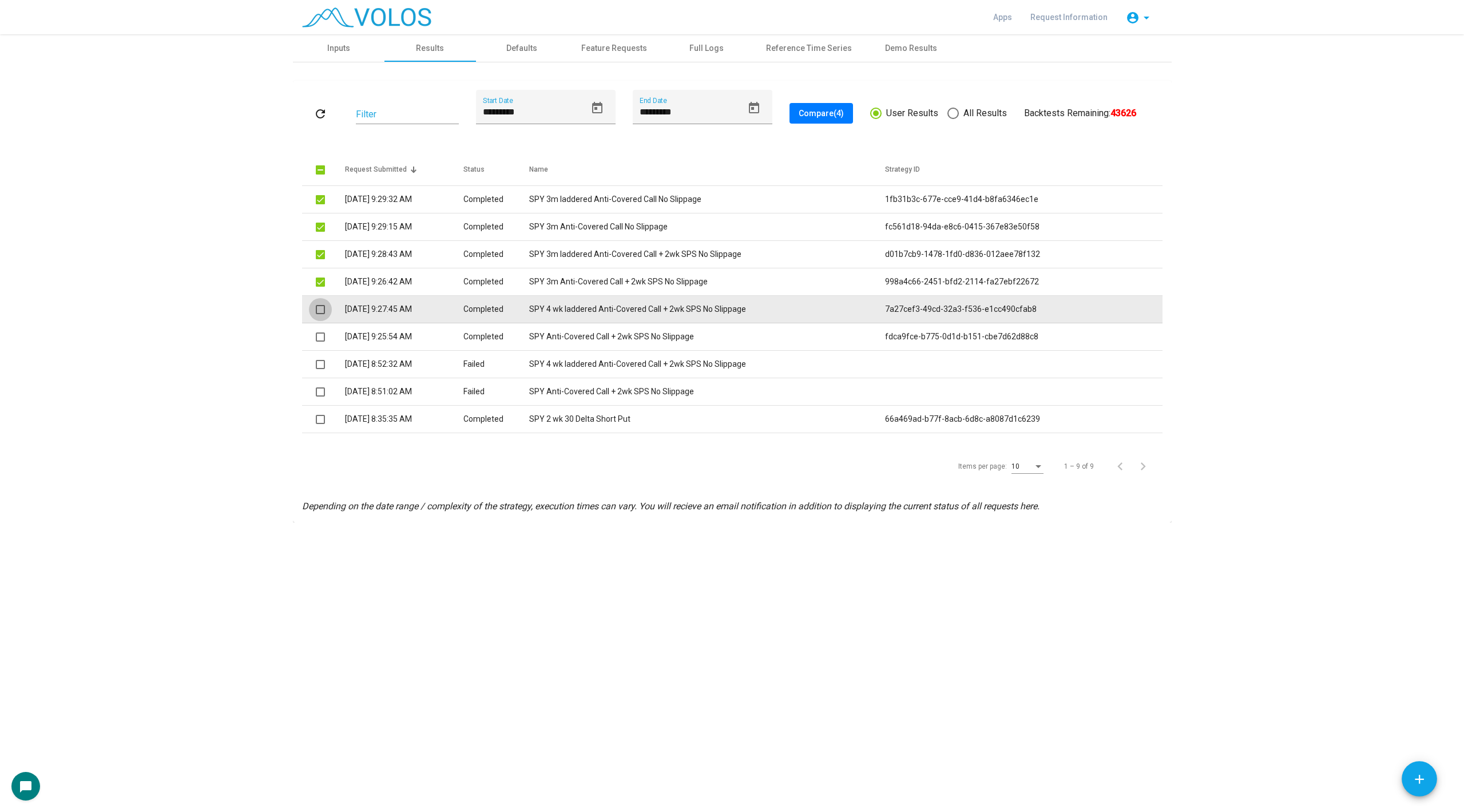
click at [321, 309] on span at bounding box center [320, 309] width 9 height 9
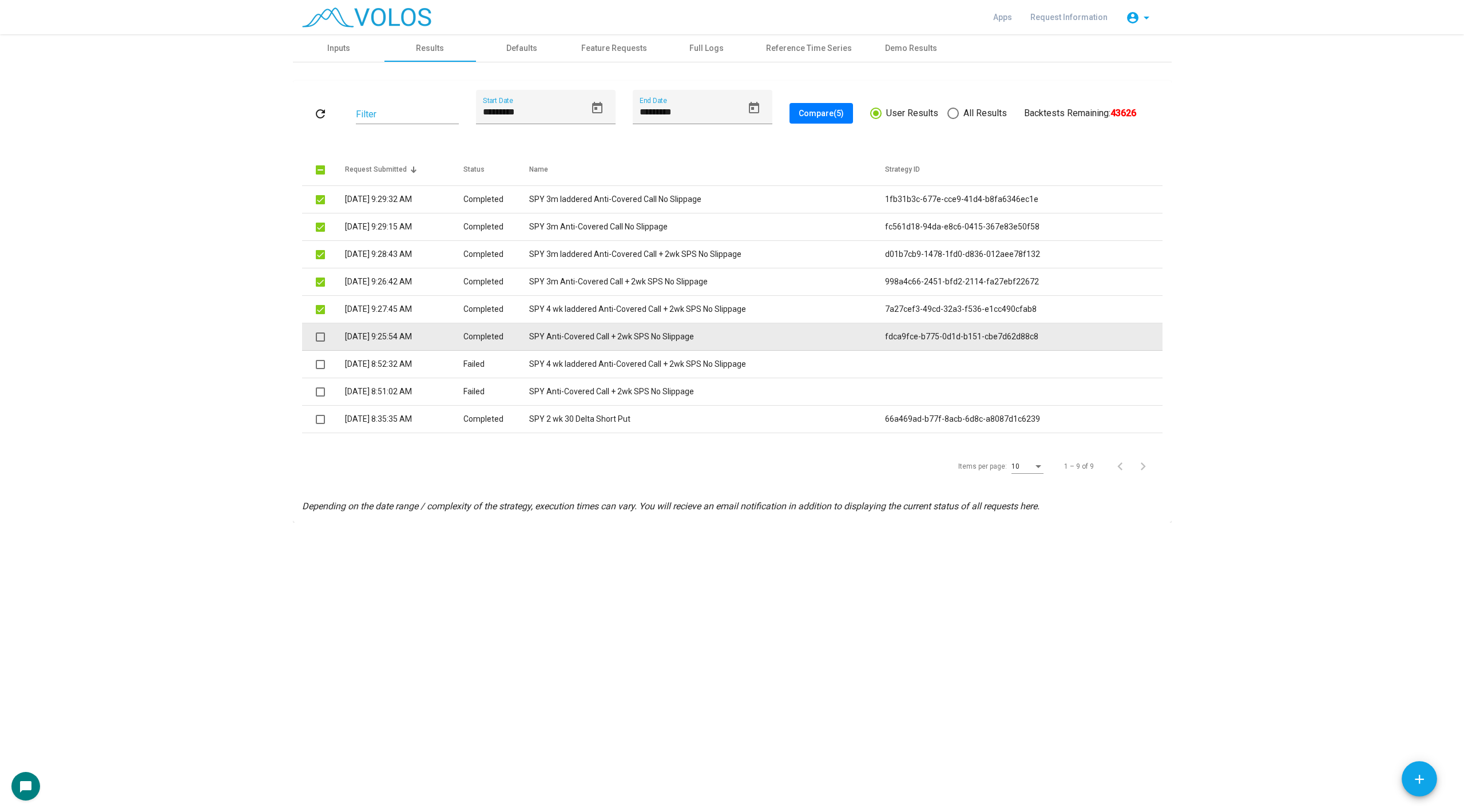
click at [321, 337] on span at bounding box center [320, 336] width 9 height 9
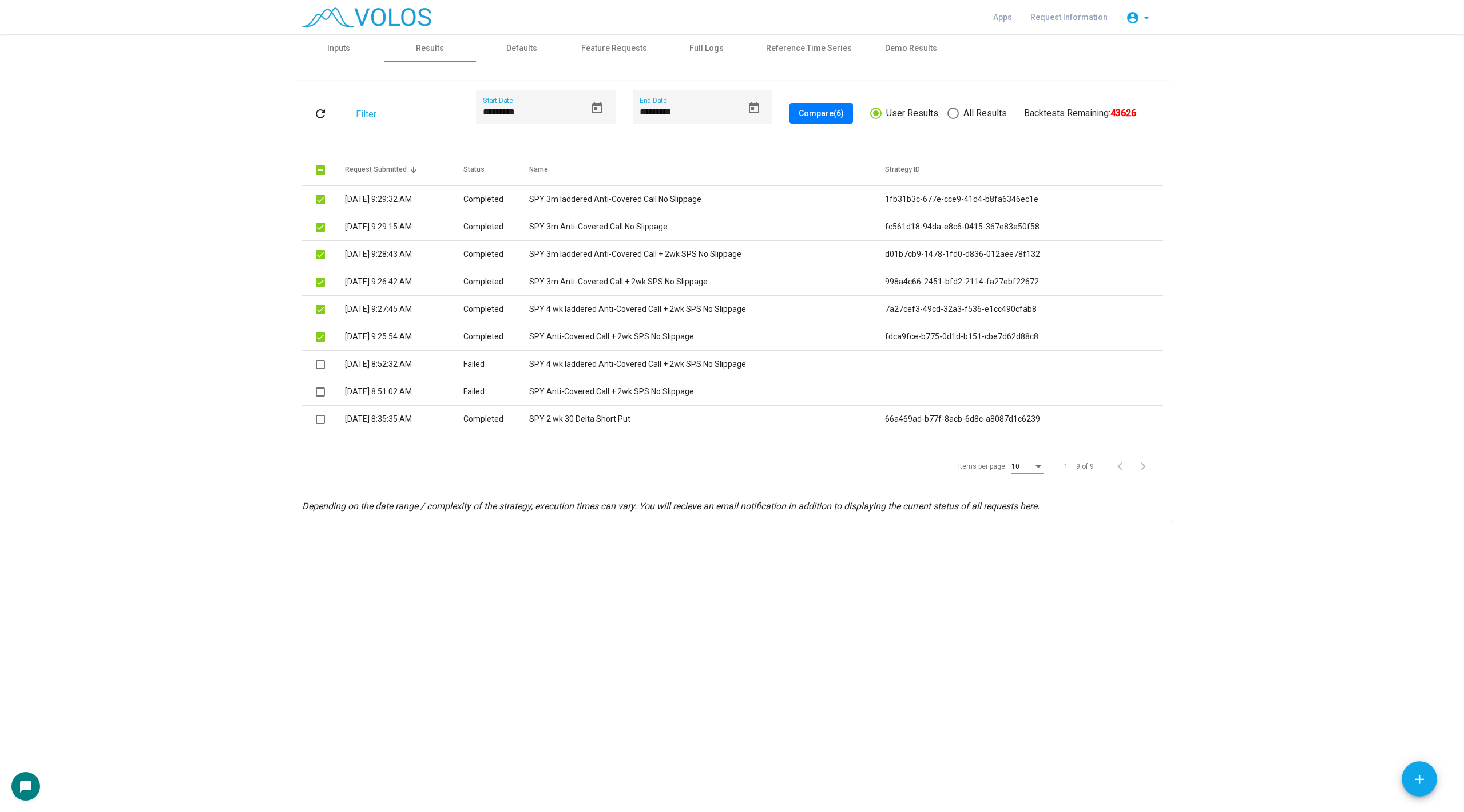
click at [821, 115] on span "Compare (6)" at bounding box center [821, 113] width 45 height 9
click at [432, 531] on div "**********" at bounding box center [732, 423] width 1464 height 777
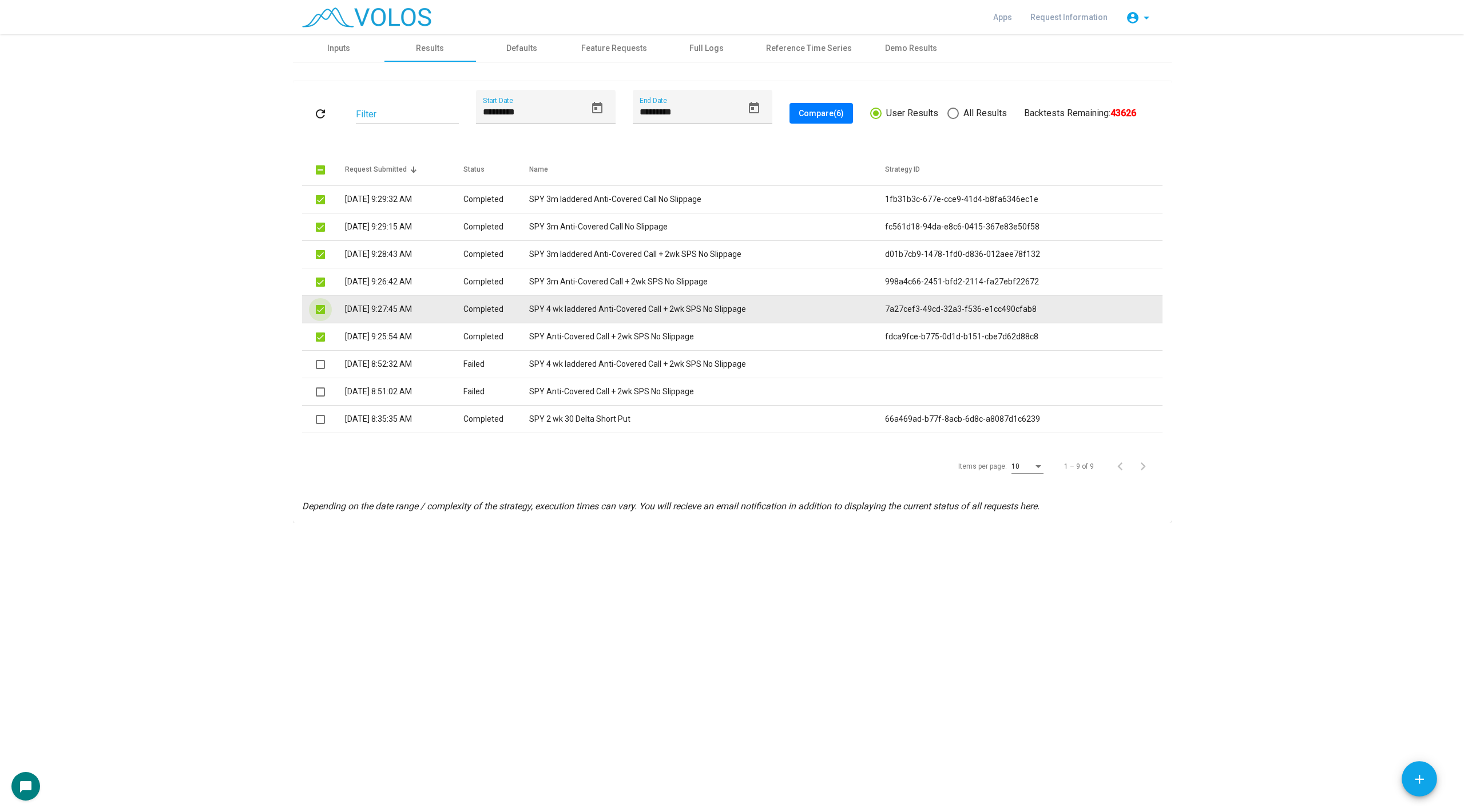
click at [320, 312] on span at bounding box center [320, 309] width 9 height 9
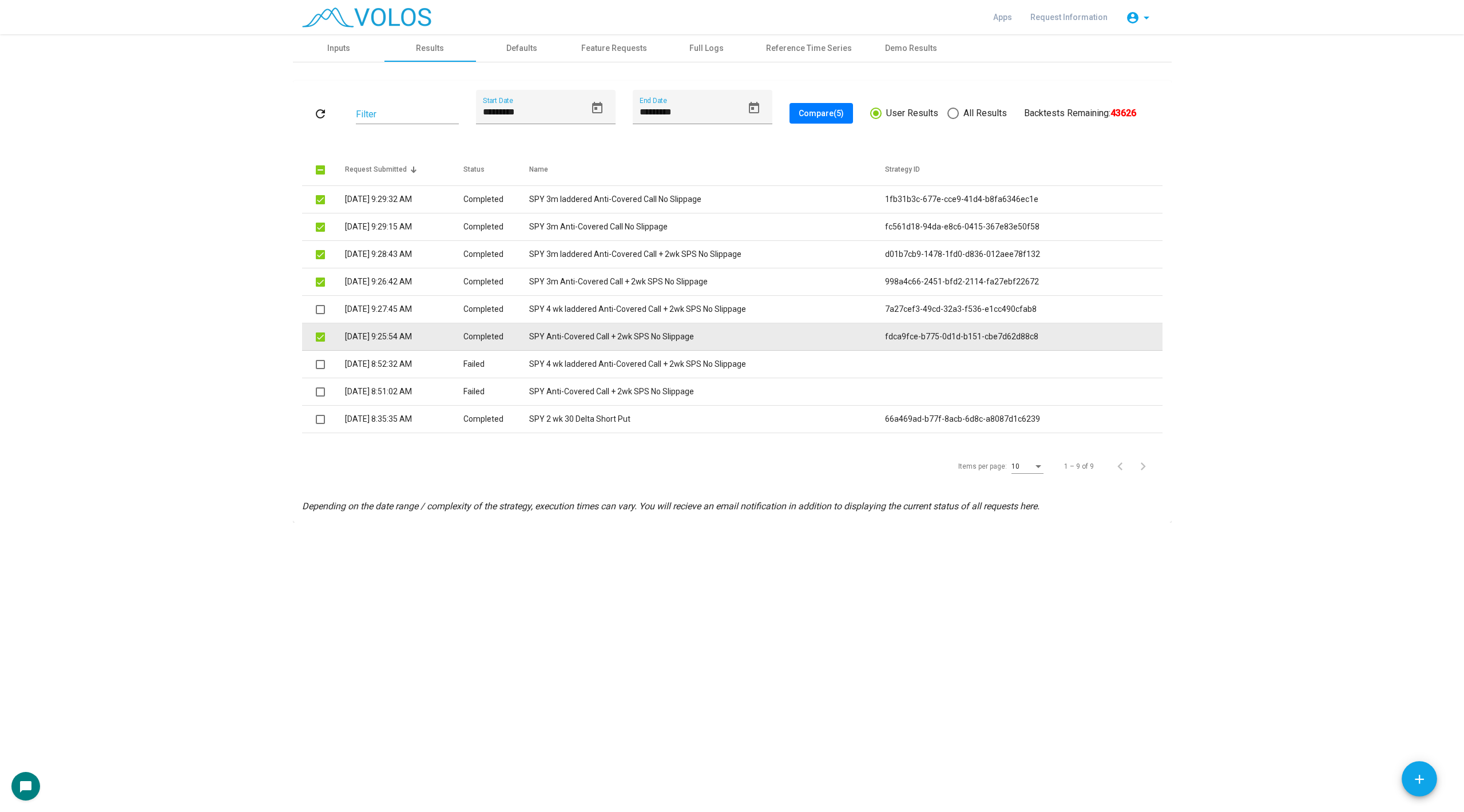
click at [320, 330] on td at bounding box center [323, 337] width 43 height 27
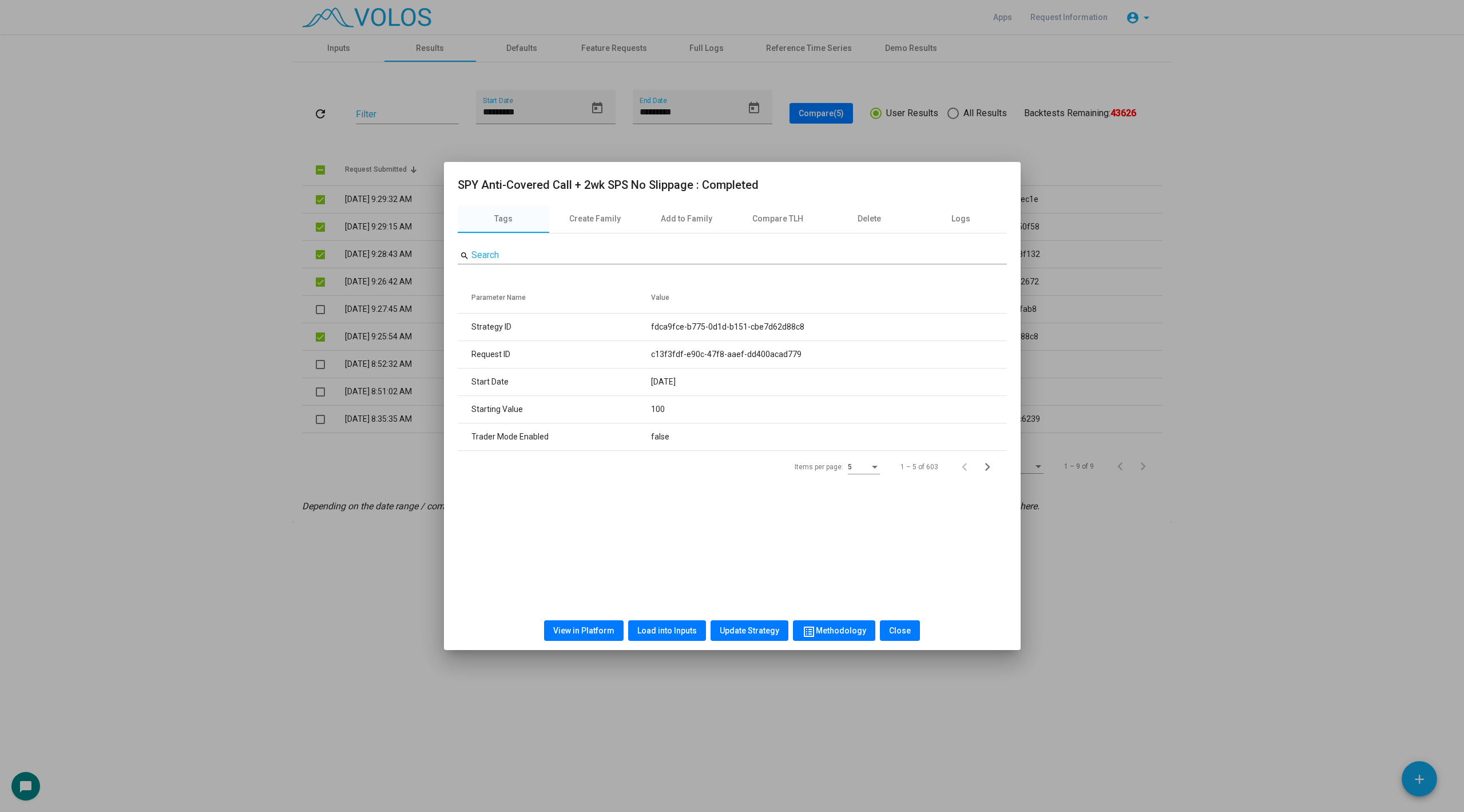
click at [320, 339] on div at bounding box center [732, 406] width 1464 height 812
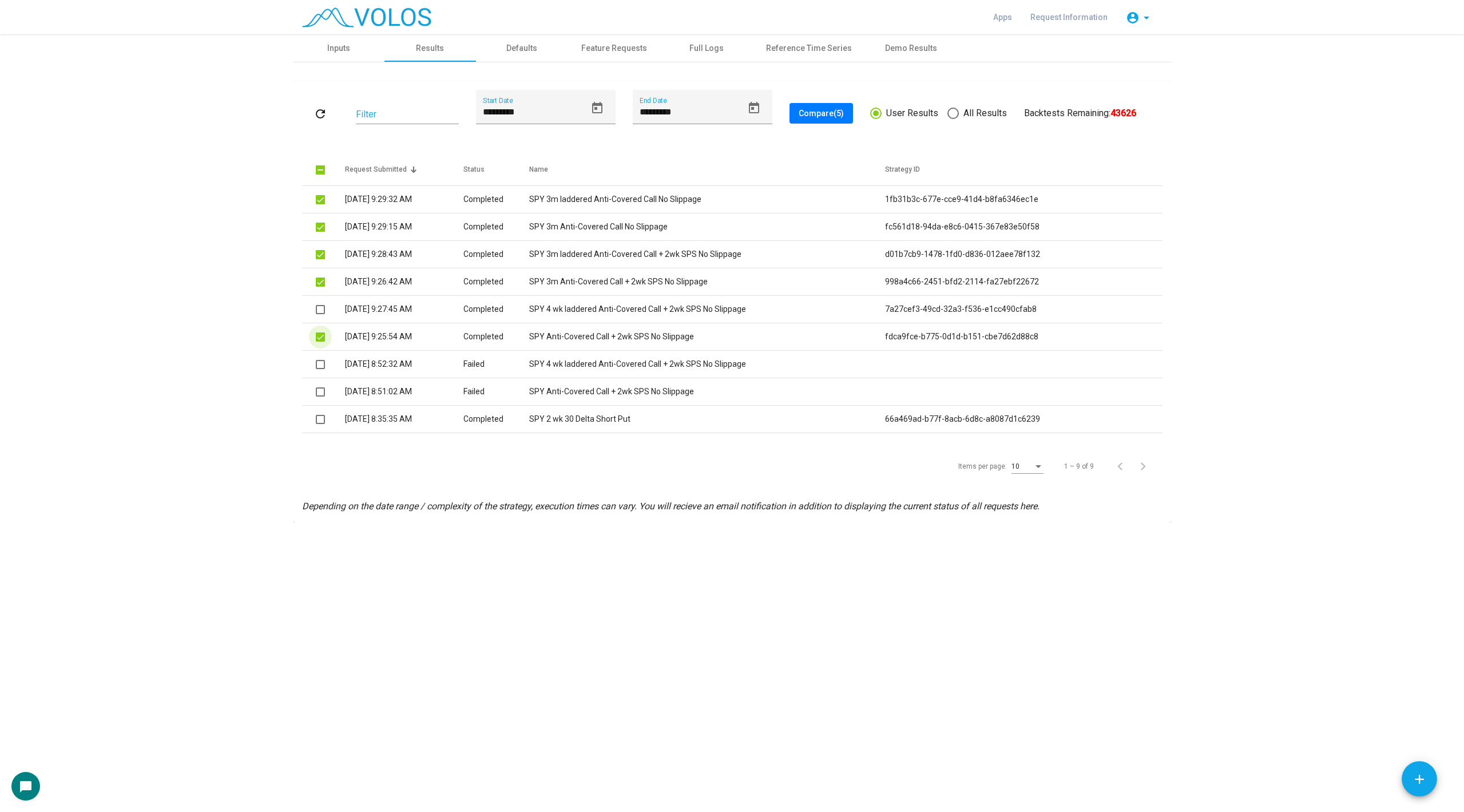
click at [320, 339] on span at bounding box center [320, 336] width 9 height 9
click at [837, 113] on span "Compare (4)" at bounding box center [821, 113] width 45 height 9
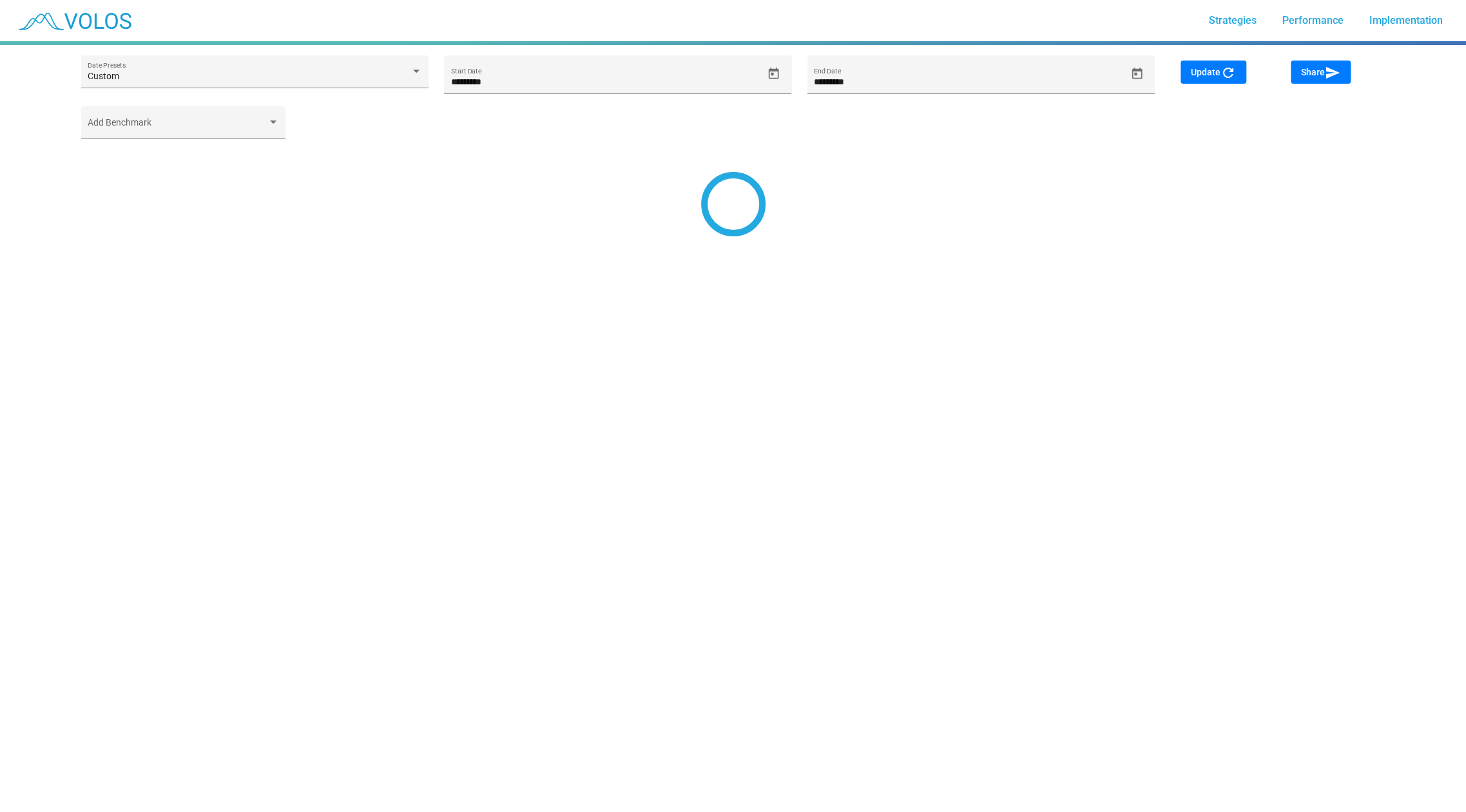
type input "*********"
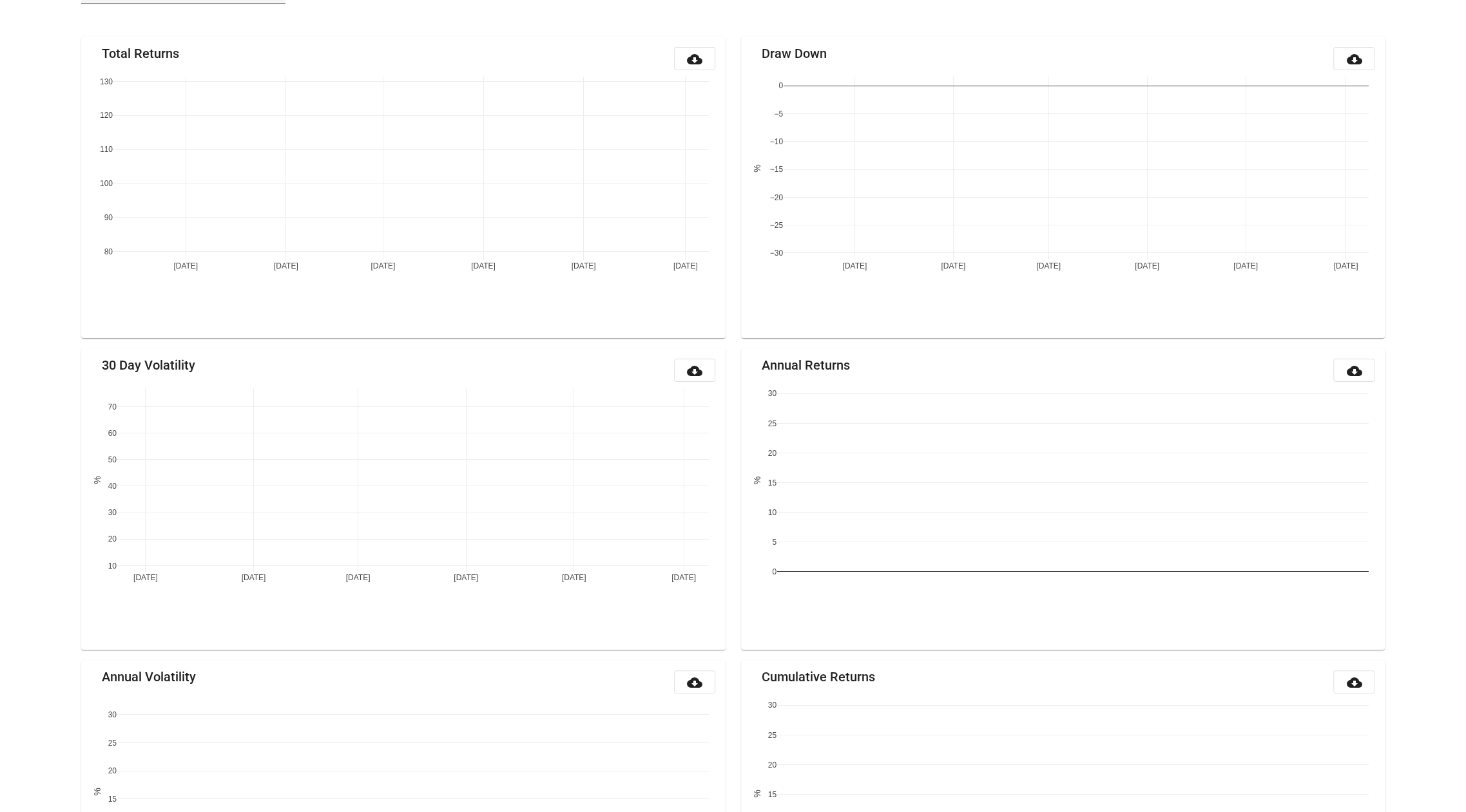
scroll to position [151, 0]
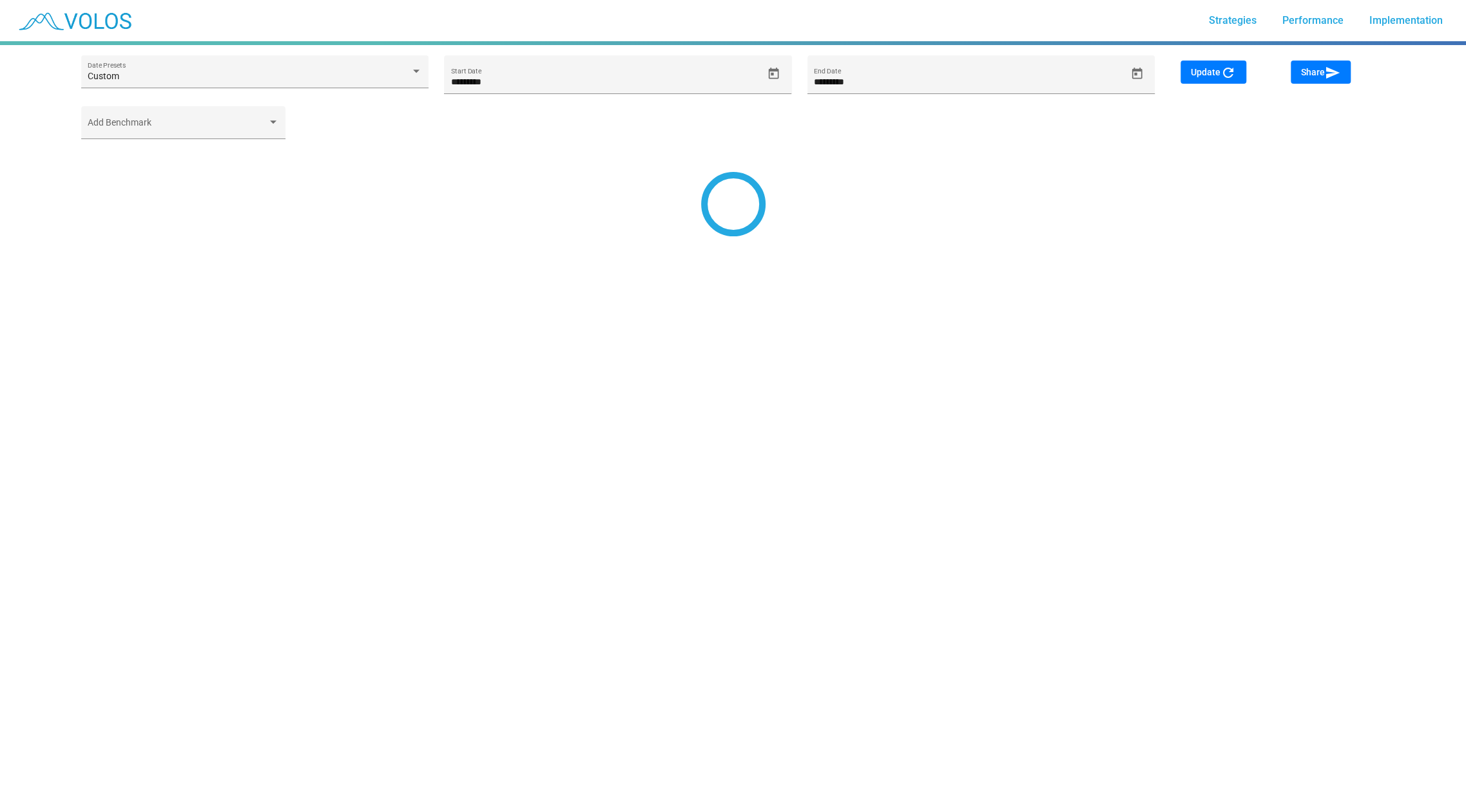
type input "*********"
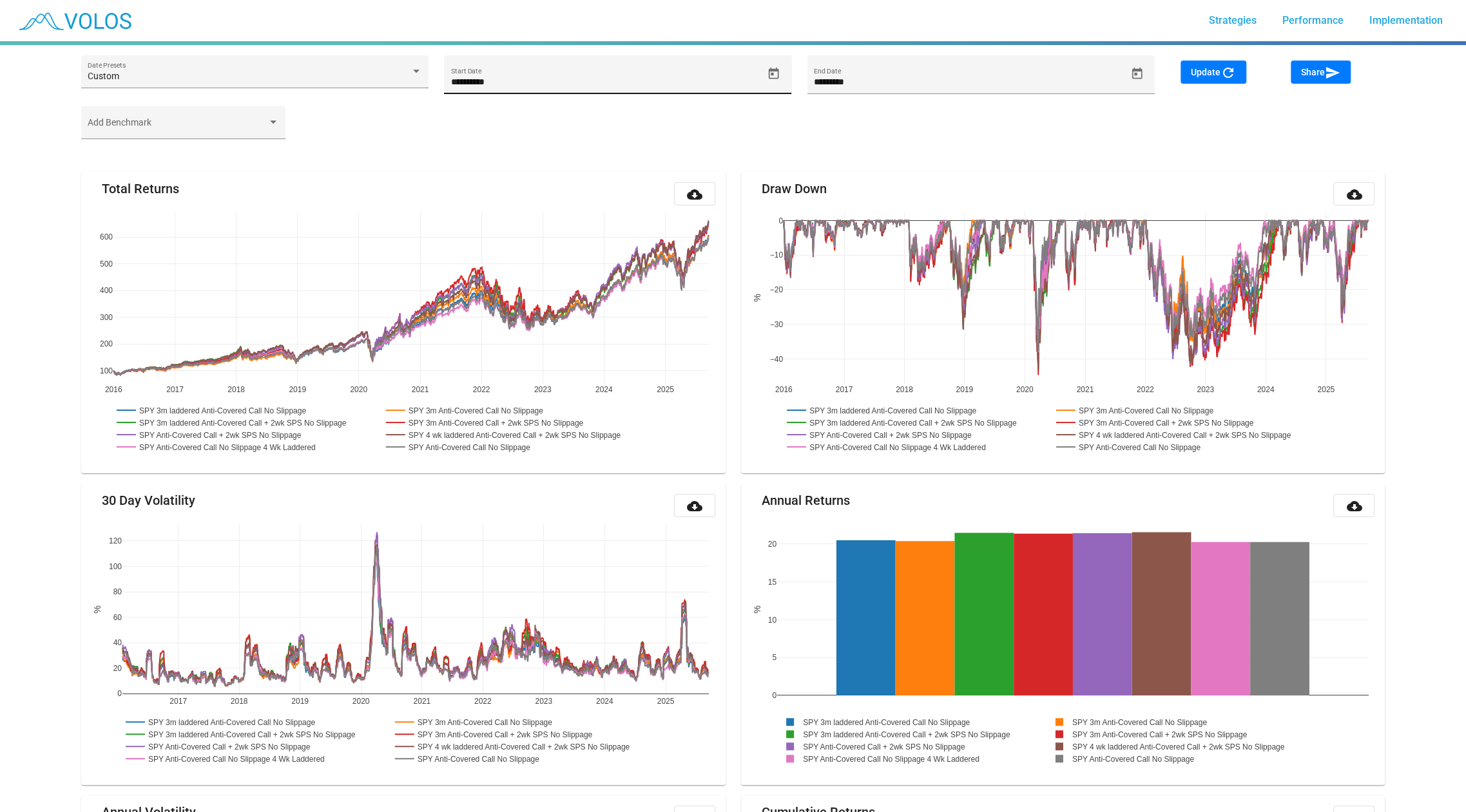
click at [777, 67] on icon "Open calendar" at bounding box center [773, 74] width 14 height 14
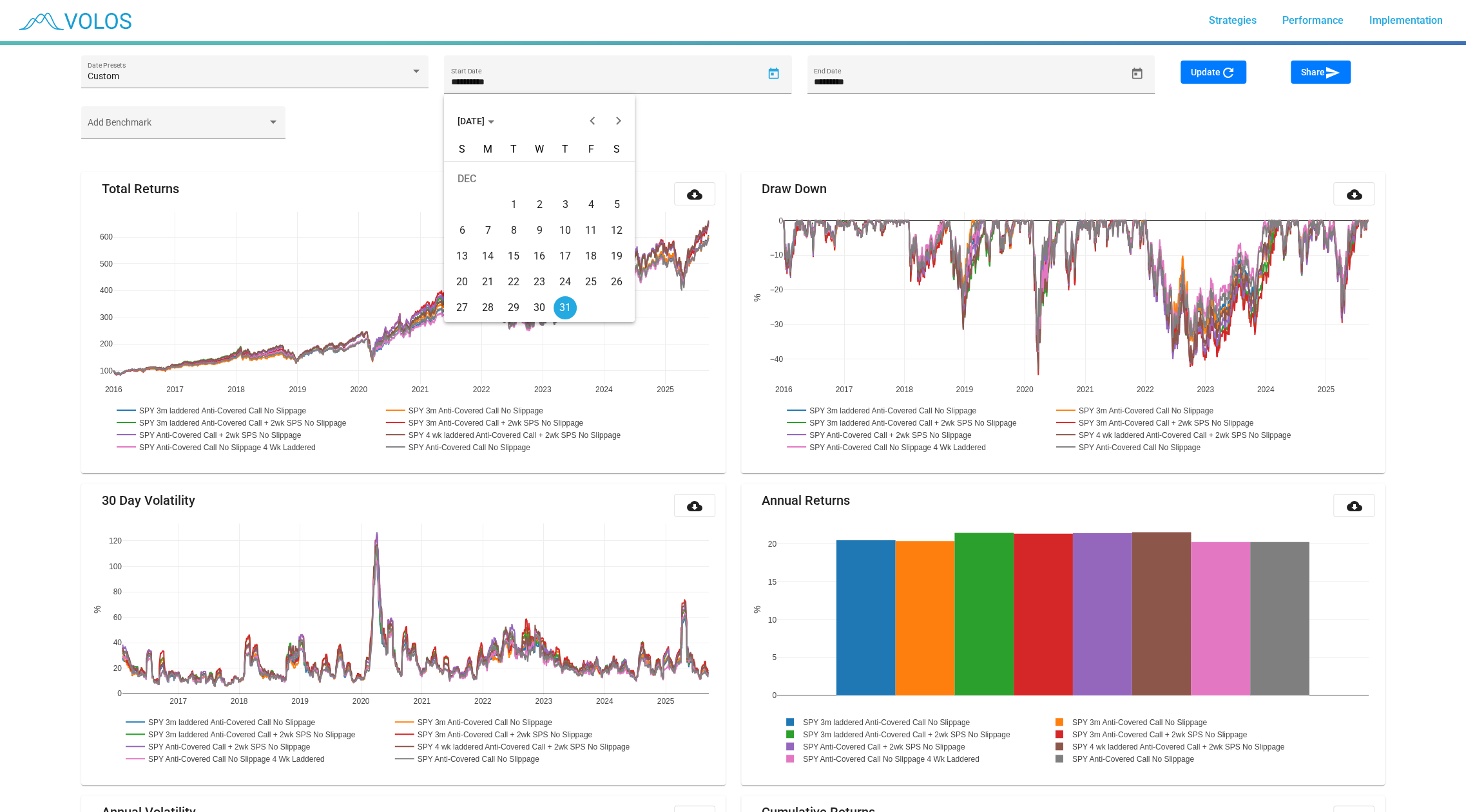
click at [790, 158] on div at bounding box center [733, 406] width 1466 height 812
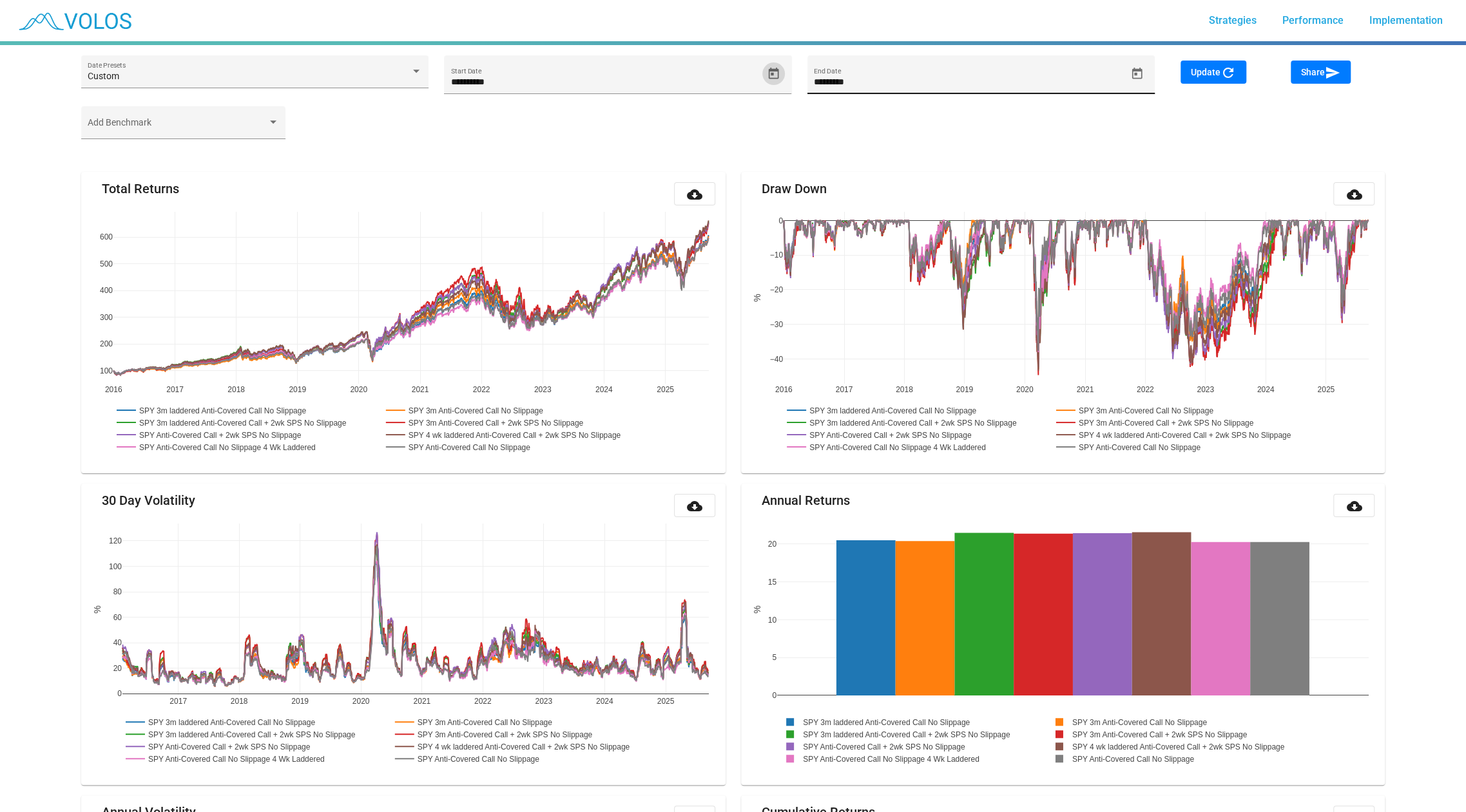
click at [1133, 72] on icon "Open calendar" at bounding box center [1136, 74] width 14 height 14
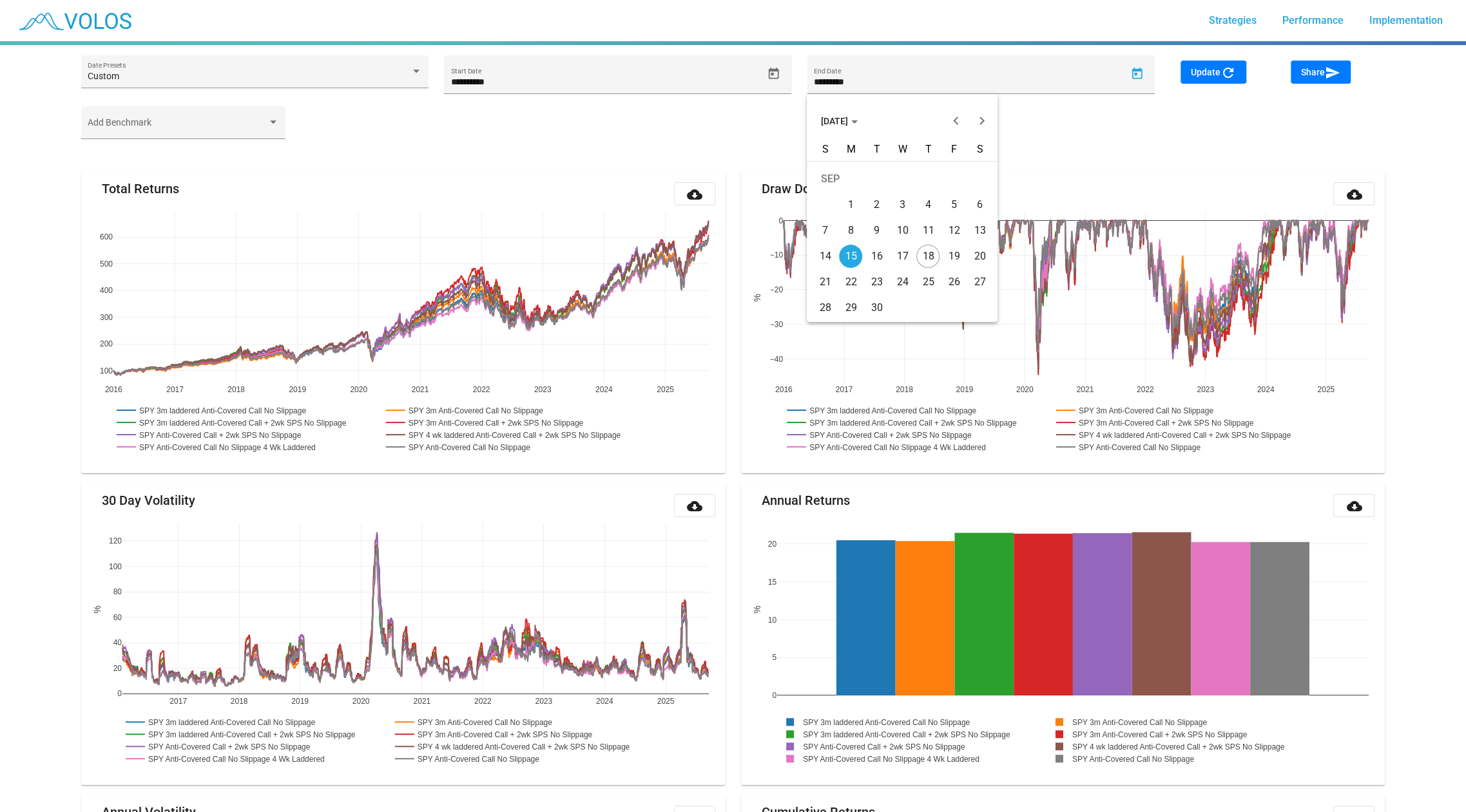
click at [1096, 139] on div at bounding box center [733, 406] width 1466 height 812
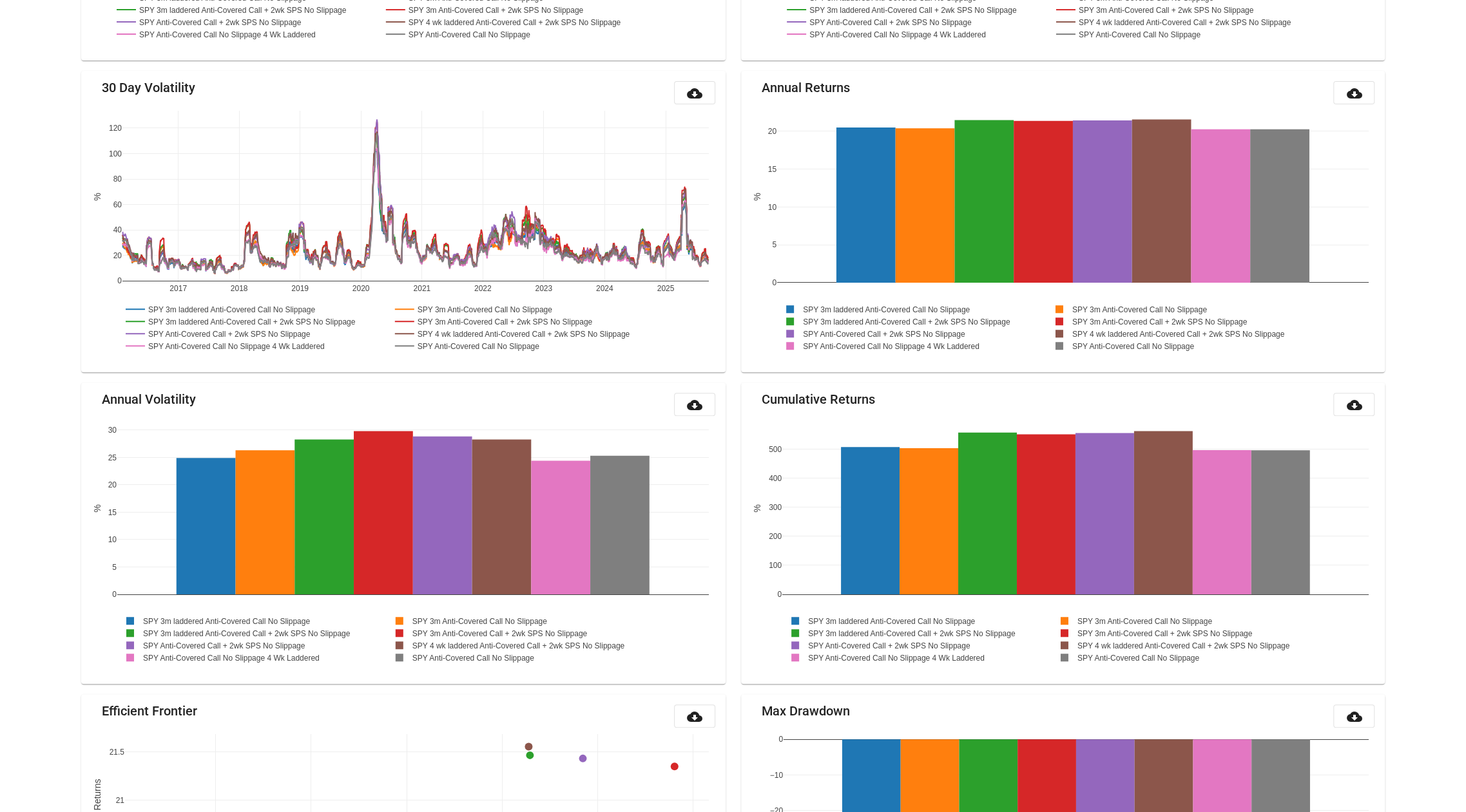
scroll to position [1264, 0]
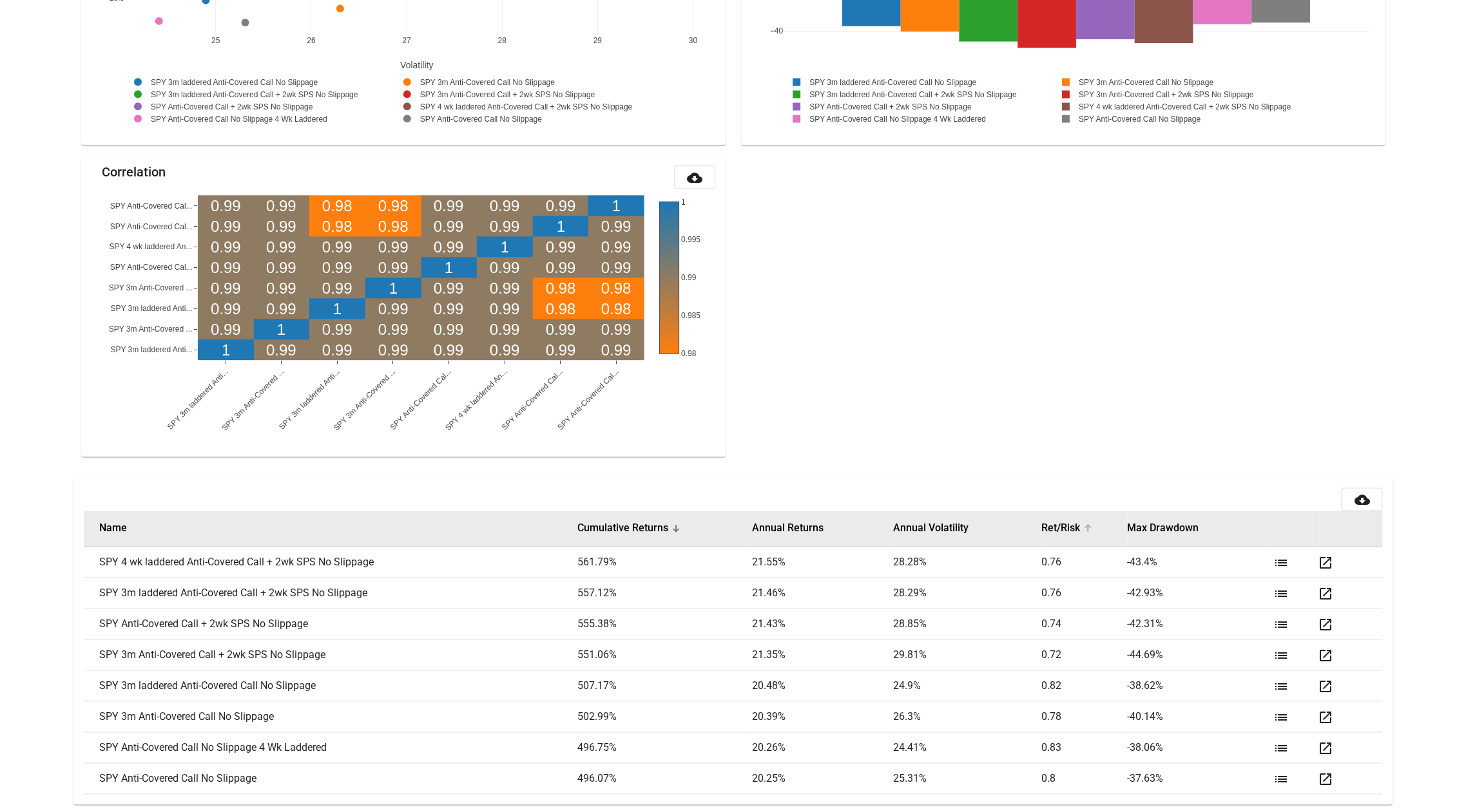
click at [1056, 522] on button "Ret/Risk" at bounding box center [1060, 529] width 39 height 13
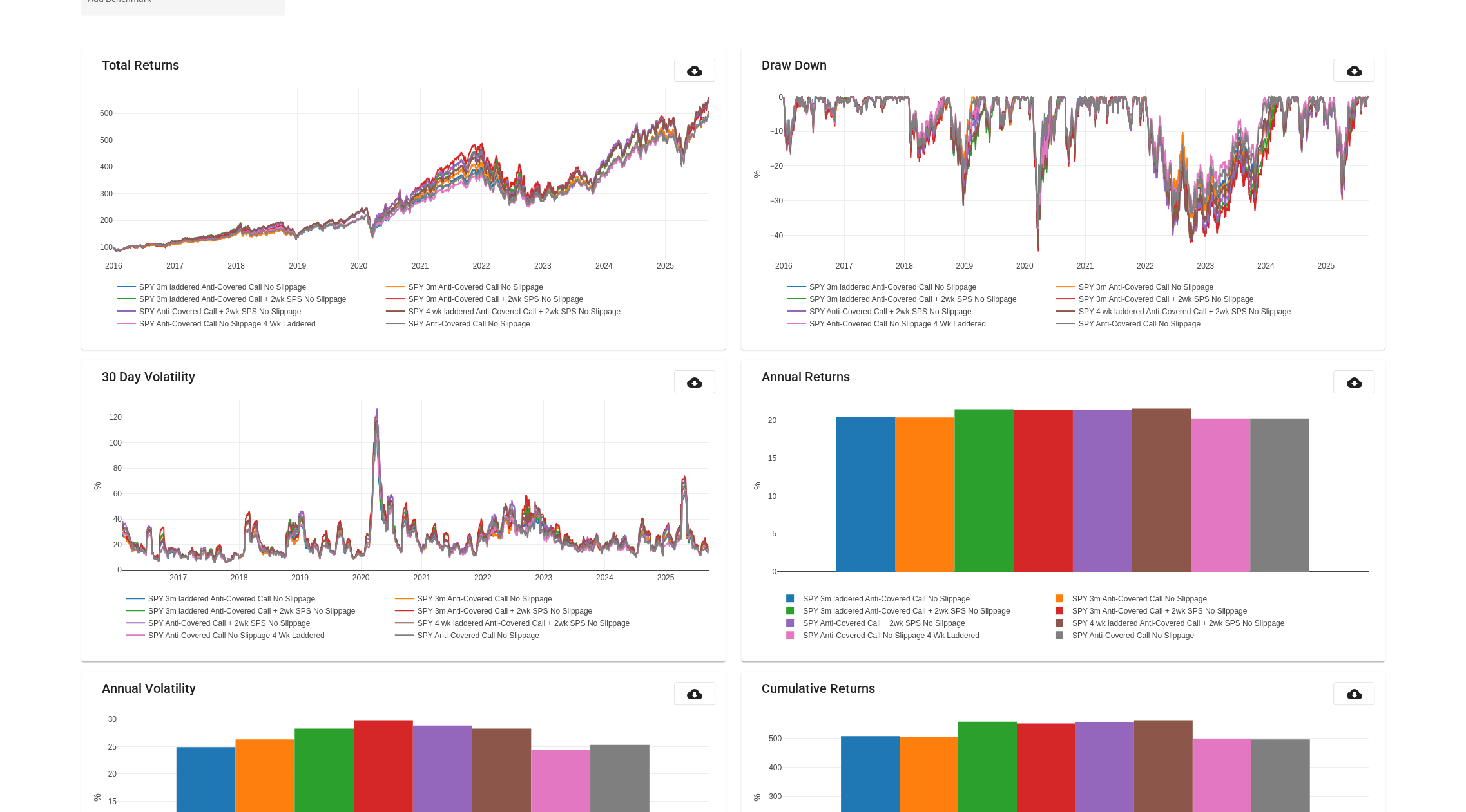
scroll to position [0, 0]
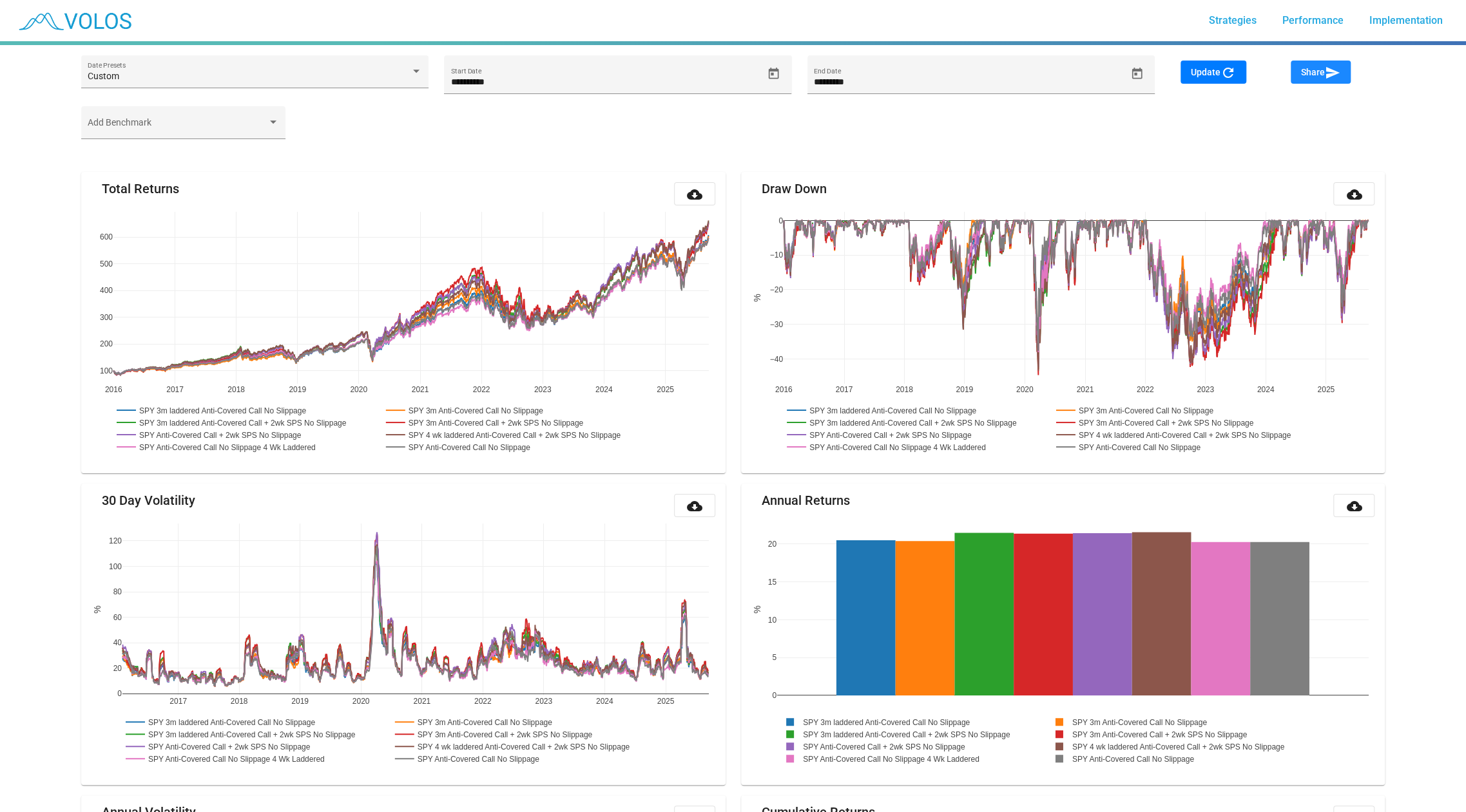
click at [1332, 72] on mat-icon "send" at bounding box center [1332, 73] width 15 height 15
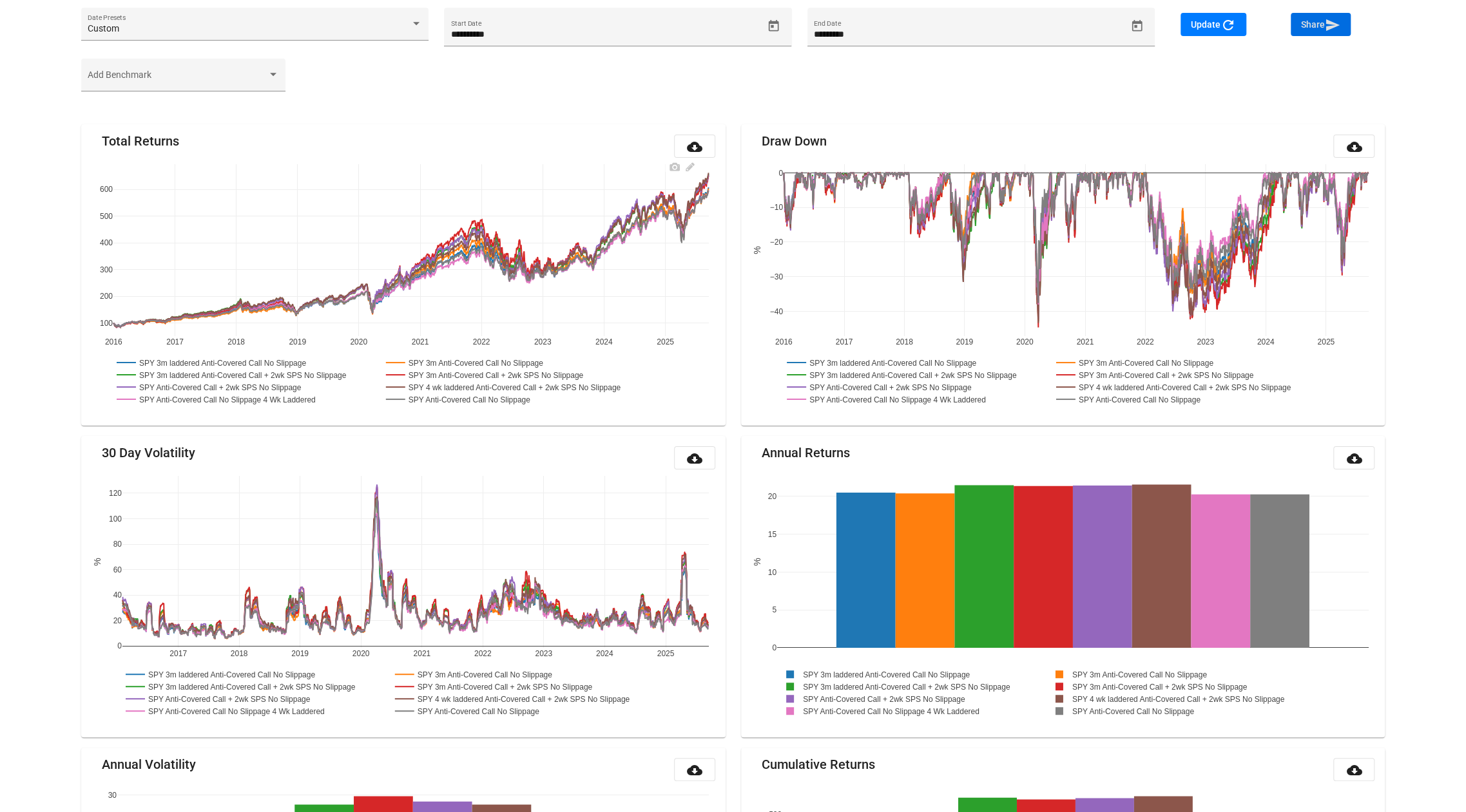
scroll to position [46, 0]
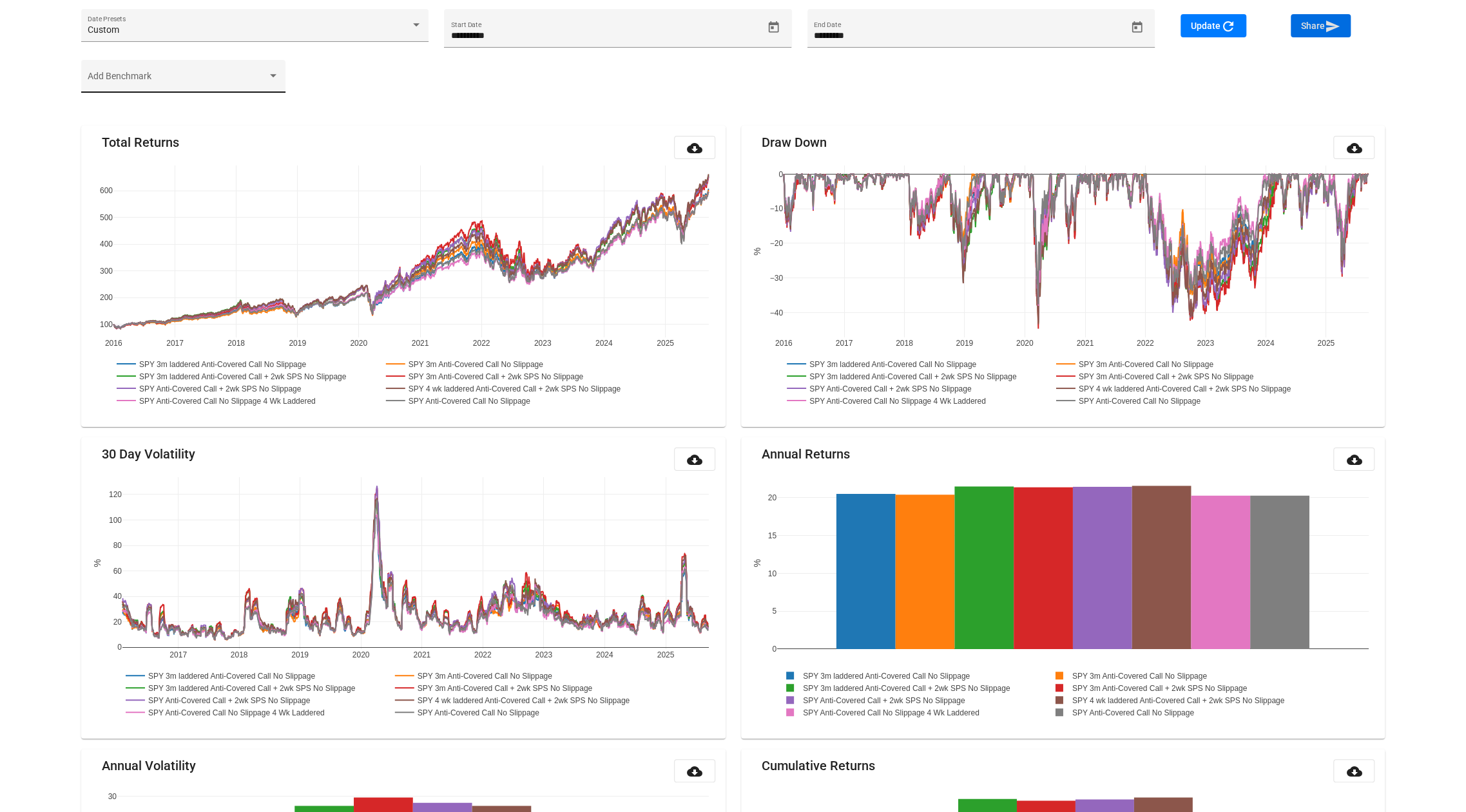
click at [225, 76] on span at bounding box center [176, 81] width 179 height 10
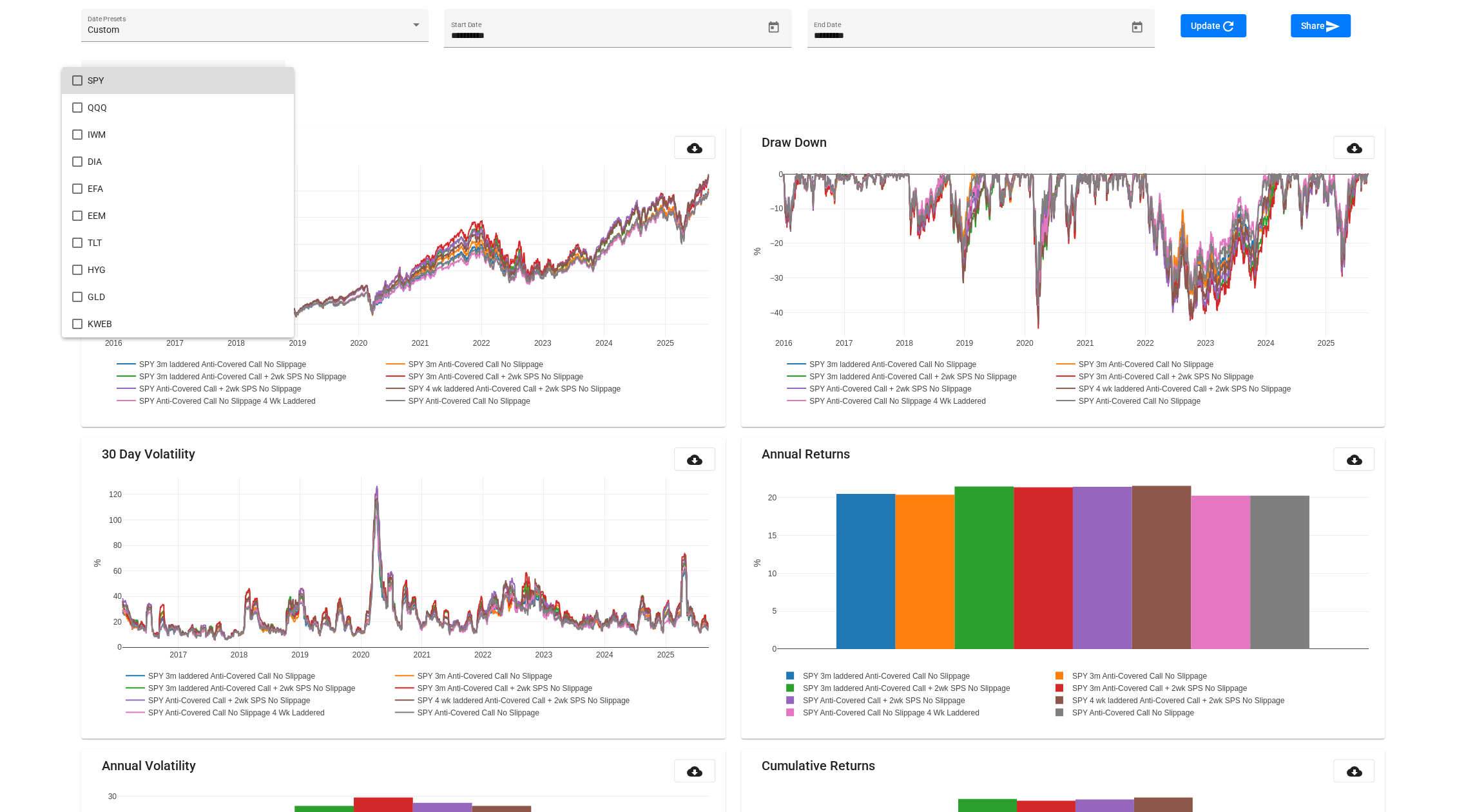
click at [183, 84] on span "SPY" at bounding box center [185, 81] width 196 height 27
click at [1208, 35] on div at bounding box center [733, 406] width 1466 height 812
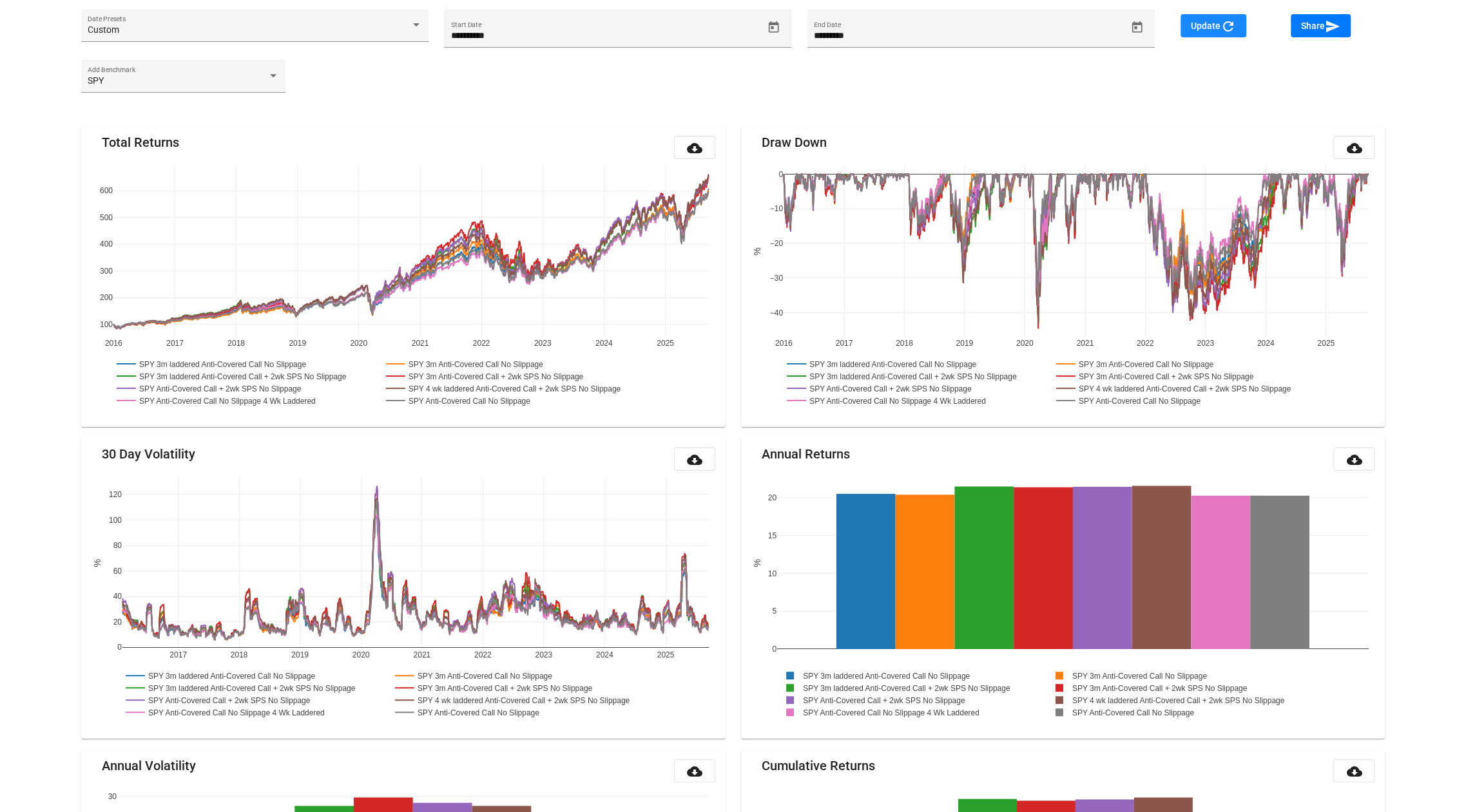
click at [1208, 35] on button "Update refresh" at bounding box center [1213, 26] width 65 height 24
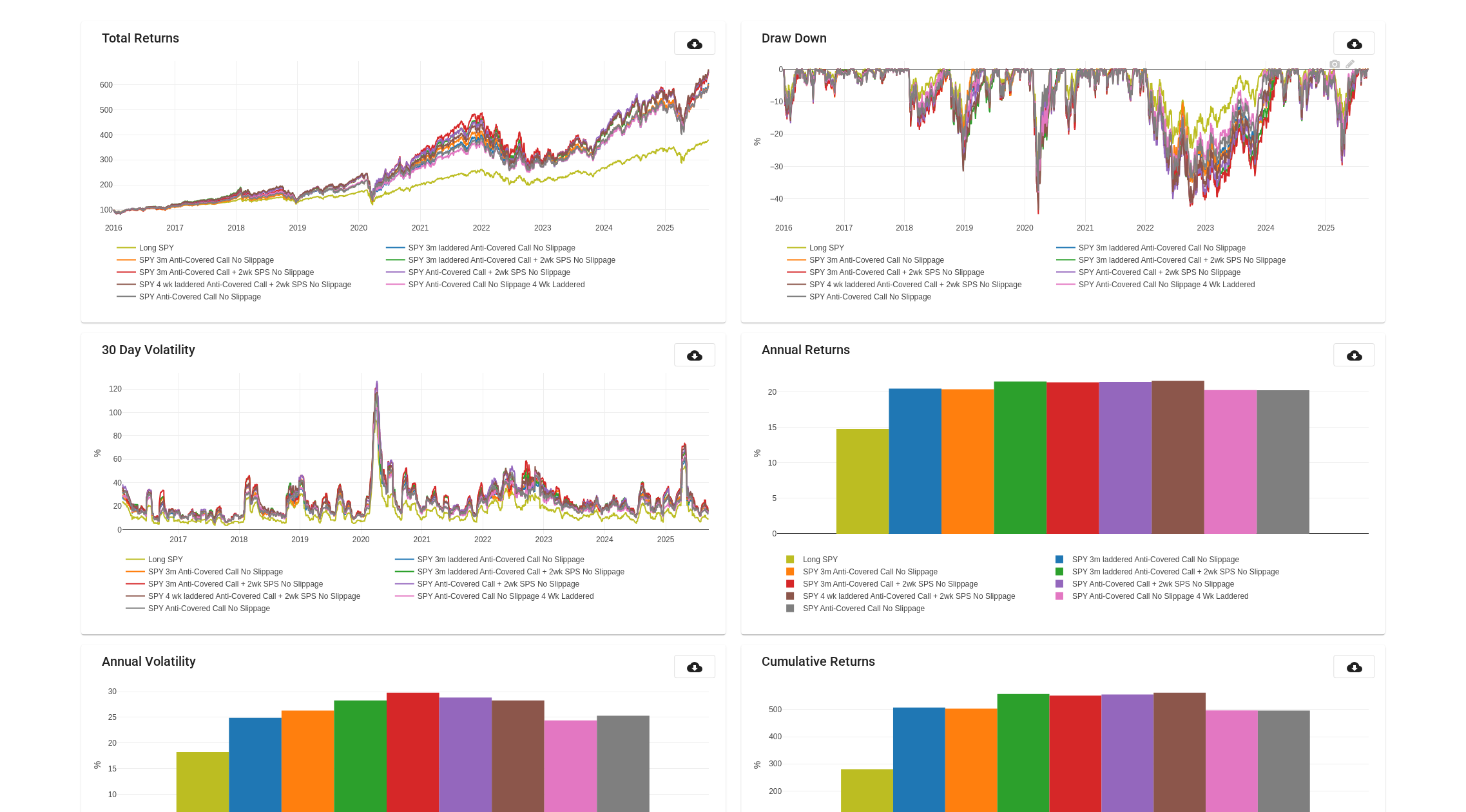
scroll to position [1295, 0]
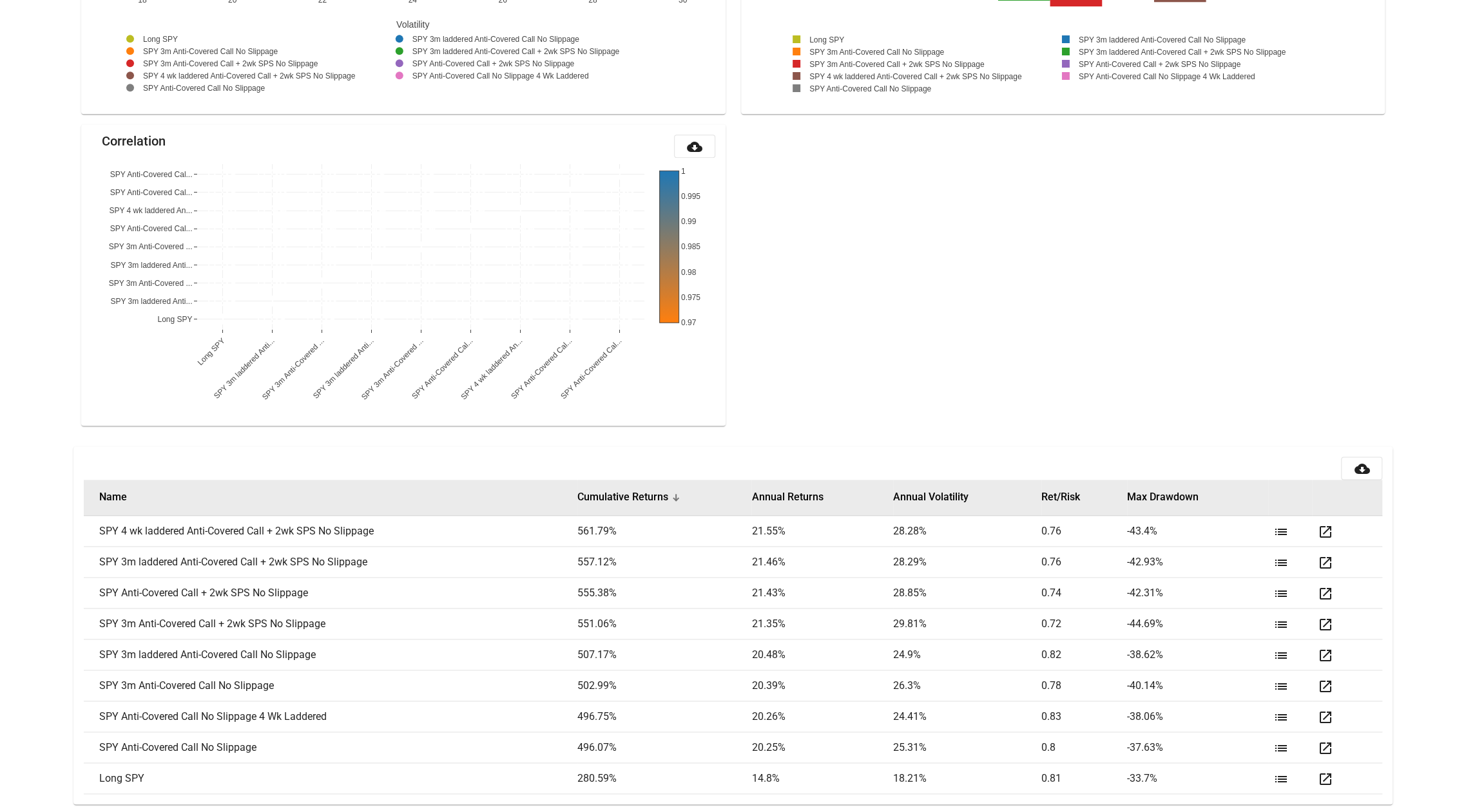
click at [768, 502] on th "Annual Returns" at bounding box center [822, 498] width 142 height 36
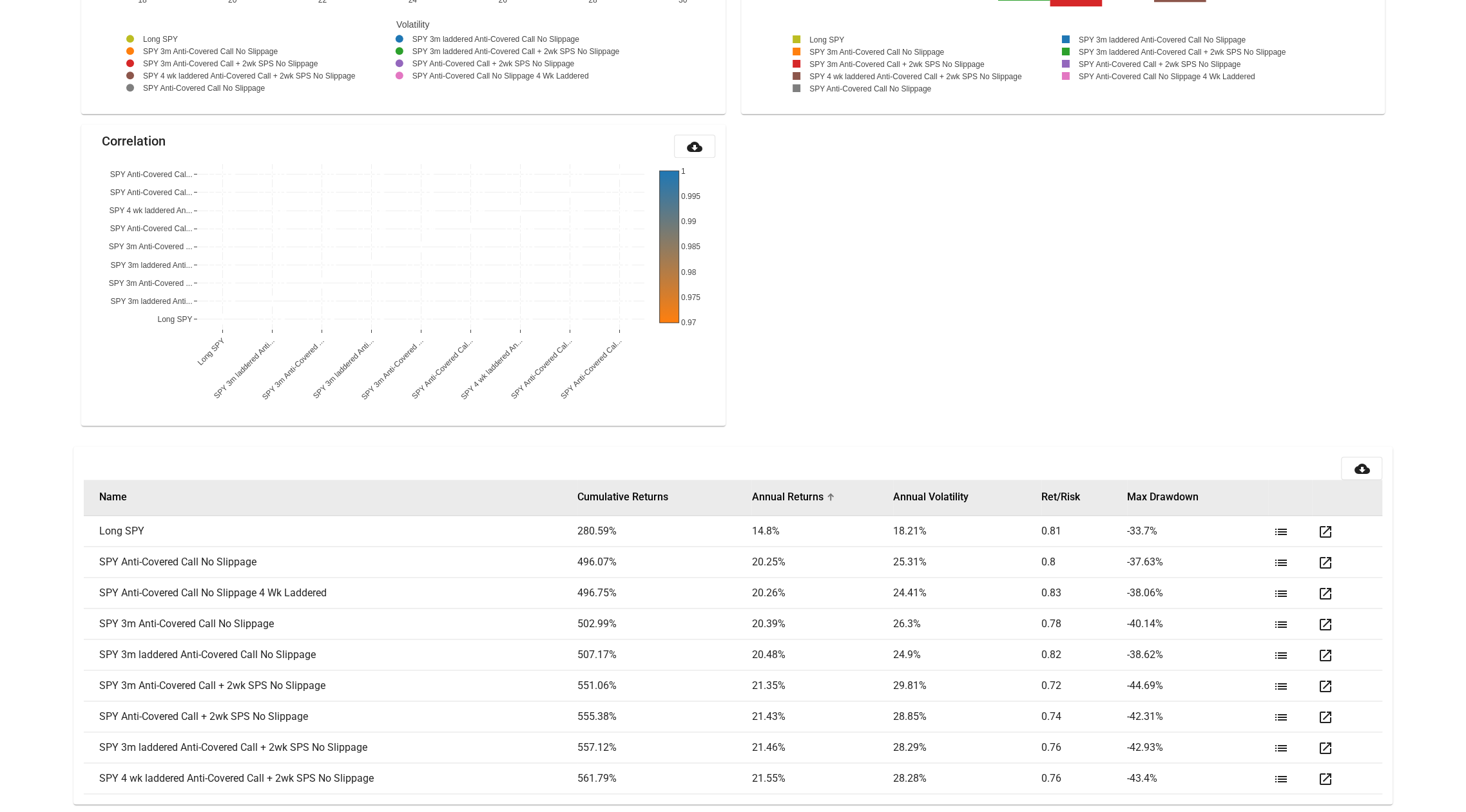
click at [768, 502] on th "Annual Returns" at bounding box center [822, 498] width 142 height 36
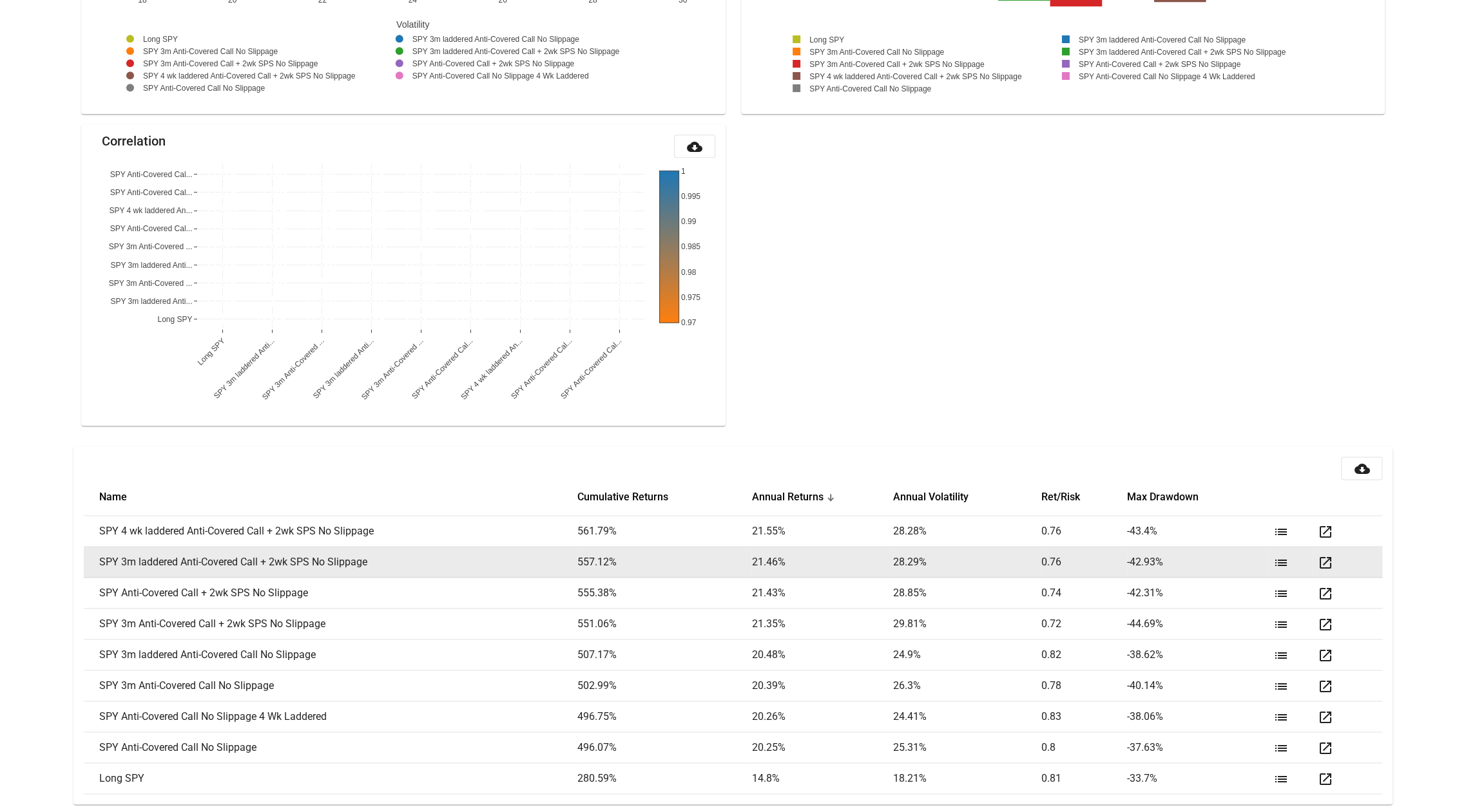
click at [1325, 561] on mat-icon "open_in_new" at bounding box center [1324, 562] width 15 height 15
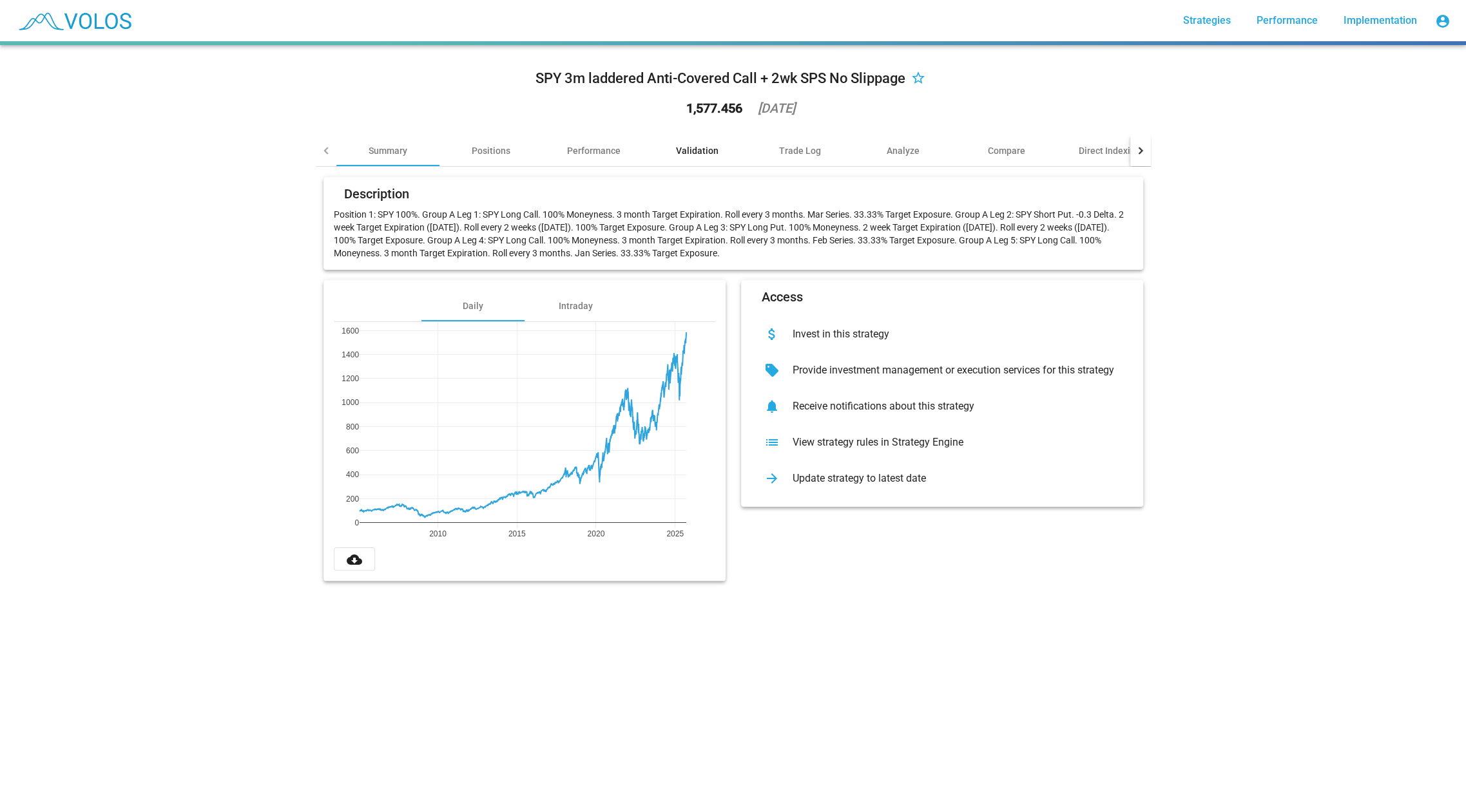
click at [700, 160] on div "Validation" at bounding box center [697, 151] width 103 height 31
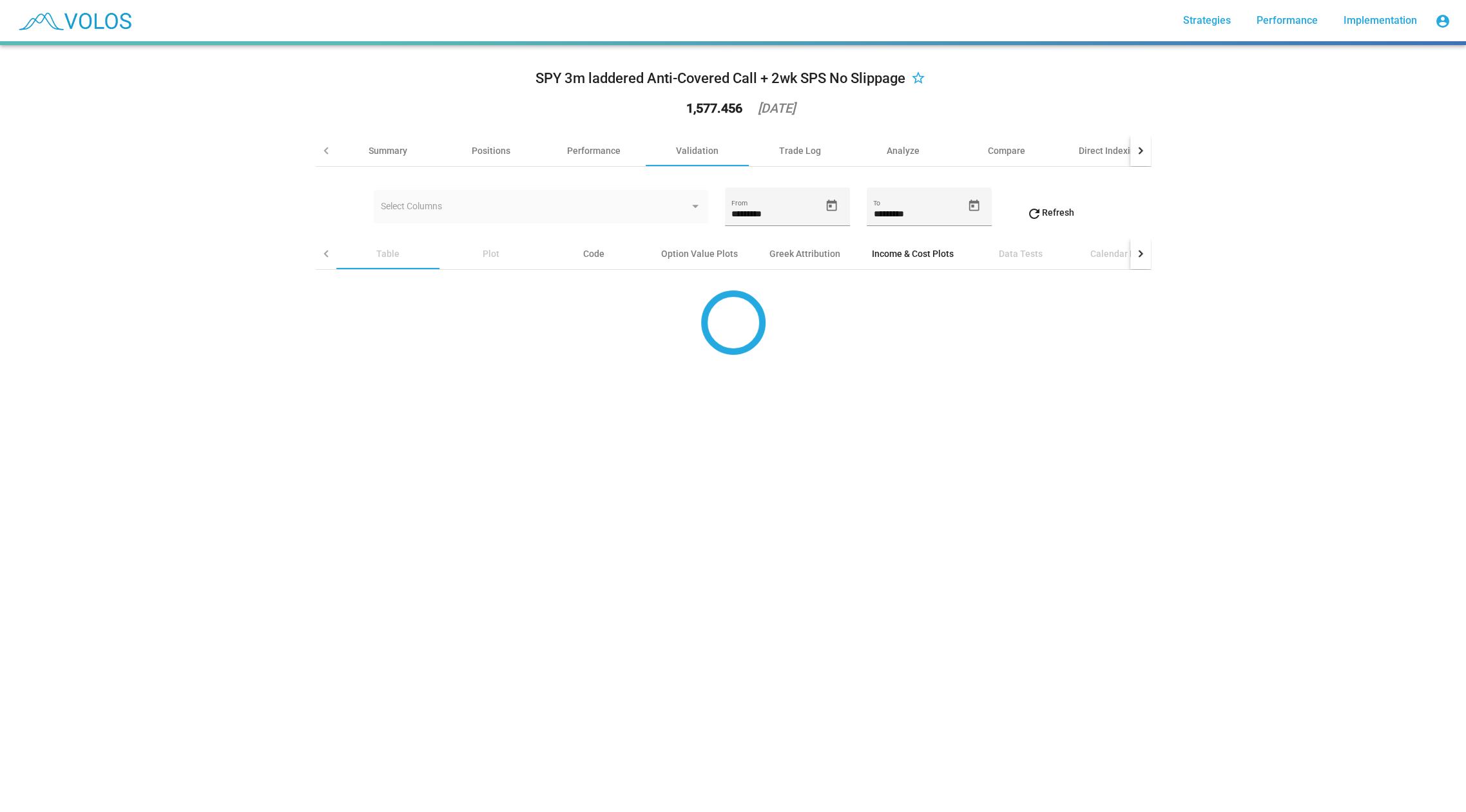
click at [903, 250] on div "Income & Cost Plots" at bounding box center [913, 253] width 82 height 13
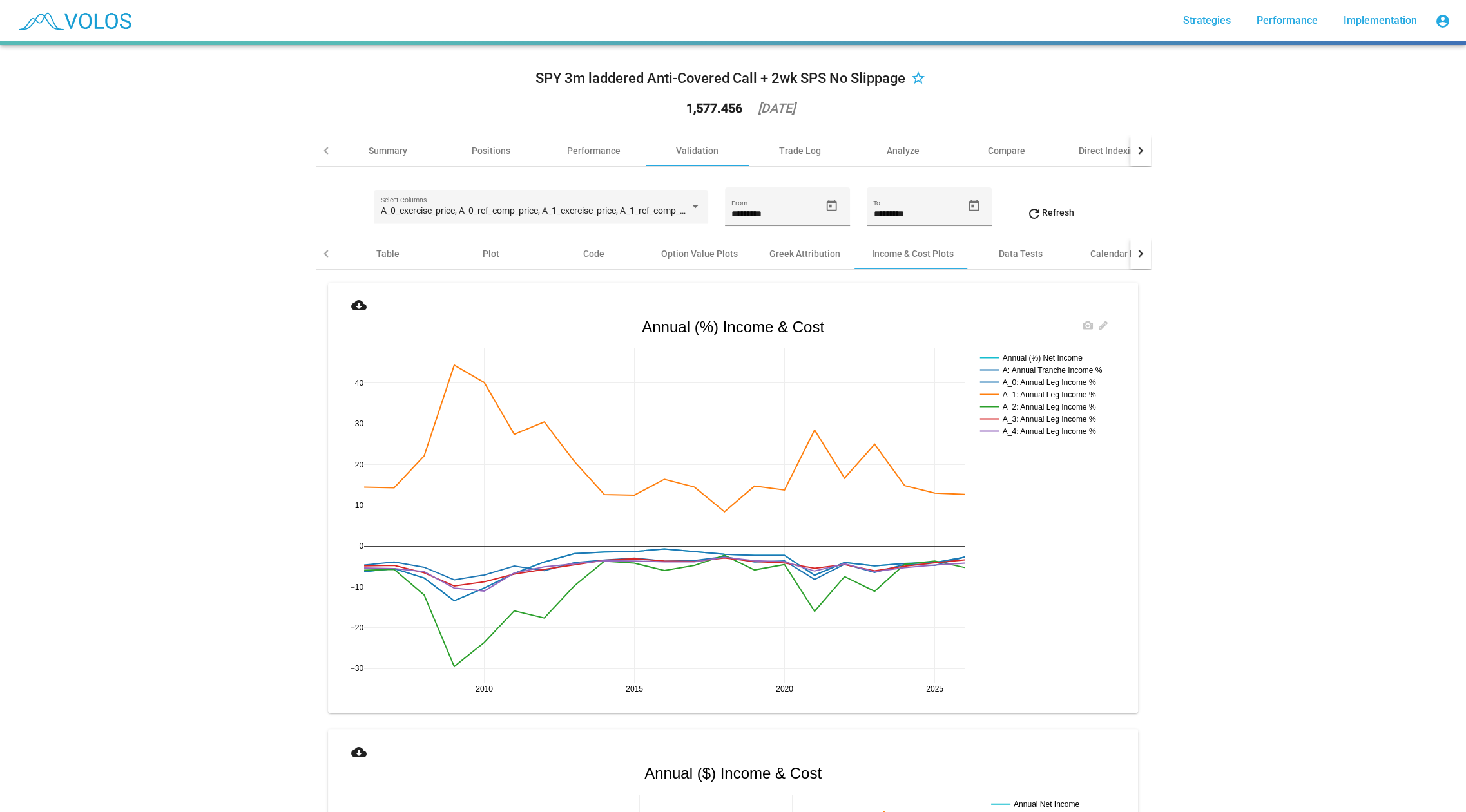
click at [1013, 354] on rect at bounding box center [1046, 357] width 140 height 12
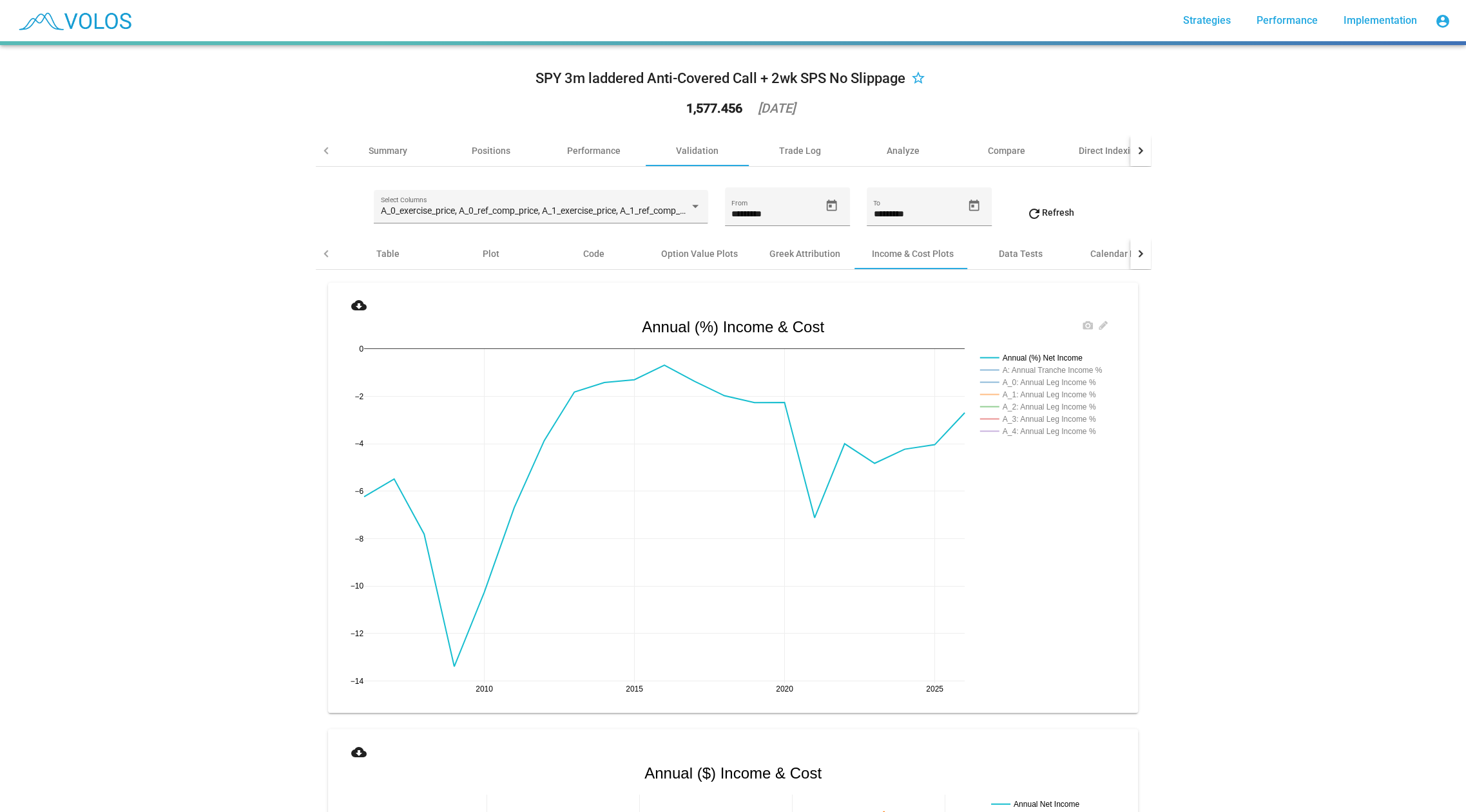
click at [1013, 354] on rect at bounding box center [1046, 357] width 140 height 12
